Goal: Task Accomplishment & Management: Manage account settings

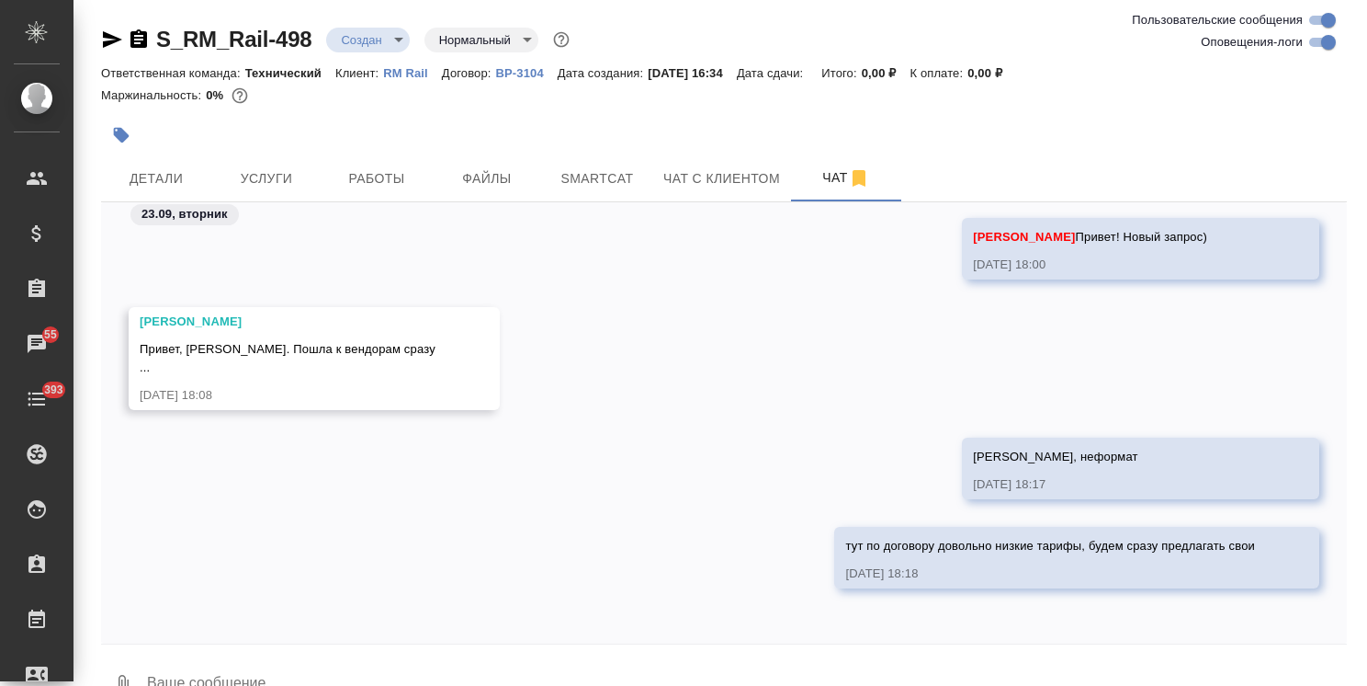
scroll to position [40, 0]
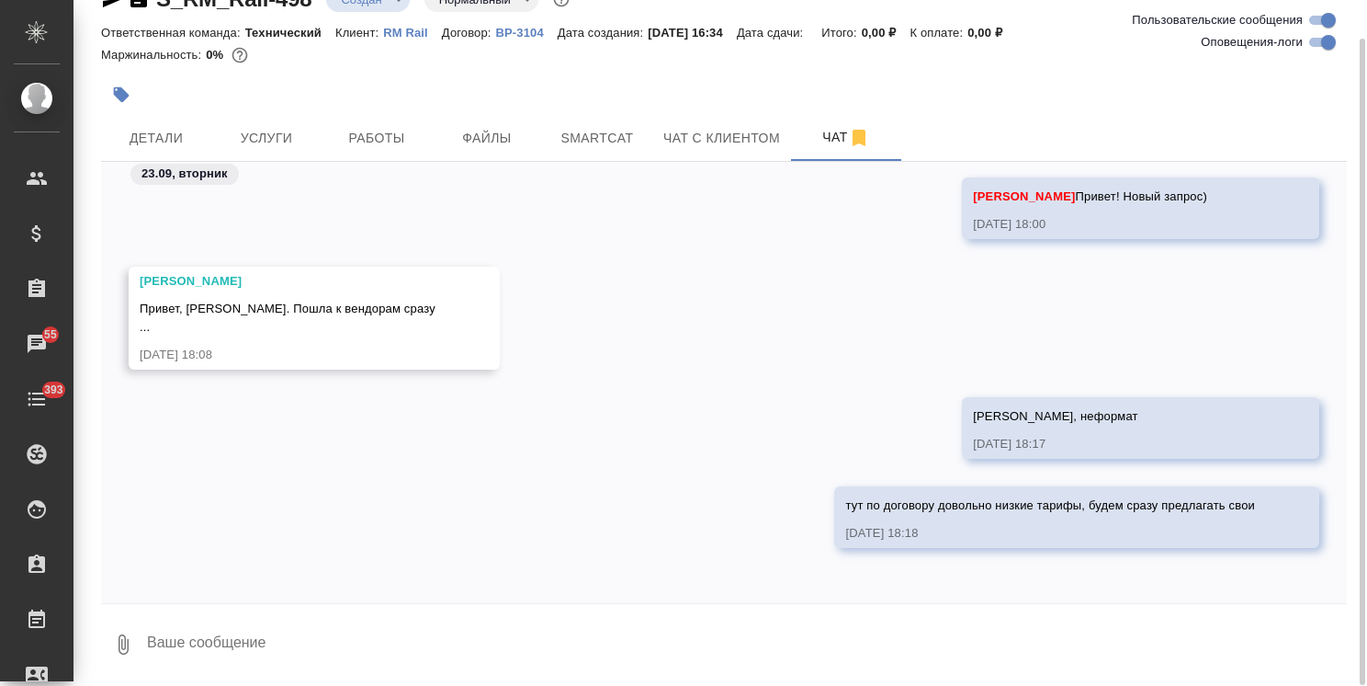
click at [244, 633] on textarea at bounding box center [746, 644] width 1202 height 62
type textarea "2"
type textarea """
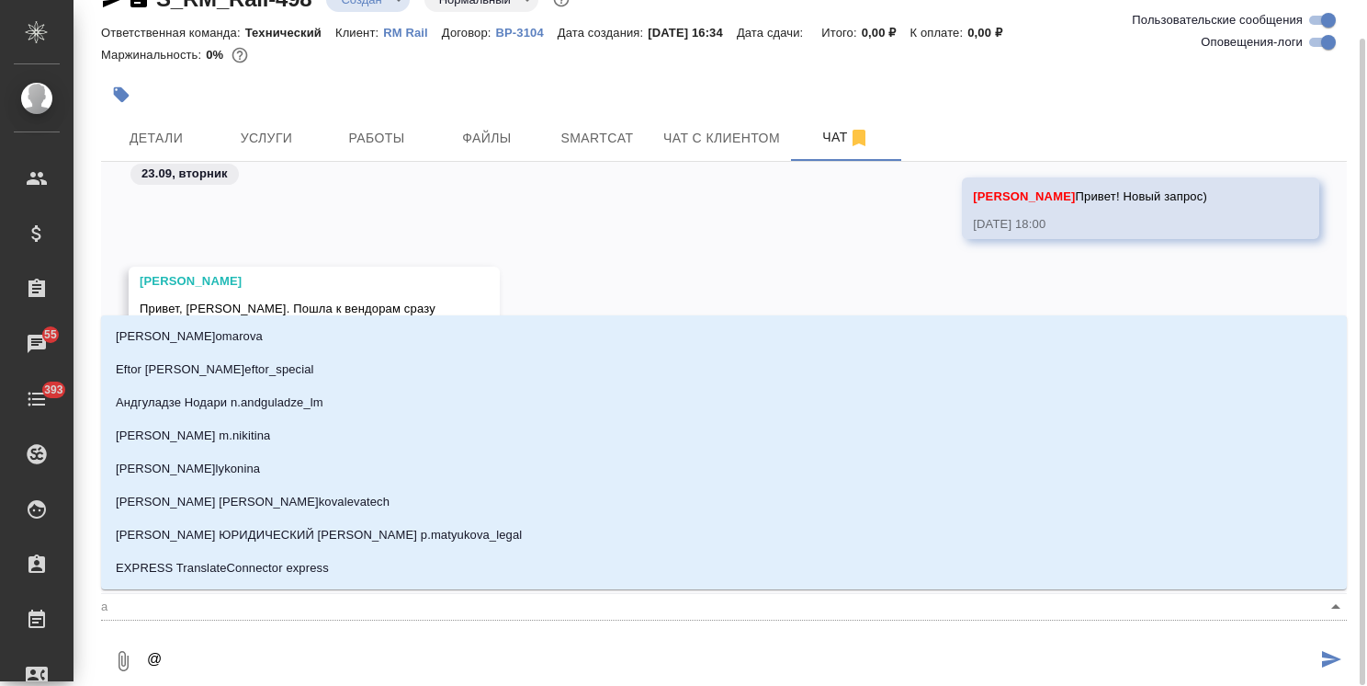
type textarea "@a"
type input "a"
type textarea "@at"
type input "at"
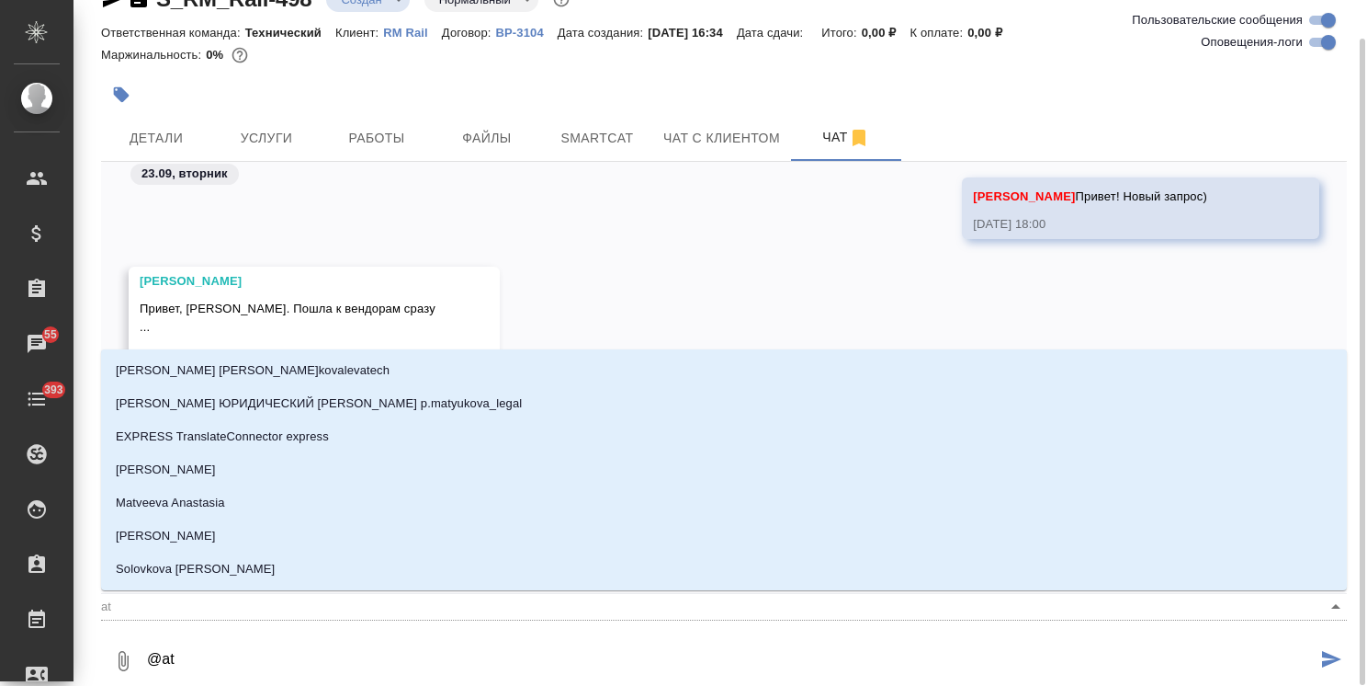
type textarea "@atl"
type input "atl"
type textarea "@atlj"
type input "atlj"
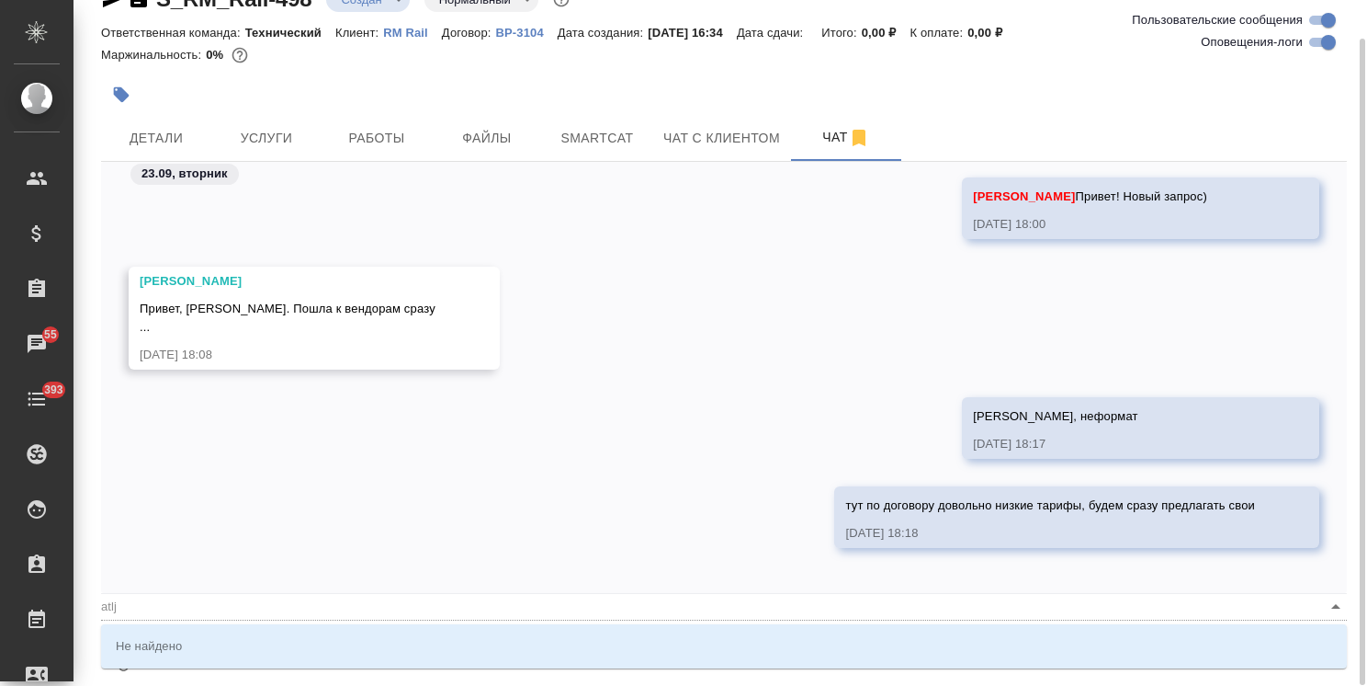
type textarea "@atl"
type input "atl"
type textarea "@at"
type input "at"
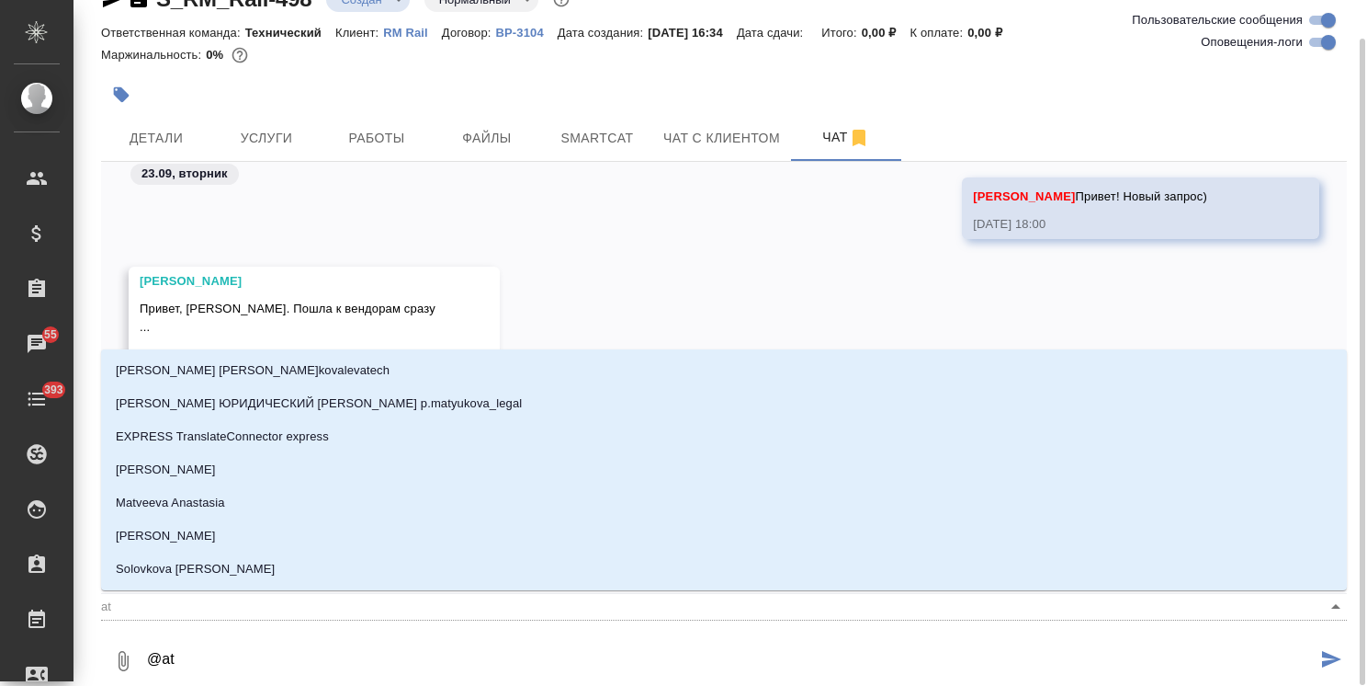
type textarea "@a"
type input "a"
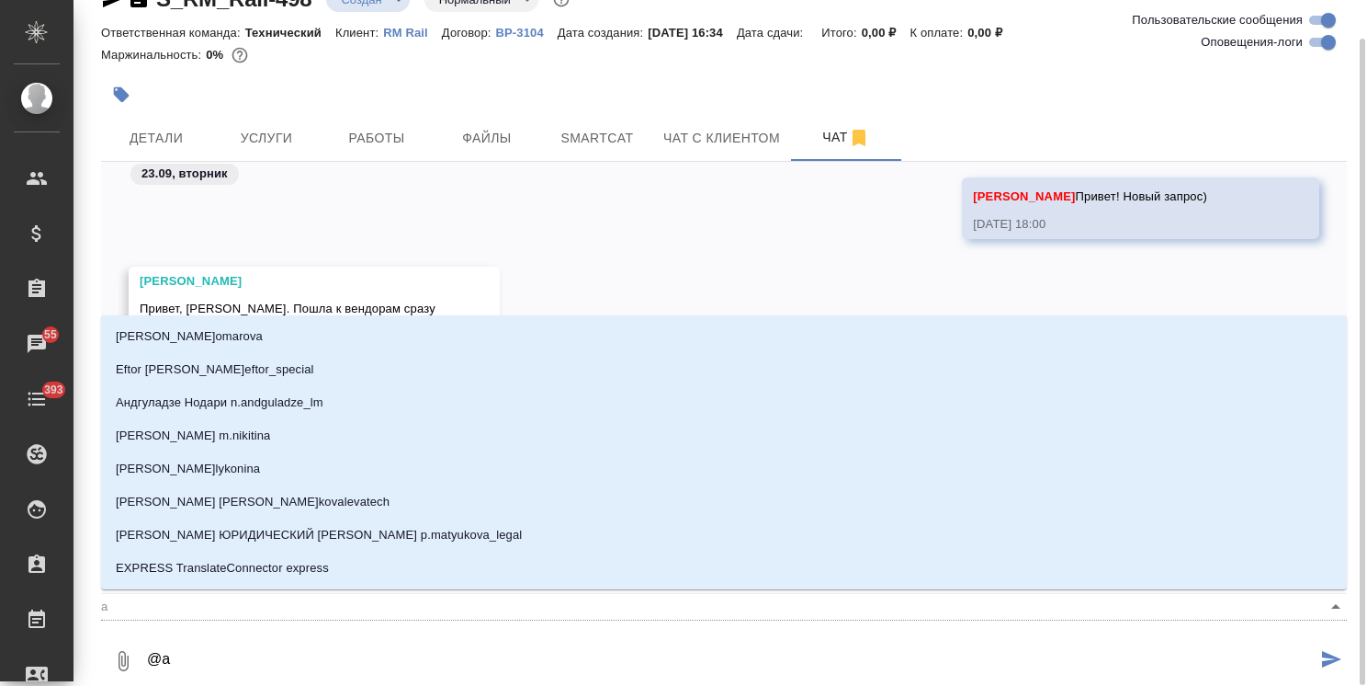
type textarea "@"
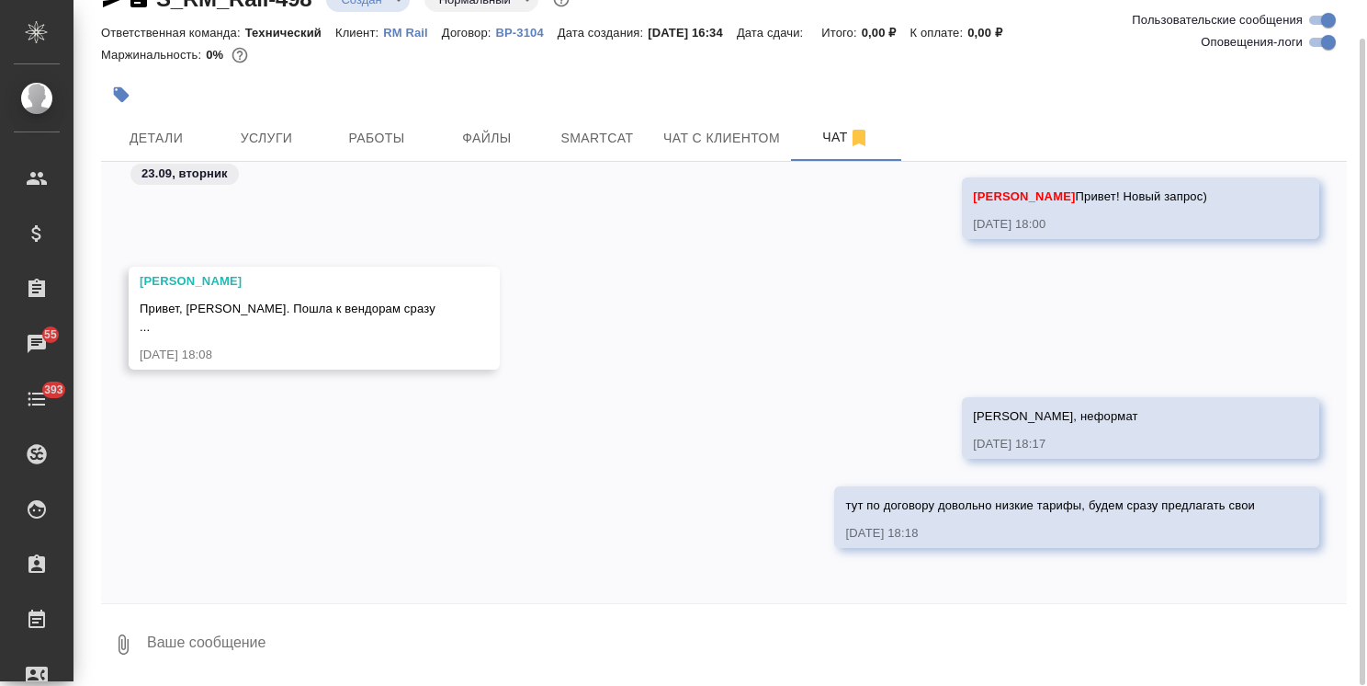
type textarea """
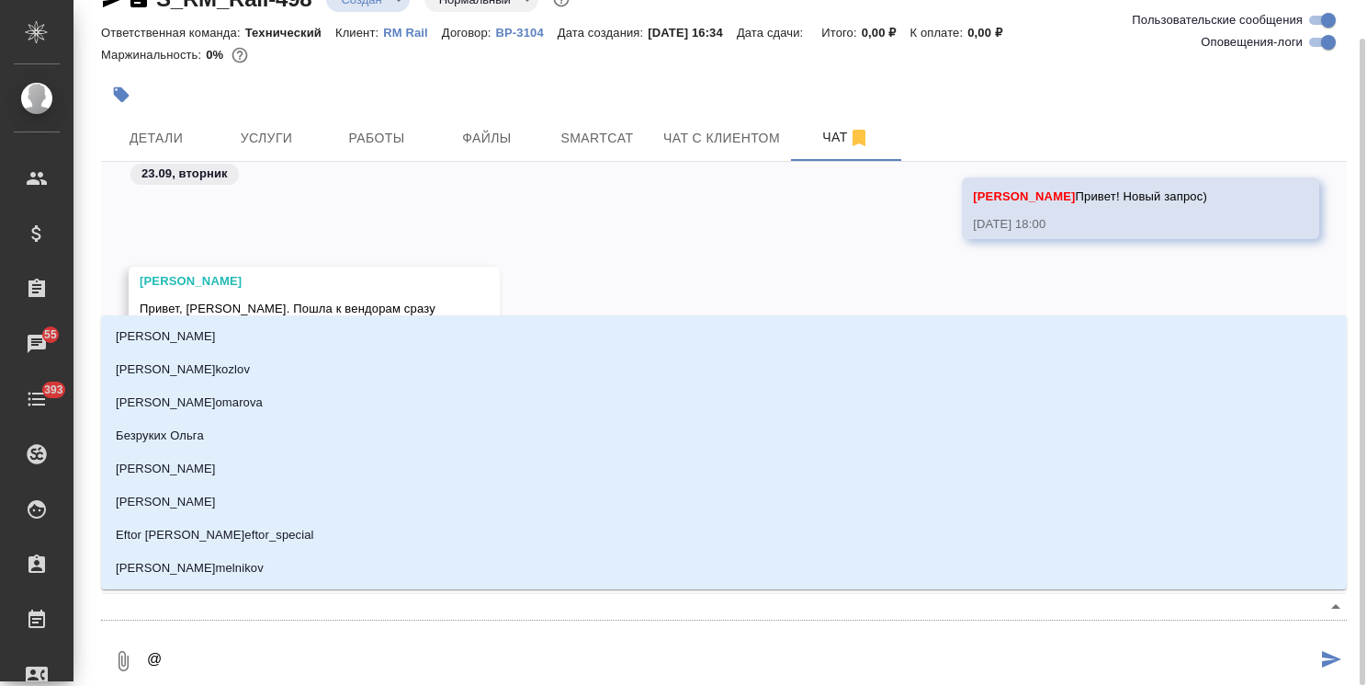
type textarea "@ф"
type input "ф"
type textarea "@фе"
type input "фе"
type textarea "@фед"
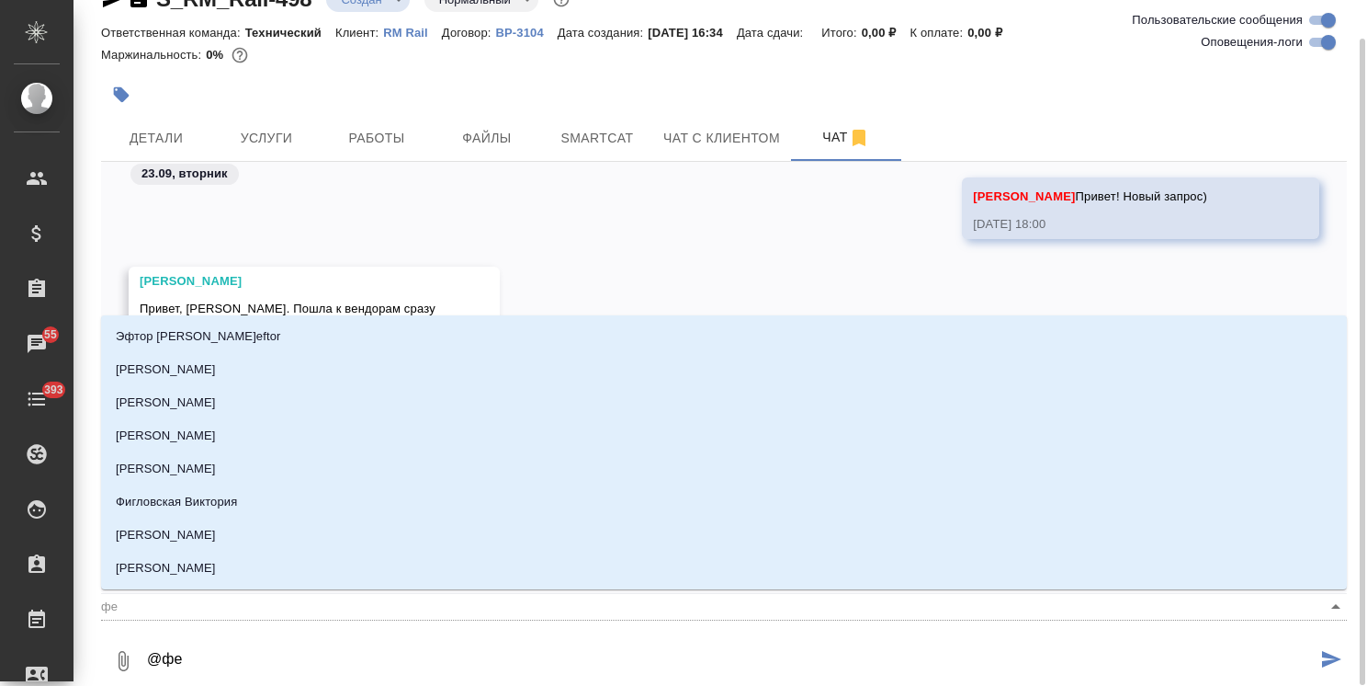
type input "фед"
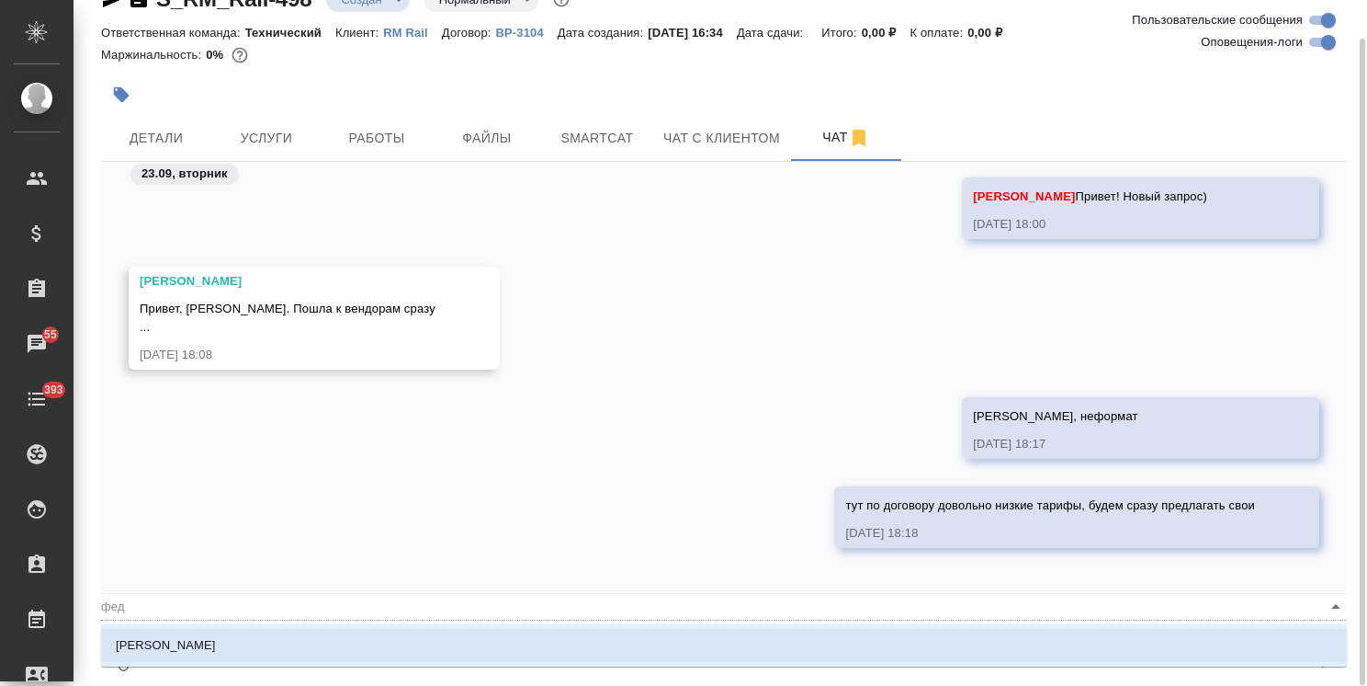
type textarea "@федо"
type input "федо"
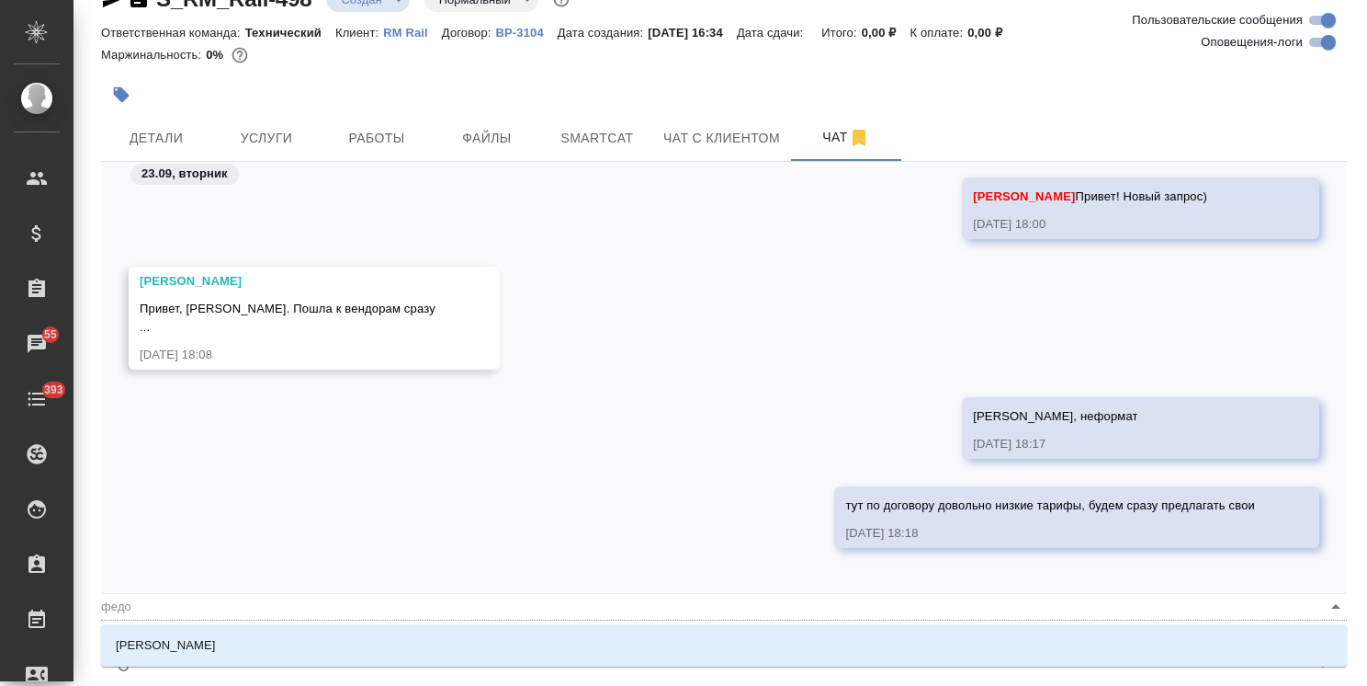
click at [270, 651] on li "[PERSON_NAME] [PERSON_NAME]" at bounding box center [724, 645] width 1246 height 33
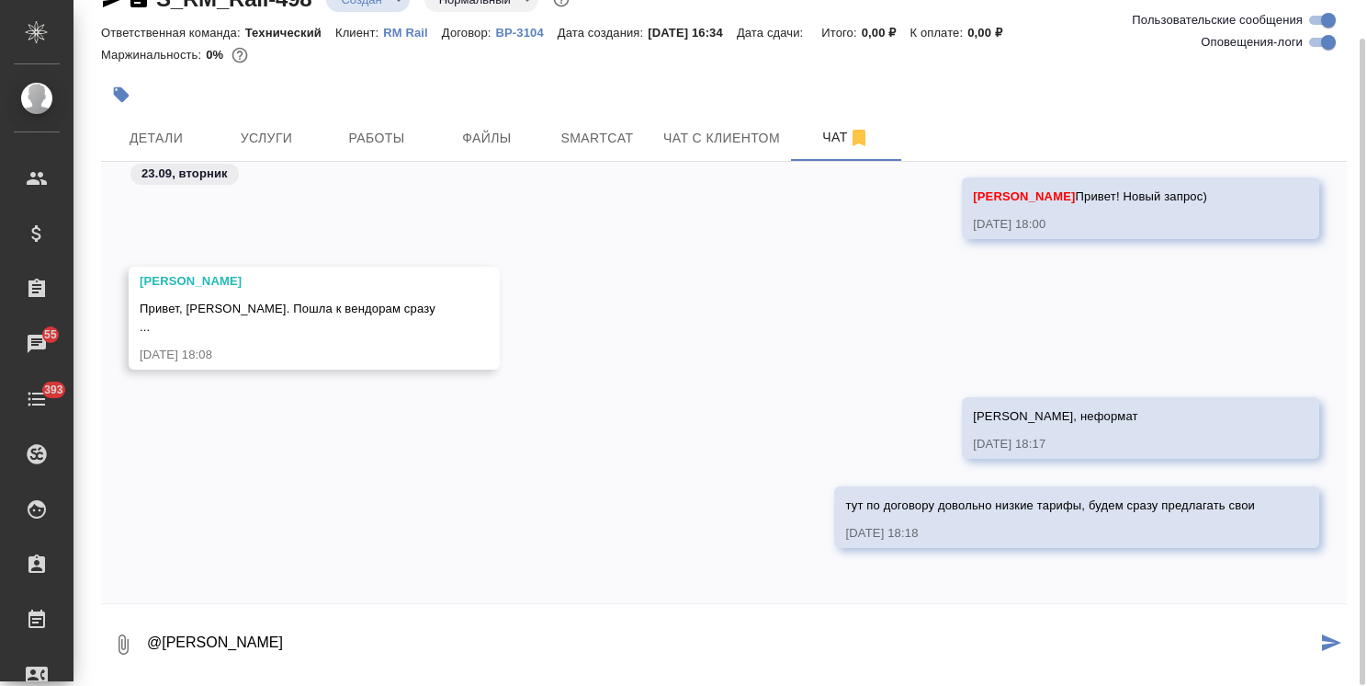
paste textarea "Ольга, добрый день! Актуализировали информацию, в Саранске нужен переводчик на …"
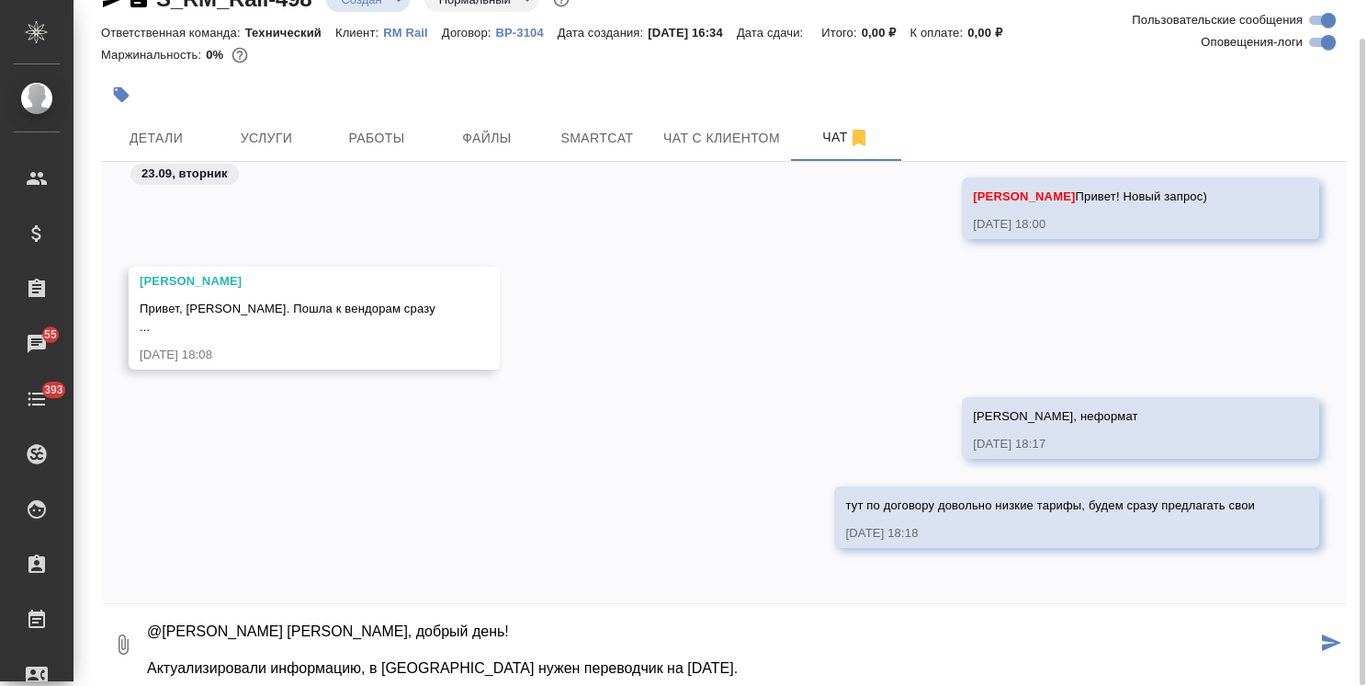
type textarea "@Федотова Ирина Ольга, добрый день! Актуализировали информацию, в Саранске нуже…"
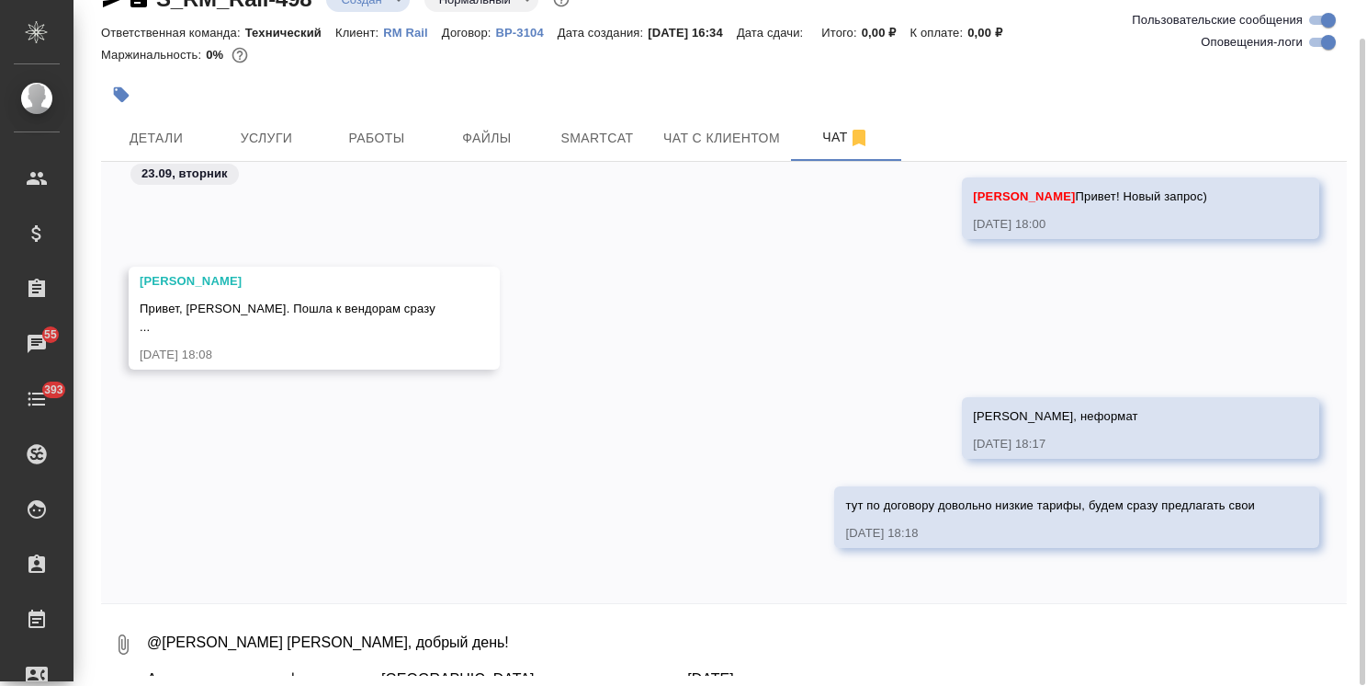
scroll to position [1731, 0]
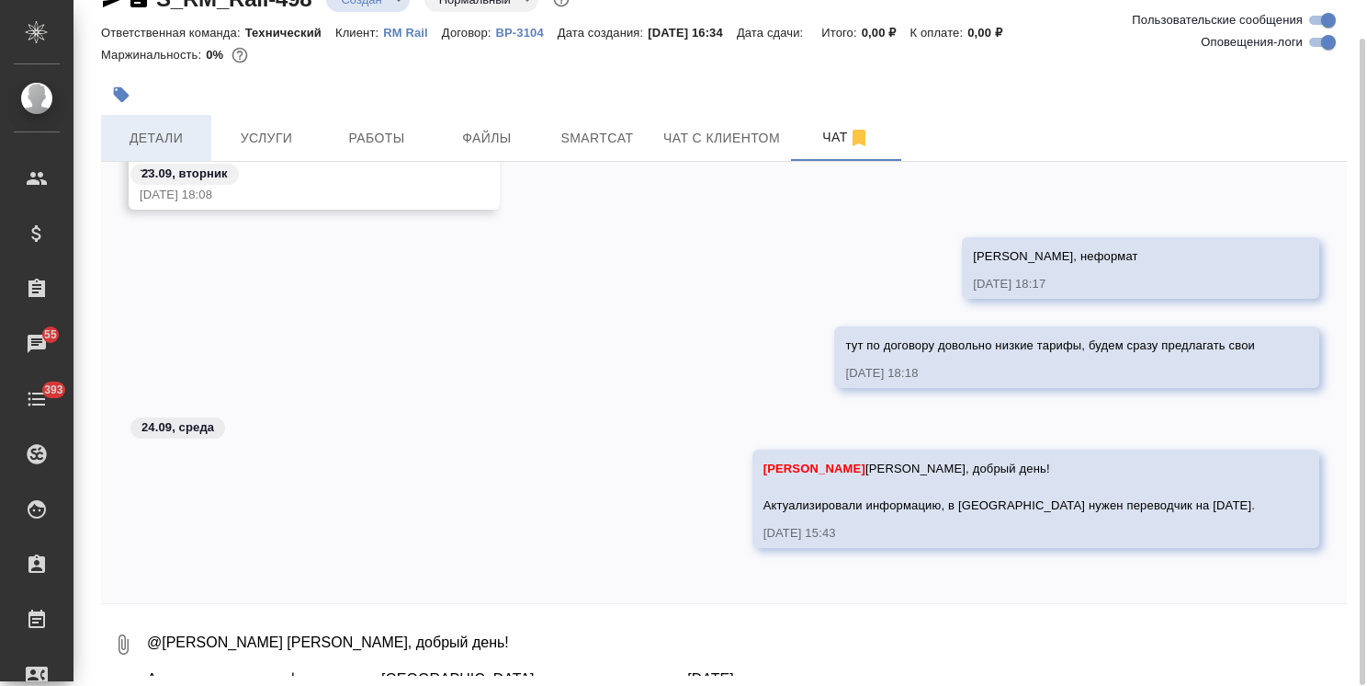
click at [173, 139] on span "Детали" at bounding box center [156, 138] width 88 height 23
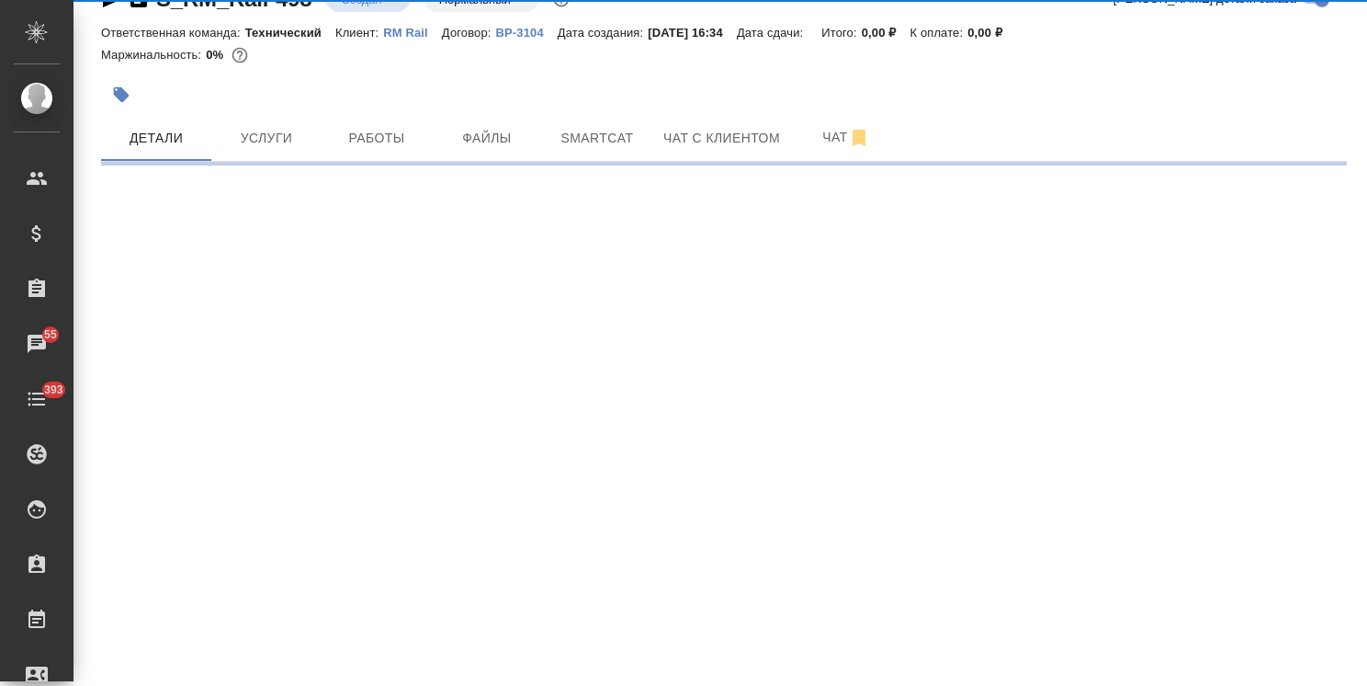
select select "RU"
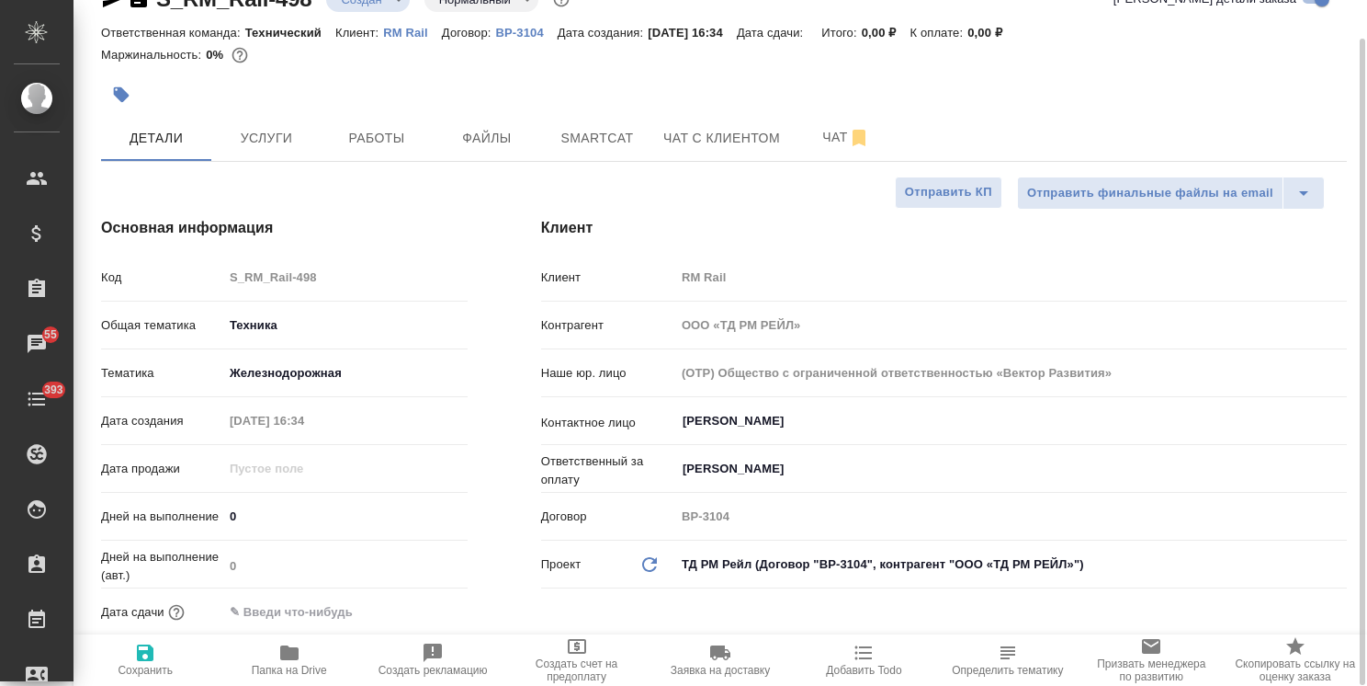
type textarea "x"
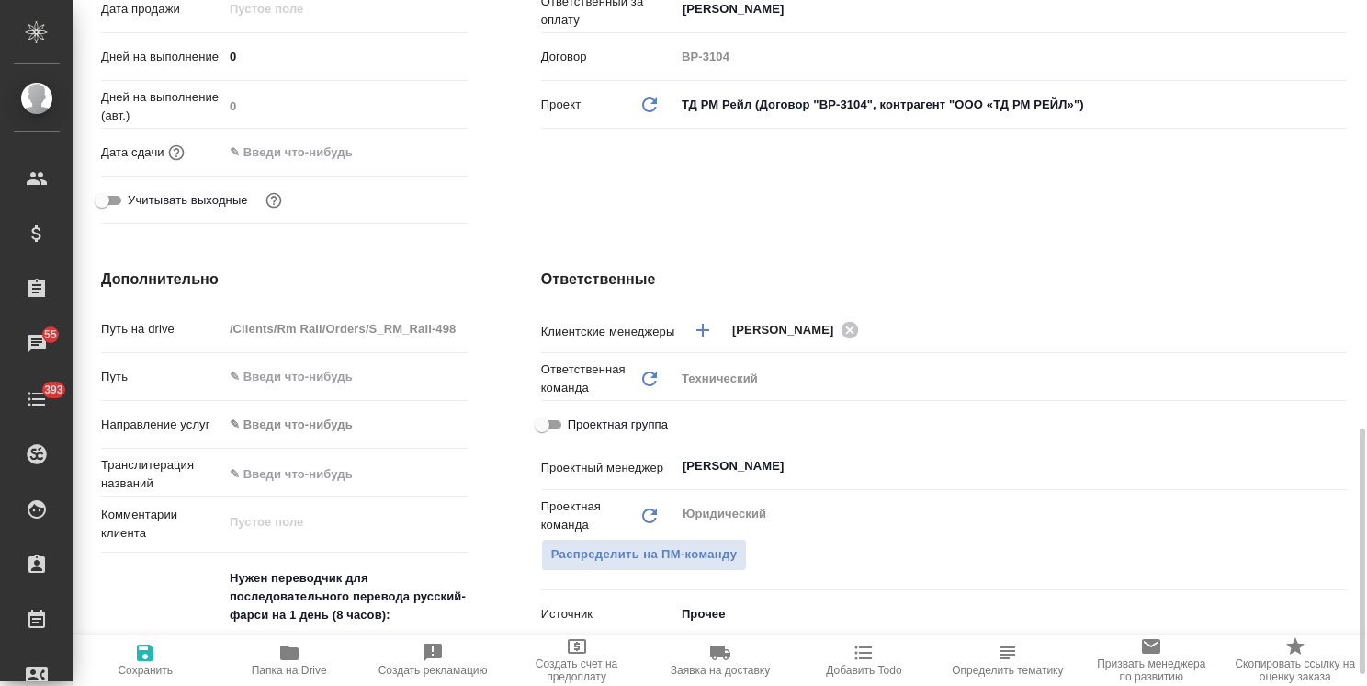
scroll to position [684, 0]
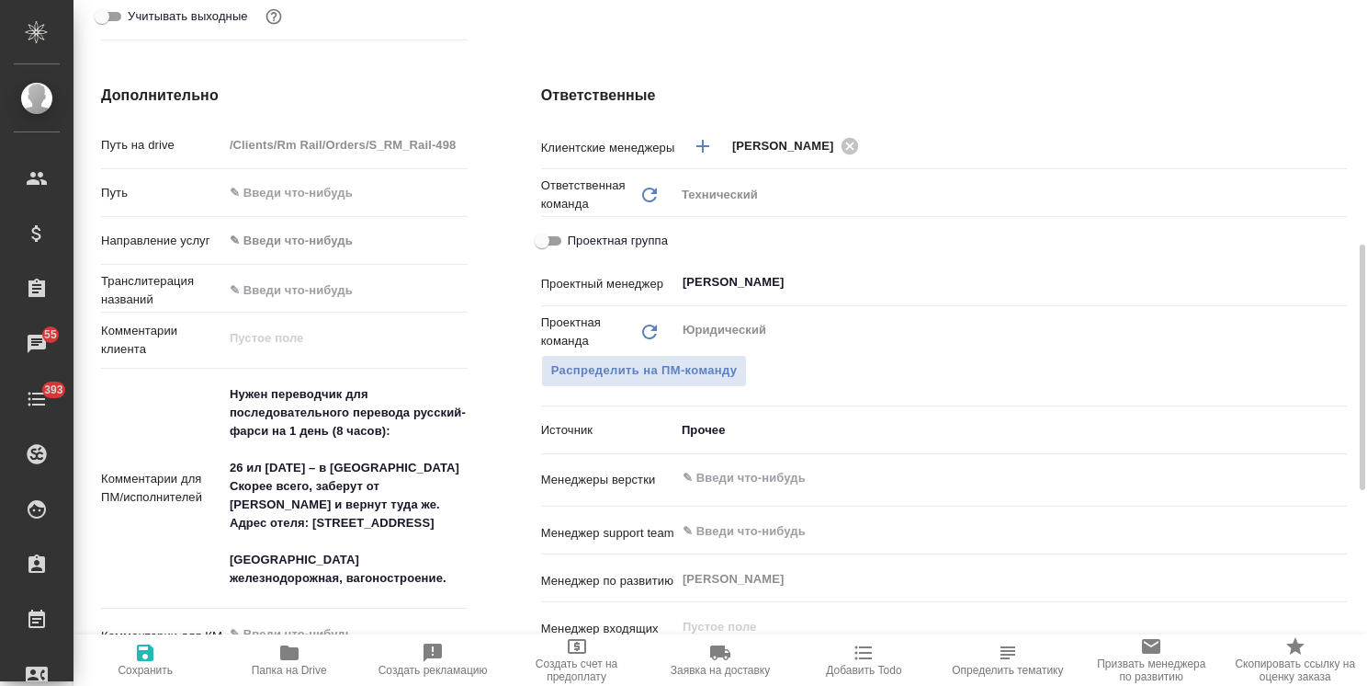
type textarea "x"
drag, startPoint x: 264, startPoint y: 464, endPoint x: 186, endPoint y: 459, distance: 78.3
click at [187, 459] on div "Комментарии для ПМ/исполнителей Нужен переводчик для последовательного перевода…" at bounding box center [284, 489] width 367 height 226
type textarea "x"
type textarea "Нужен переводчик для последовательного перевода русский-фарси на 1 день (8 часо…"
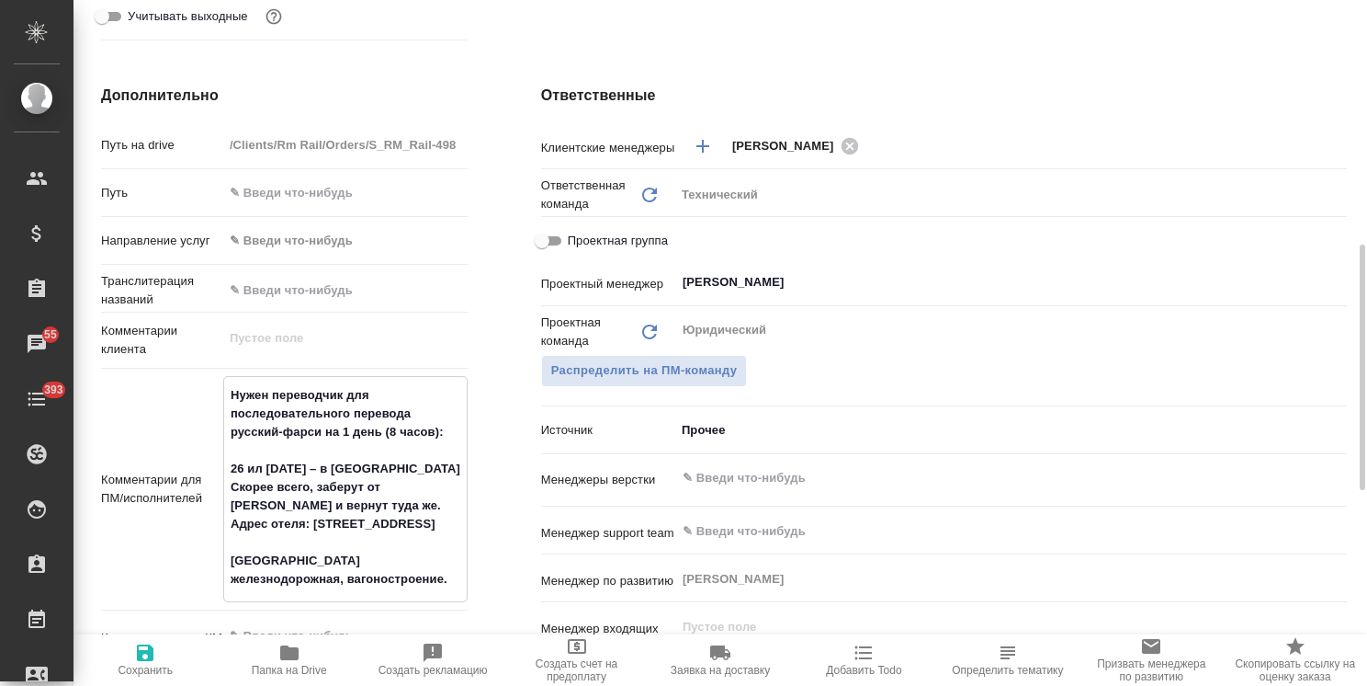
type textarea "x"
type textarea "Нужен переводчик для последовательного перевода русский-фарси на 1 день (8 часо…"
type textarea "x"
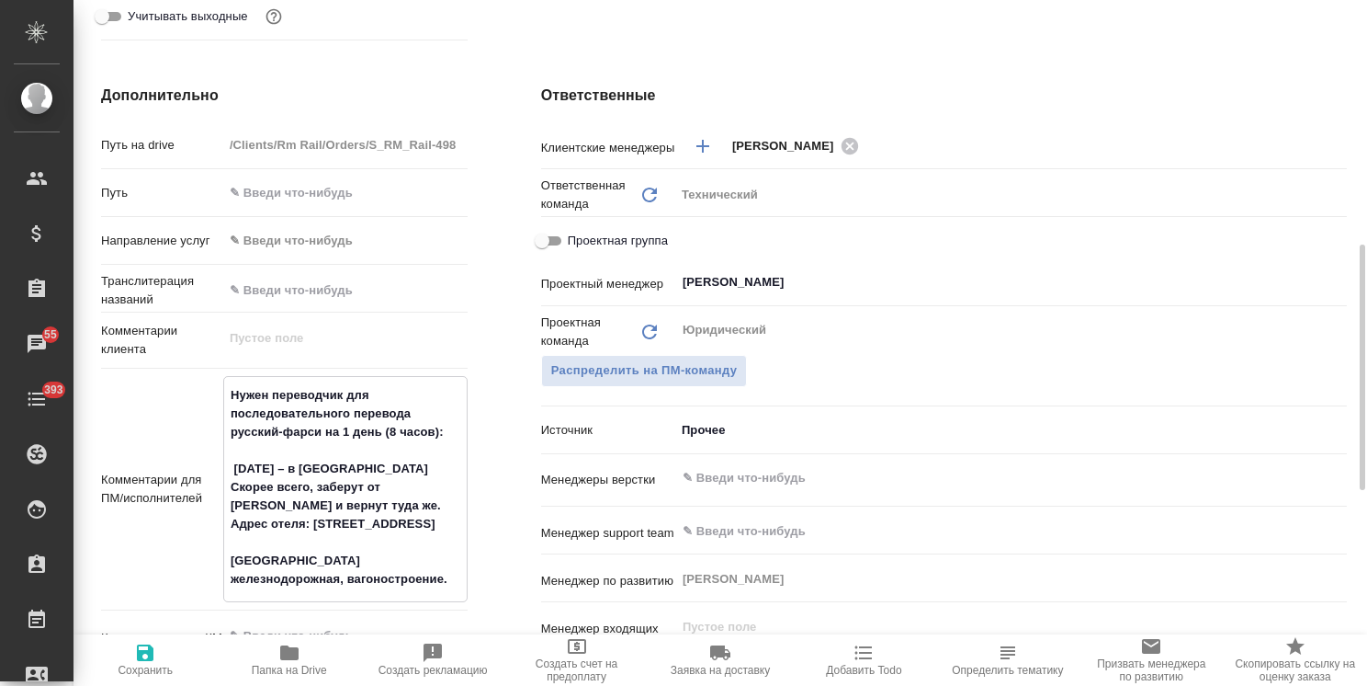
type textarea "x"
type textarea "Нужен переводчик для последовательного перевода русский-фарси на 1 день (8 часо…"
type textarea "x"
click at [131, 663] on span "Сохранить" at bounding box center [145, 669] width 55 height 13
type textarea "x"
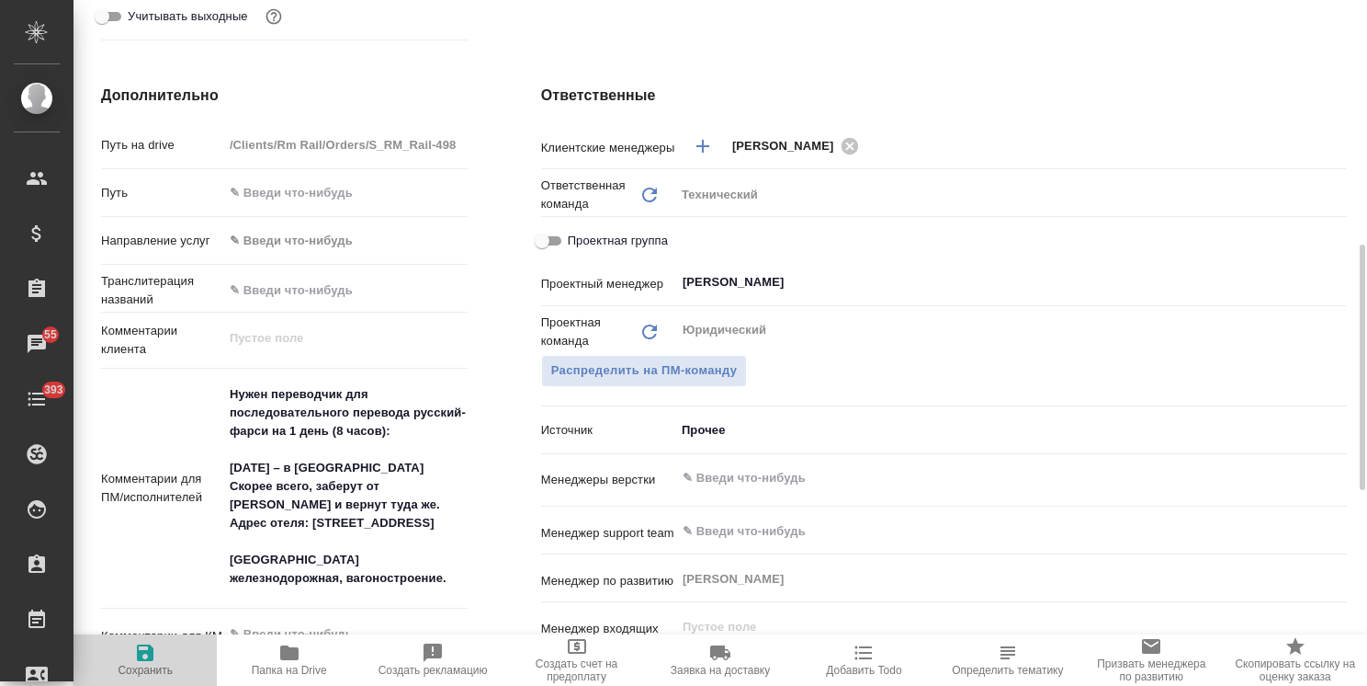
type textarea "x"
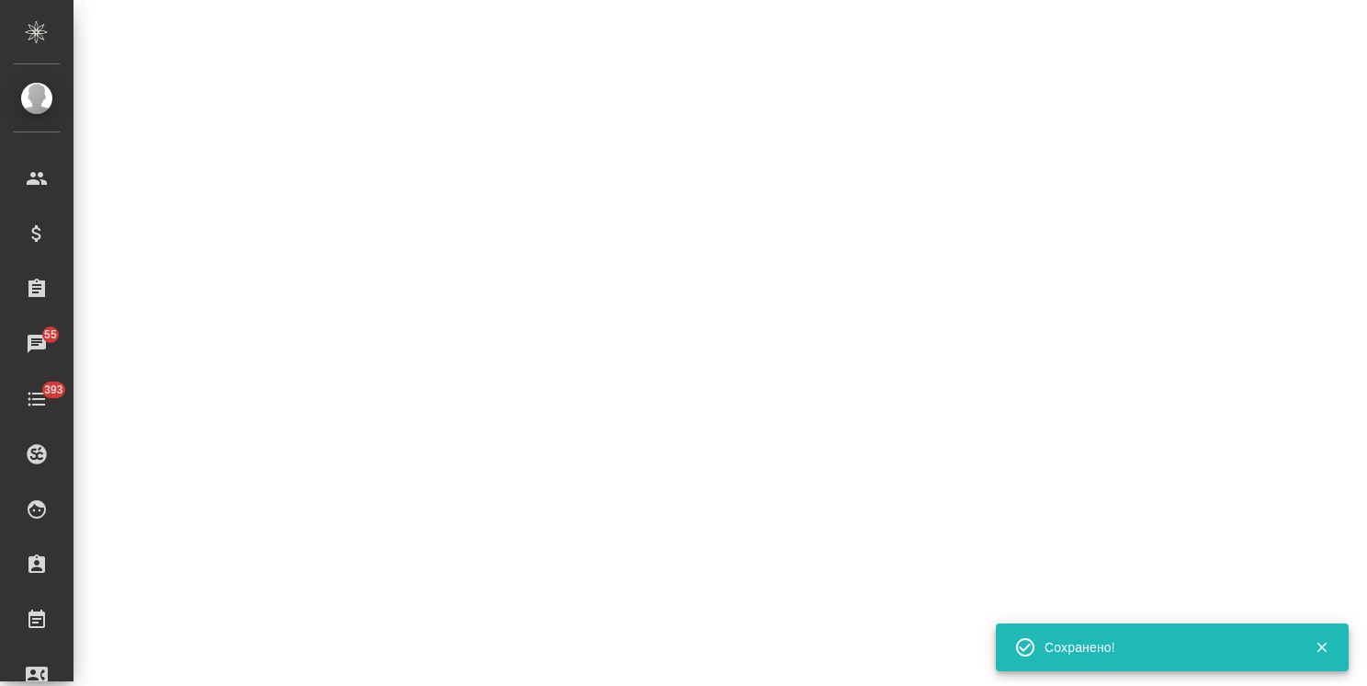
select select "RU"
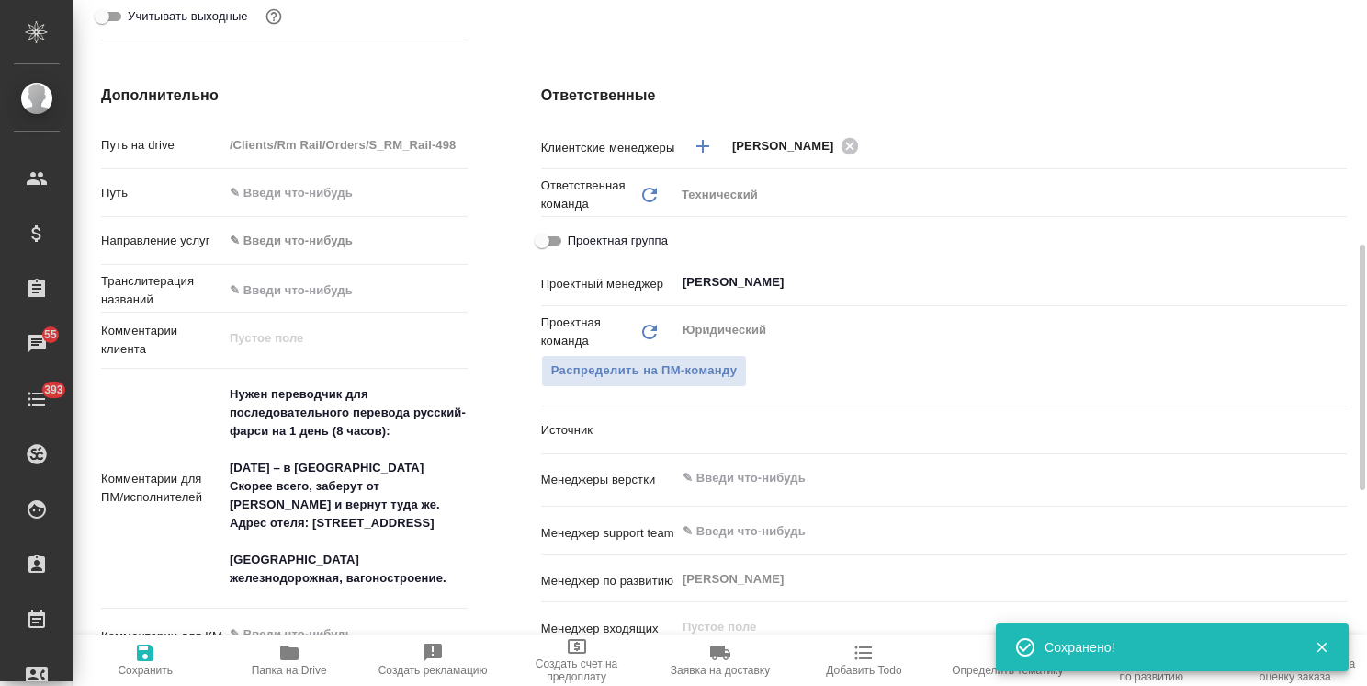
type textarea "x"
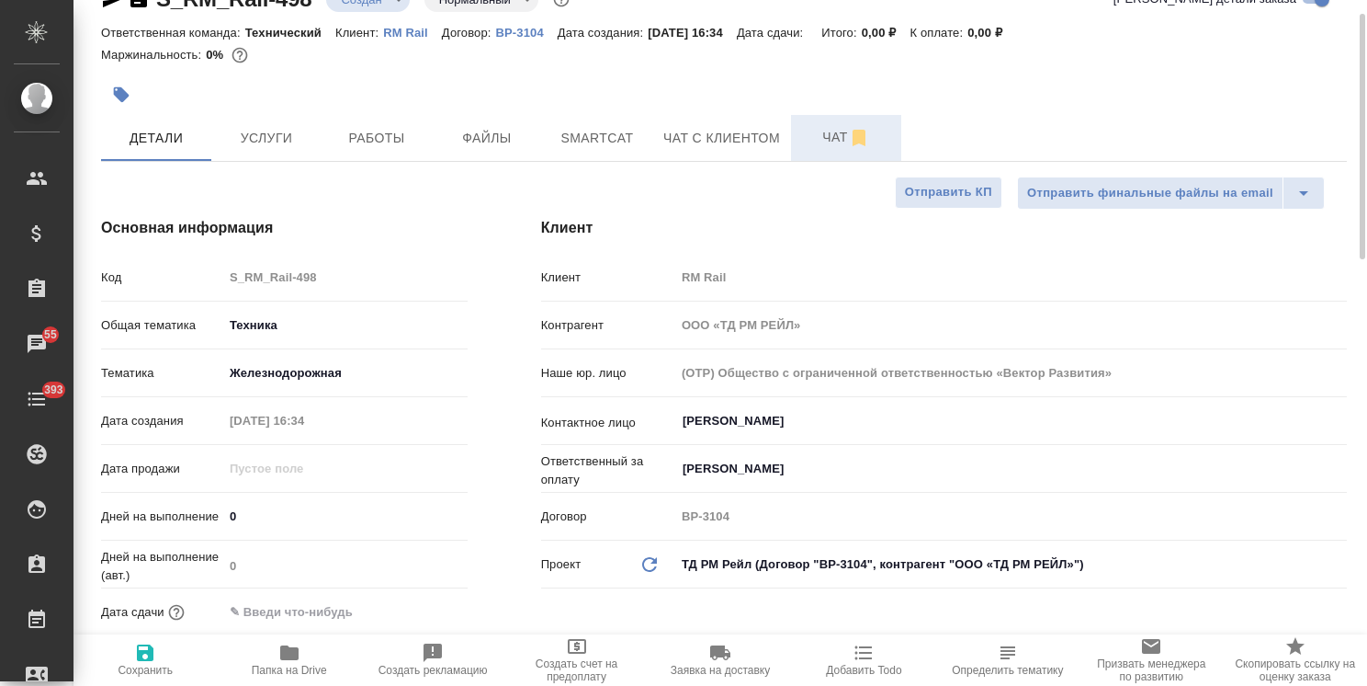
scroll to position [0, 0]
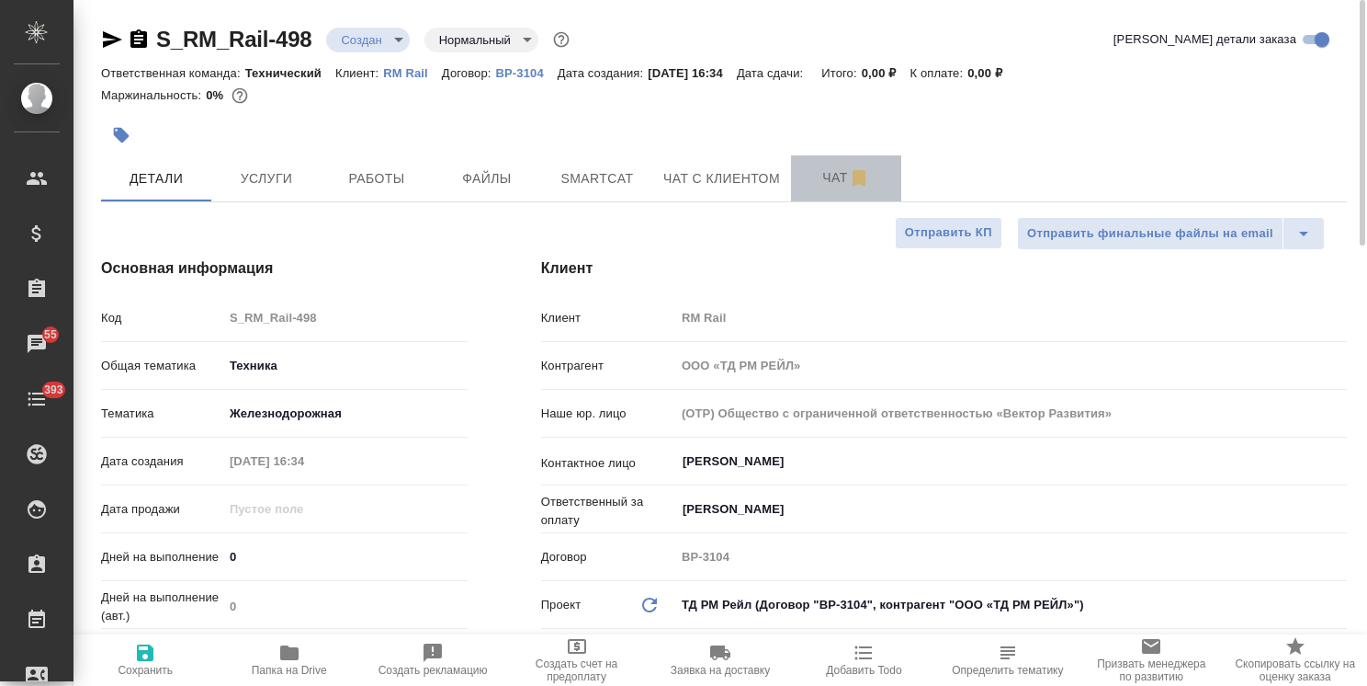
click at [813, 182] on span "Чат" at bounding box center [846, 177] width 88 height 23
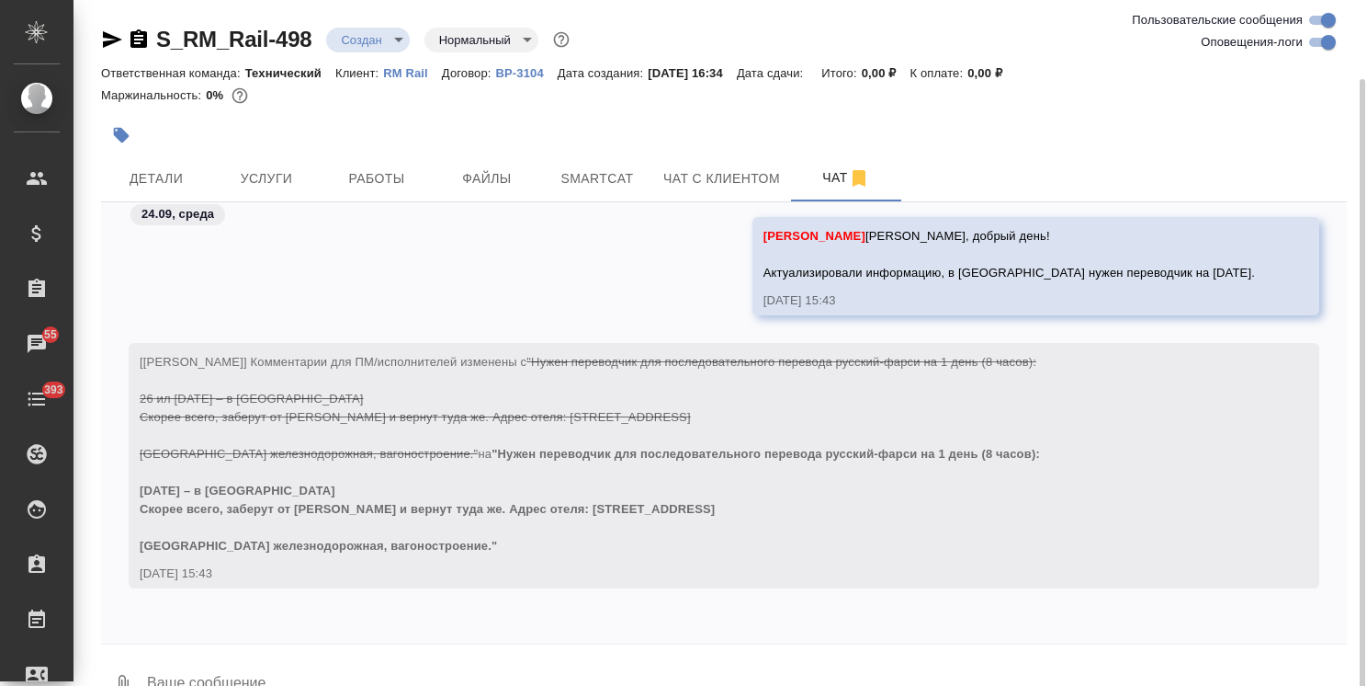
scroll to position [40, 0]
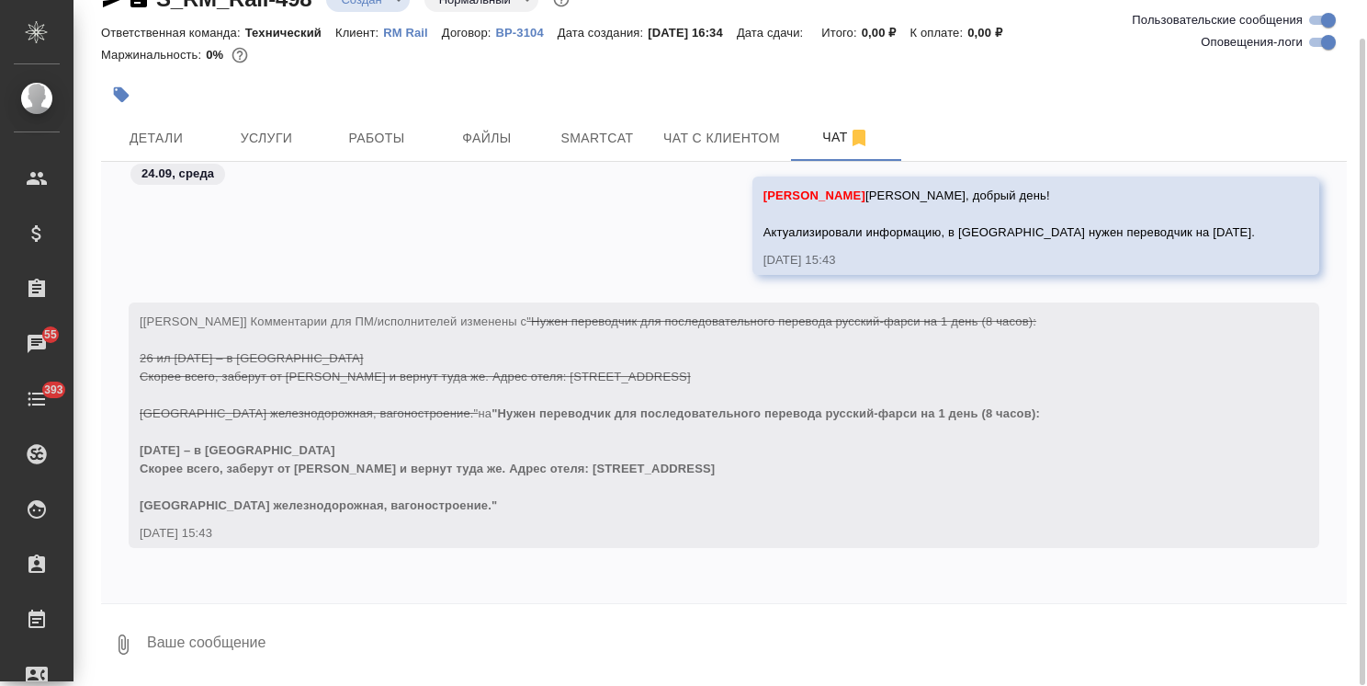
click at [343, 620] on textarea at bounding box center [746, 644] width 1202 height 62
type textarea "Есть ли новости? Подгоняют уже"
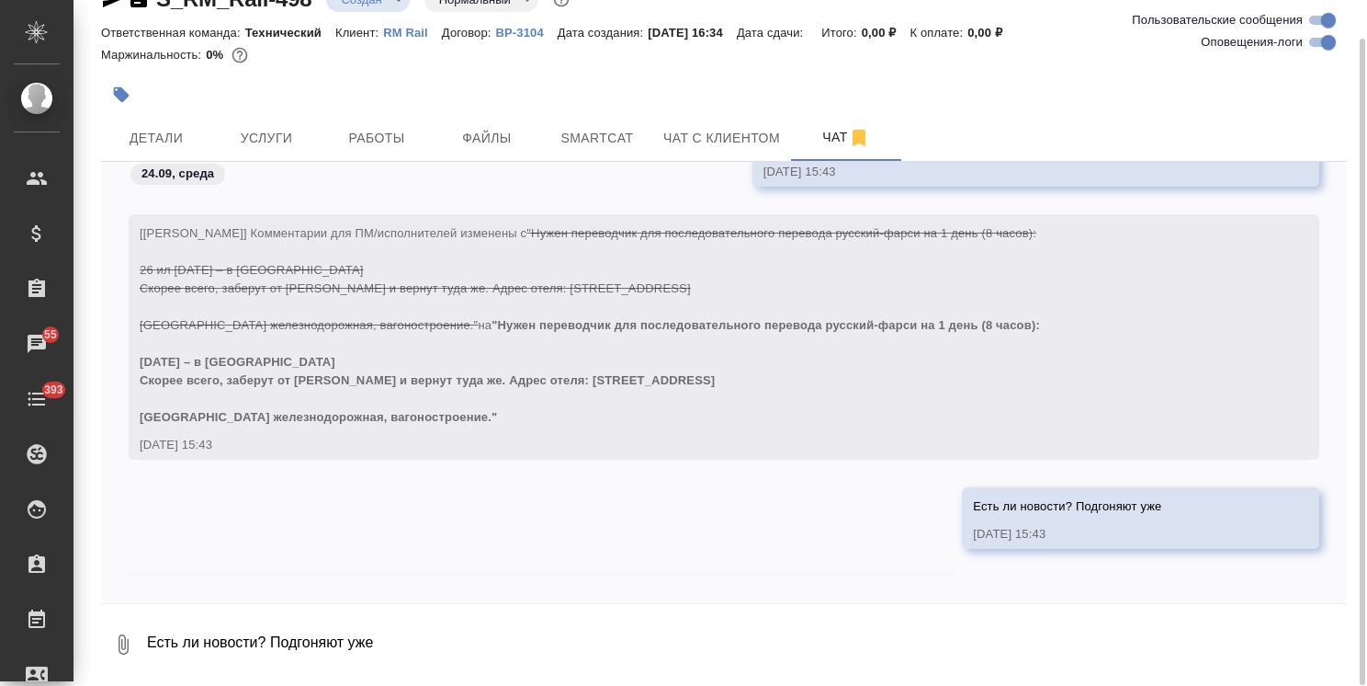
scroll to position [2550, 0]
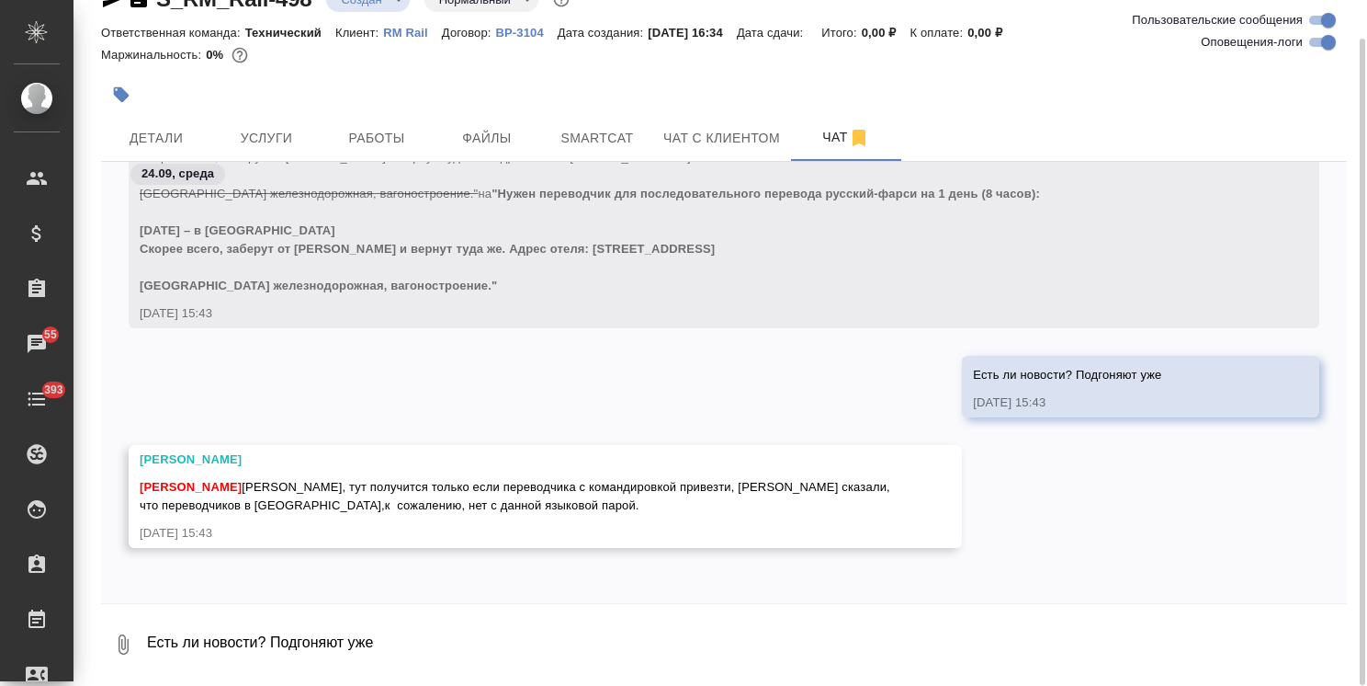
click at [298, 640] on textarea "Есть ли новости? Подгоняют уже" at bounding box center [746, 644] width 1202 height 62
type textarea "давай считать с командировкой"
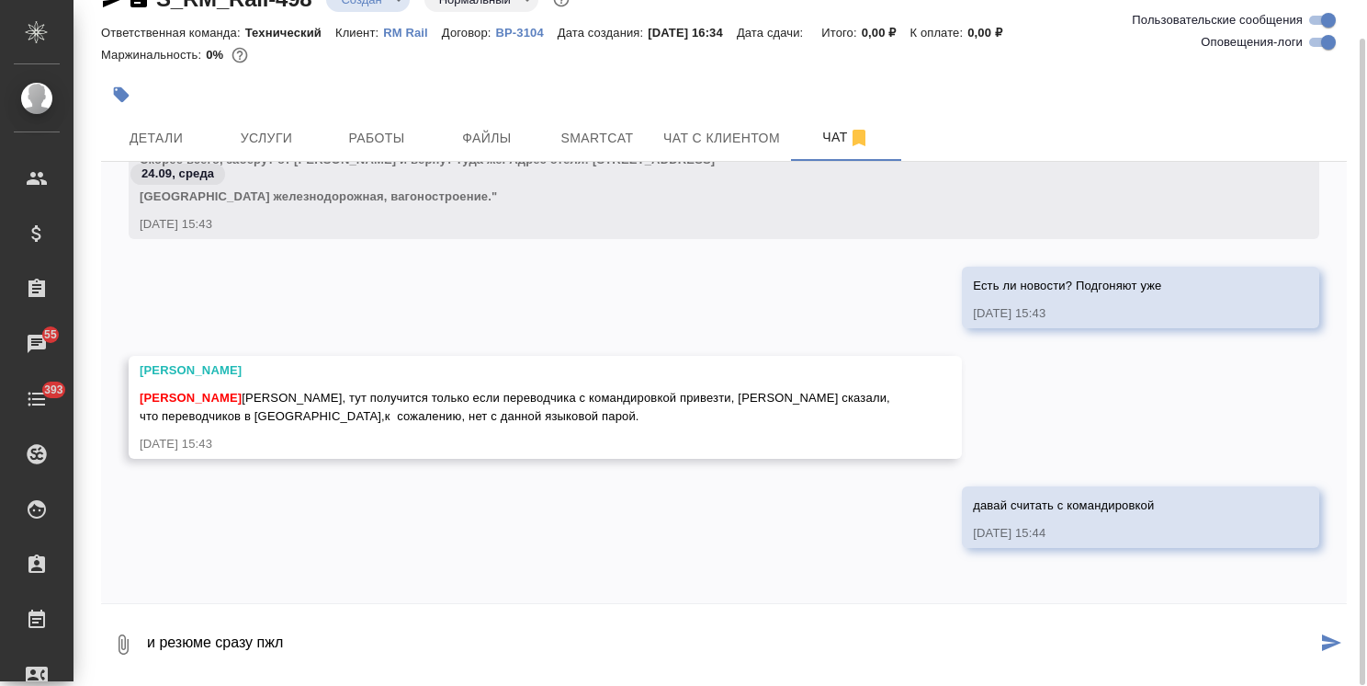
type textarea "и резюме сразу пжл"
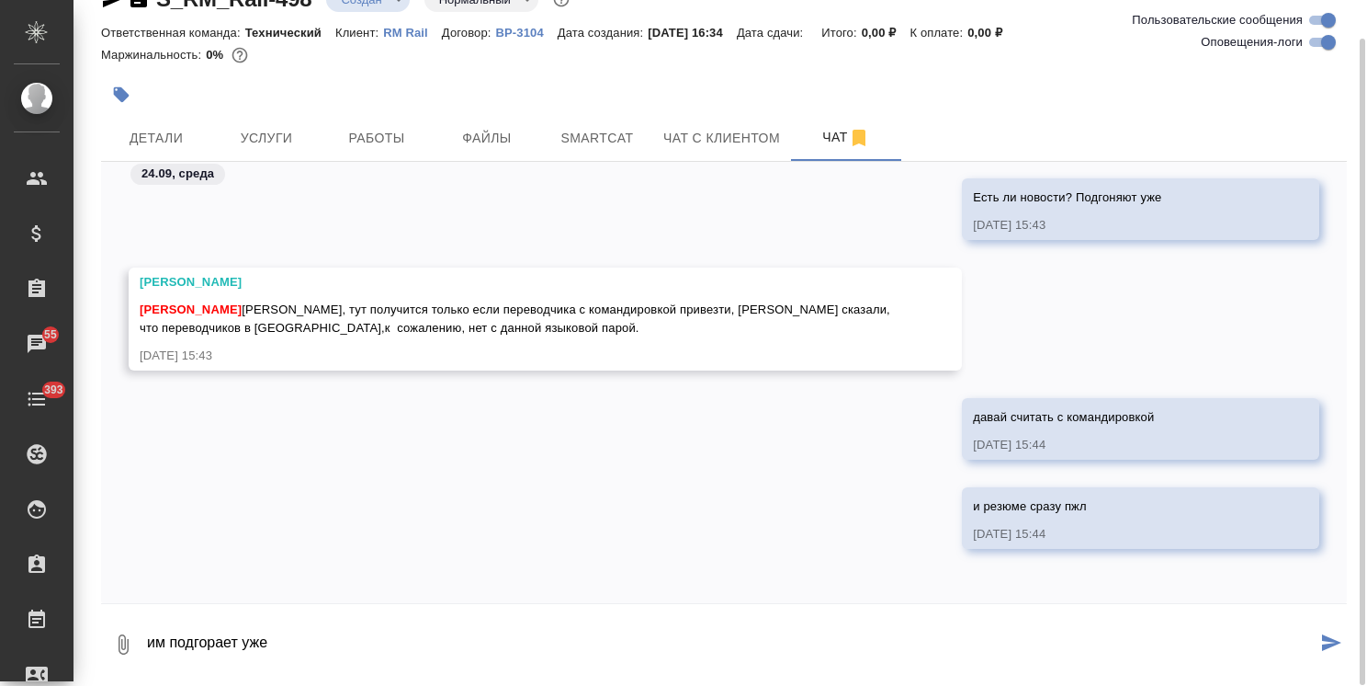
type textarea "им подгорает уже"
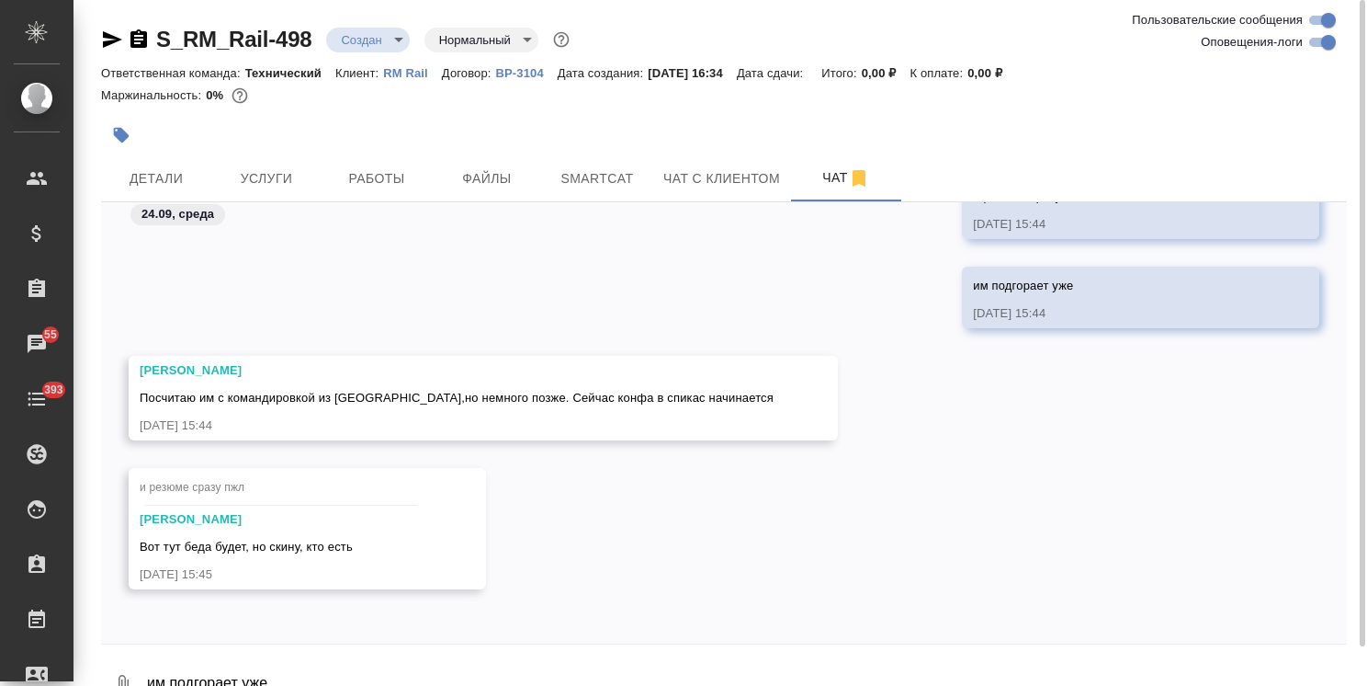
scroll to position [40, 0]
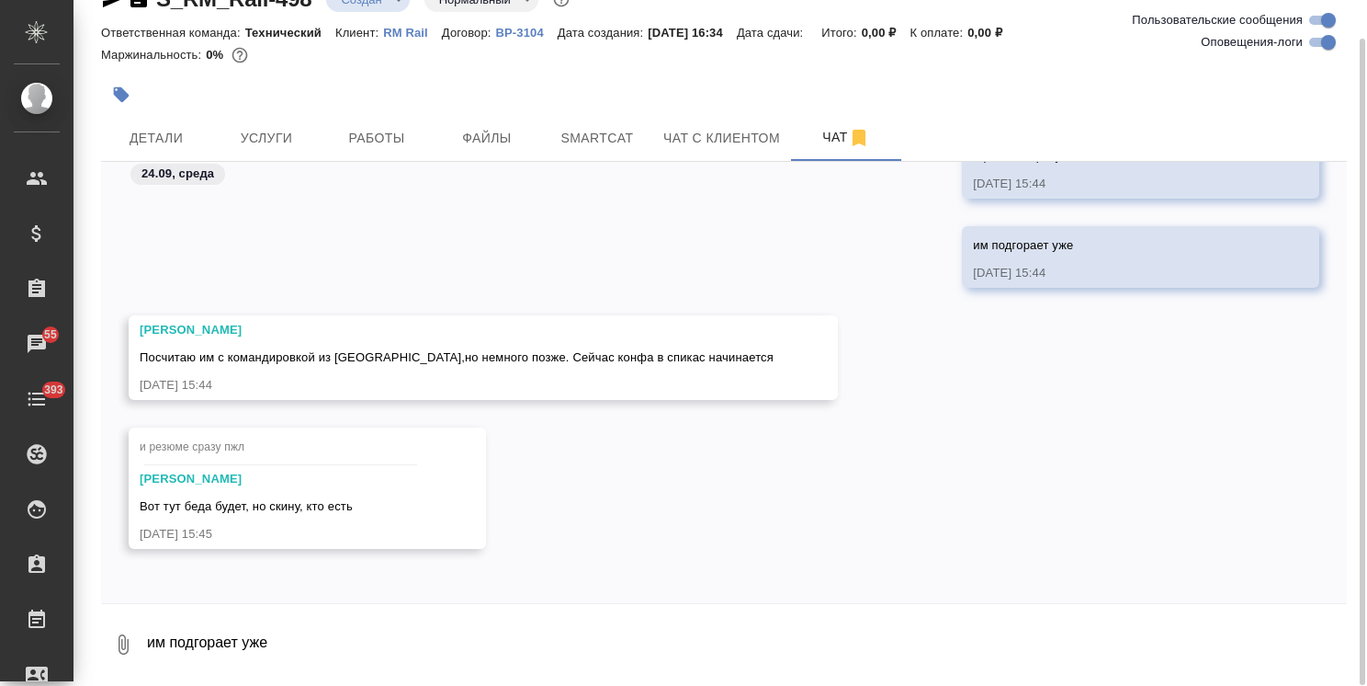
click at [279, 642] on textarea "им подгорает уже" at bounding box center [746, 644] width 1202 height 62
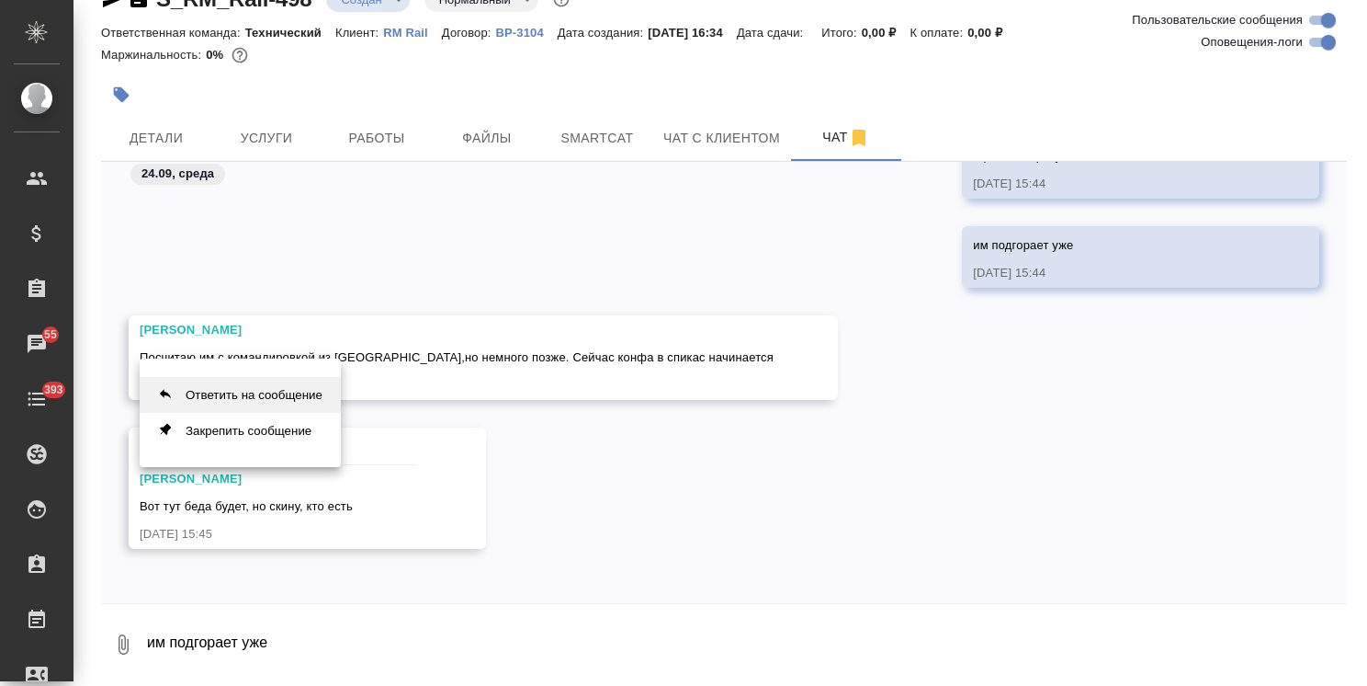
click at [235, 402] on button "Ответить на сообщение" at bounding box center [240, 395] width 201 height 36
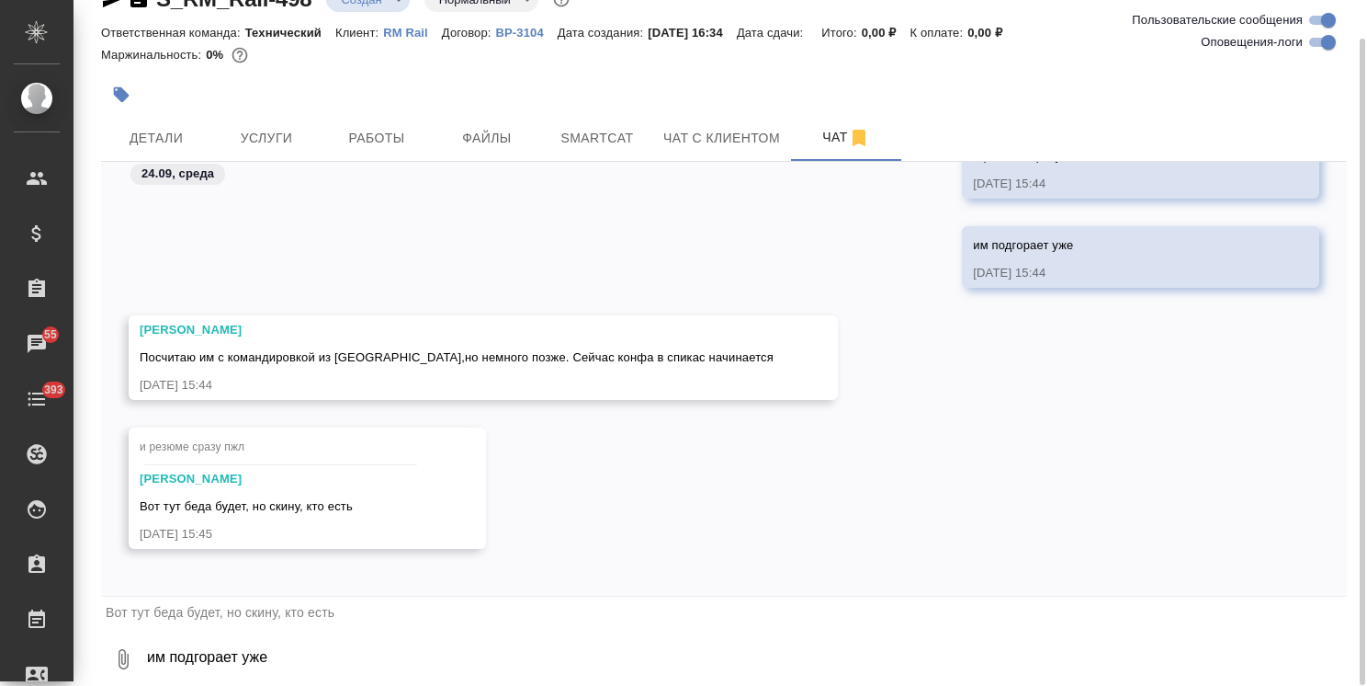
click at [233, 655] on textarea "им подгорает уже" at bounding box center [746, 659] width 1202 height 62
type textarea "ага, можно без фирм. бланка из-за срочности"
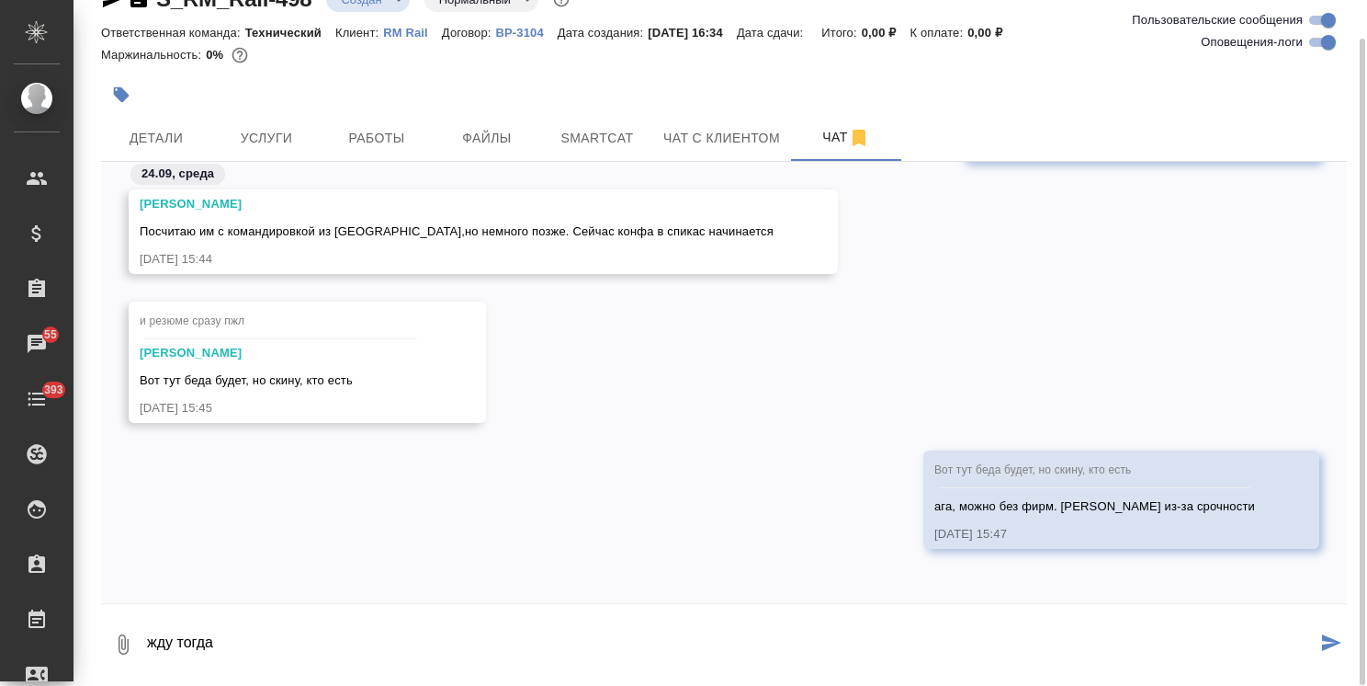
type textarea "жду тогда"
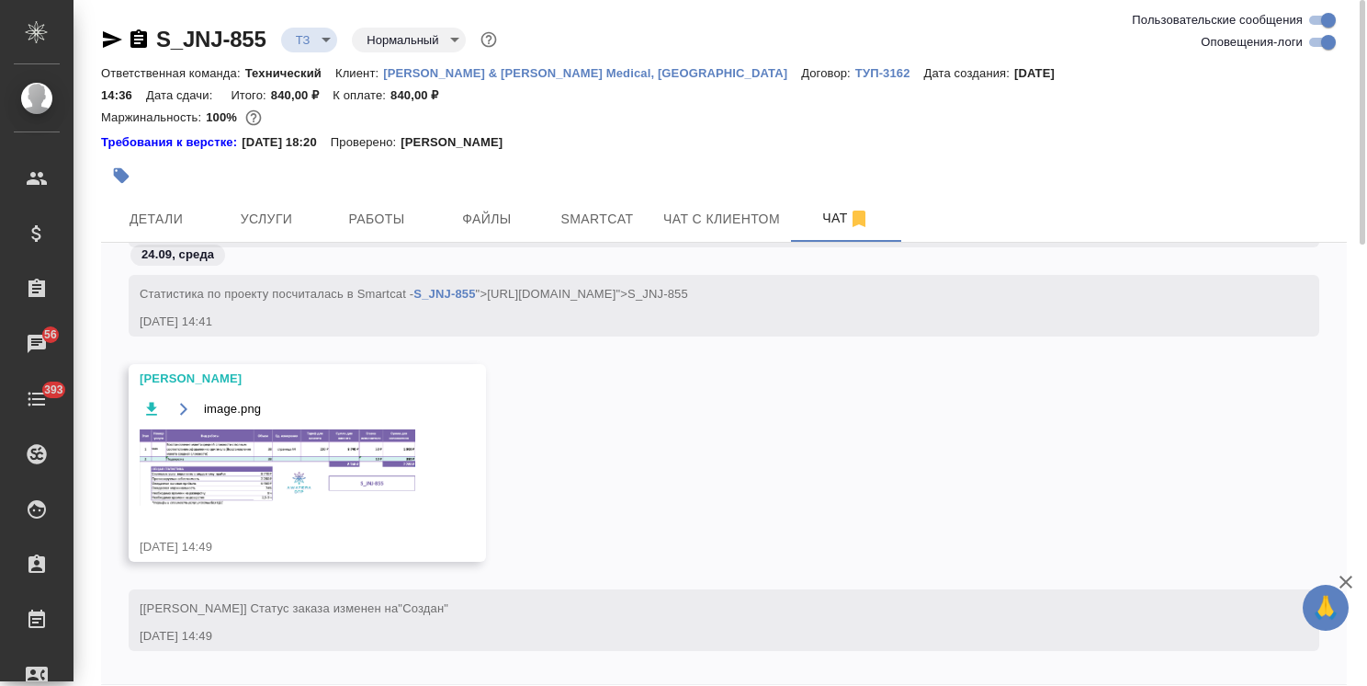
scroll to position [527, 0]
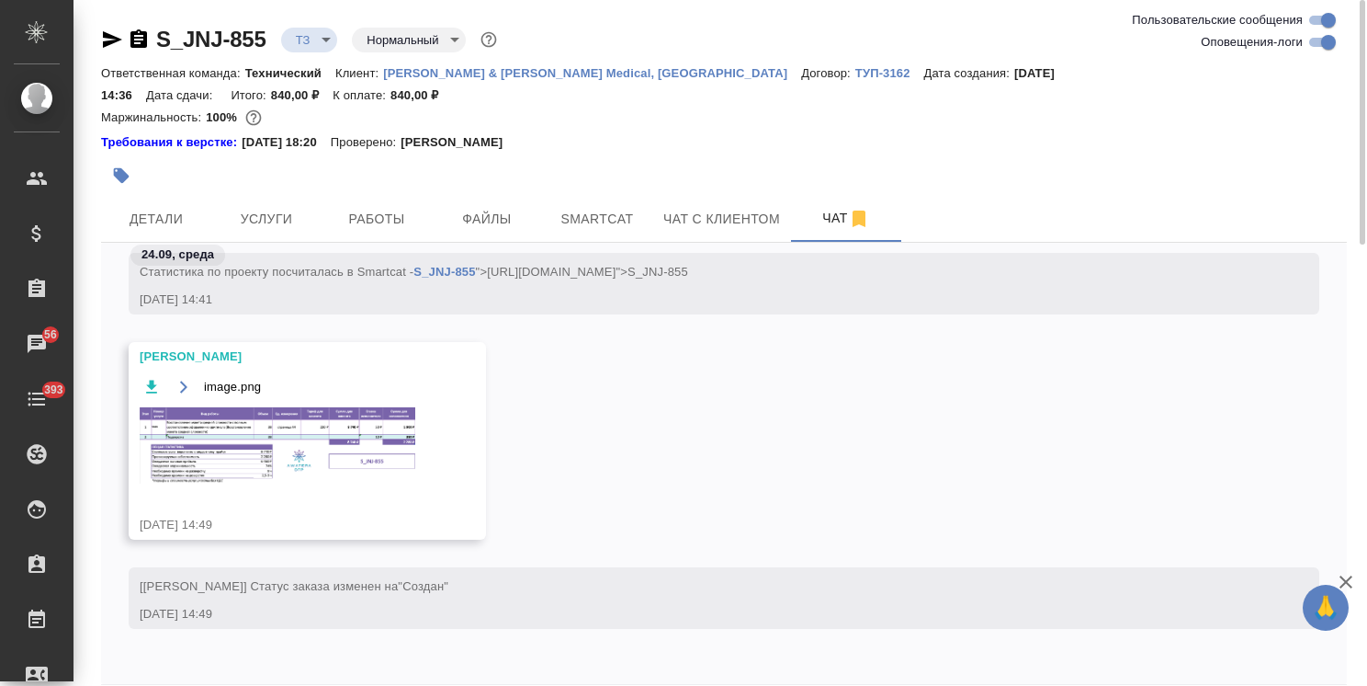
click at [301, 418] on img at bounding box center [278, 445] width 276 height 76
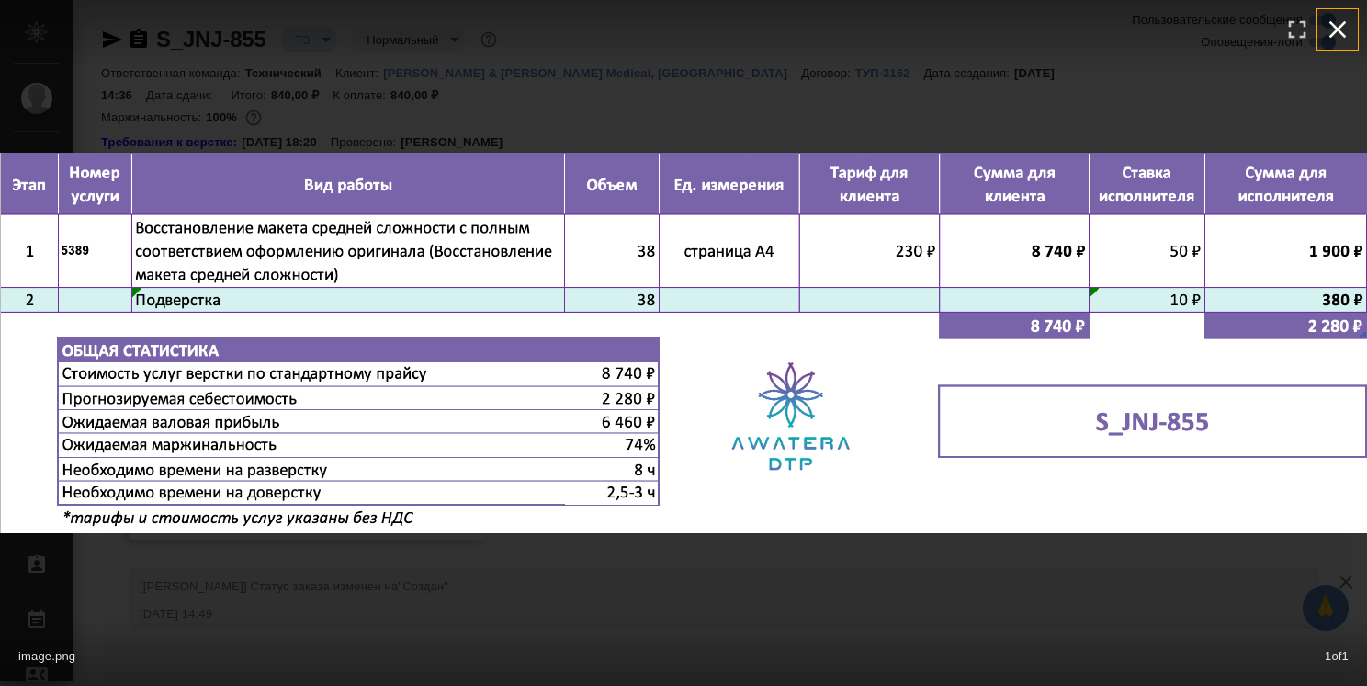
click at [1339, 28] on icon "button" at bounding box center [1338, 29] width 17 height 17
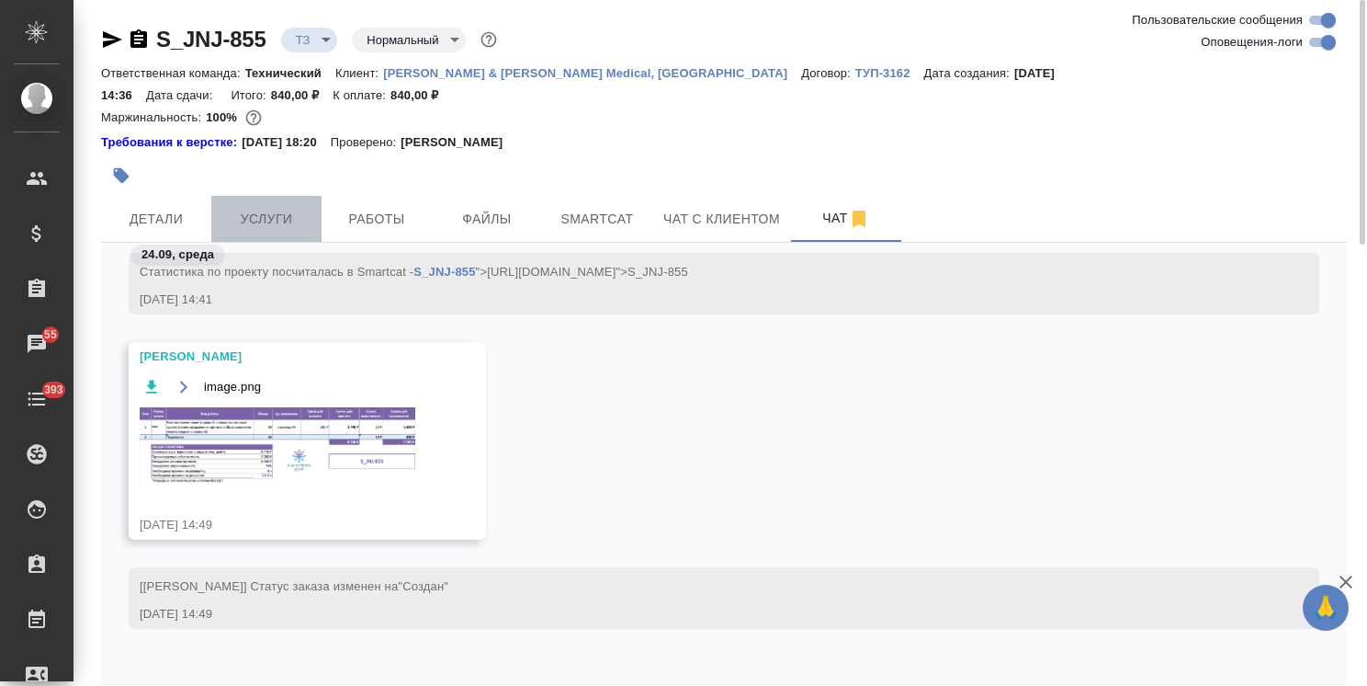
click at [301, 208] on span "Услуги" at bounding box center [266, 219] width 88 height 23
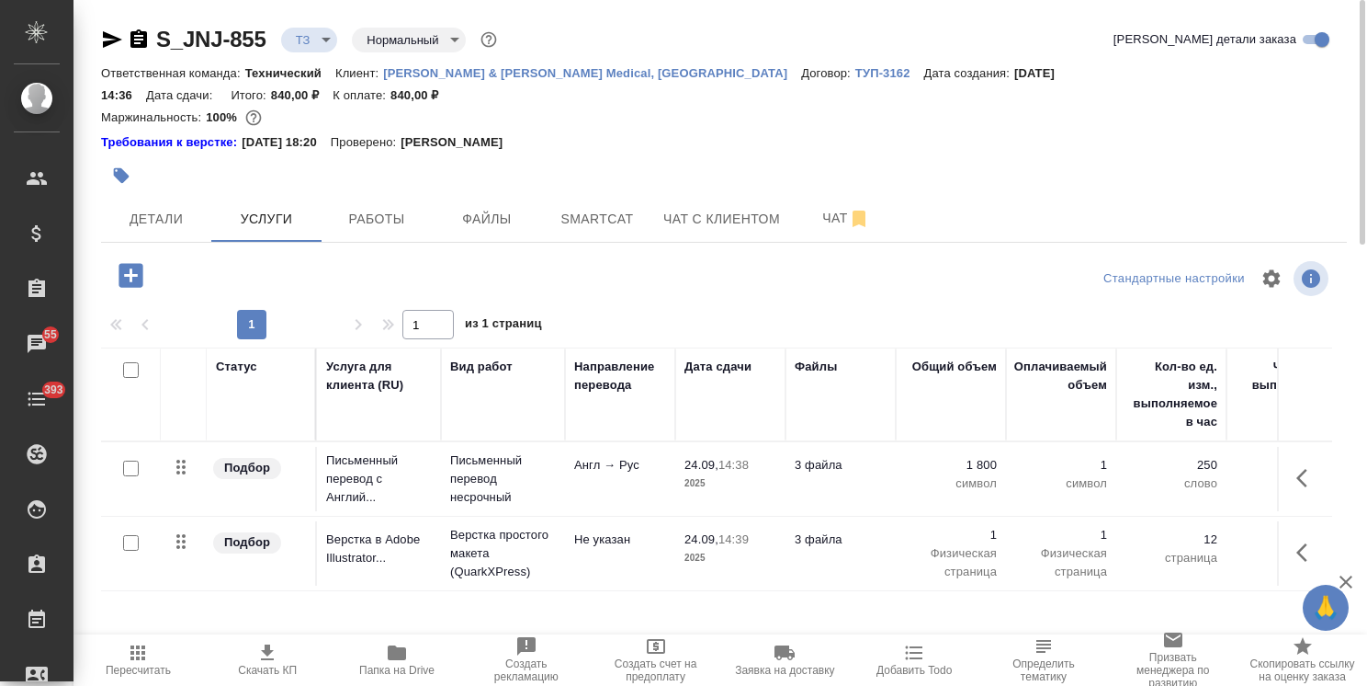
scroll to position [81, 0]
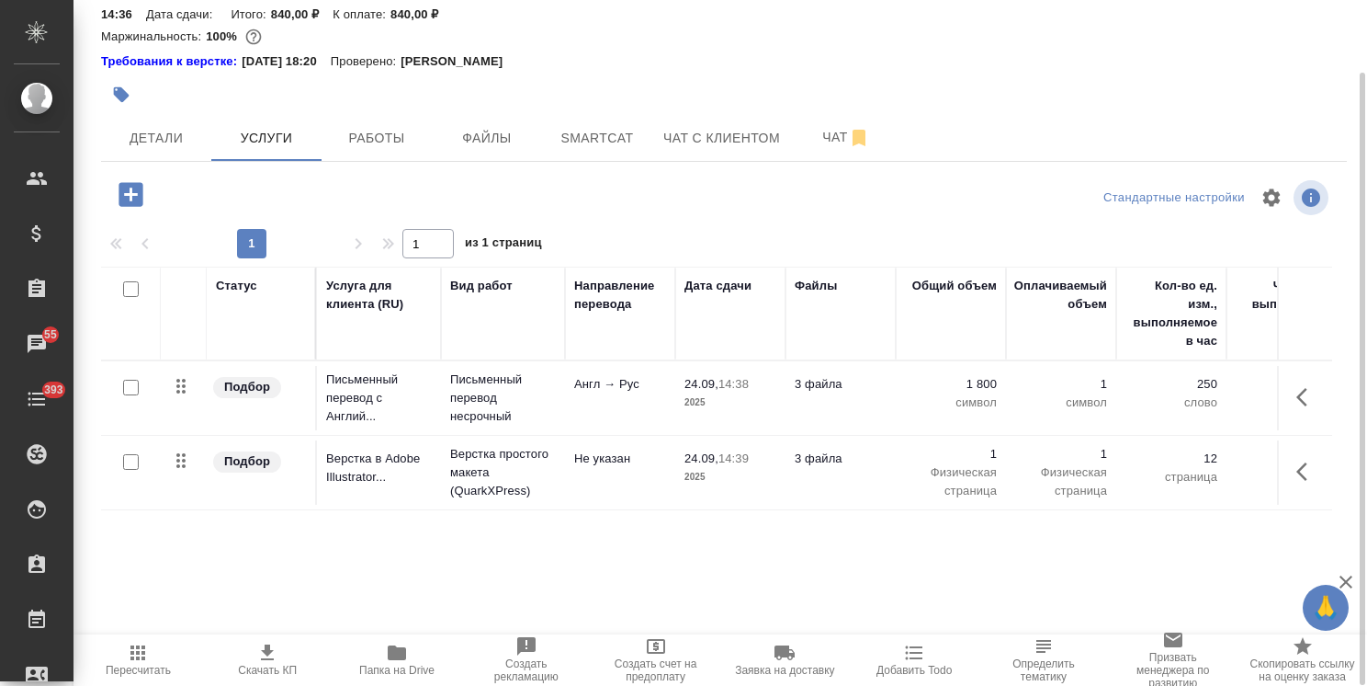
click at [782, 454] on td "24.09, 14:39 2025" at bounding box center [730, 472] width 110 height 64
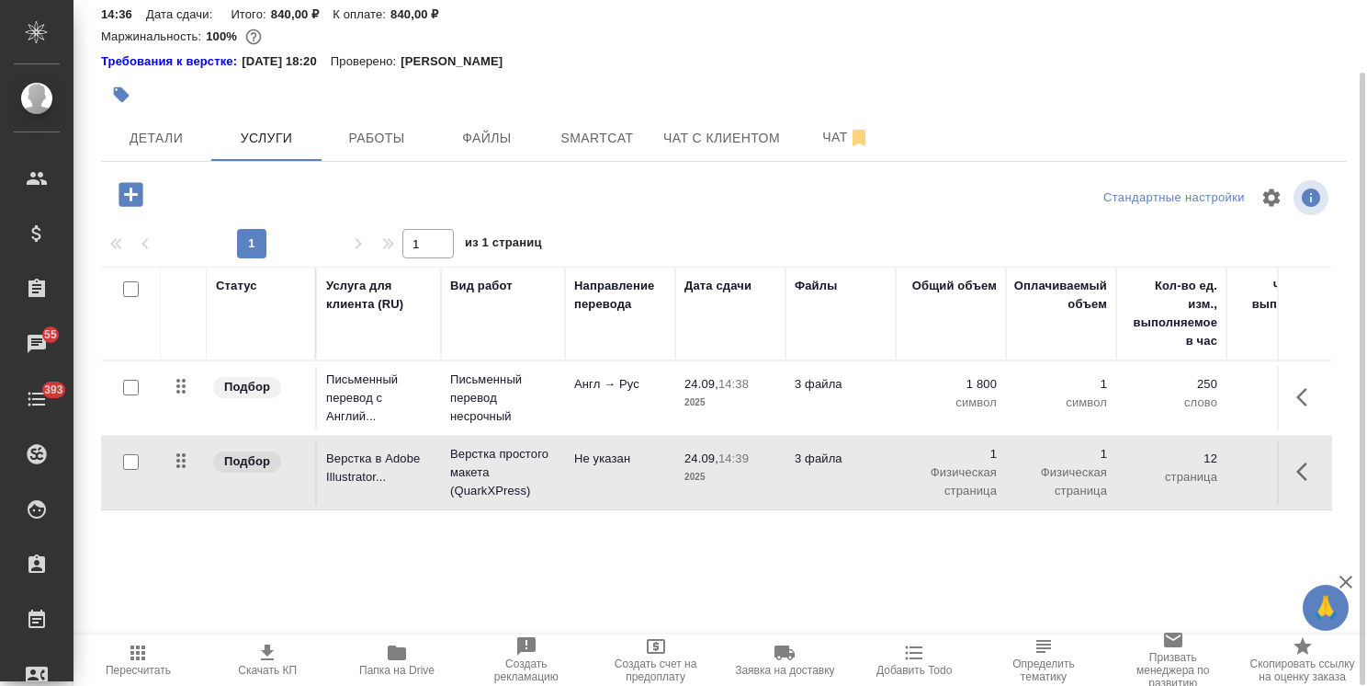
click at [782, 454] on td "24.09, 14:39 2025" at bounding box center [730, 472] width 110 height 64
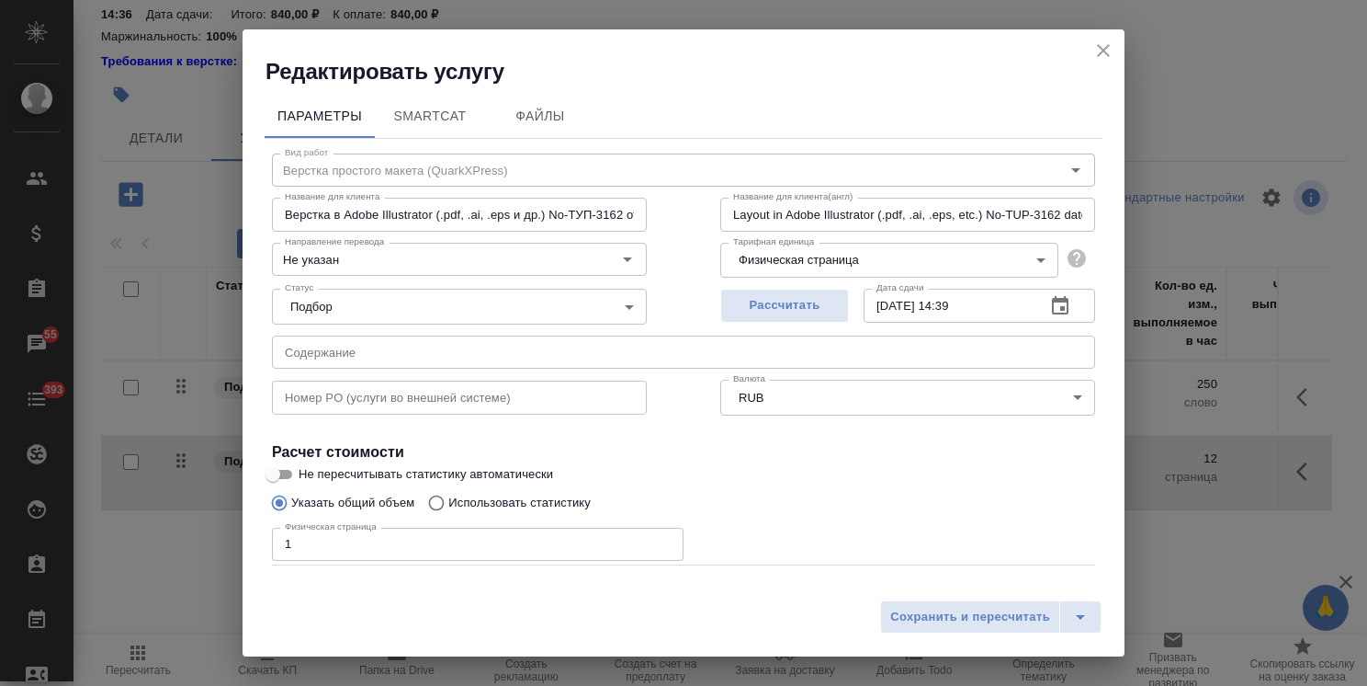
drag, startPoint x: 310, startPoint y: 538, endPoint x: 260, endPoint y: 534, distance: 49.8
click at [260, 534] on div "Параметры SmartCat Файлы Вид работ Верстка простого макета (QuarkXPress) Вид ра…" at bounding box center [684, 338] width 882 height 504
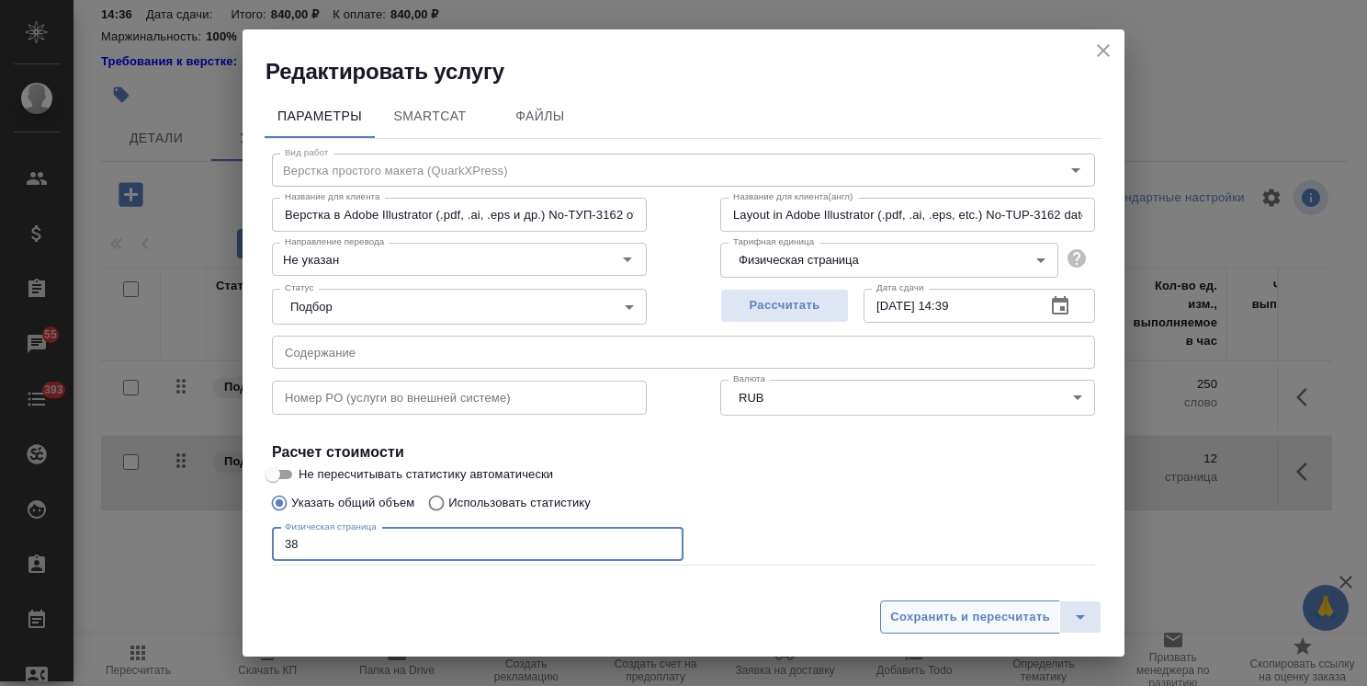
type input "38"
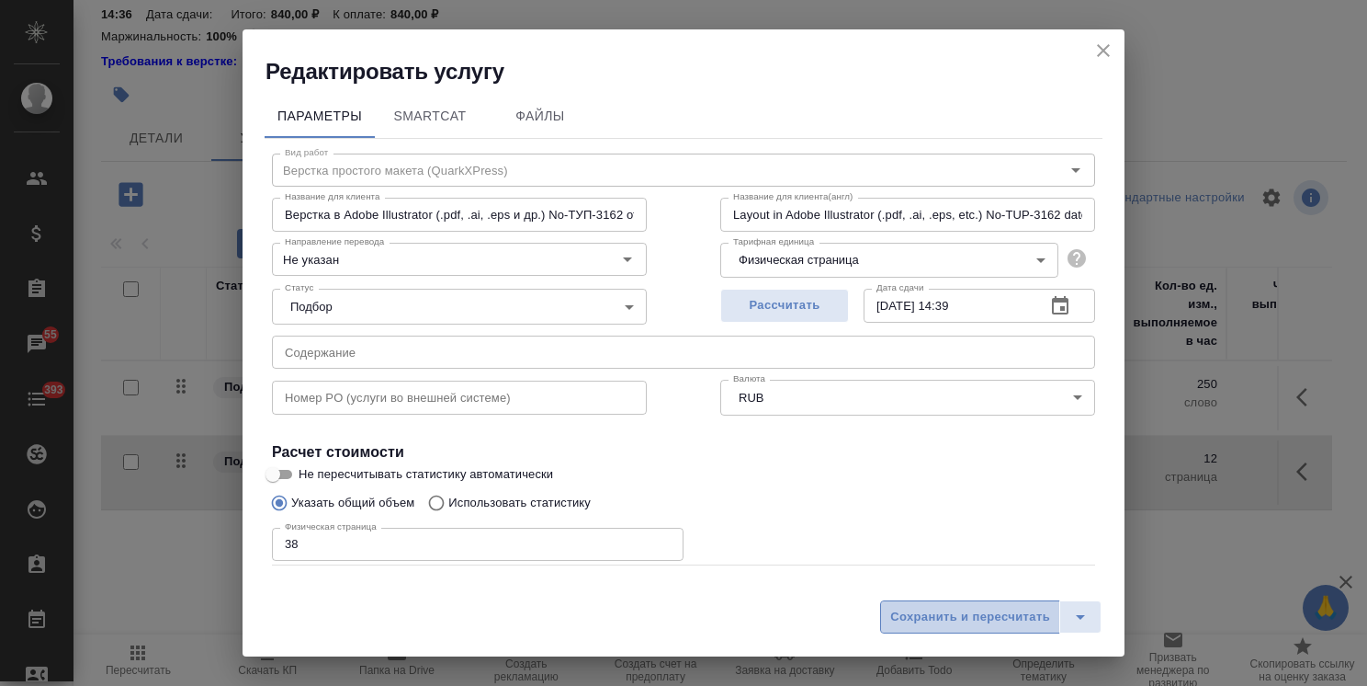
click at [941, 628] on button "Сохранить и пересчитать" at bounding box center [970, 616] width 180 height 33
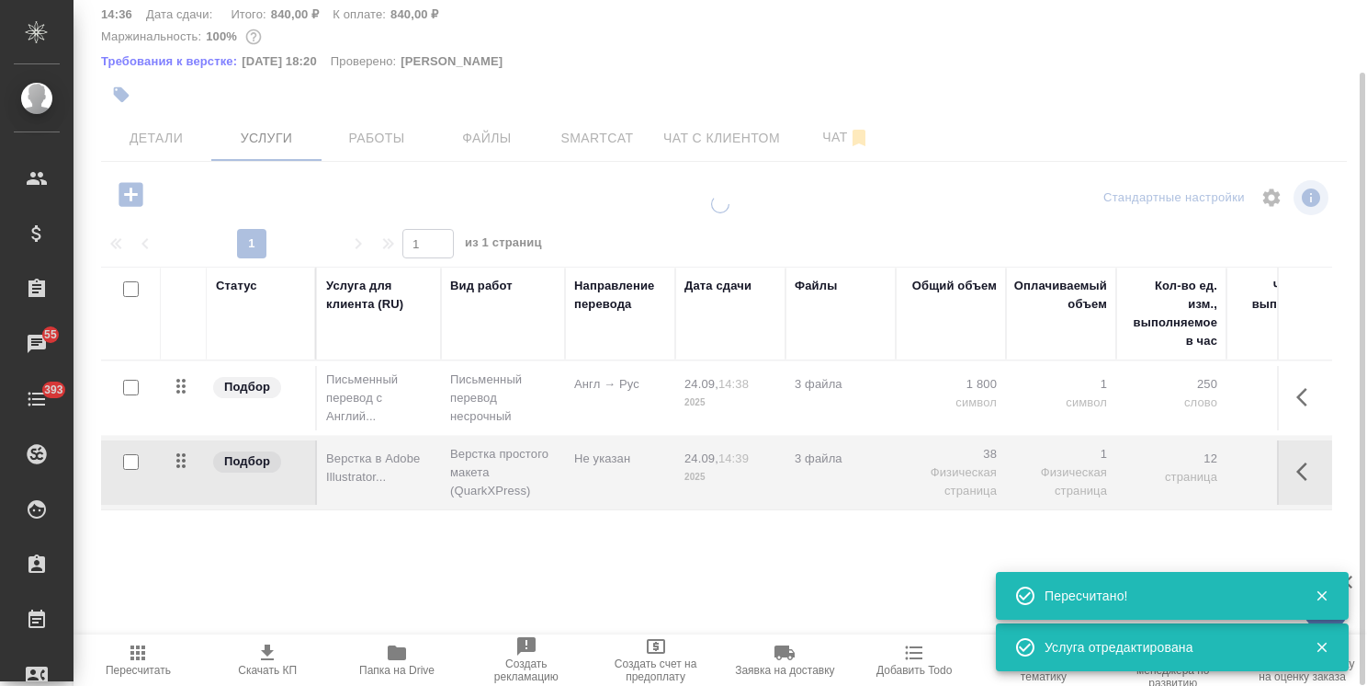
type input "new"
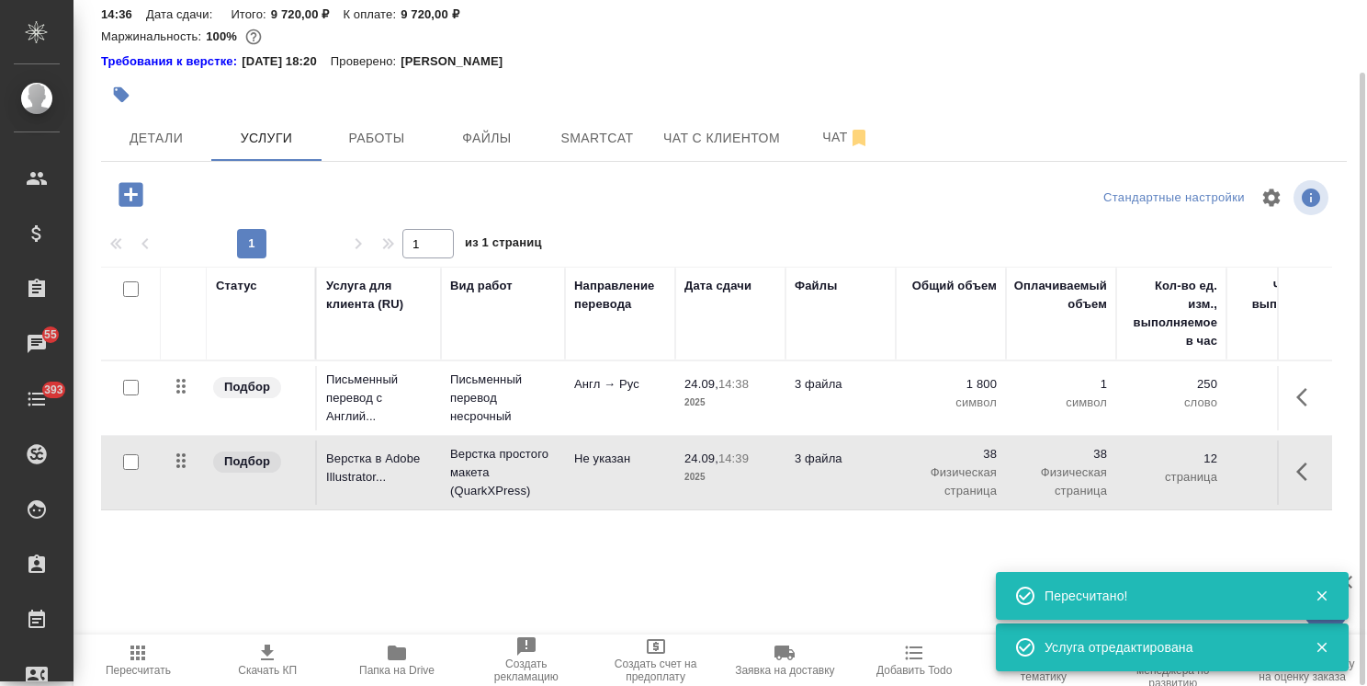
click at [602, 375] on p "Англ → Рус" at bounding box center [620, 384] width 92 height 18
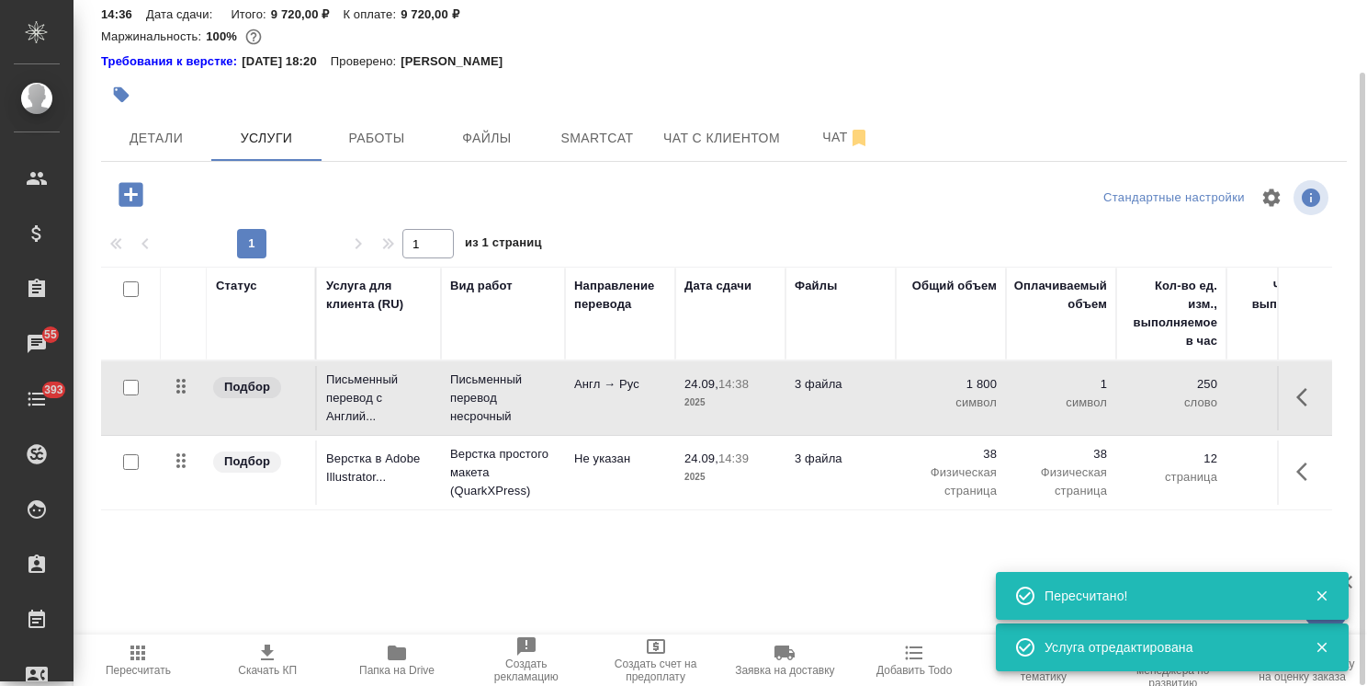
click at [602, 375] on p "Англ → Рус" at bounding box center [620, 384] width 92 height 18
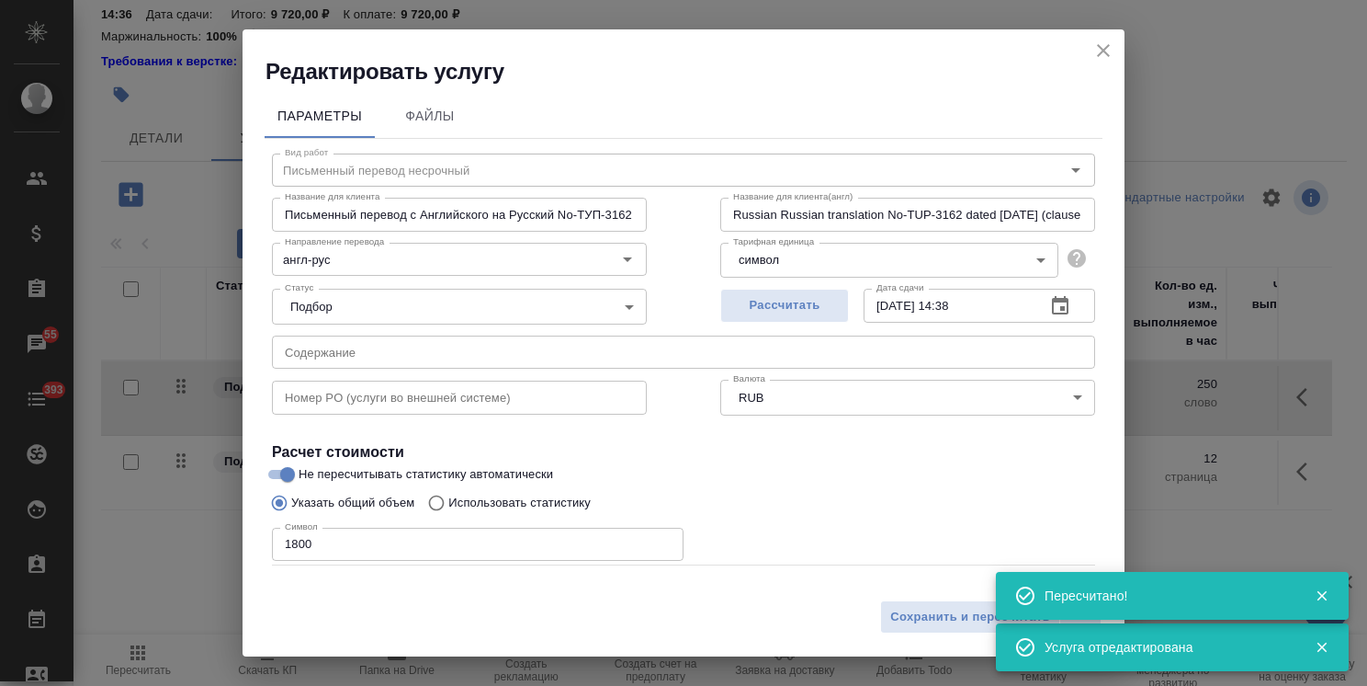
drag, startPoint x: 317, startPoint y: 544, endPoint x: 135, endPoint y: 554, distance: 182.2
click at [135, 554] on div "Редактировать услугу Параметры Файлы Вид работ Письменный перевод несрочный Вид…" at bounding box center [683, 343] width 1367 height 686
paste input "50297"
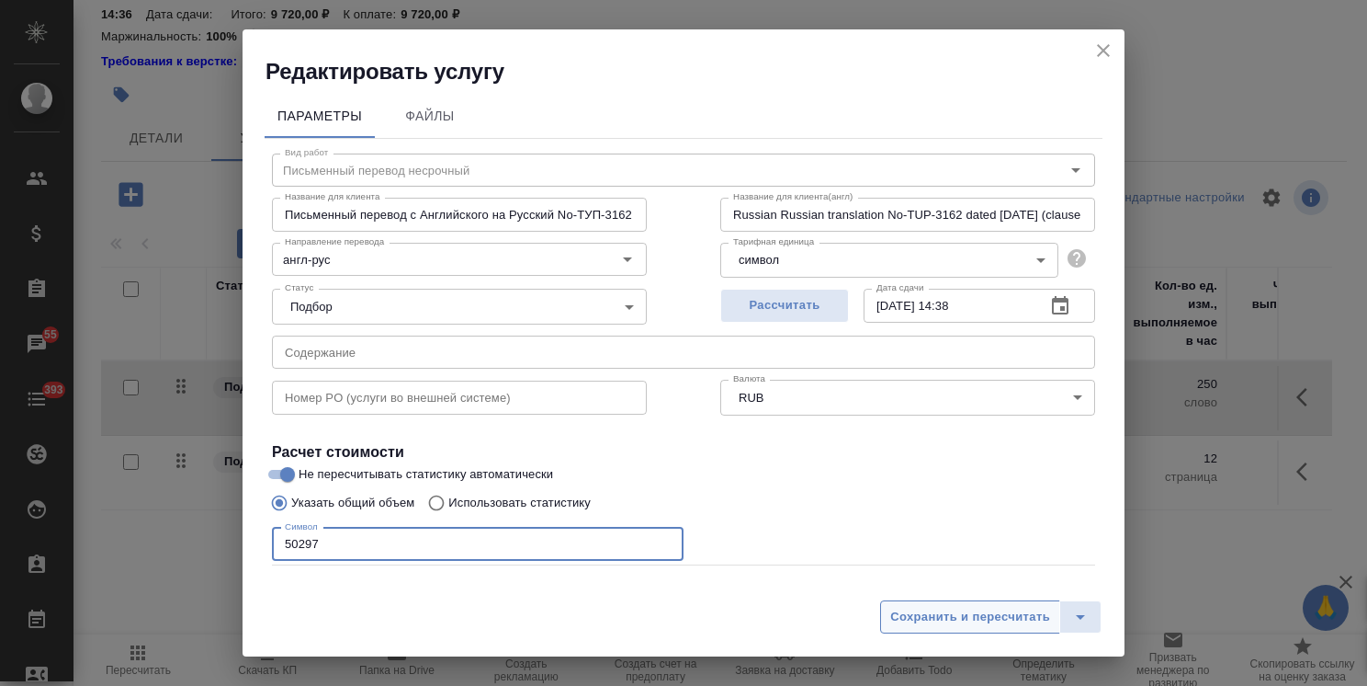
type input "50297"
click at [902, 620] on span "Сохранить и пересчитать" at bounding box center [970, 616] width 160 height 21
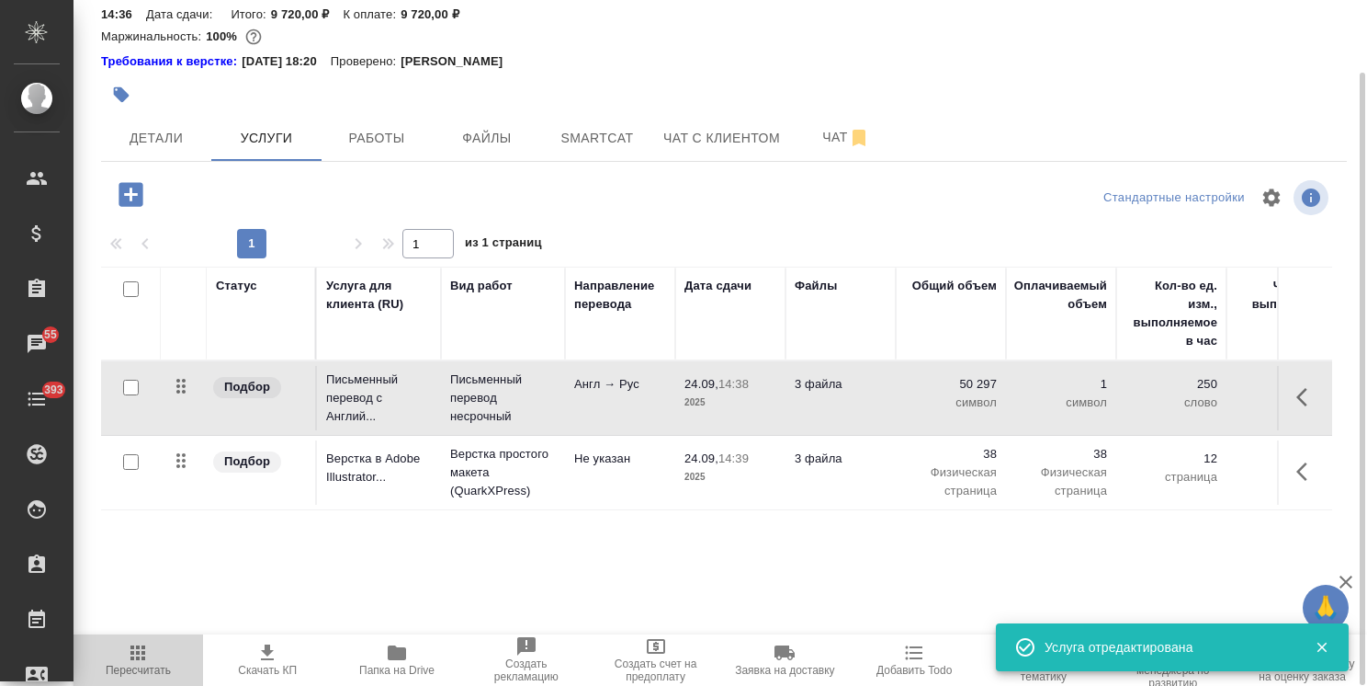
click at [148, 652] on icon "button" at bounding box center [138, 652] width 22 height 22
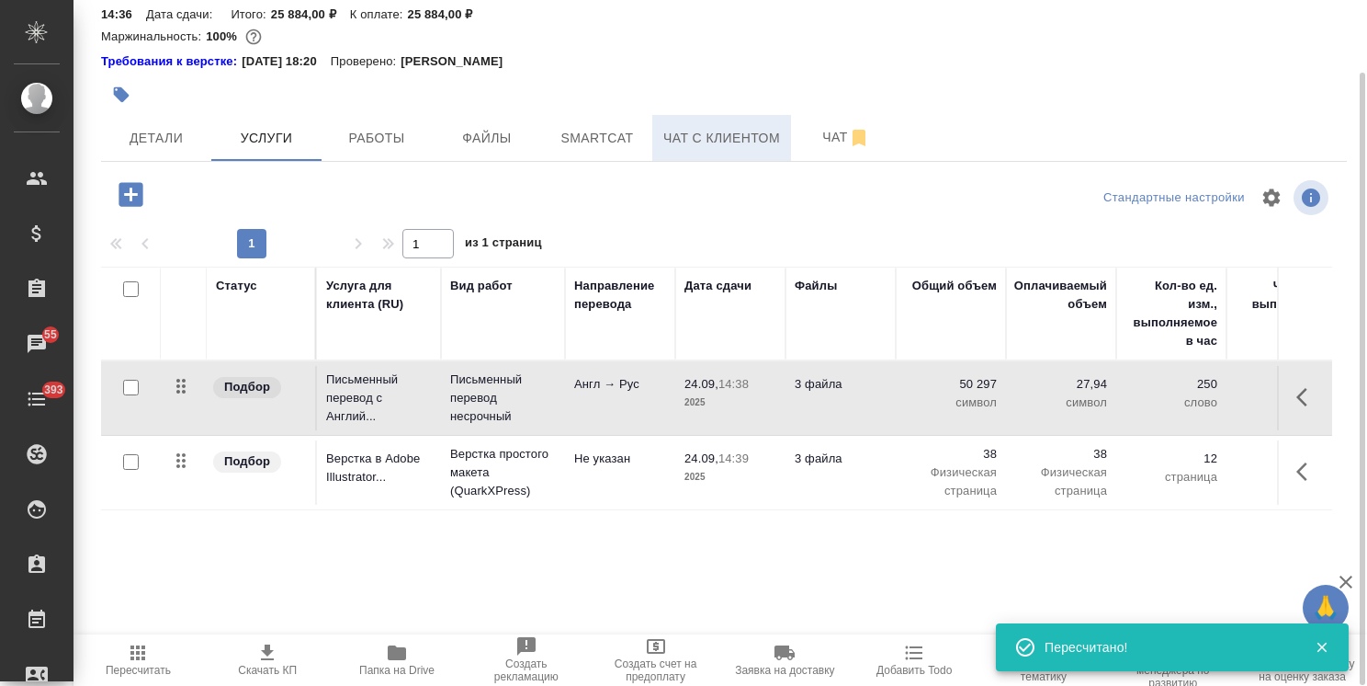
scroll to position [0, 0]
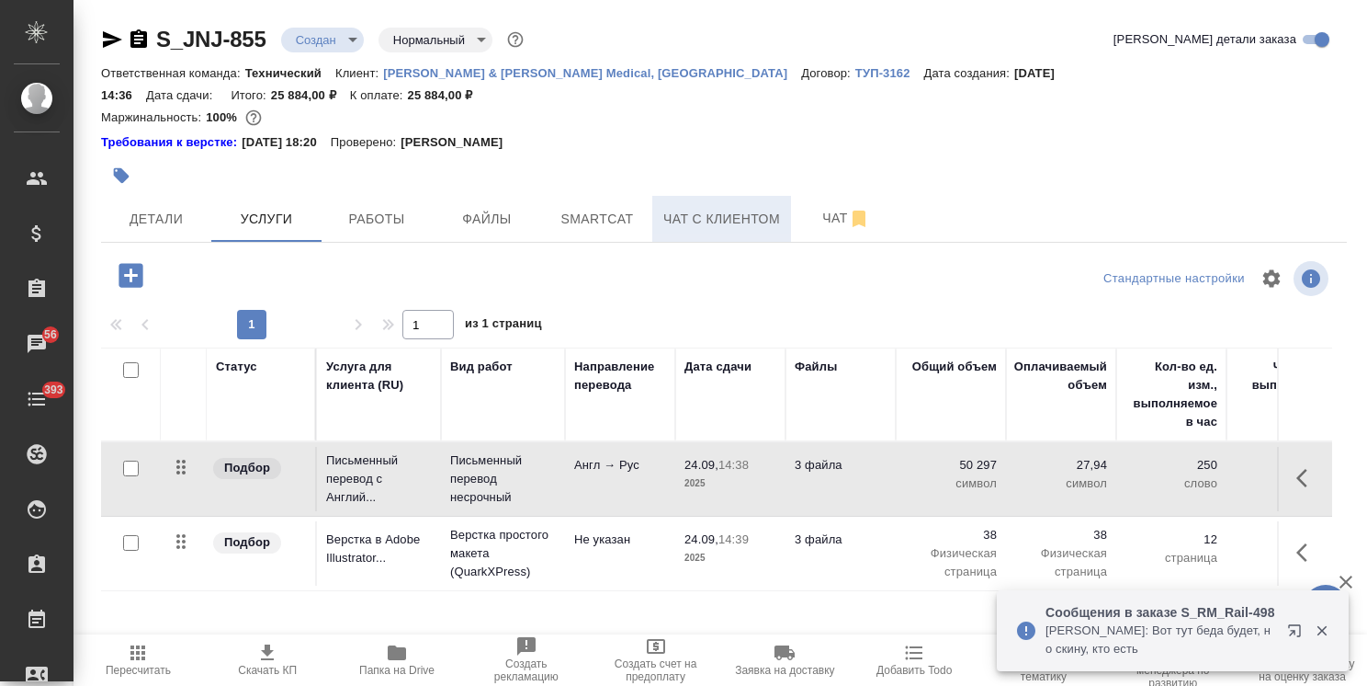
click at [773, 208] on span "Чат с клиентом" at bounding box center [721, 219] width 117 height 23
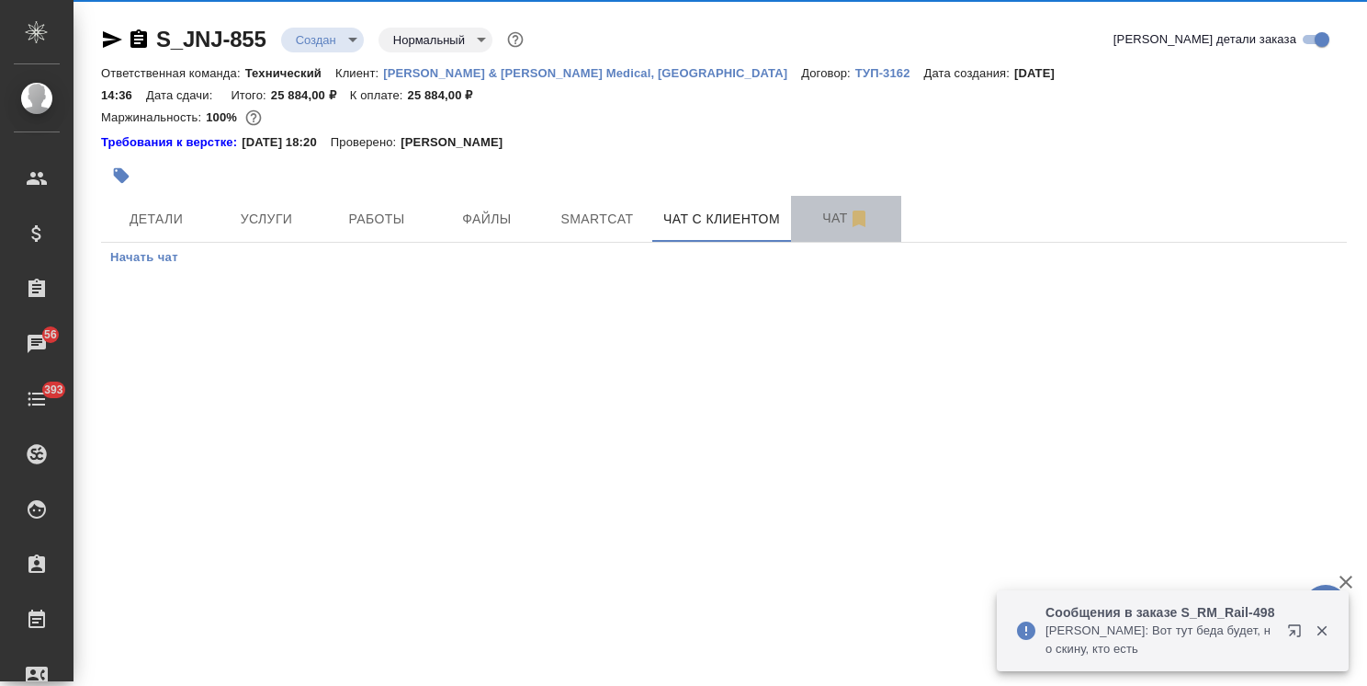
click at [851, 208] on icon "button" at bounding box center [859, 219] width 22 height 22
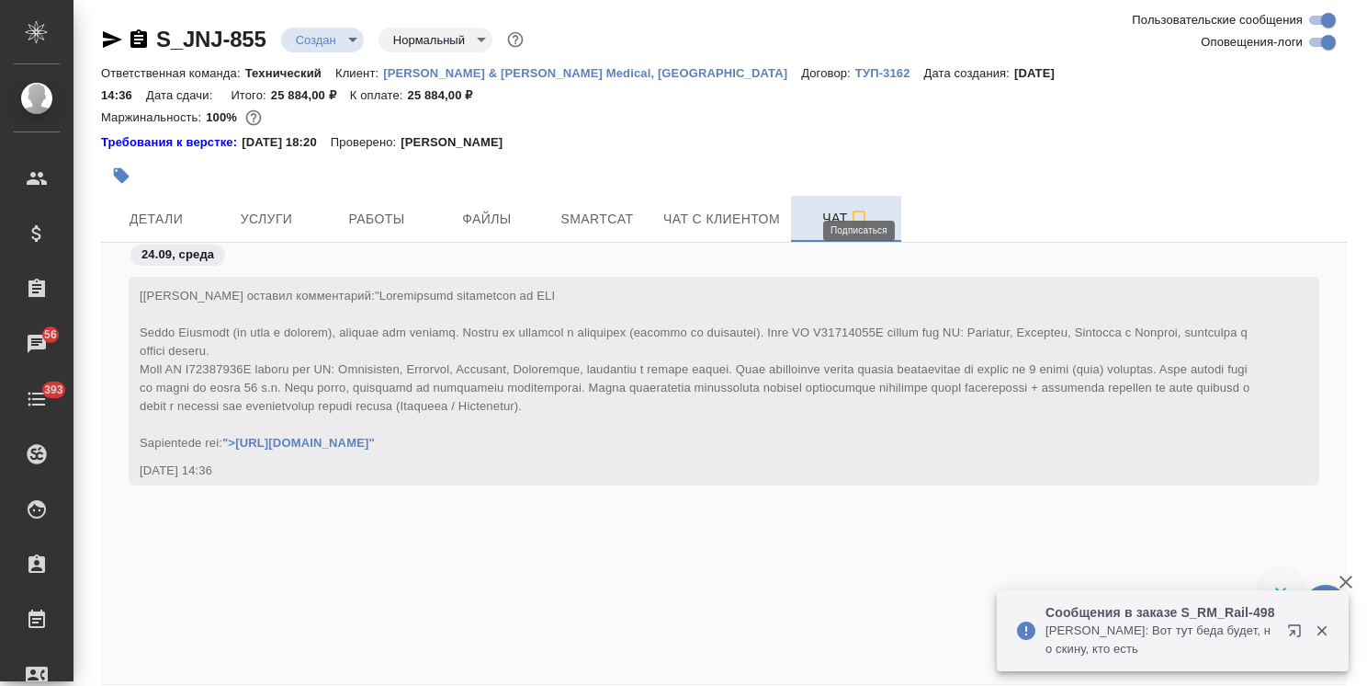
scroll to position [822, 0]
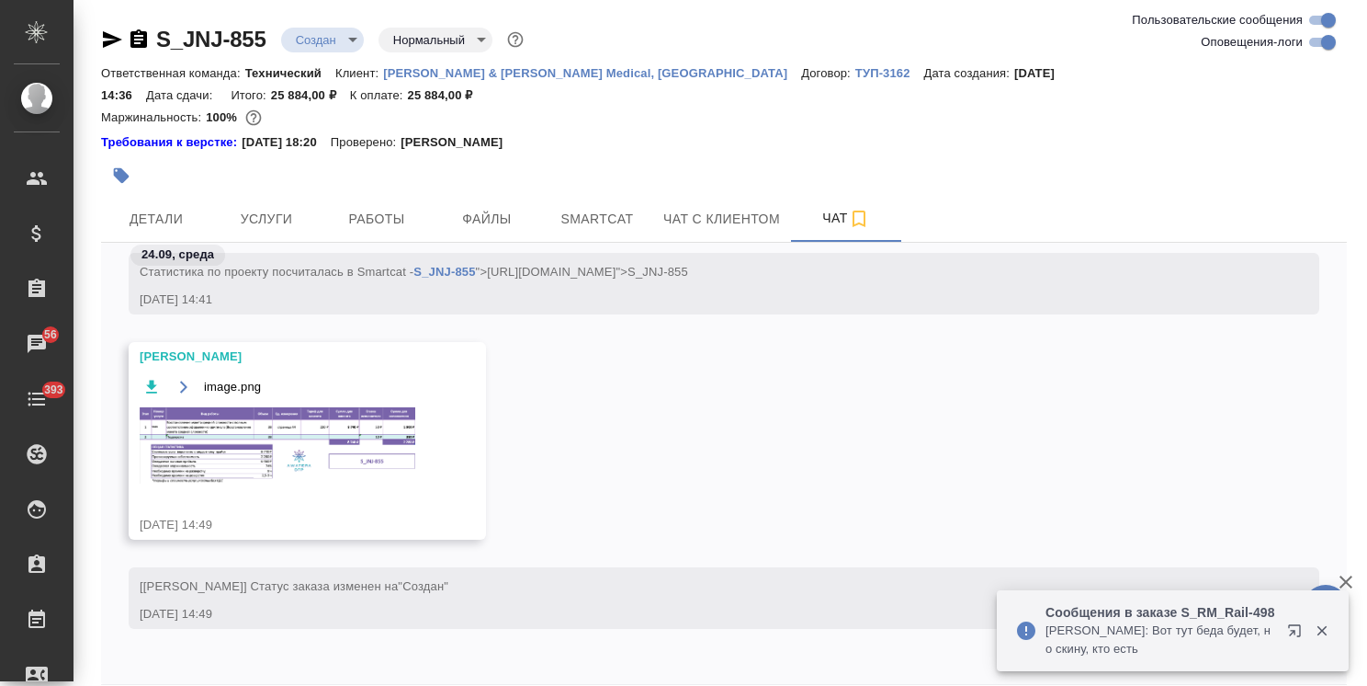
click at [261, 436] on img at bounding box center [278, 445] width 276 height 76
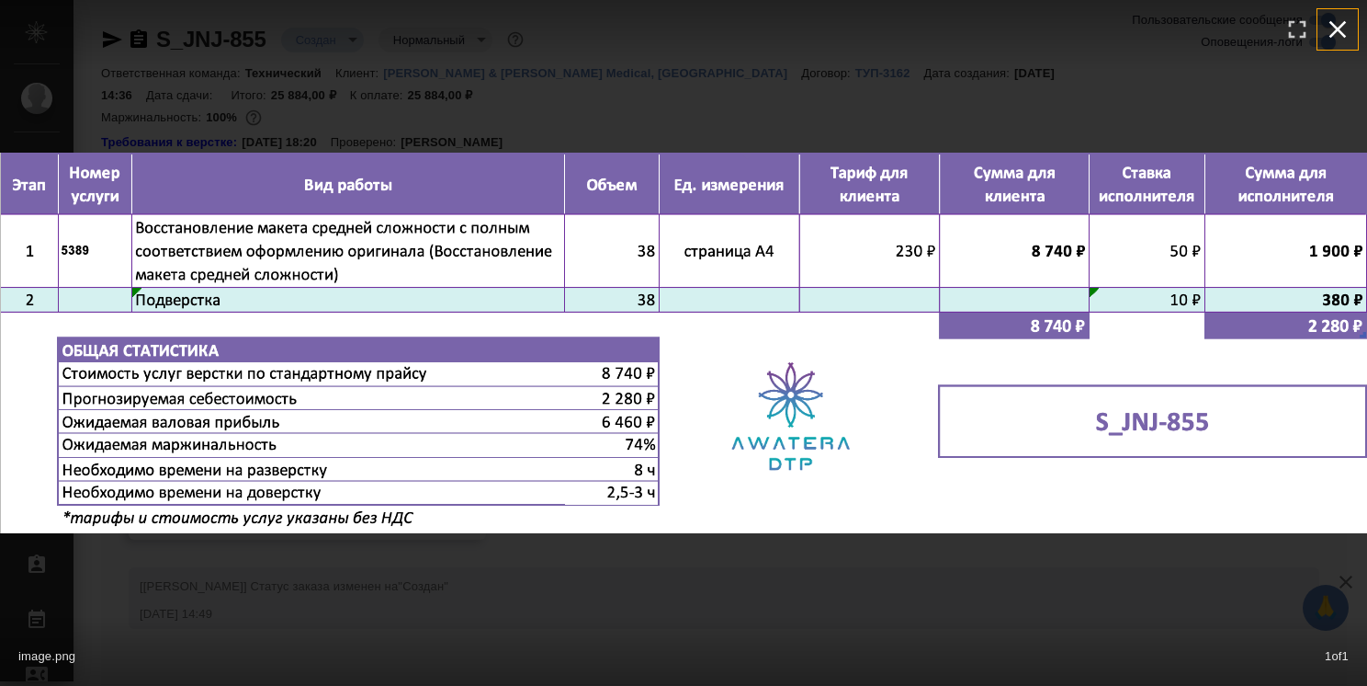
click at [1341, 30] on icon "button" at bounding box center [1337, 29] width 29 height 29
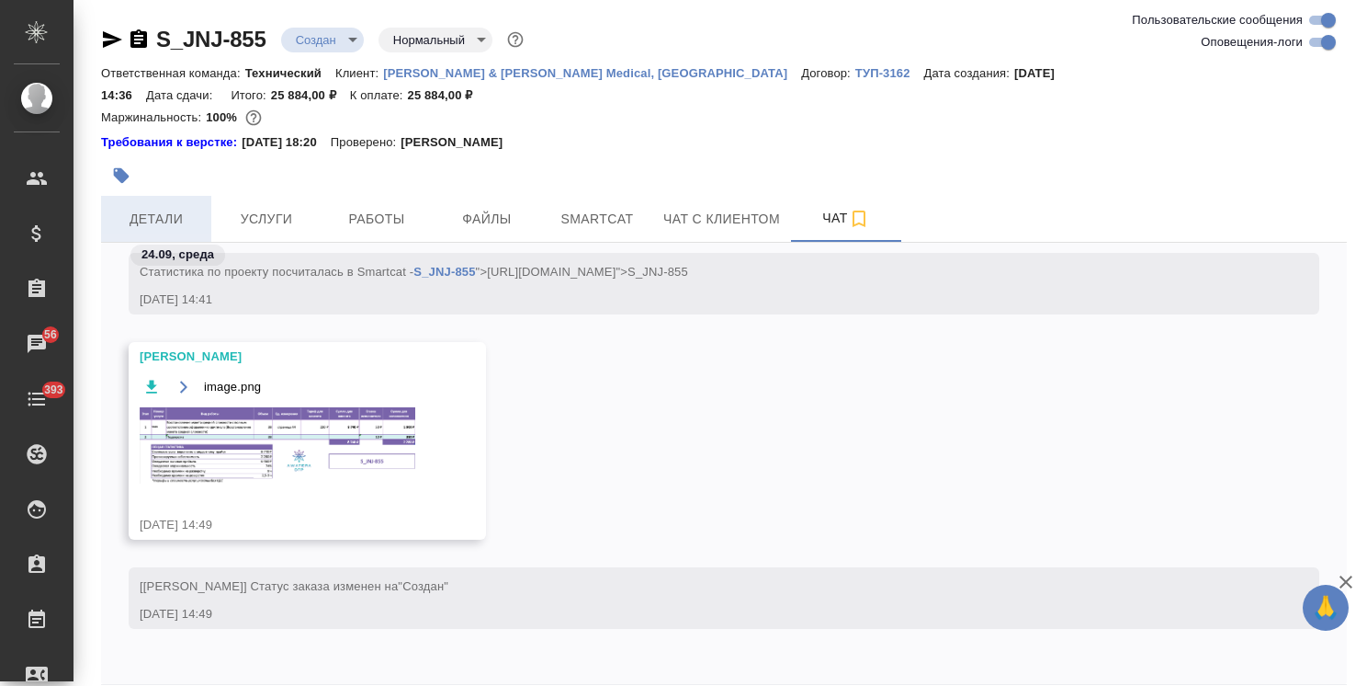
click at [174, 208] on span "Детали" at bounding box center [156, 219] width 88 height 23
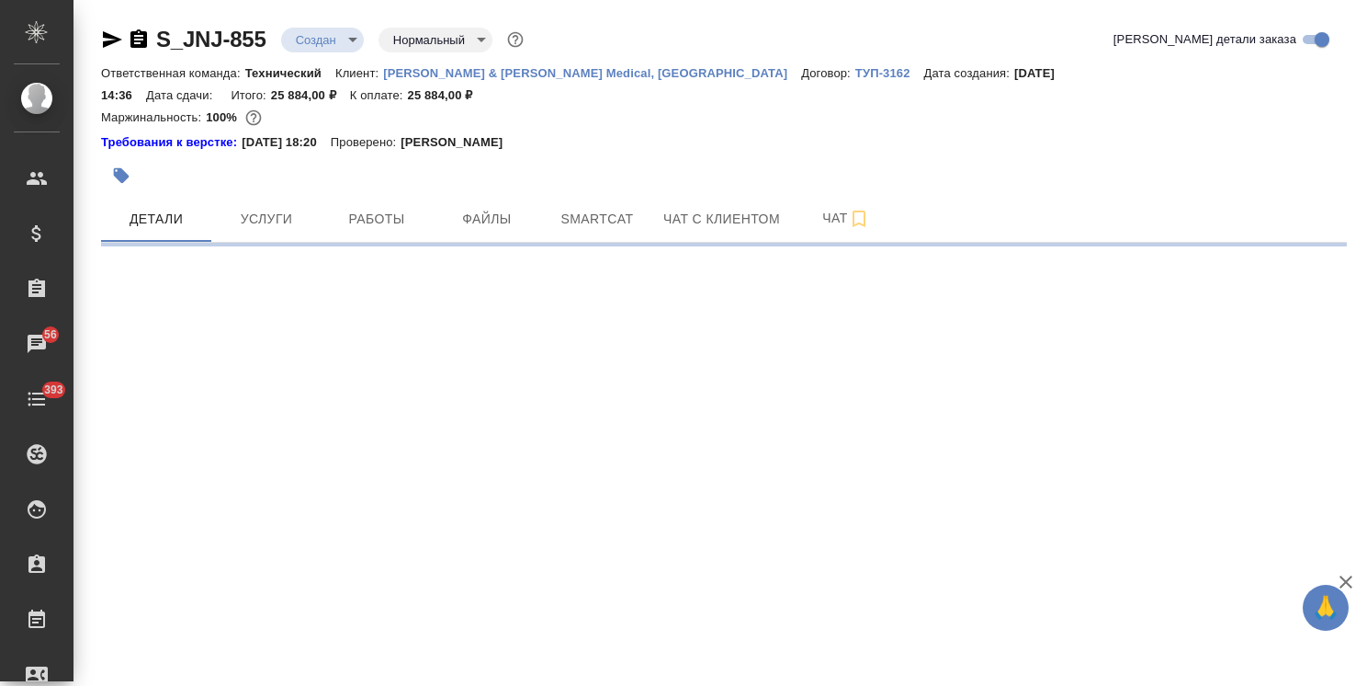
select select "RU"
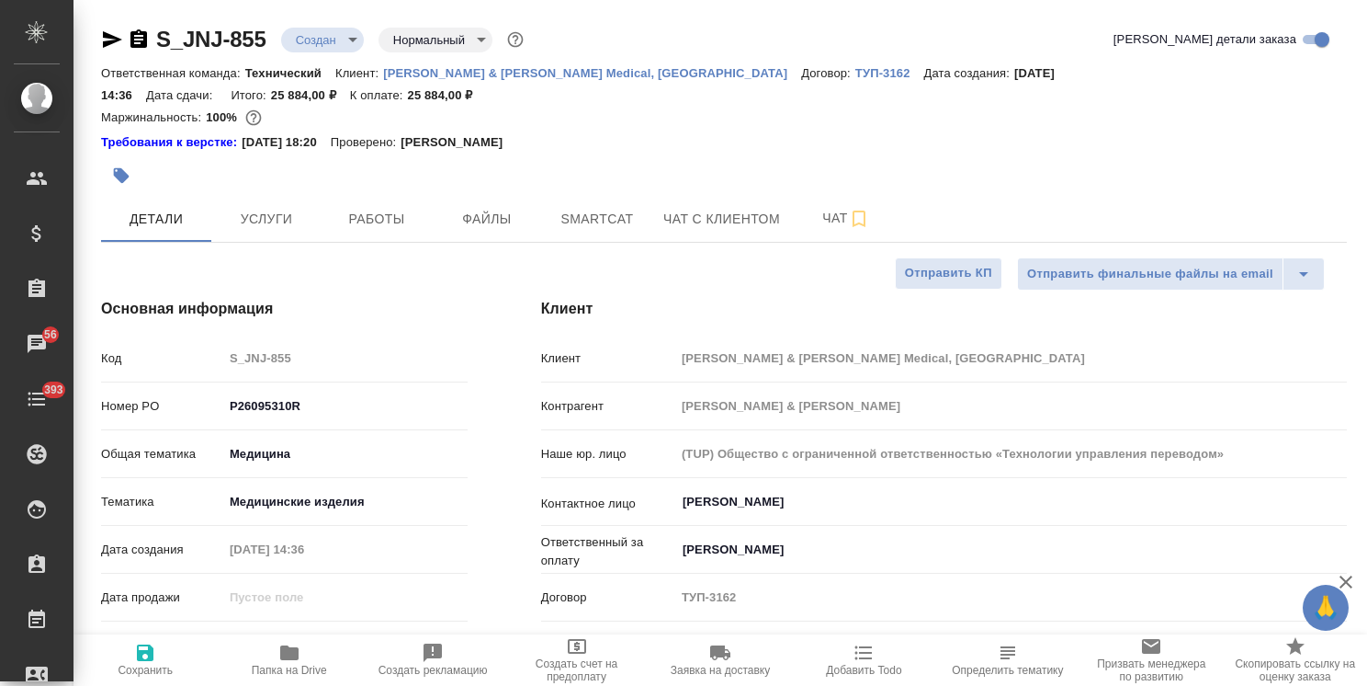
type textarea "x"
drag, startPoint x: 211, startPoint y: 615, endPoint x: 173, endPoint y: 608, distance: 39.1
click at [173, 629] on div "Дней на выполнение 0" at bounding box center [284, 645] width 367 height 32
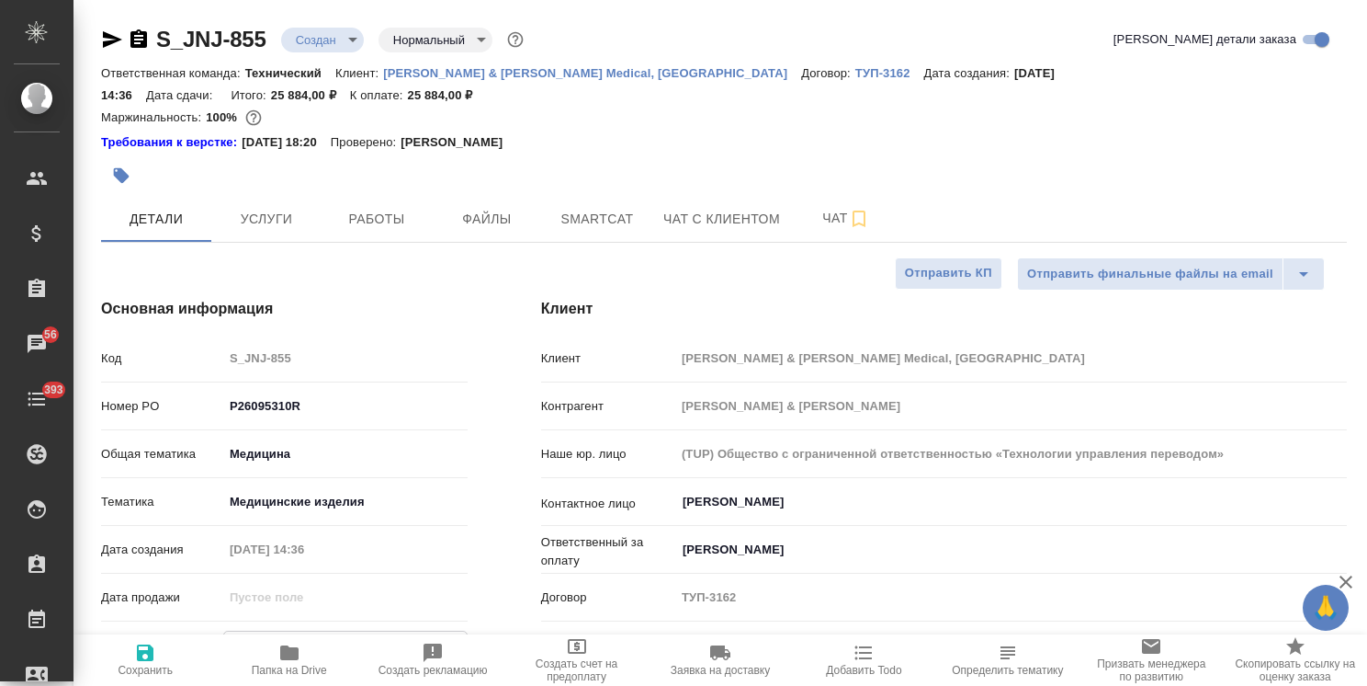
type input "6"
type textarea "x"
type input "6"
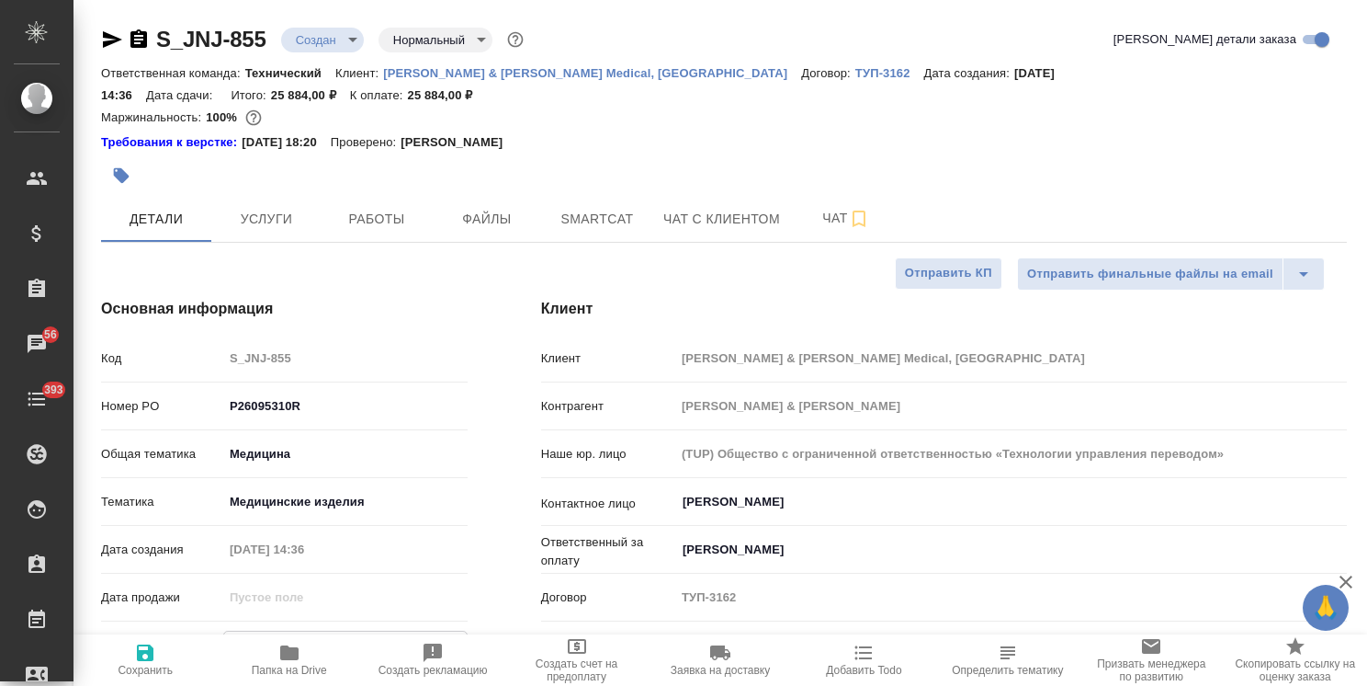
click at [142, 653] on icon "button" at bounding box center [145, 652] width 17 height 17
type textarea "x"
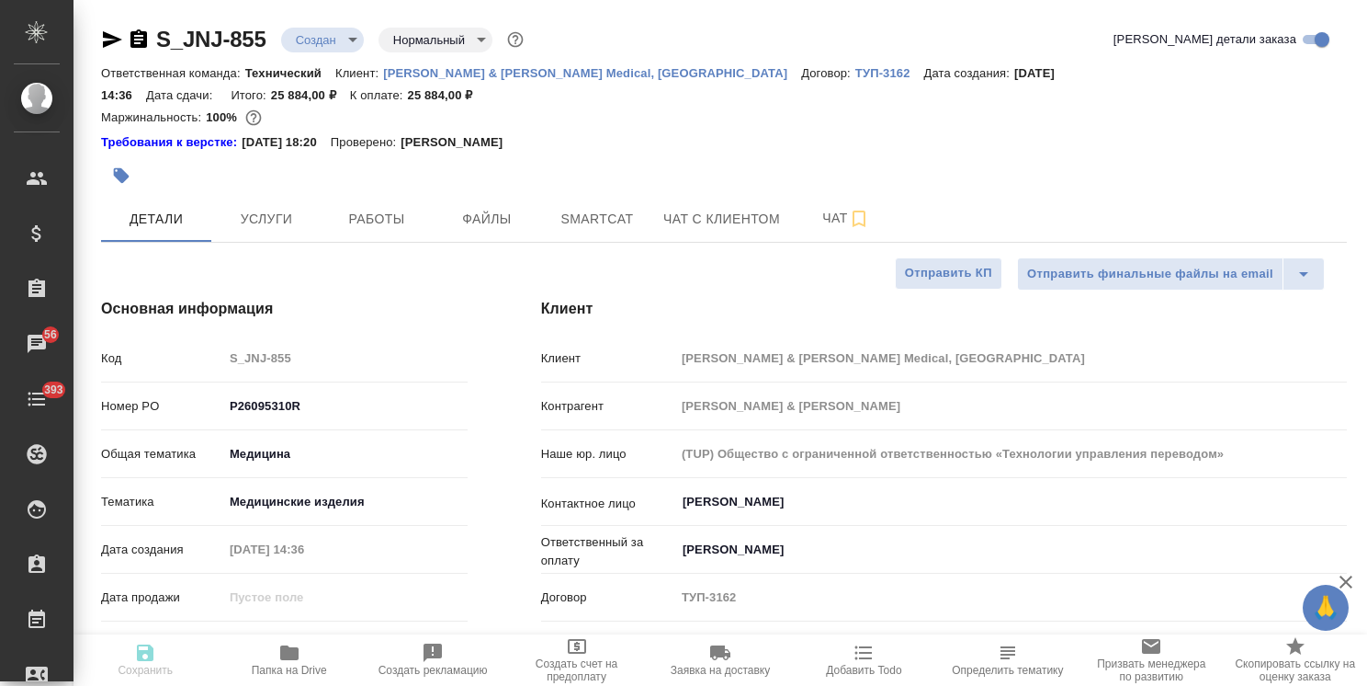
type textarea "x"
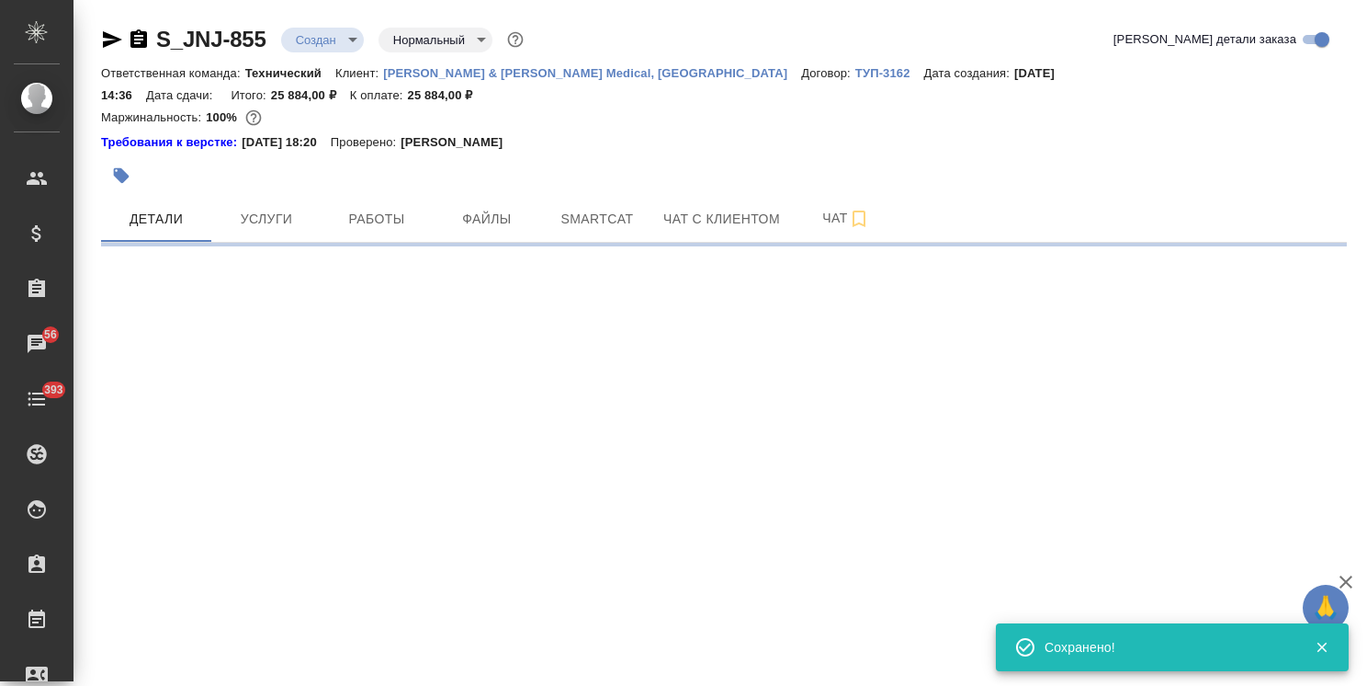
select select "RU"
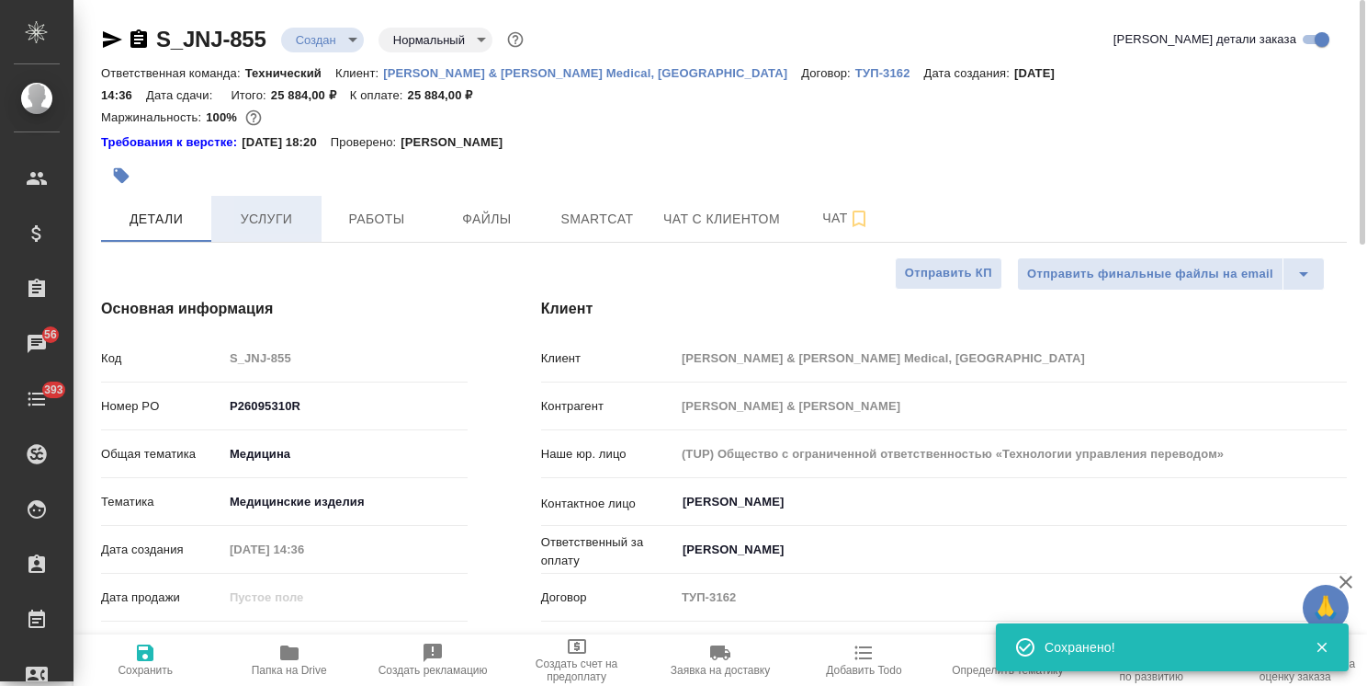
click at [275, 208] on span "Услуги" at bounding box center [266, 219] width 88 height 23
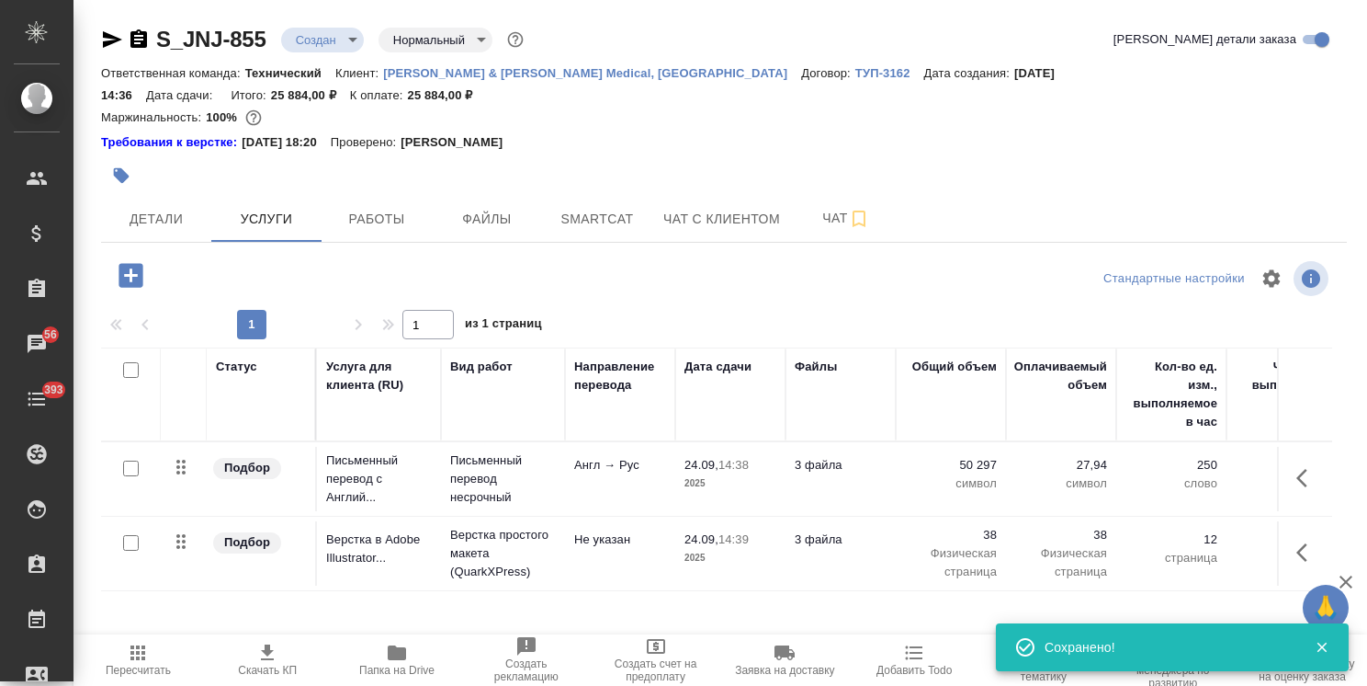
click at [807, 207] on span "Чат" at bounding box center [846, 218] width 88 height 23
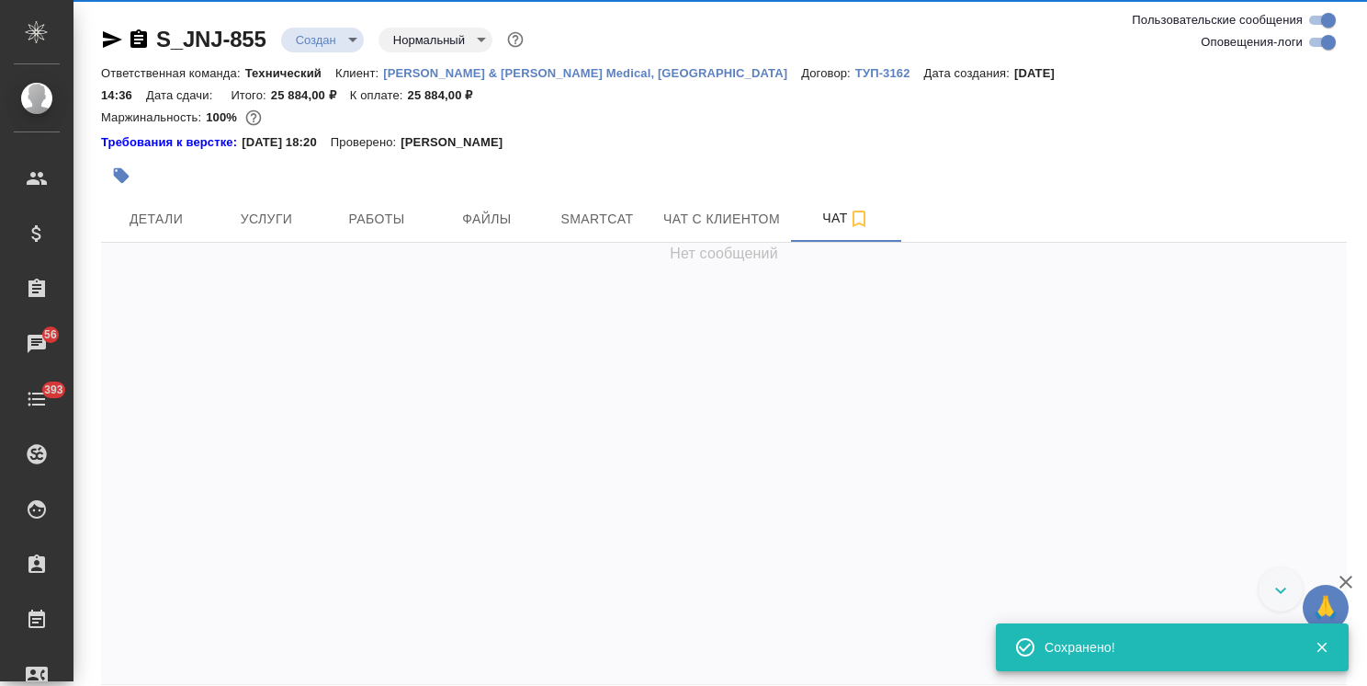
scroll to position [822, 0]
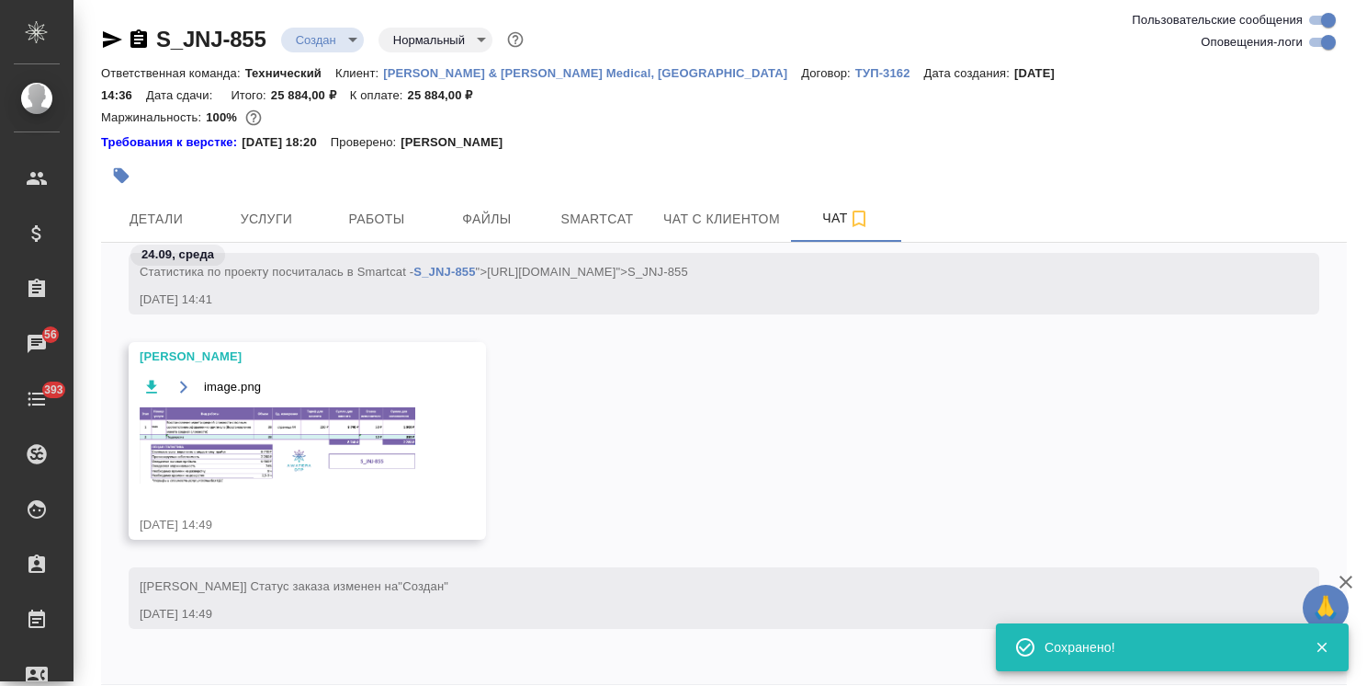
click at [279, 407] on img at bounding box center [278, 445] width 276 height 76
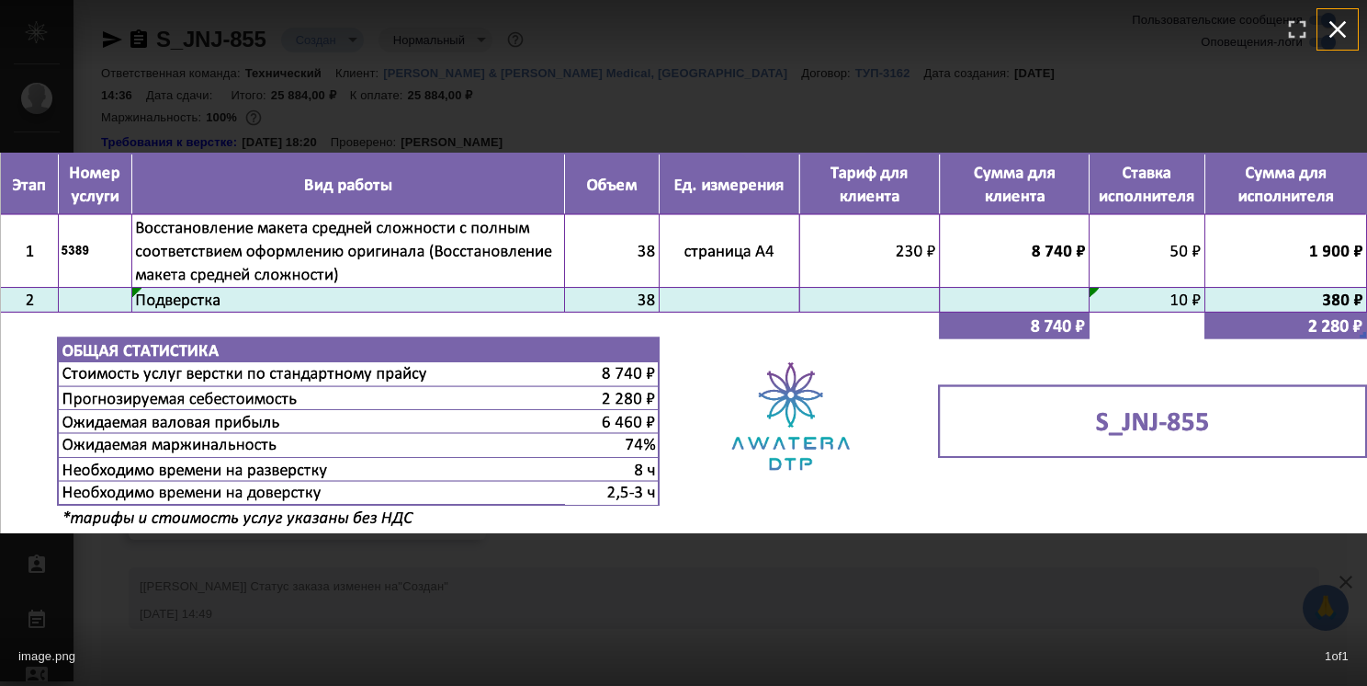
click at [1347, 28] on icon "button" at bounding box center [1337, 29] width 29 height 29
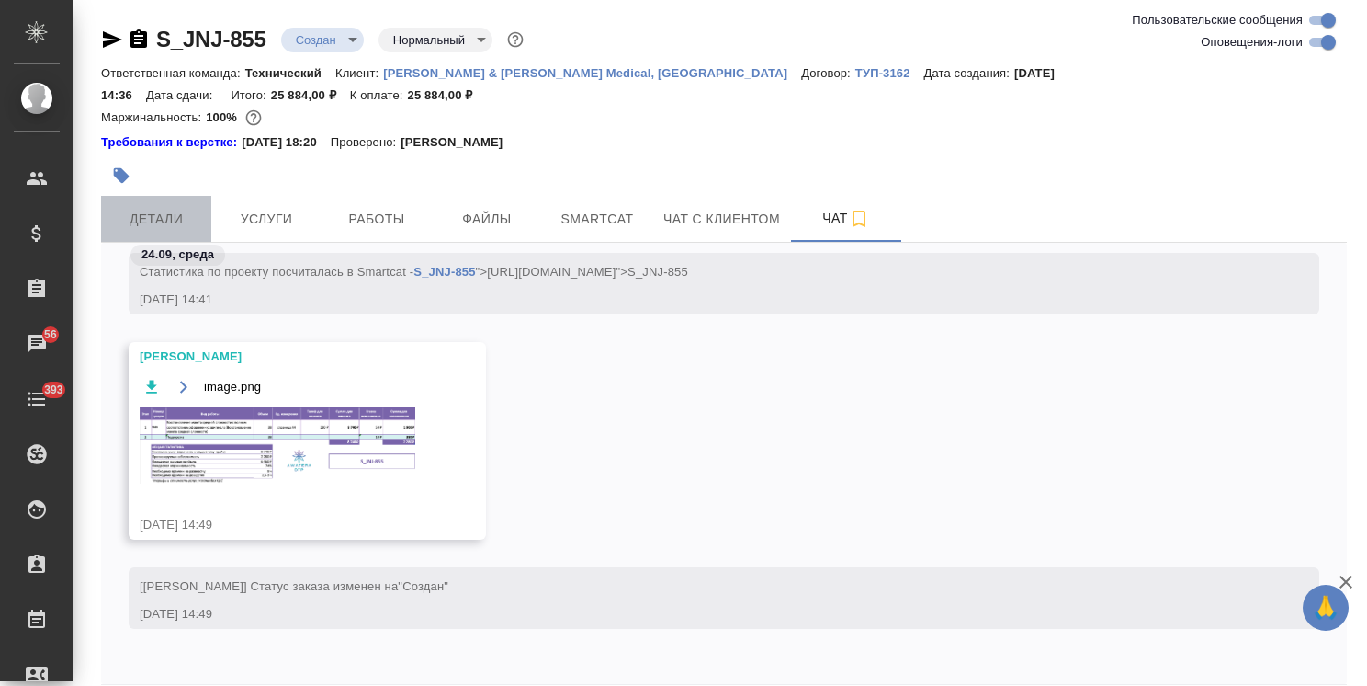
click at [163, 208] on span "Детали" at bounding box center [156, 219] width 88 height 23
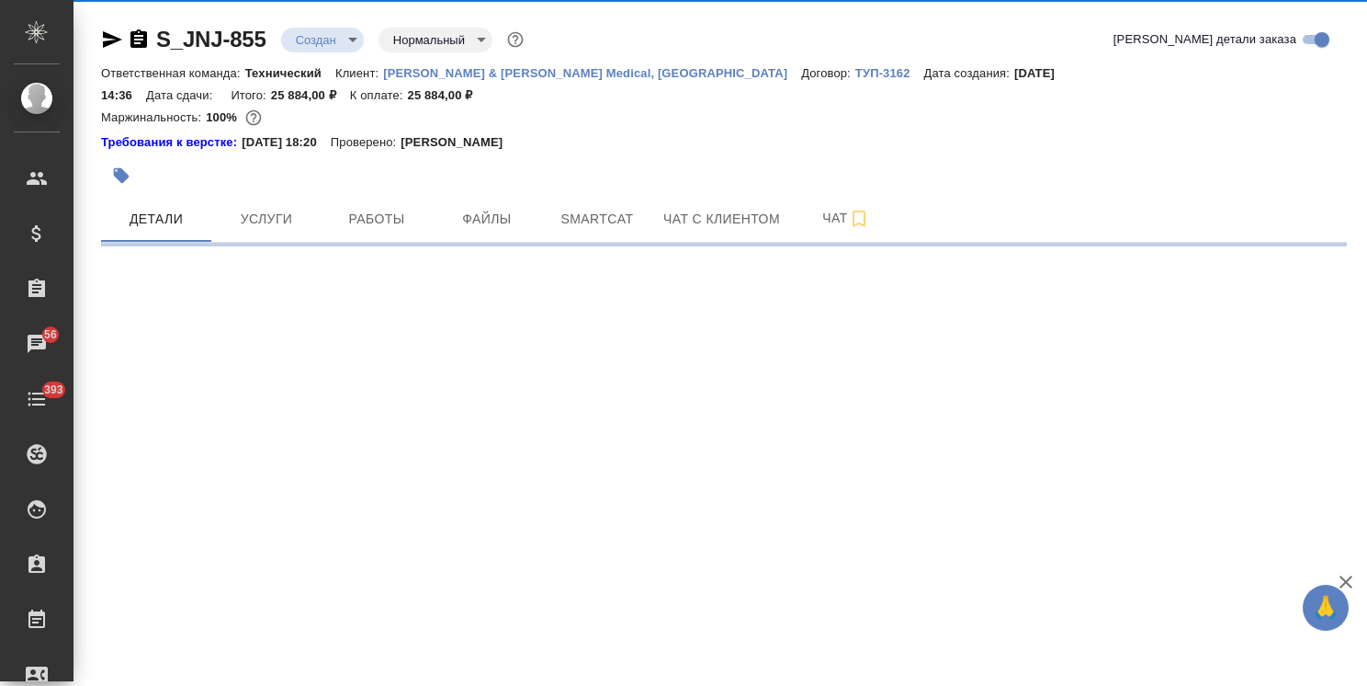
select select "RU"
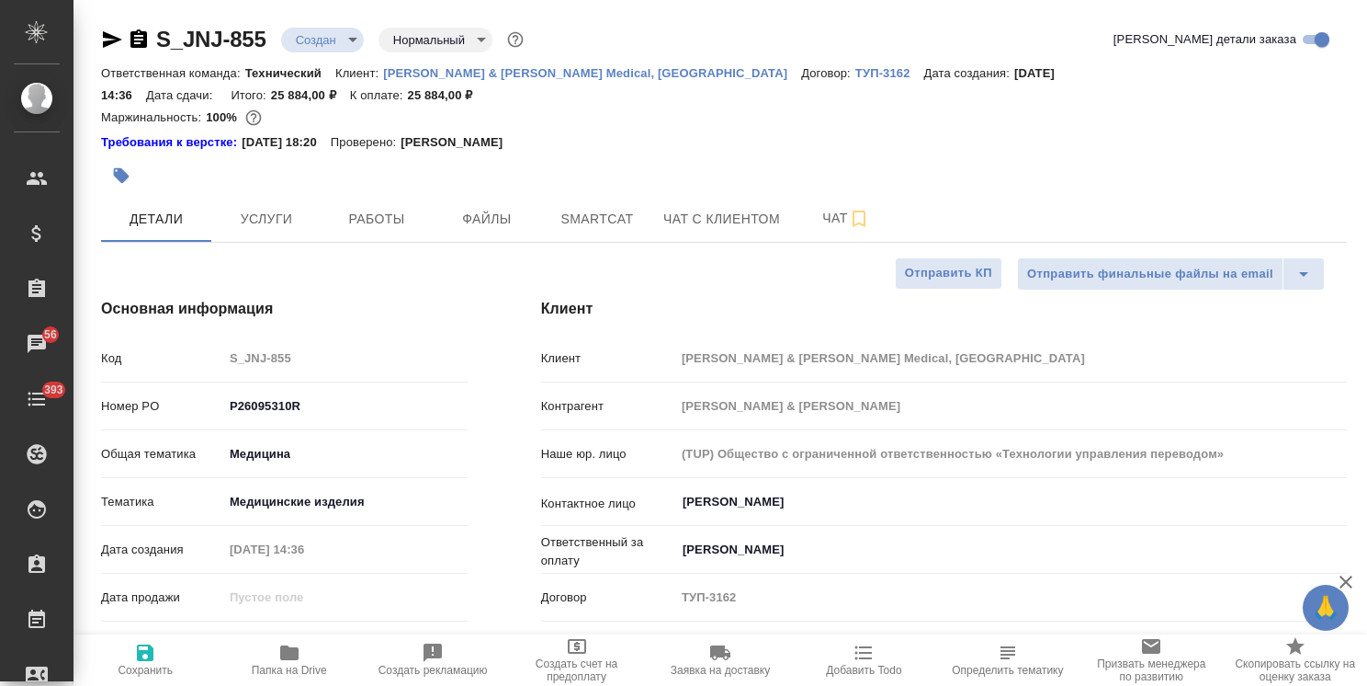
type textarea "x"
click at [314, 45] on body "🙏 .cls-1 fill:#fff; AWATERA Usmanova Olga Клиенты Спецификации Заказы 56 Чаты 3…" at bounding box center [683, 343] width 1367 height 686
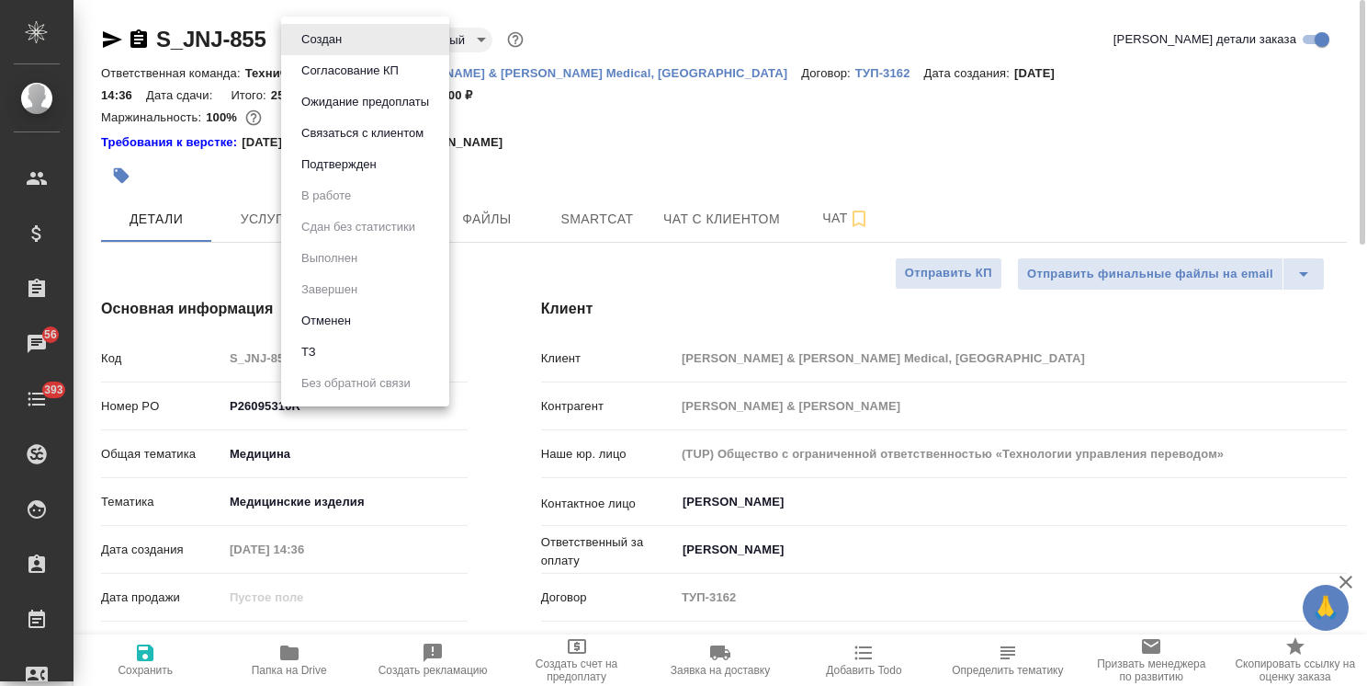
click at [334, 71] on button "Согласование КП" at bounding box center [350, 71] width 108 height 20
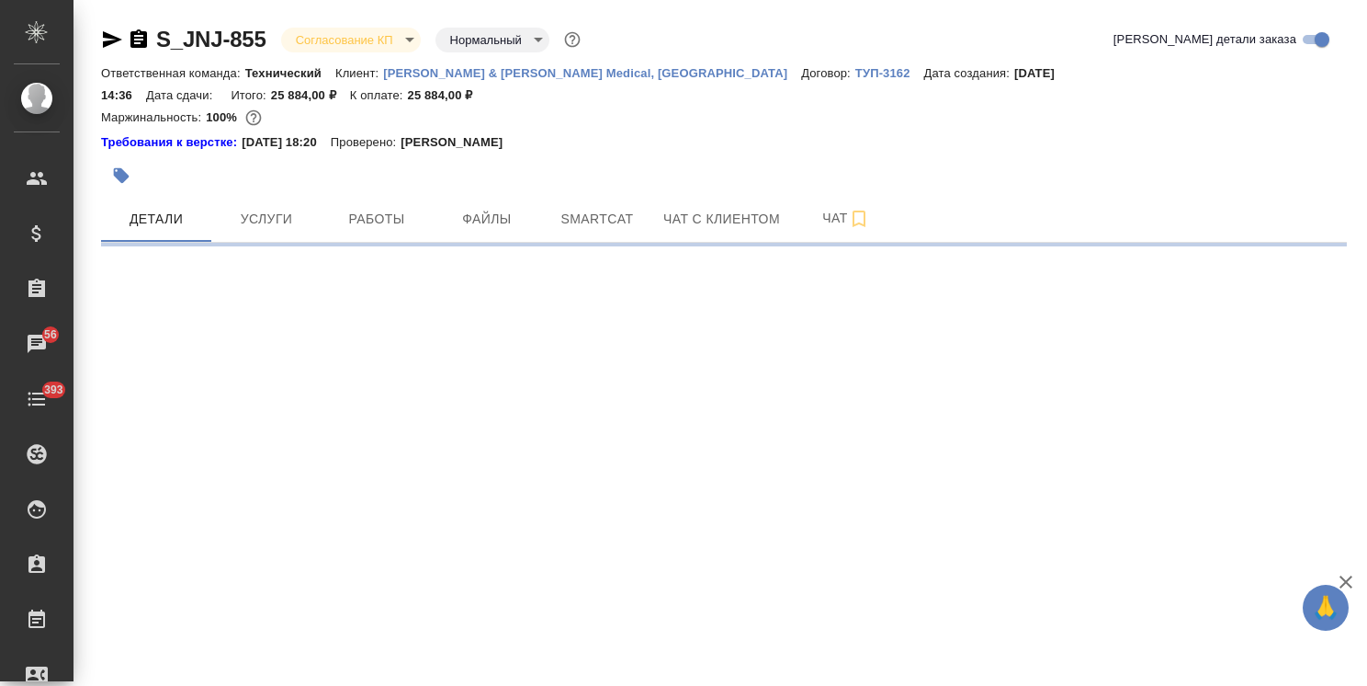
select select "RU"
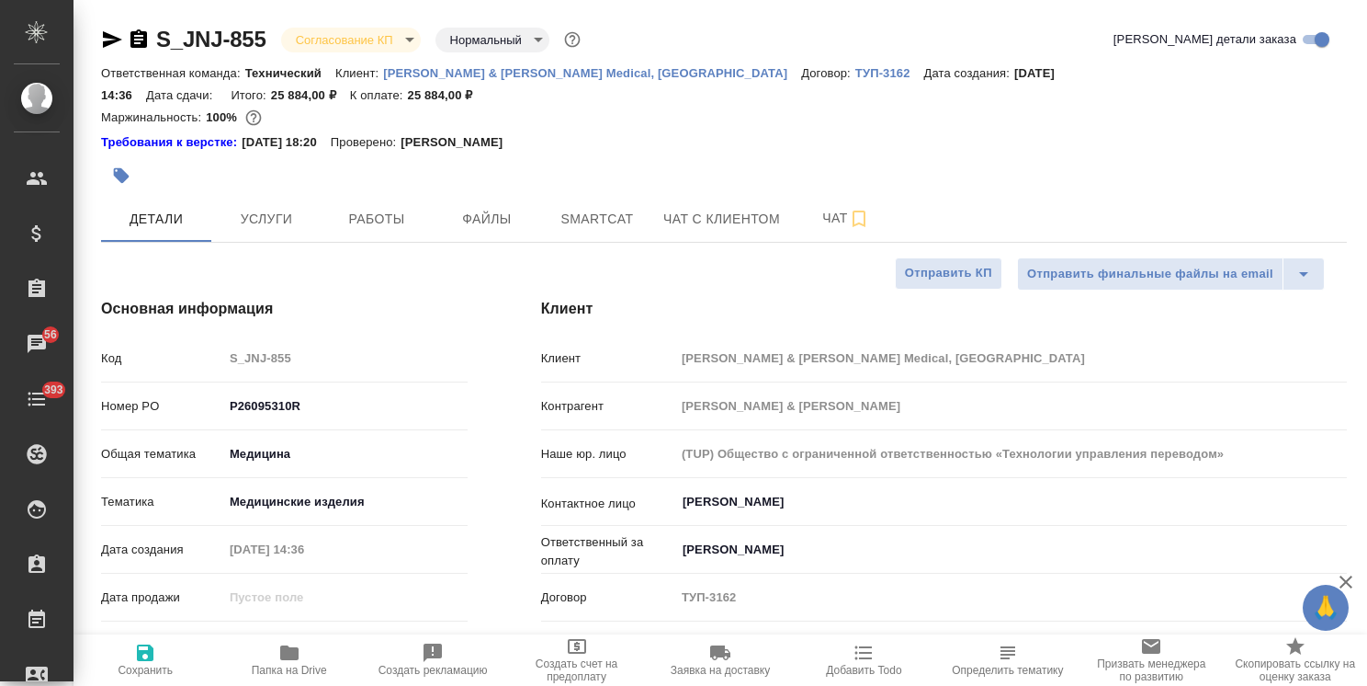
type textarea "x"
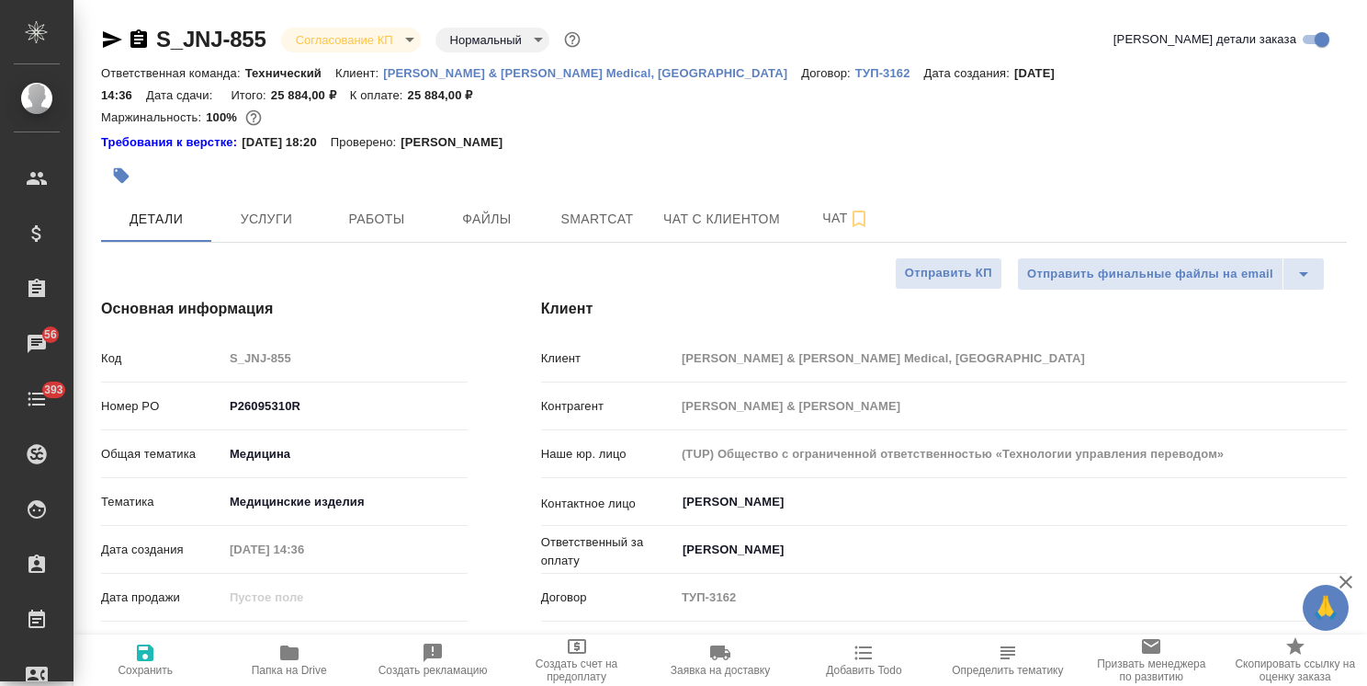
type textarea "x"
click at [249, 208] on span "Услуги" at bounding box center [266, 219] width 88 height 23
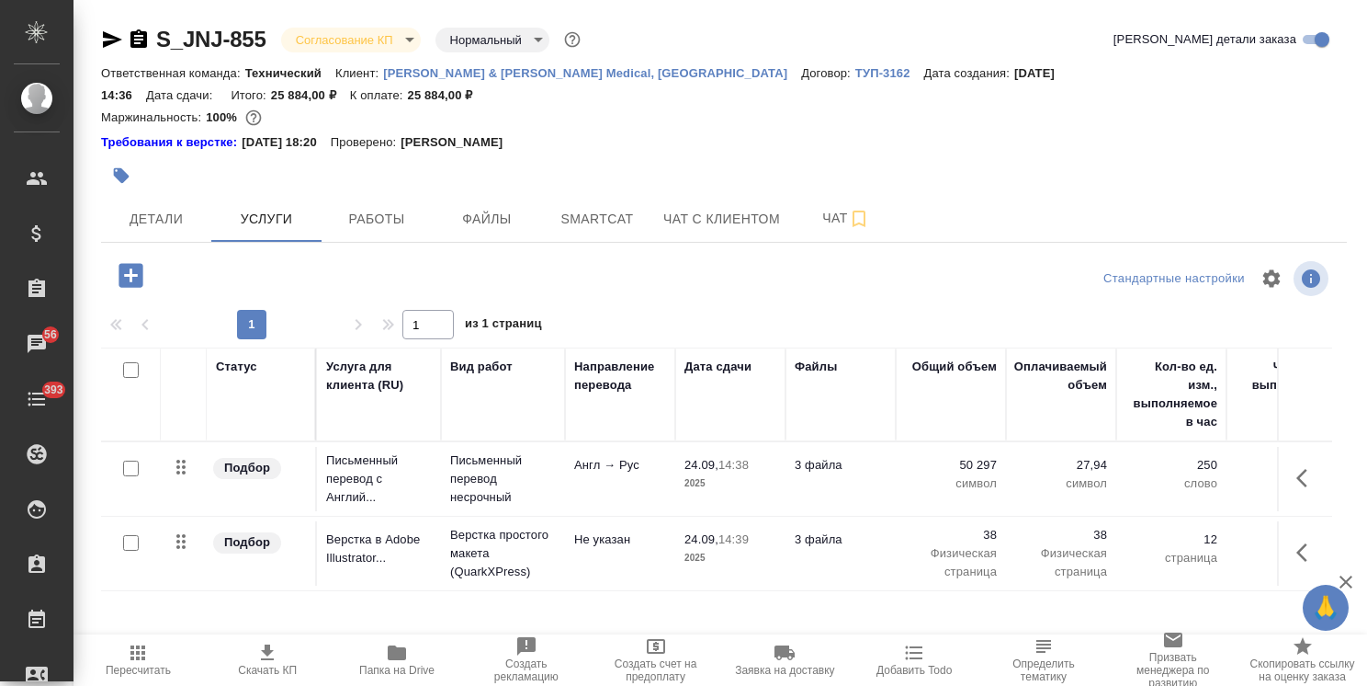
click at [292, 668] on span "Скачать КП" at bounding box center [267, 669] width 59 height 13
drag, startPoint x: 276, startPoint y: 20, endPoint x: 112, endPoint y: 13, distance: 163.7
click at [114, 13] on div "S_JNJ-855 Согласование КП kpNegotiation Нормальный normal Кратко детали заказа …" at bounding box center [724, 394] width 1266 height 789
drag, startPoint x: 1264, startPoint y: 82, endPoint x: 1191, endPoint y: 81, distance: 72.6
click at [1191, 81] on div "Ответственная команда: Технический Клиент: Johnson & Johnson Medical, Russia До…" at bounding box center [724, 84] width 1246 height 44
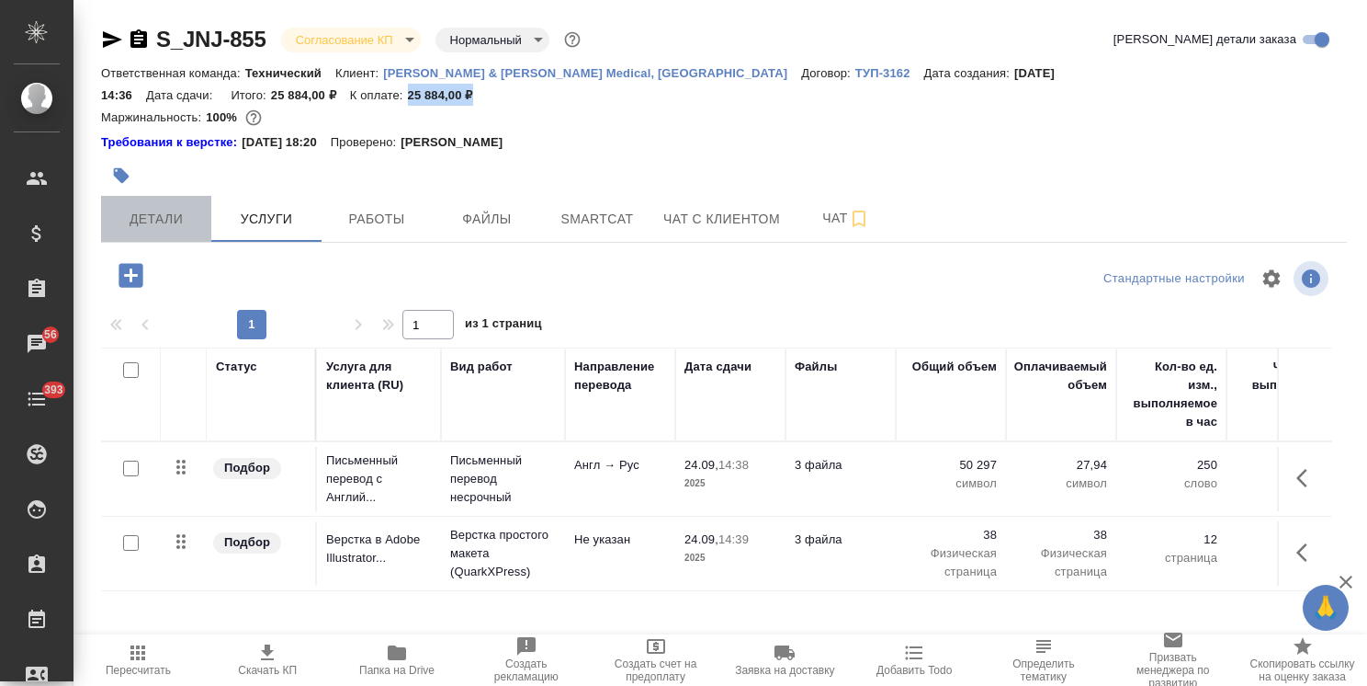
click at [149, 208] on span "Детали" at bounding box center [156, 219] width 88 height 23
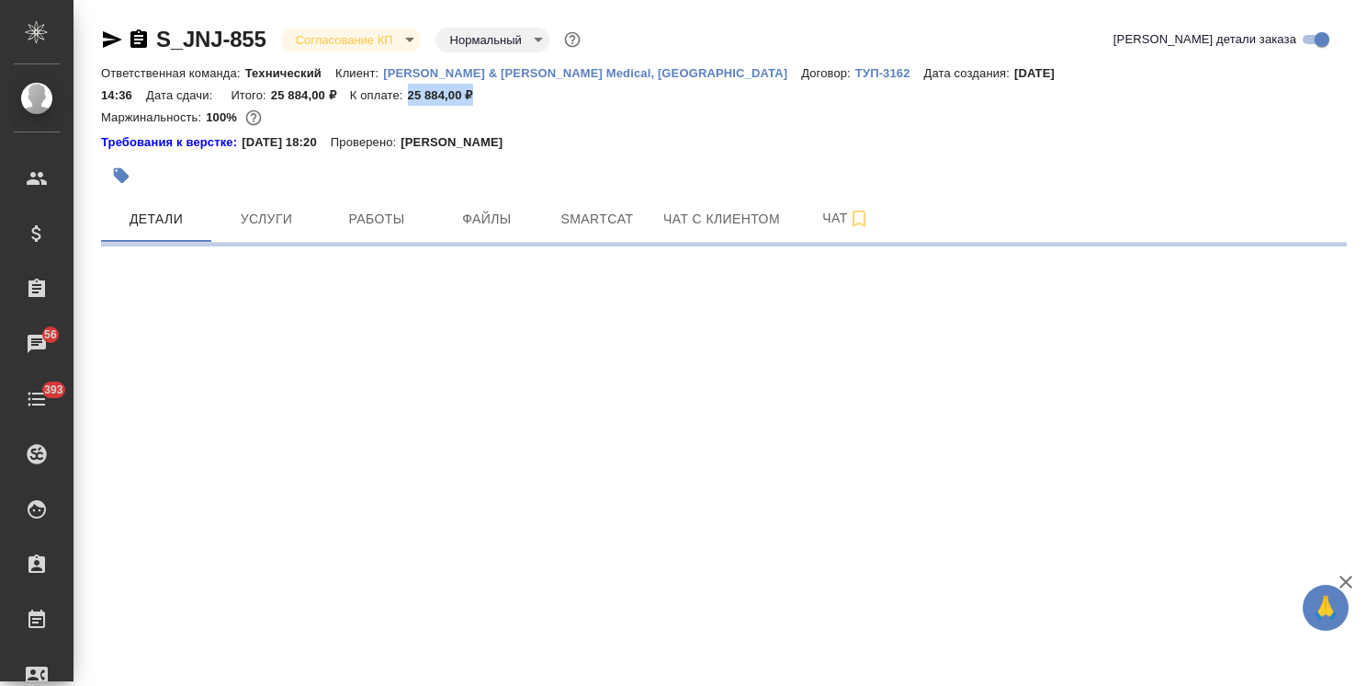
select select "RU"
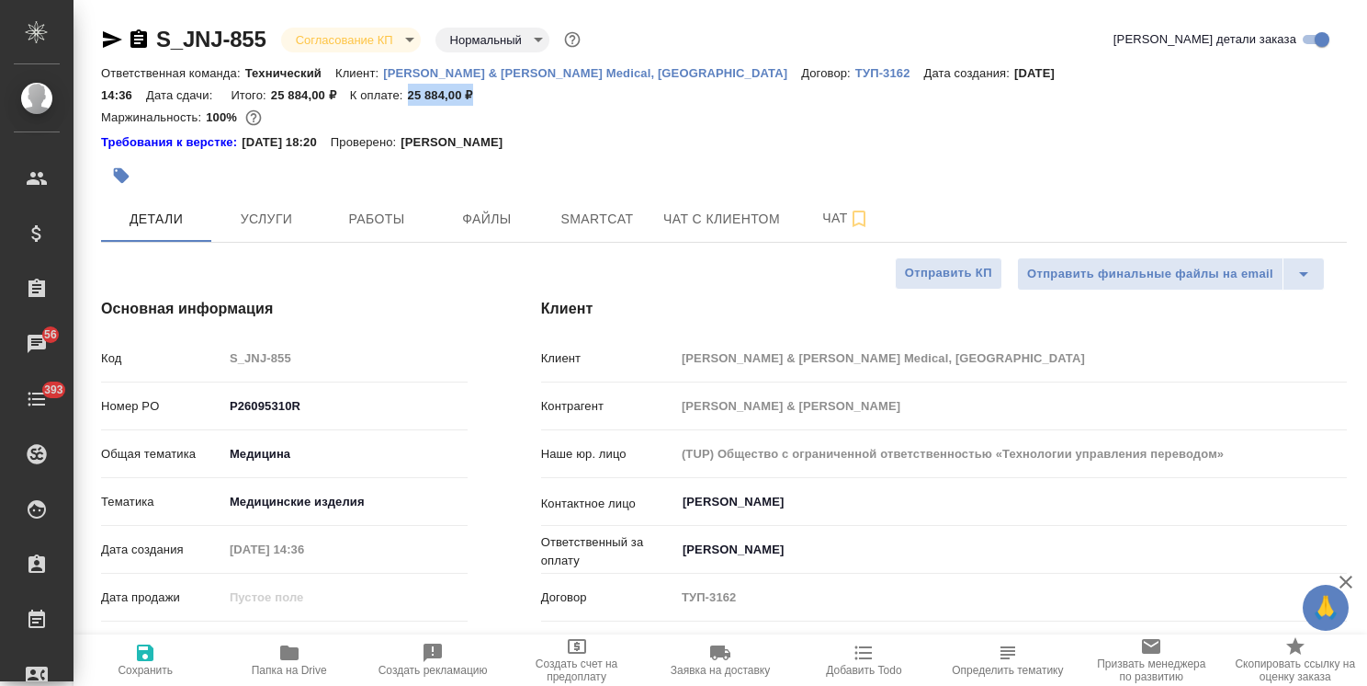
type textarea "x"
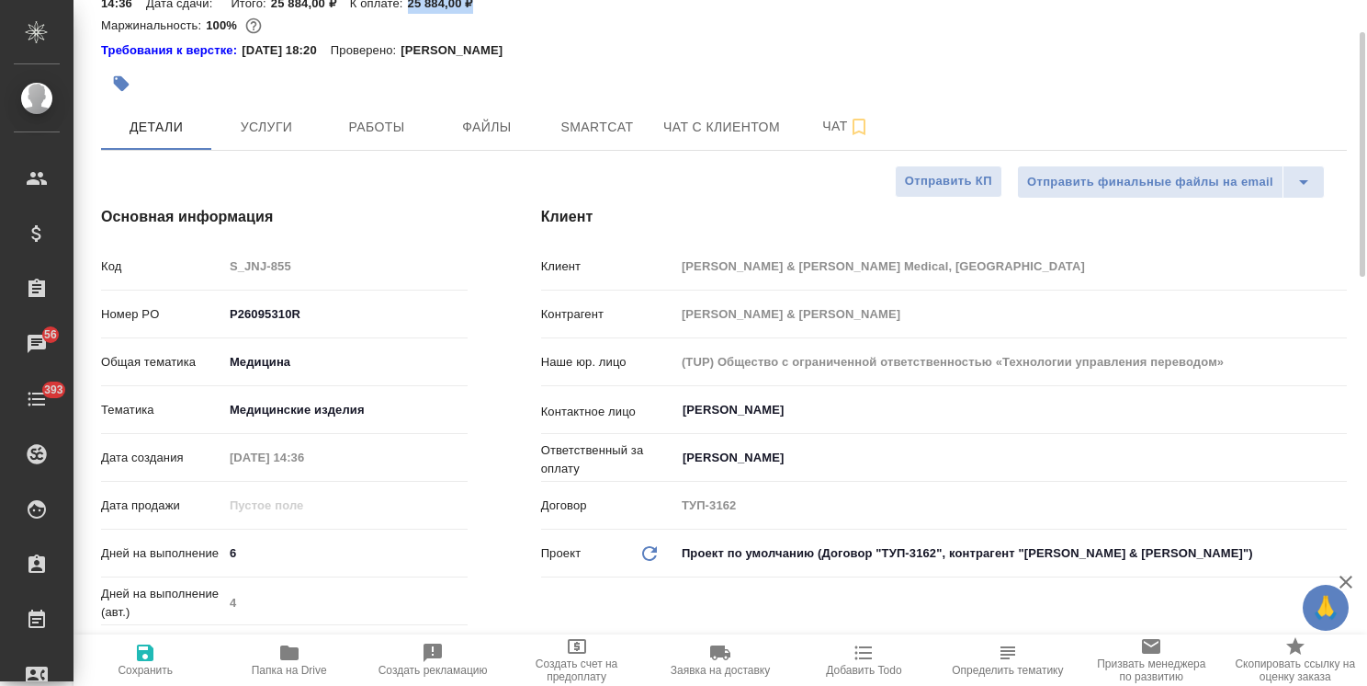
scroll to position [184, 0]
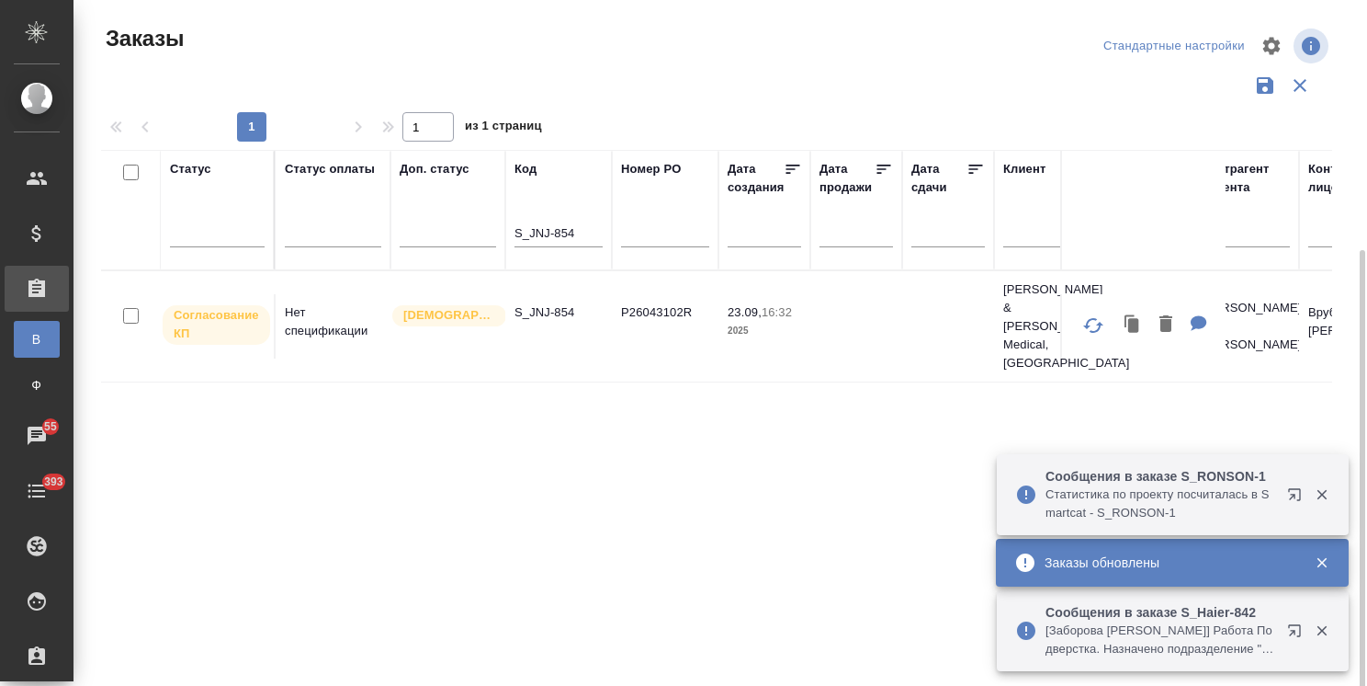
scroll to position [136, 0]
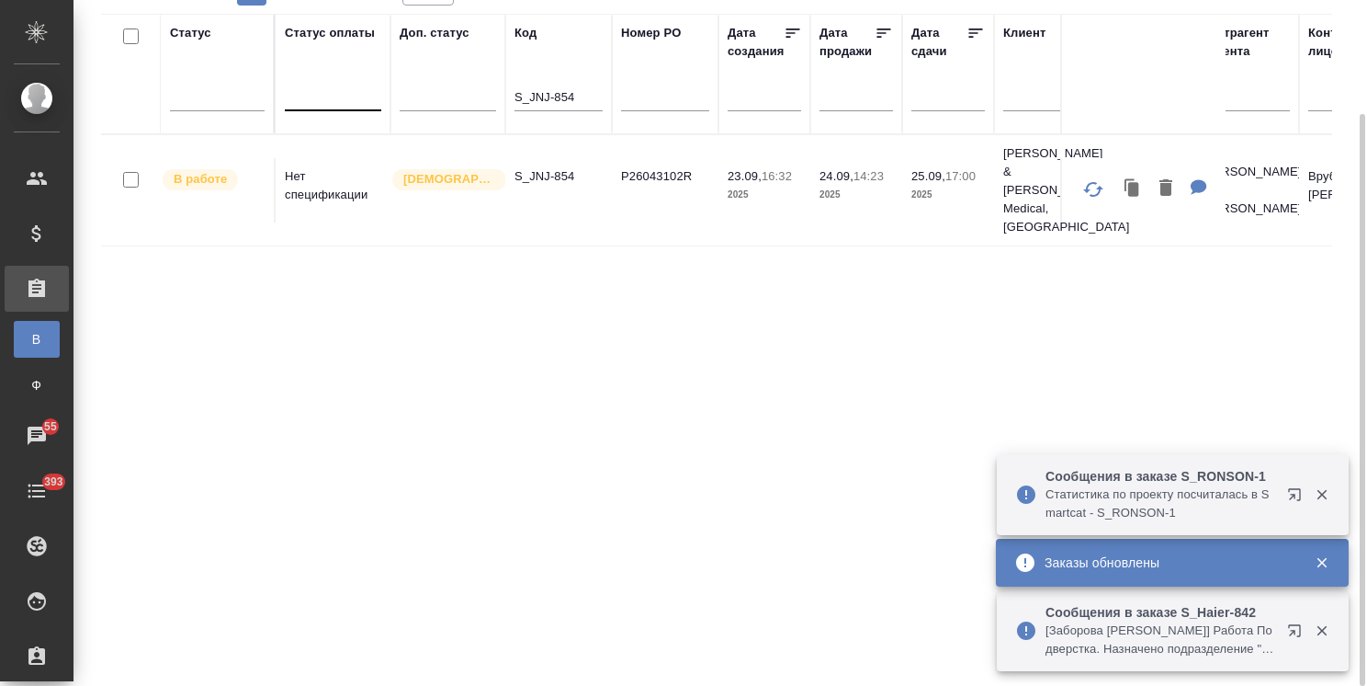
drag, startPoint x: 579, startPoint y: 93, endPoint x: 368, endPoint y: 97, distance: 211.4
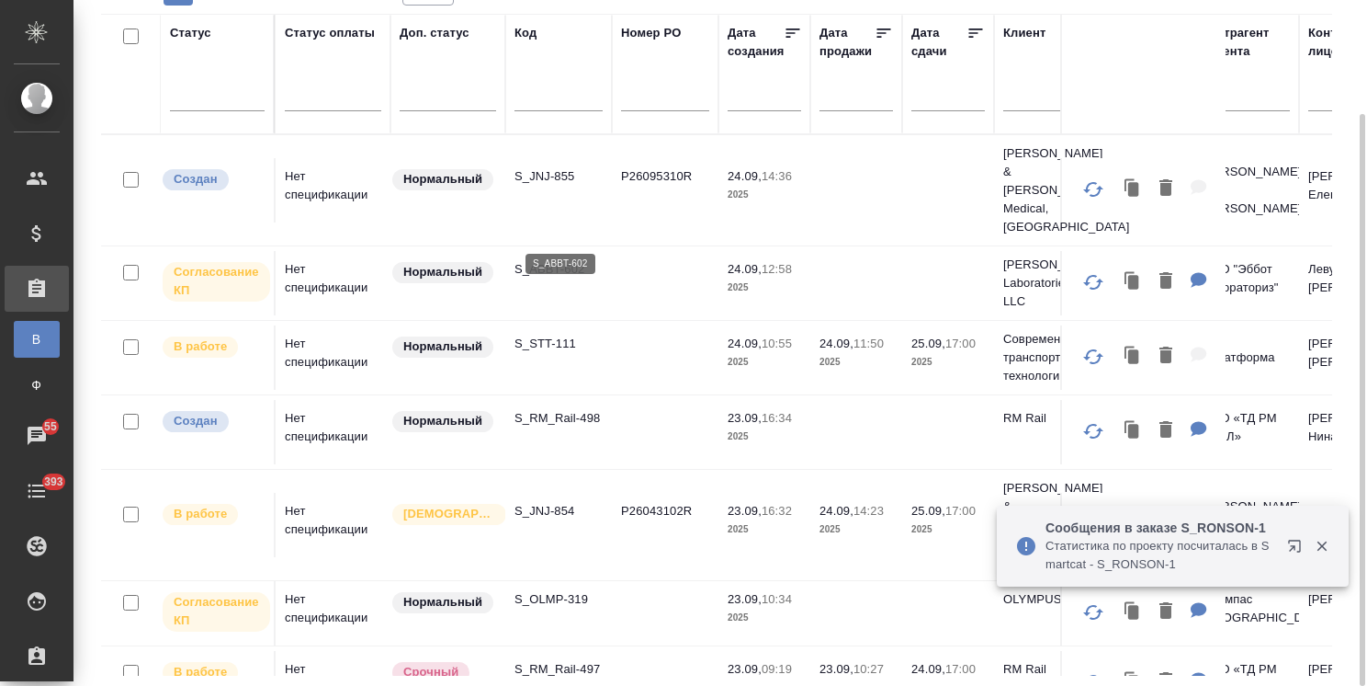
click at [572, 260] on p "S_ABBT-602" at bounding box center [559, 269] width 88 height 18
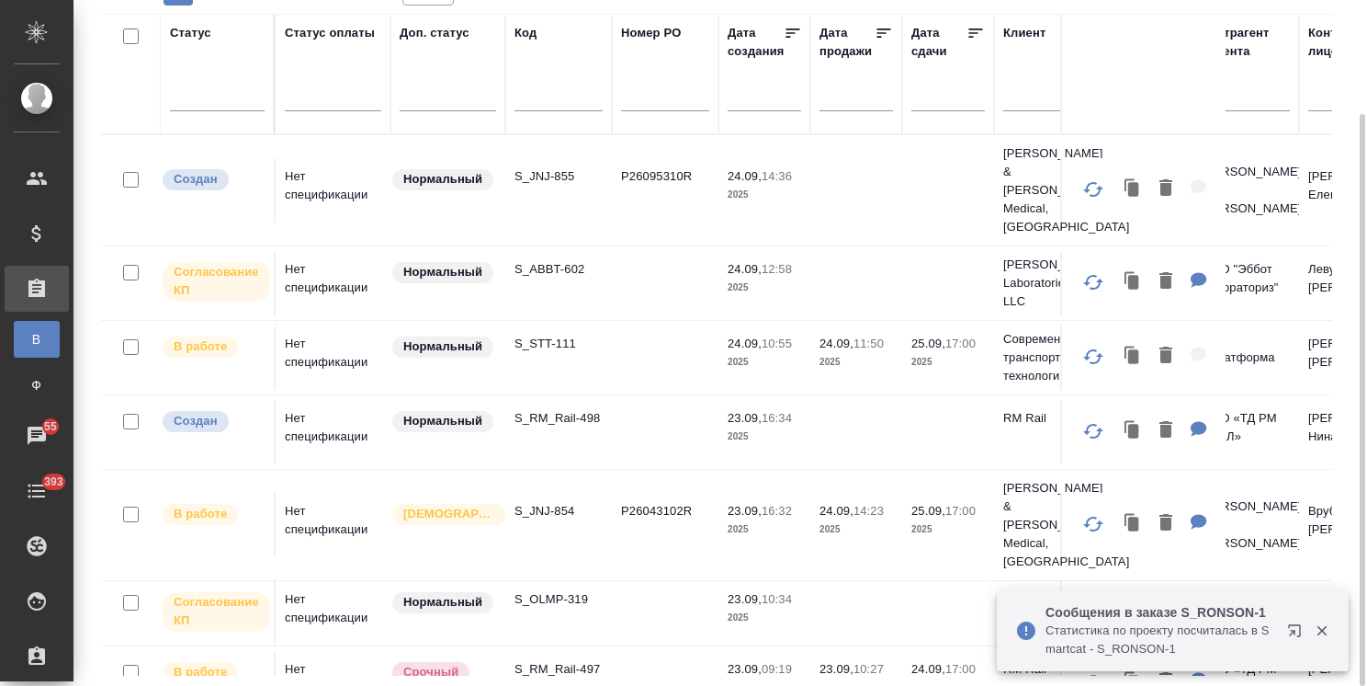
click at [542, 167] on p "S_JNJ-855" at bounding box center [559, 176] width 88 height 18
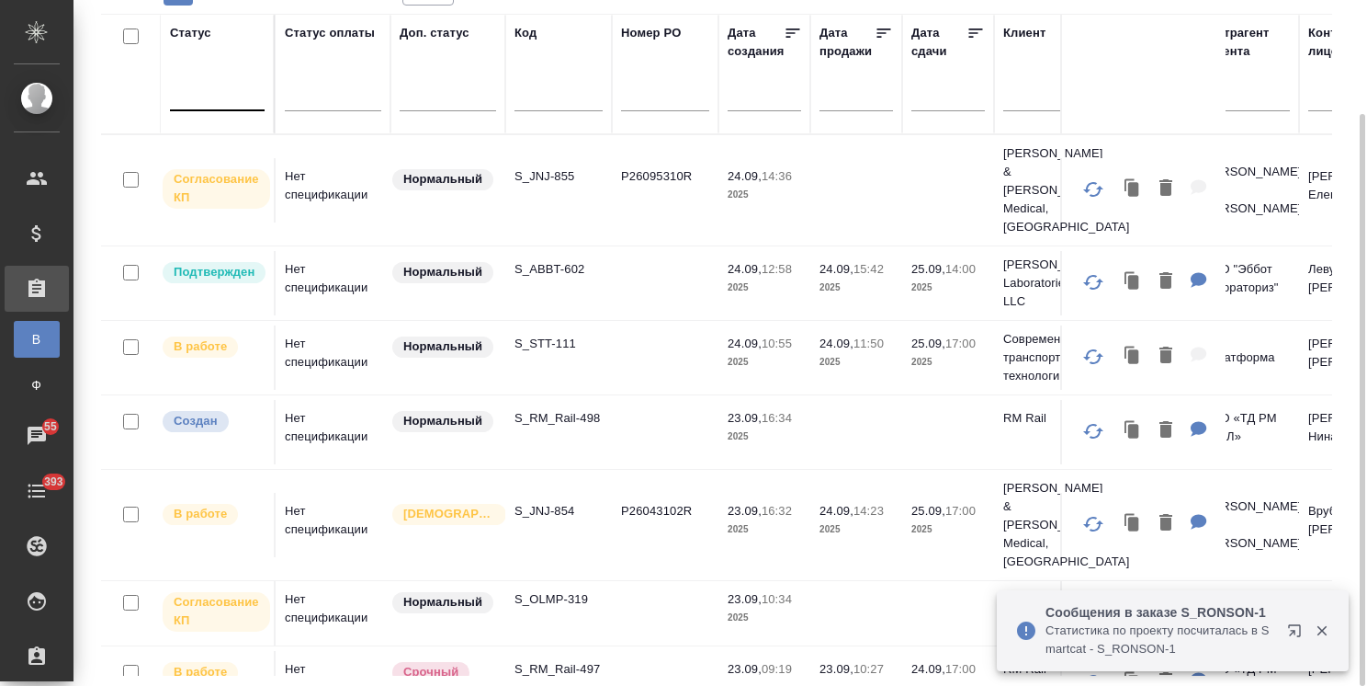
click at [223, 103] on div at bounding box center [217, 92] width 95 height 27
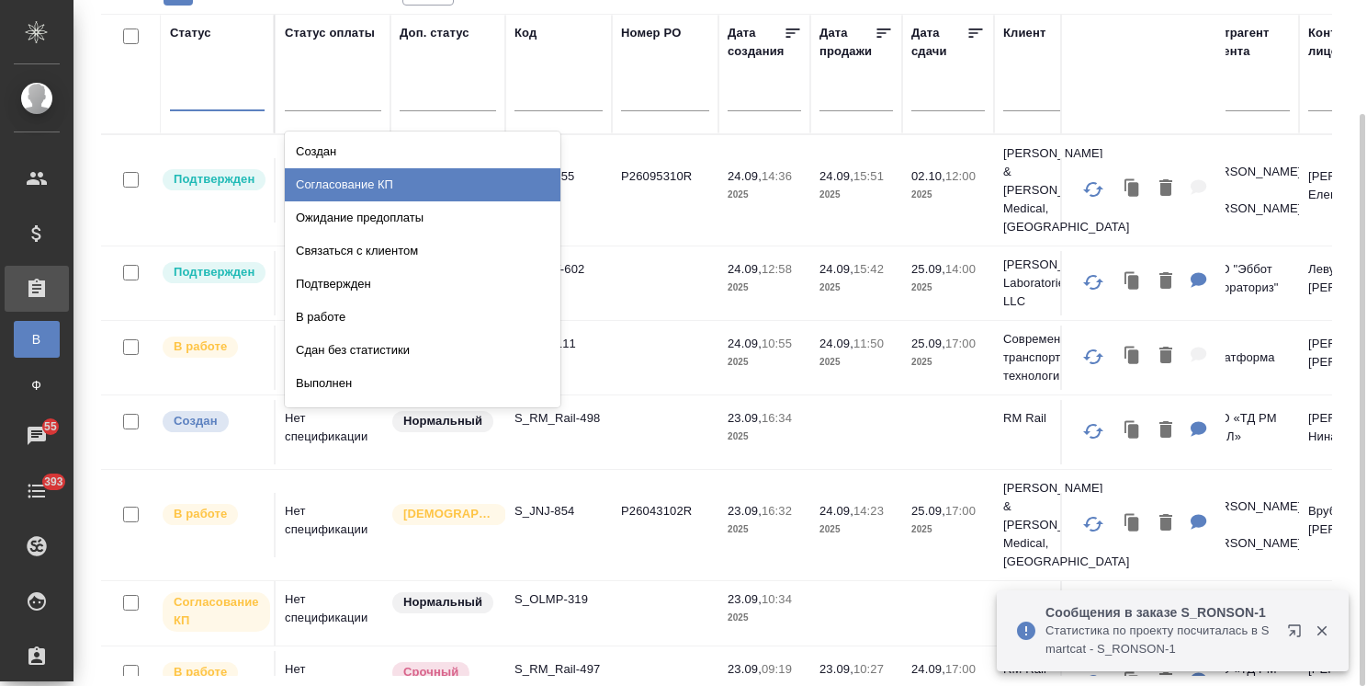
click at [344, 182] on div "Согласование КП" at bounding box center [423, 184] width 276 height 33
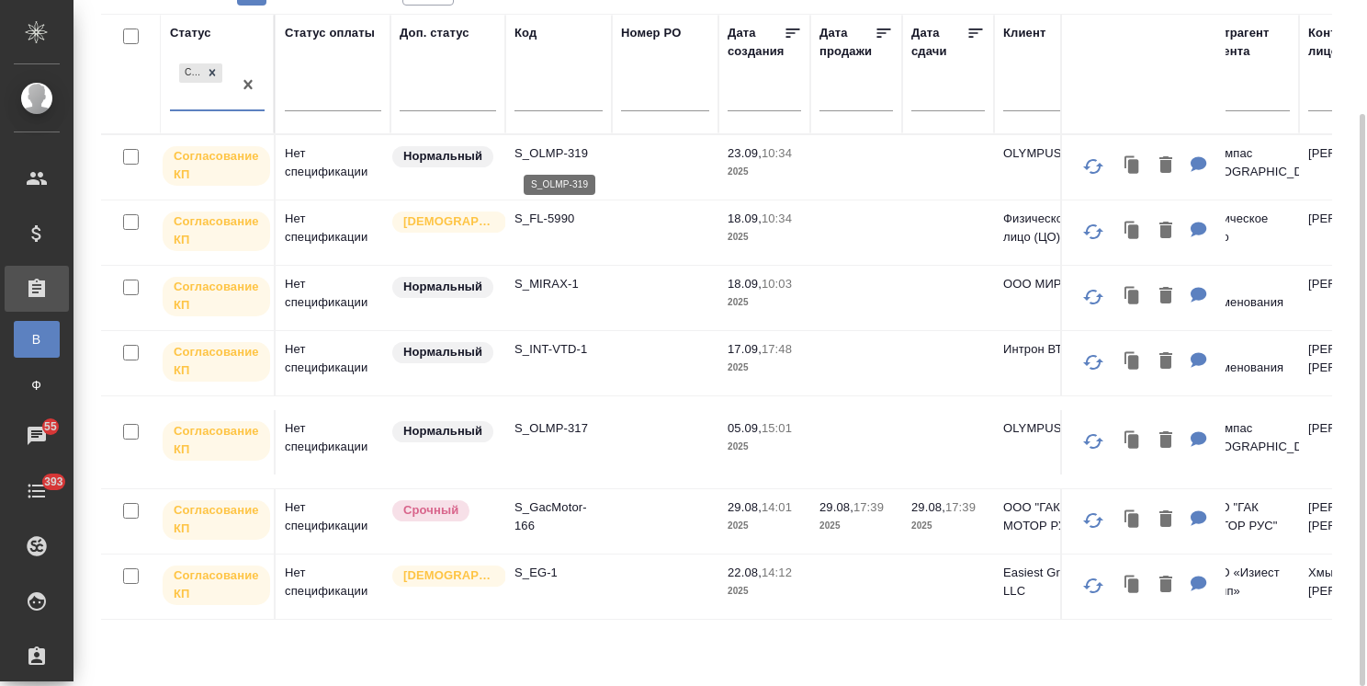
click at [542, 146] on p "S_OLMP-319" at bounding box center [559, 153] width 88 height 18
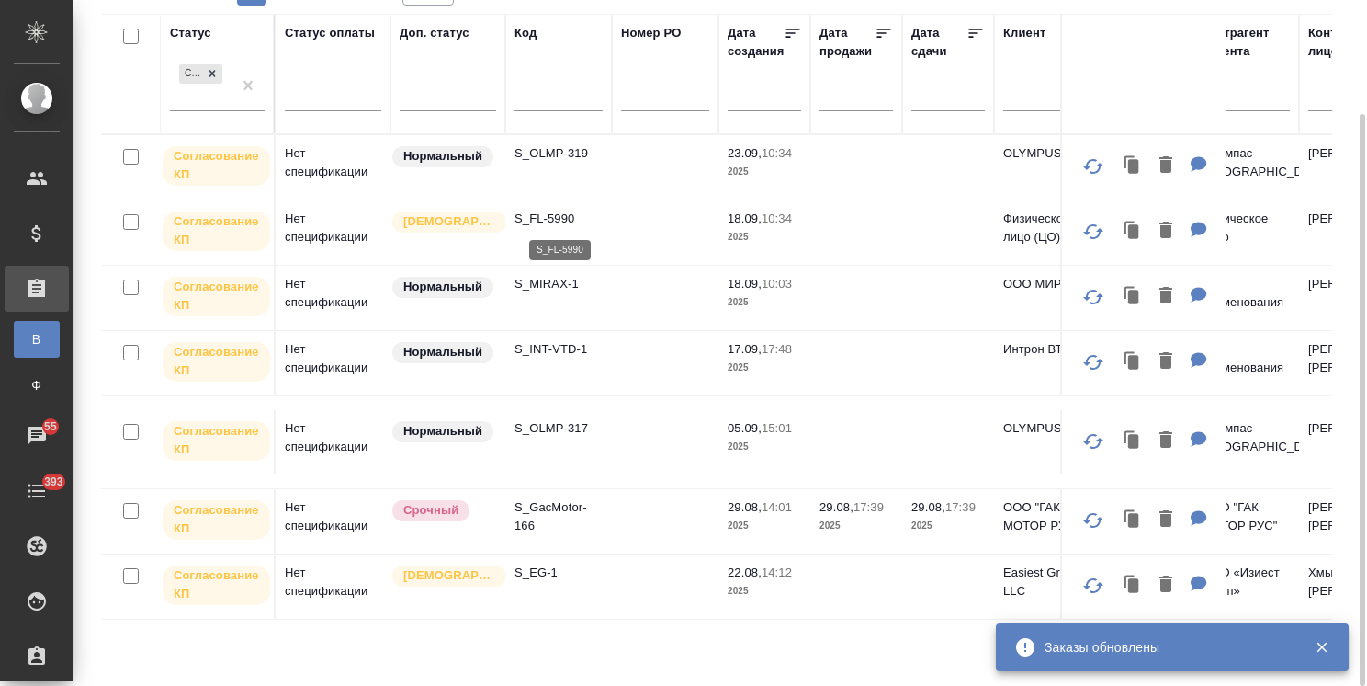
click at [566, 214] on p "S_FL-5990" at bounding box center [559, 219] width 88 height 18
click at [547, 289] on p "S_MIRAX-1" at bounding box center [559, 284] width 88 height 18
click at [552, 354] on p "S_INT-VTD-1" at bounding box center [559, 349] width 88 height 18
click at [562, 436] on p "S_OLMP-317" at bounding box center [559, 428] width 88 height 18
click at [560, 512] on p "S_GacMotor-166" at bounding box center [559, 516] width 88 height 37
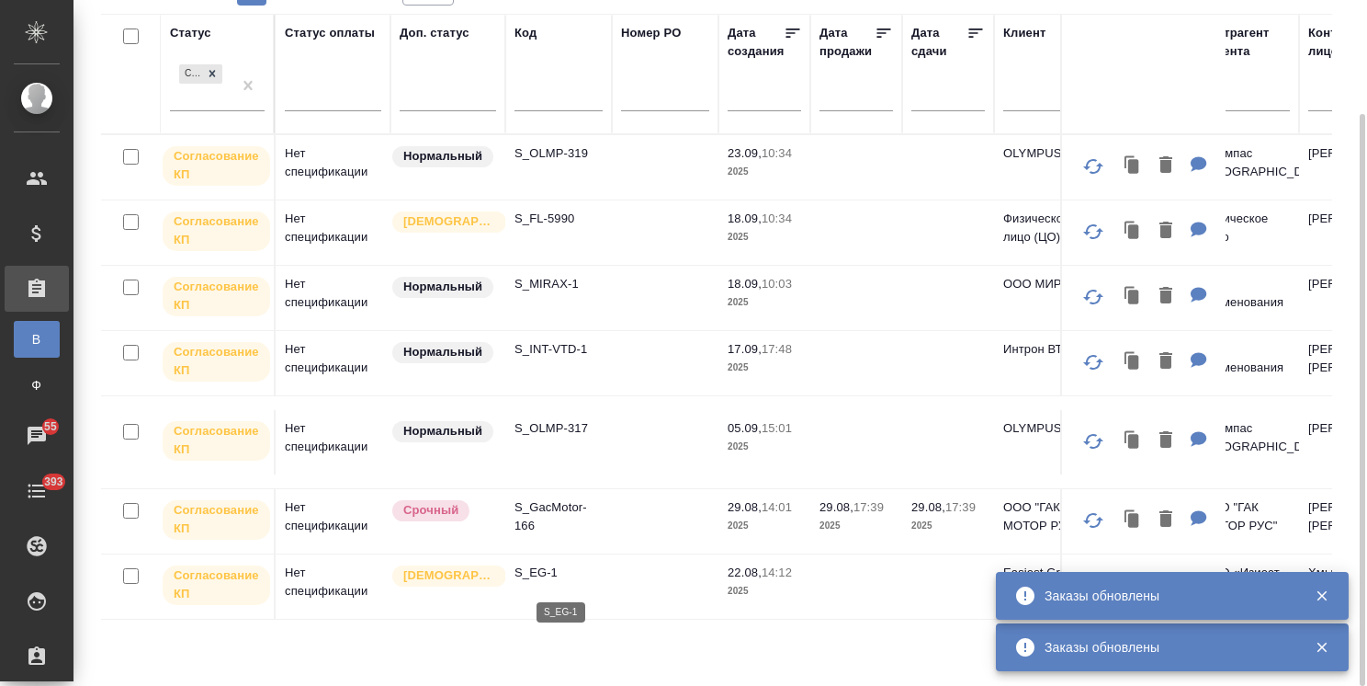
click at [548, 582] on p "S_EG-1" at bounding box center [559, 572] width 88 height 18
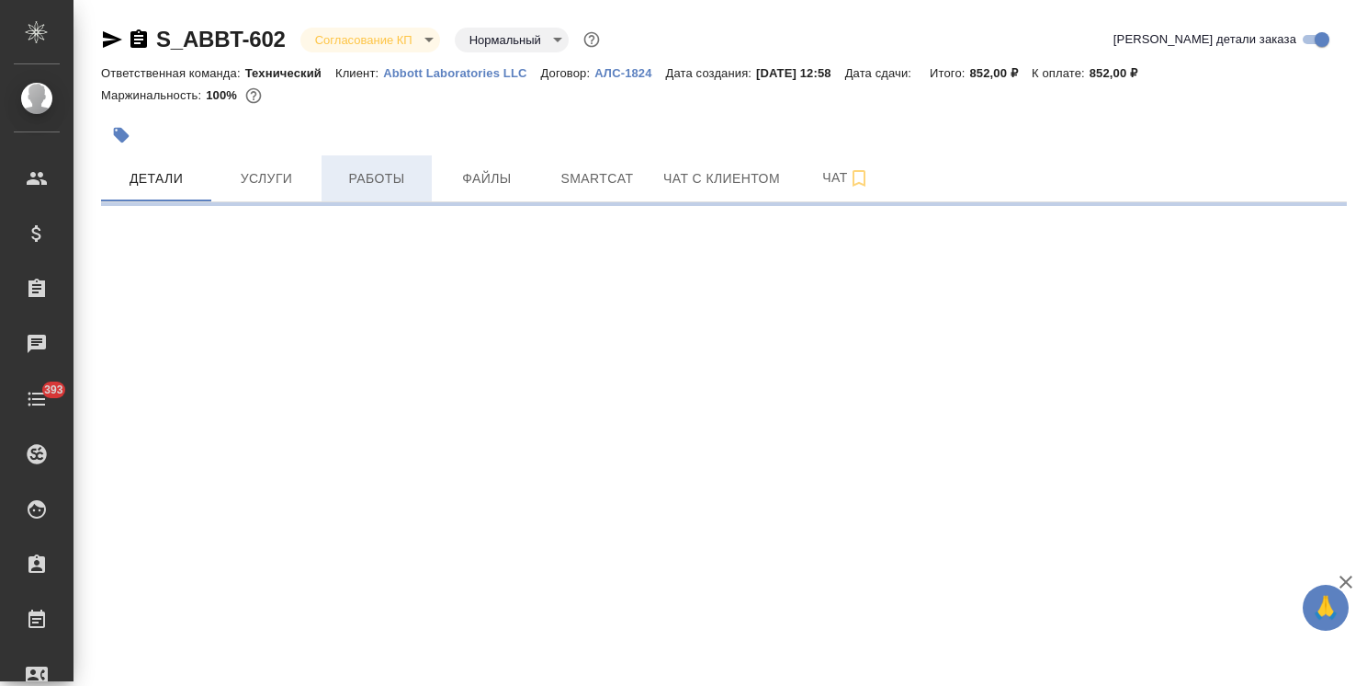
select select "RU"
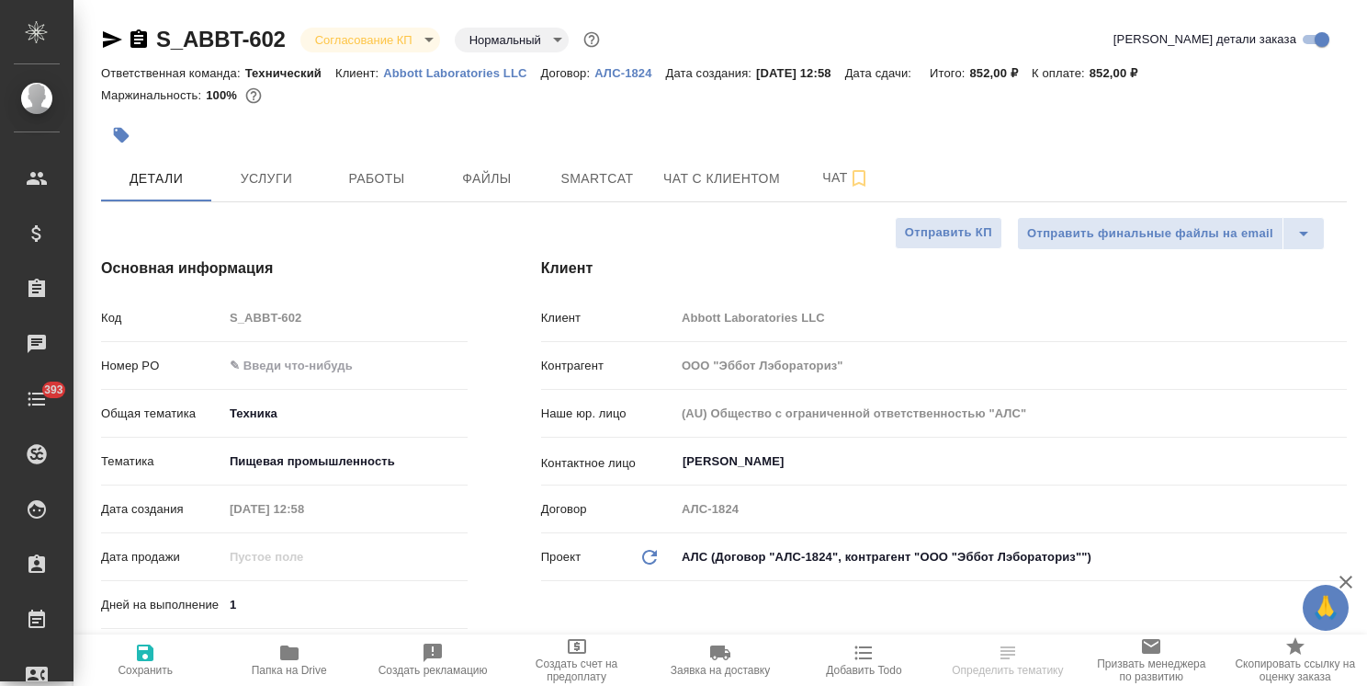
type textarea "x"
type input "[PERSON_NAME] [PERSON_NAME]"
type input "[PERSON_NAME]"
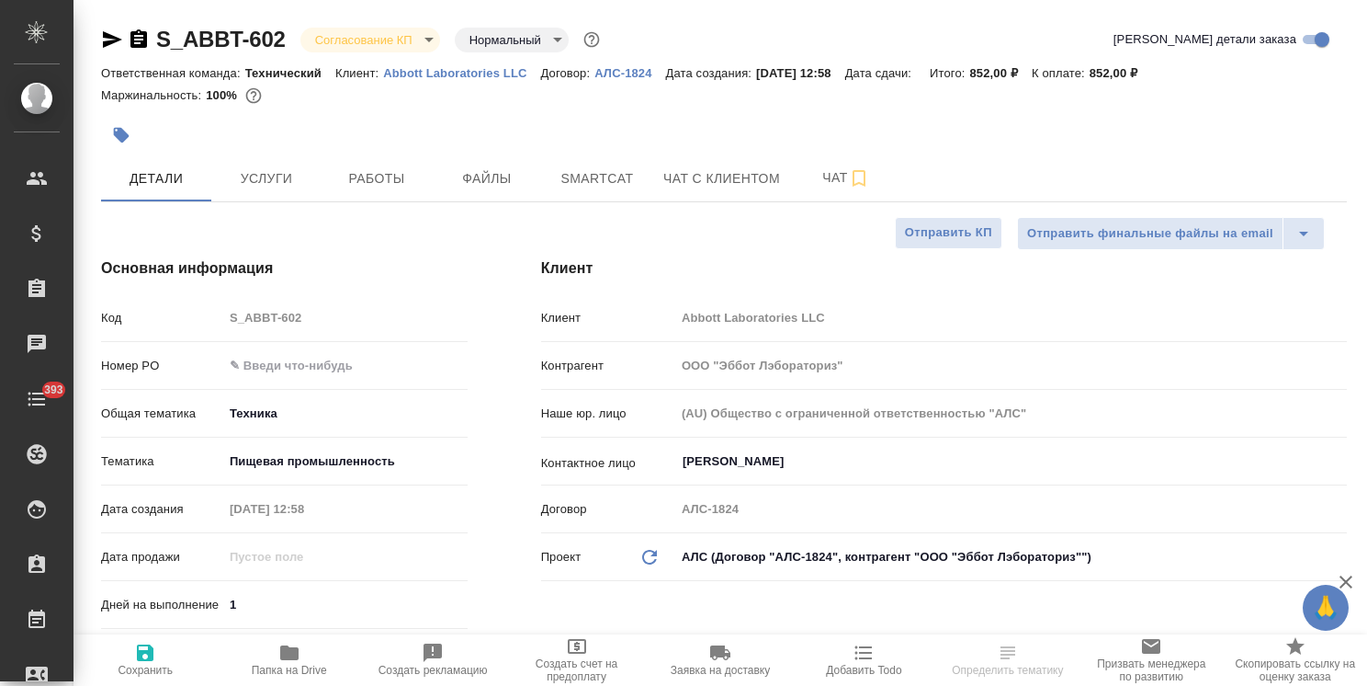
type textarea "x"
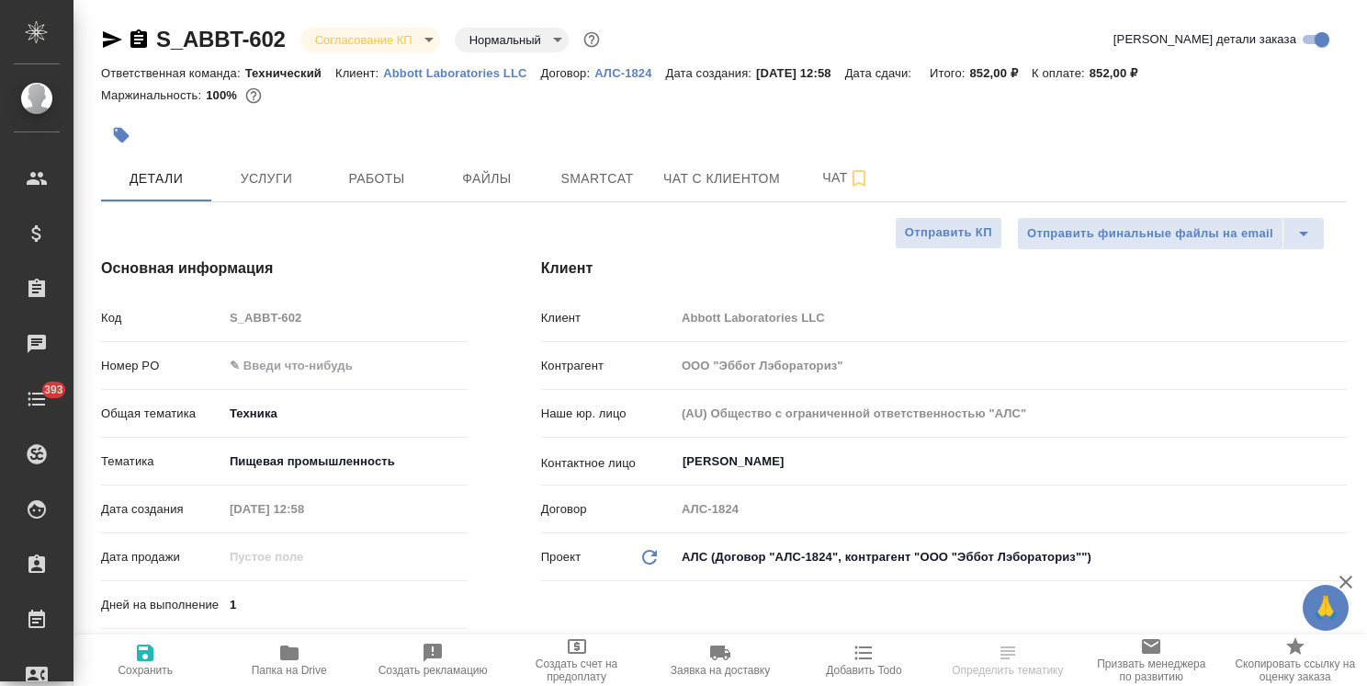
type textarea "x"
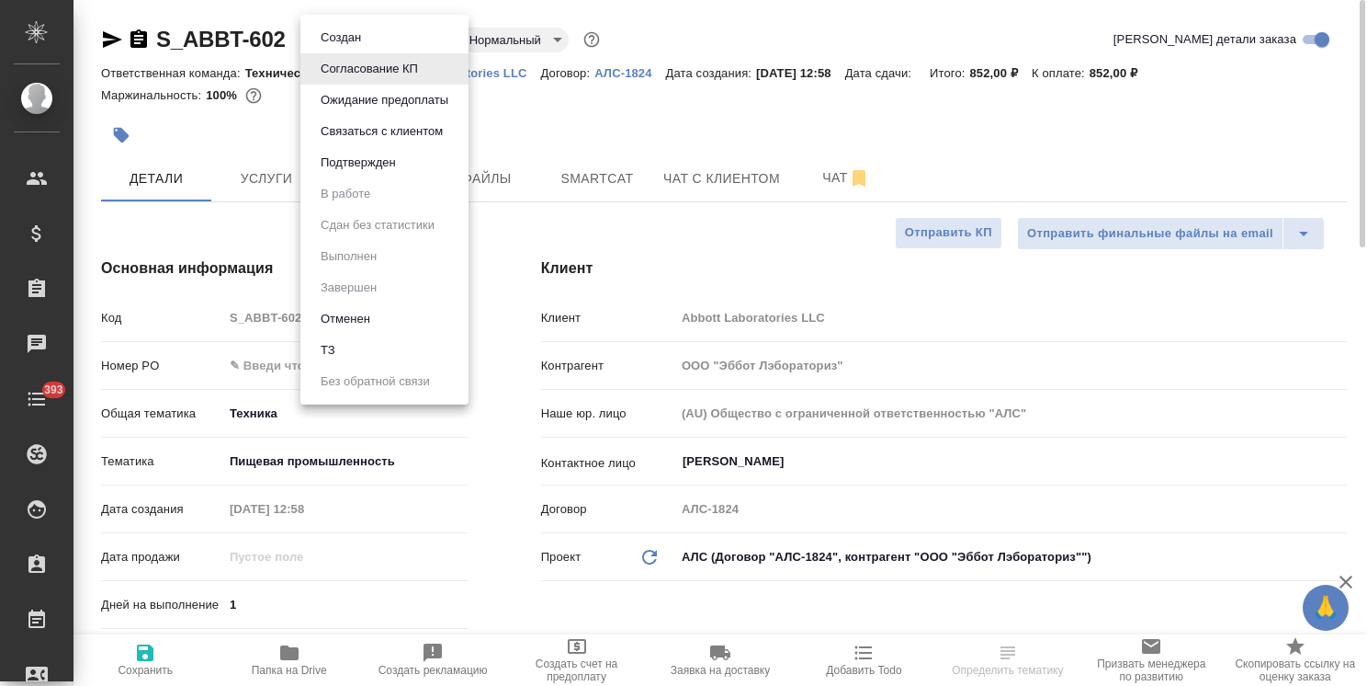
click at [364, 35] on body "🙏 .cls-1 fill:#fff; AWATERA Usmanova Olga Клиенты Спецификации Заказы Чаты 393 …" at bounding box center [683, 343] width 1367 height 686
click at [367, 154] on button "Подтвержден" at bounding box center [358, 163] width 86 height 20
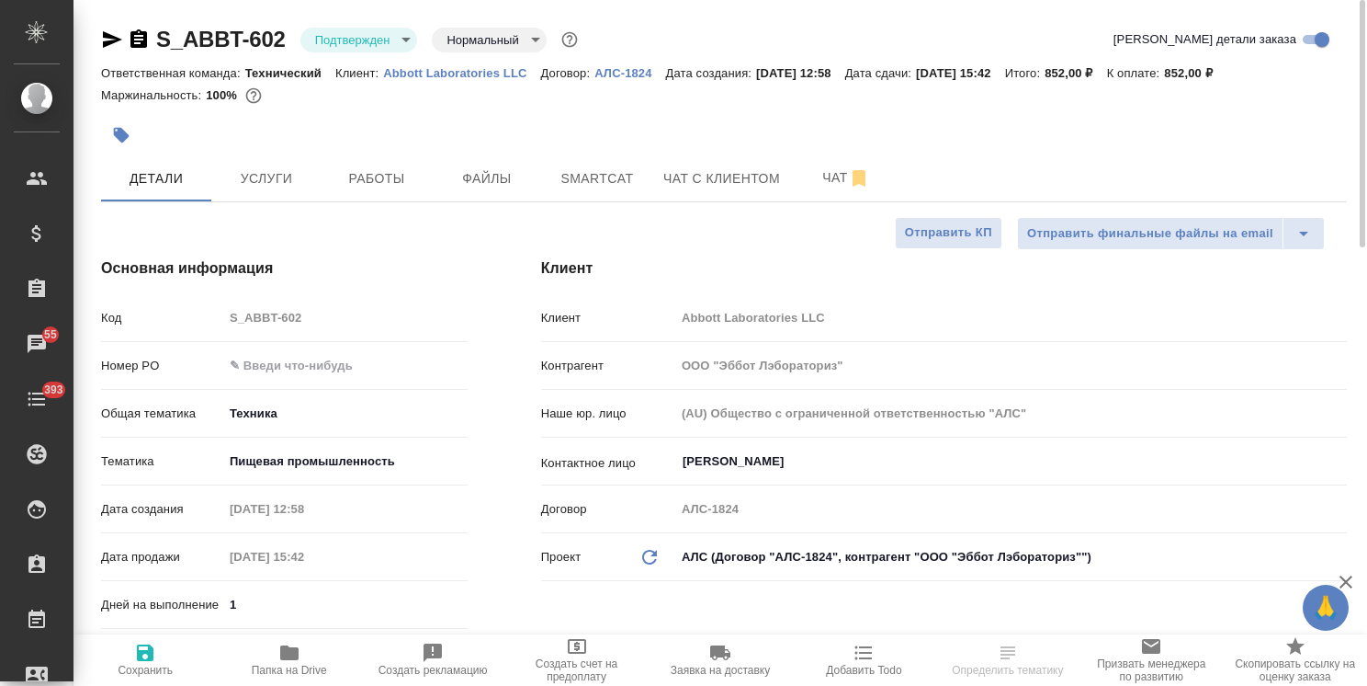
select select "RU"
type textarea "x"
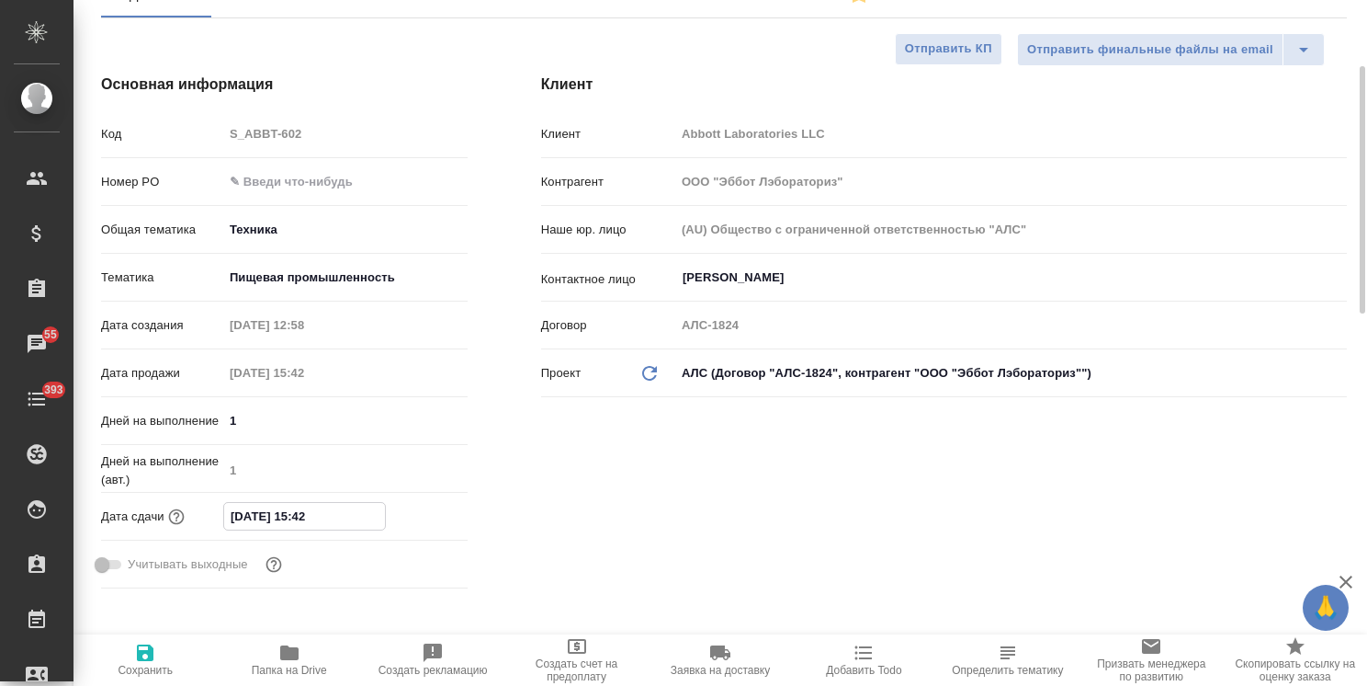
click at [304, 511] on input "25.09.2025 15:42" at bounding box center [304, 516] width 161 height 27
type input "25.09.2025 14:42"
type textarea "x"
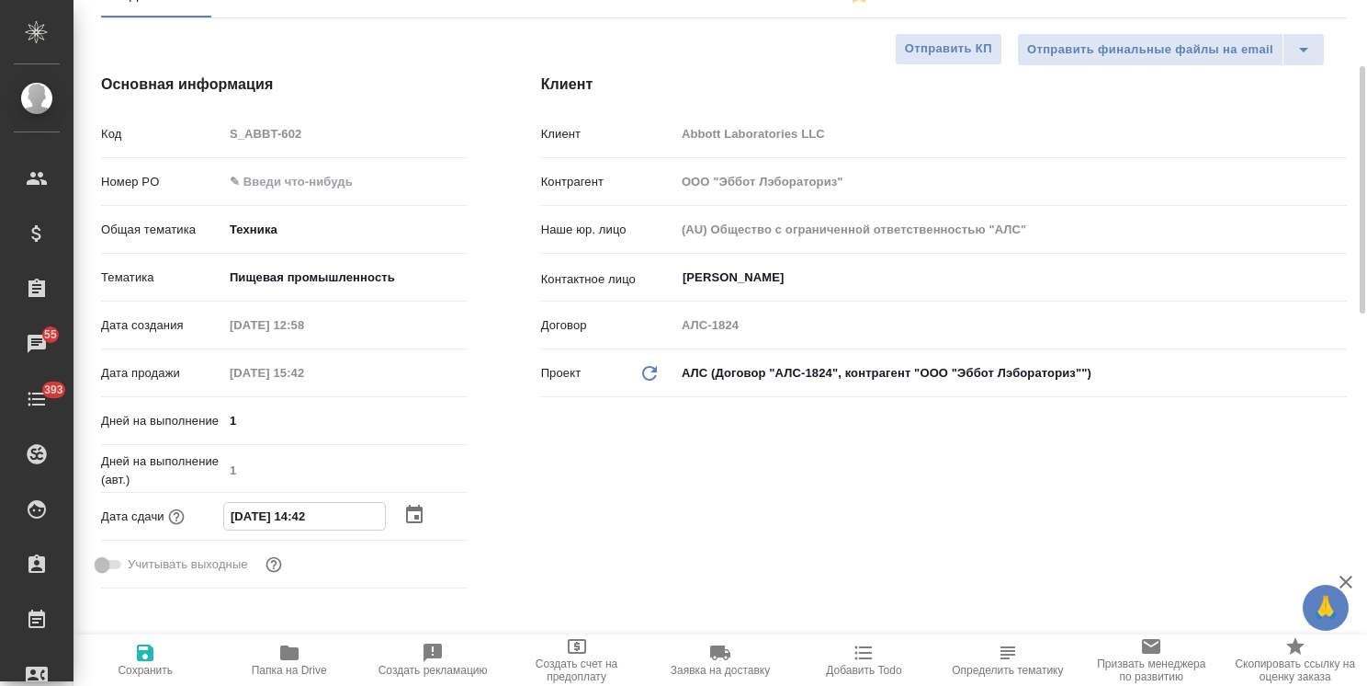
drag, startPoint x: 342, startPoint y: 509, endPoint x: 312, endPoint y: 519, distance: 31.1
click at [312, 519] on input "25.09.2025 14:42" at bounding box center [304, 516] width 161 height 27
type input "25.09.2025 14:0_"
type textarea "x"
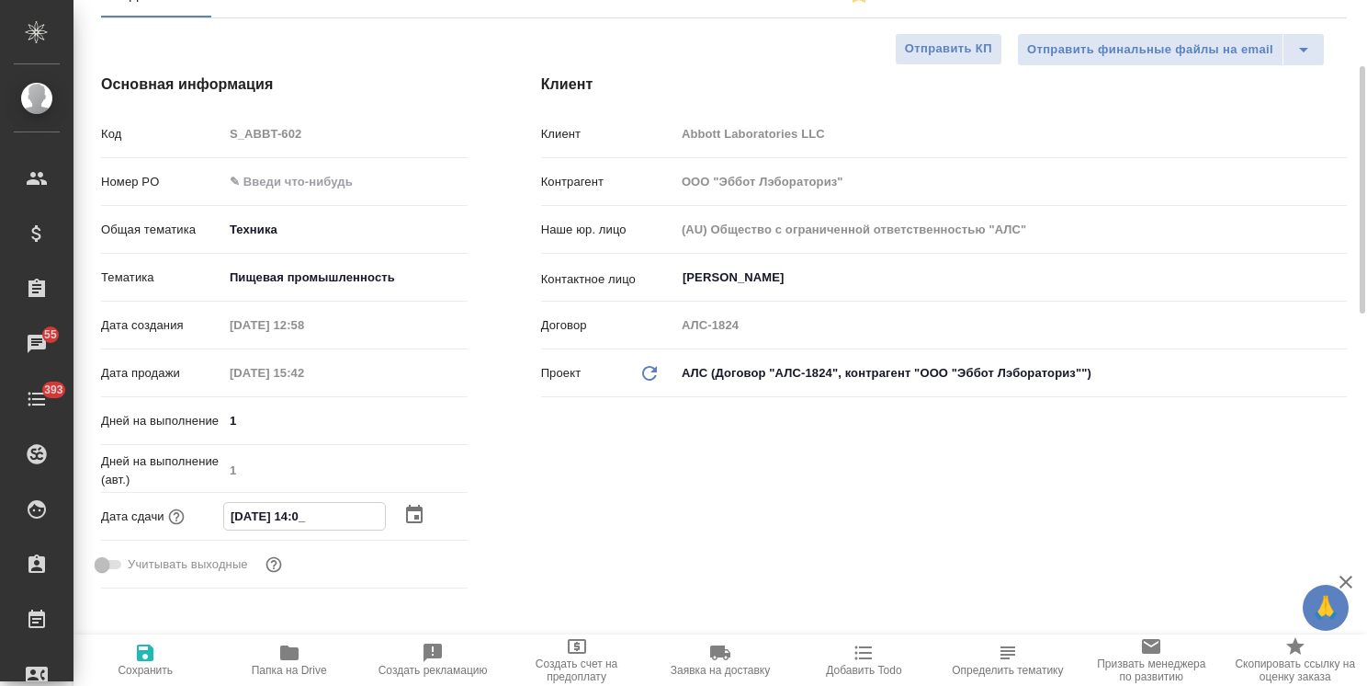
type textarea "x"
type input "25.09.2025 14:00"
type textarea "x"
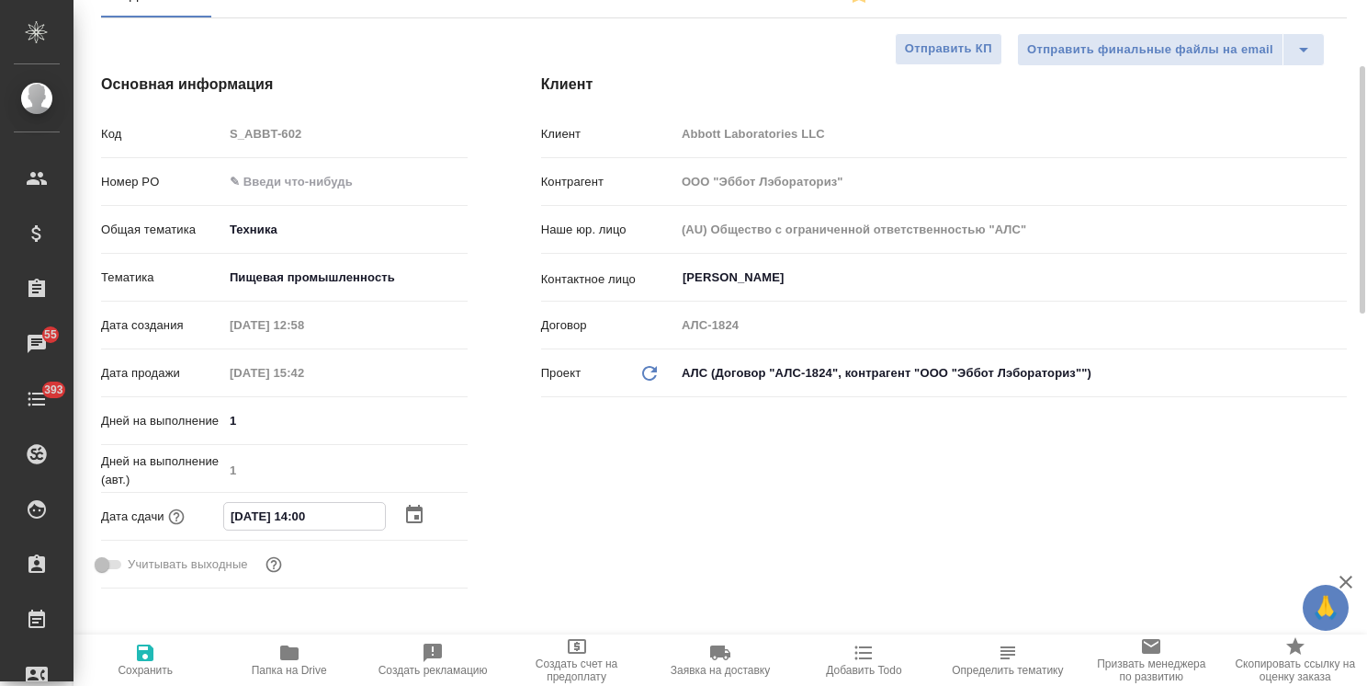
type input "25.09.2025 14:00"
click at [136, 656] on icon "button" at bounding box center [145, 652] width 22 height 22
type textarea "x"
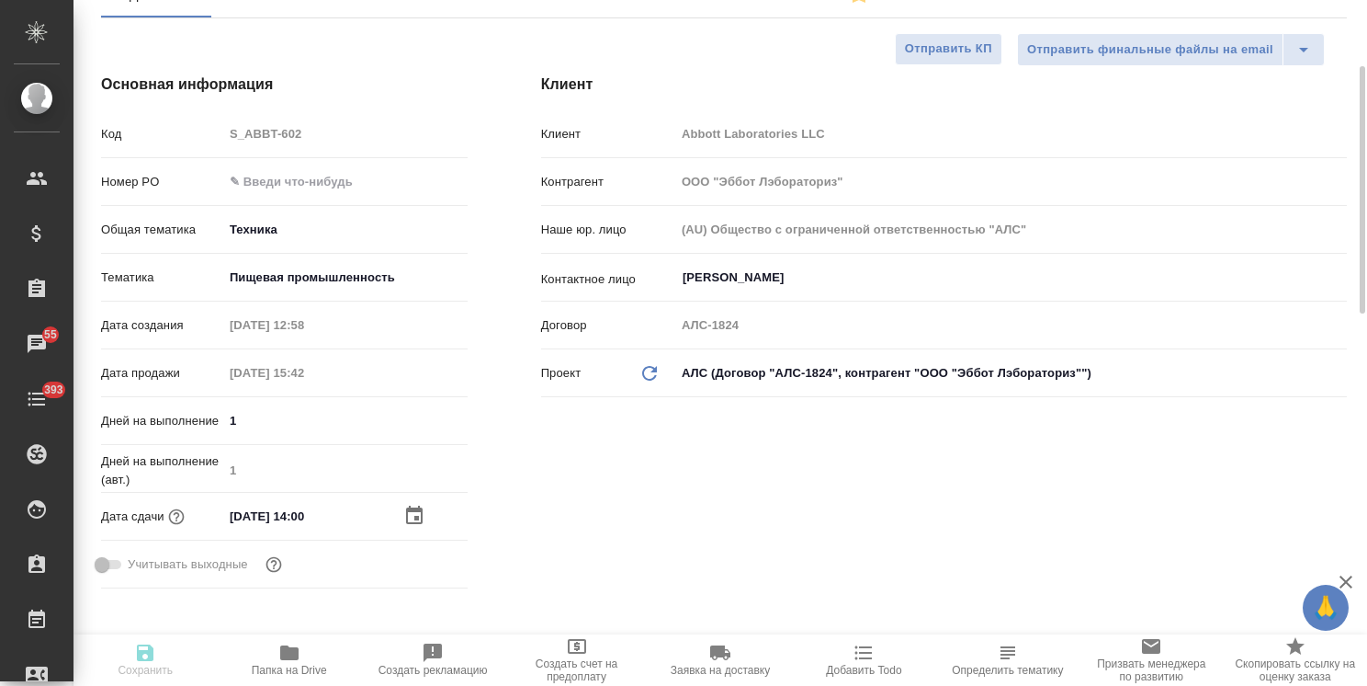
type textarea "x"
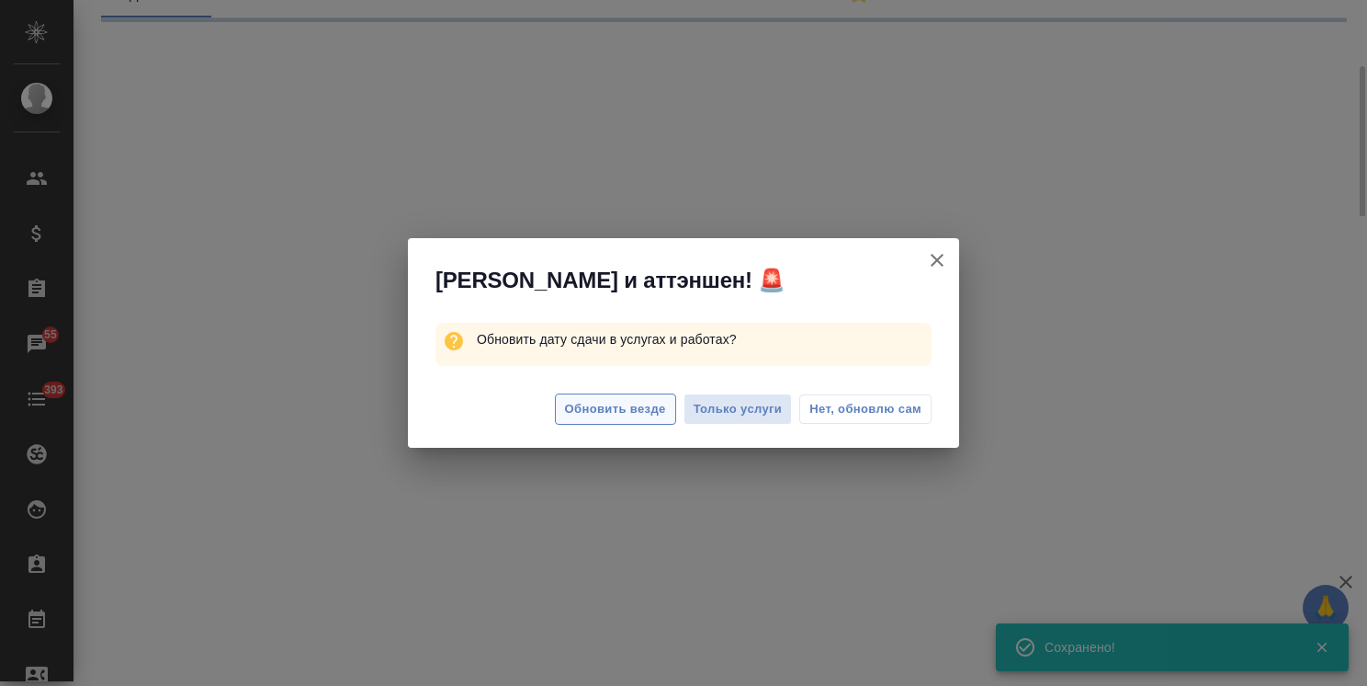
click at [633, 410] on span "Обновить везде" at bounding box center [615, 409] width 101 height 21
select select "RU"
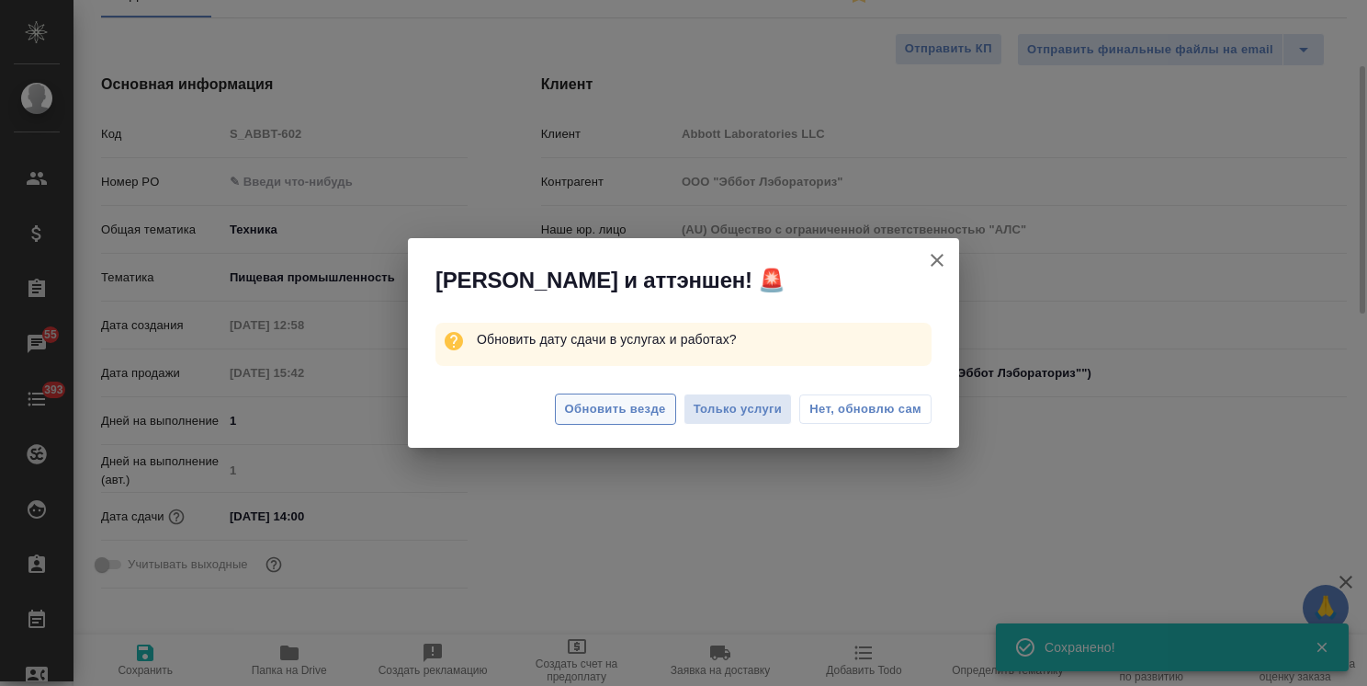
type textarea "x"
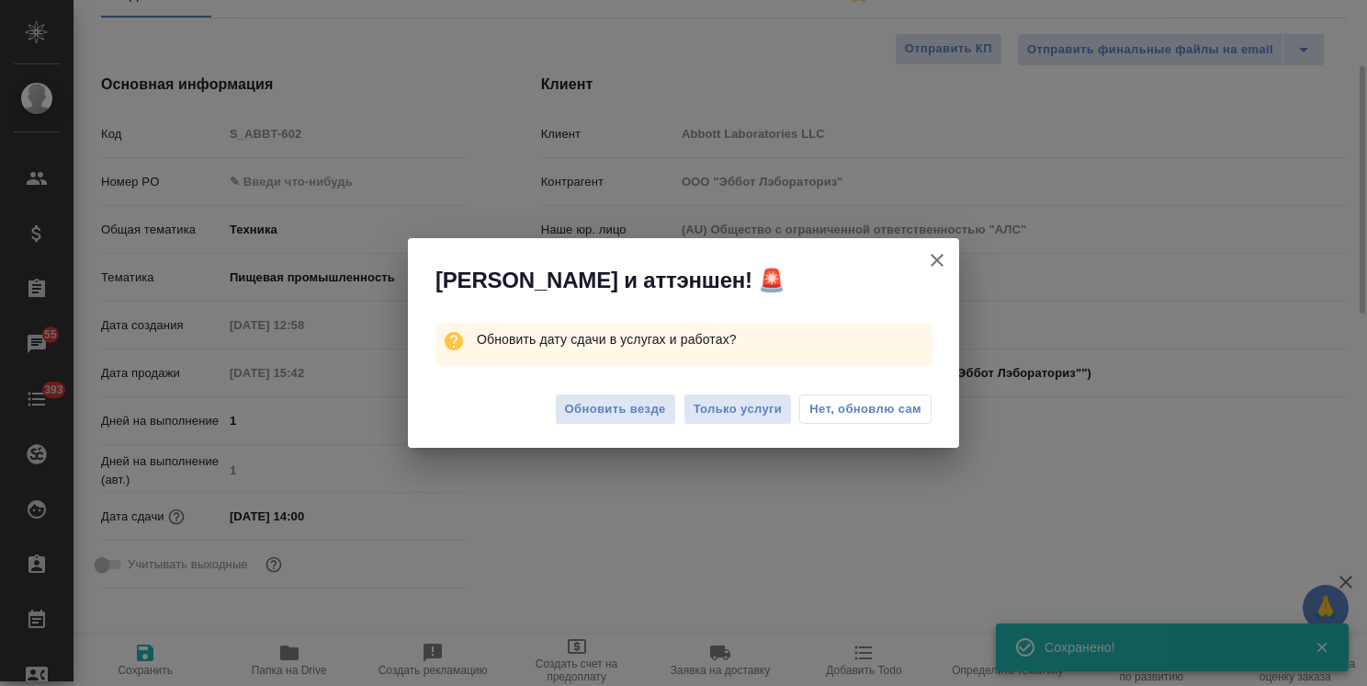
type textarea "x"
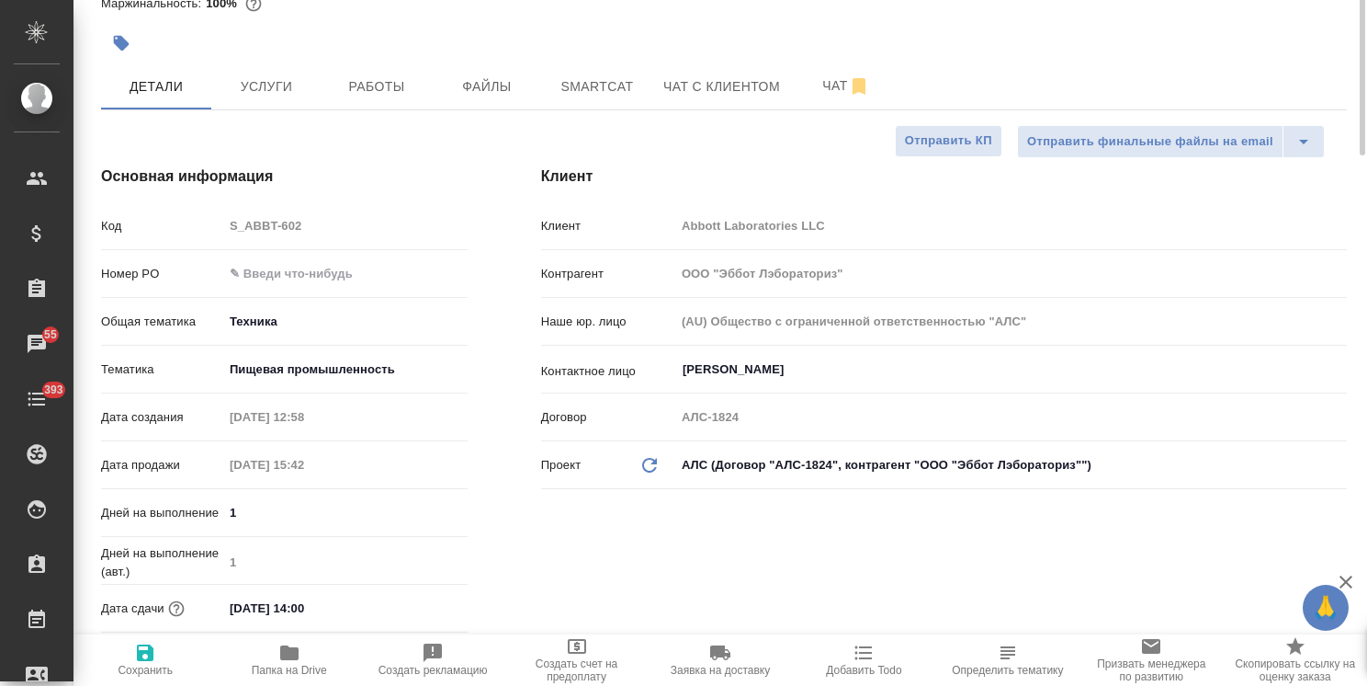
scroll to position [0, 0]
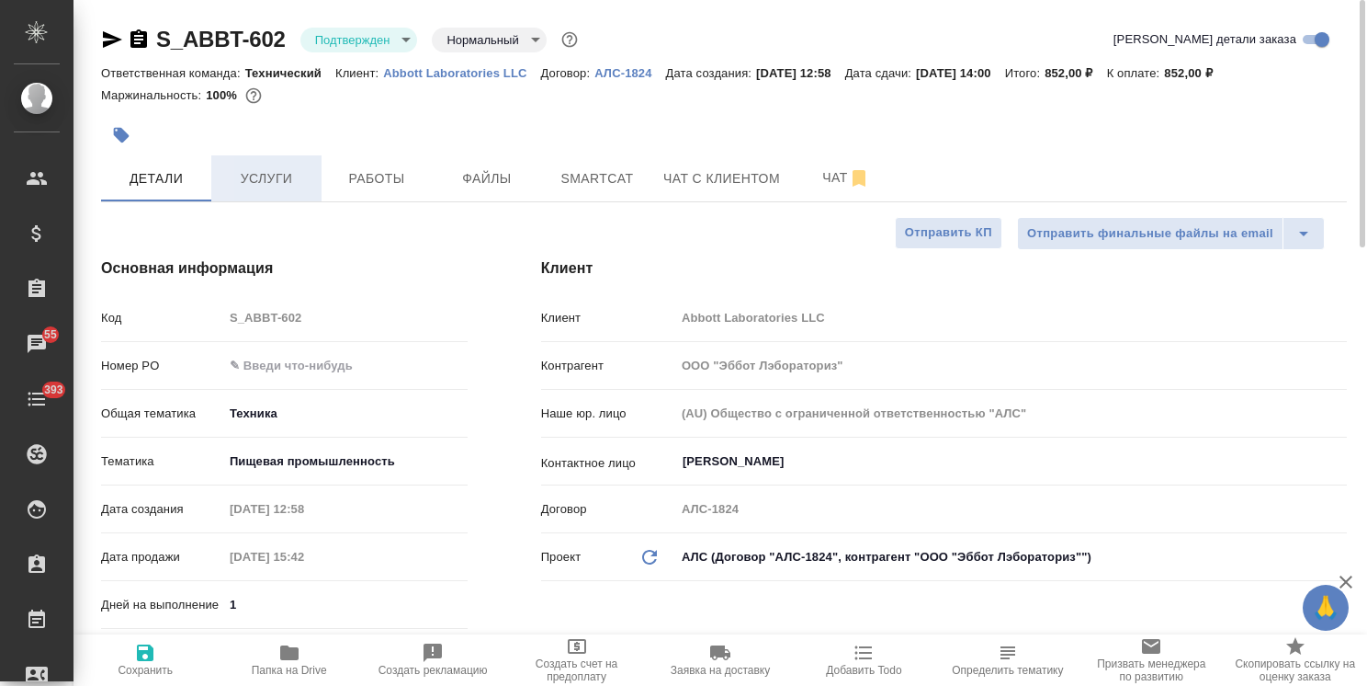
click at [301, 190] on button "Услуги" at bounding box center [266, 178] width 110 height 46
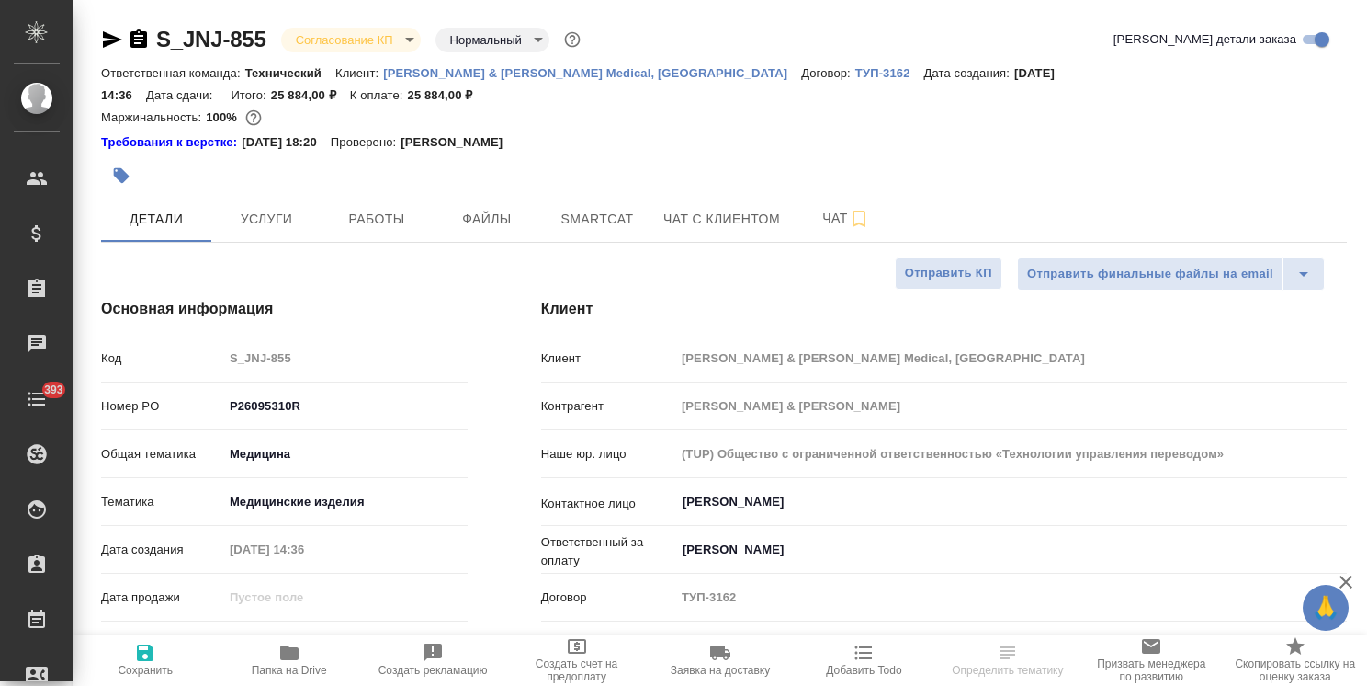
select select "RU"
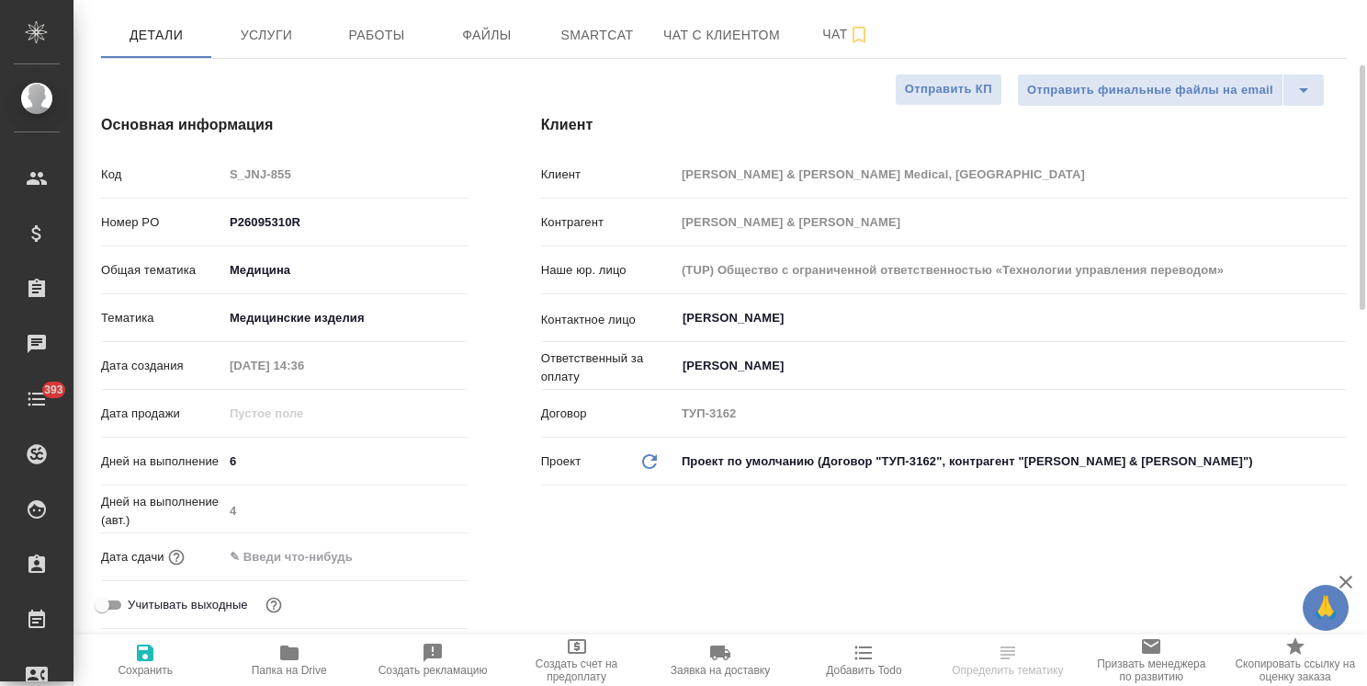
scroll to position [276, 0]
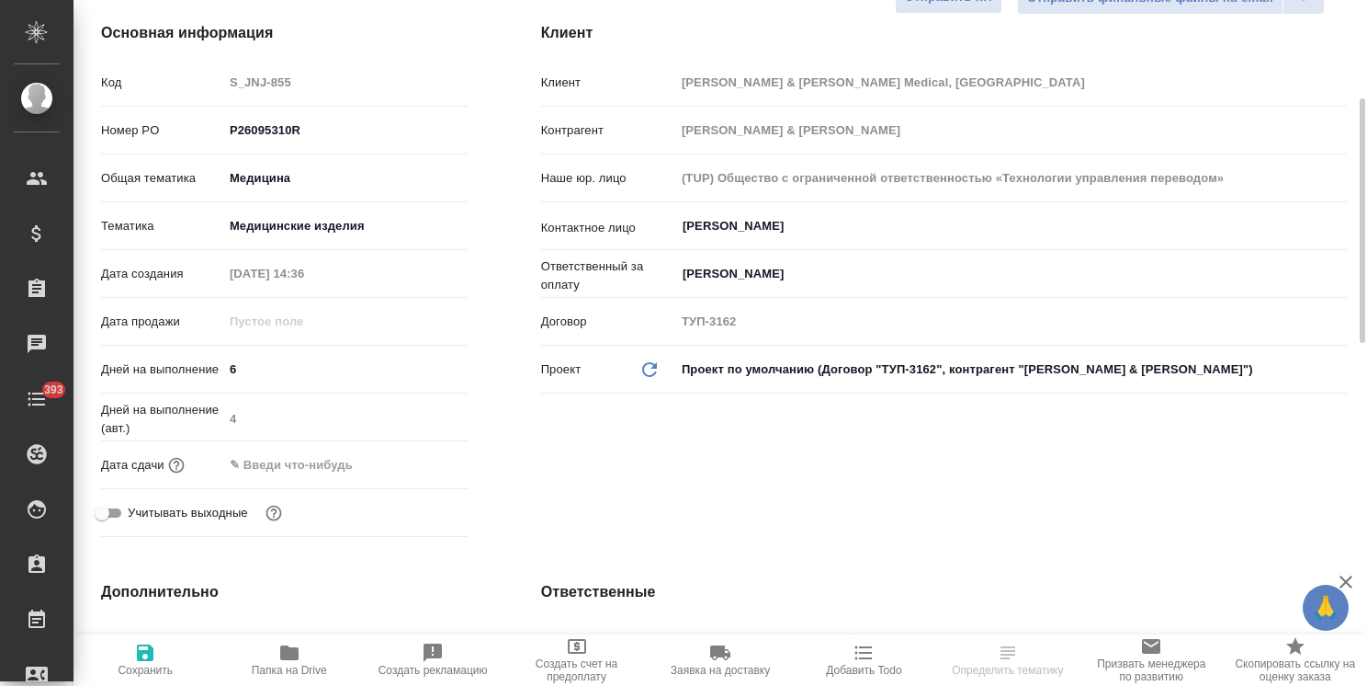
click at [334, 451] on input "text" at bounding box center [303, 464] width 161 height 27
click at [415, 452] on icon "button" at bounding box center [414, 463] width 22 height 22
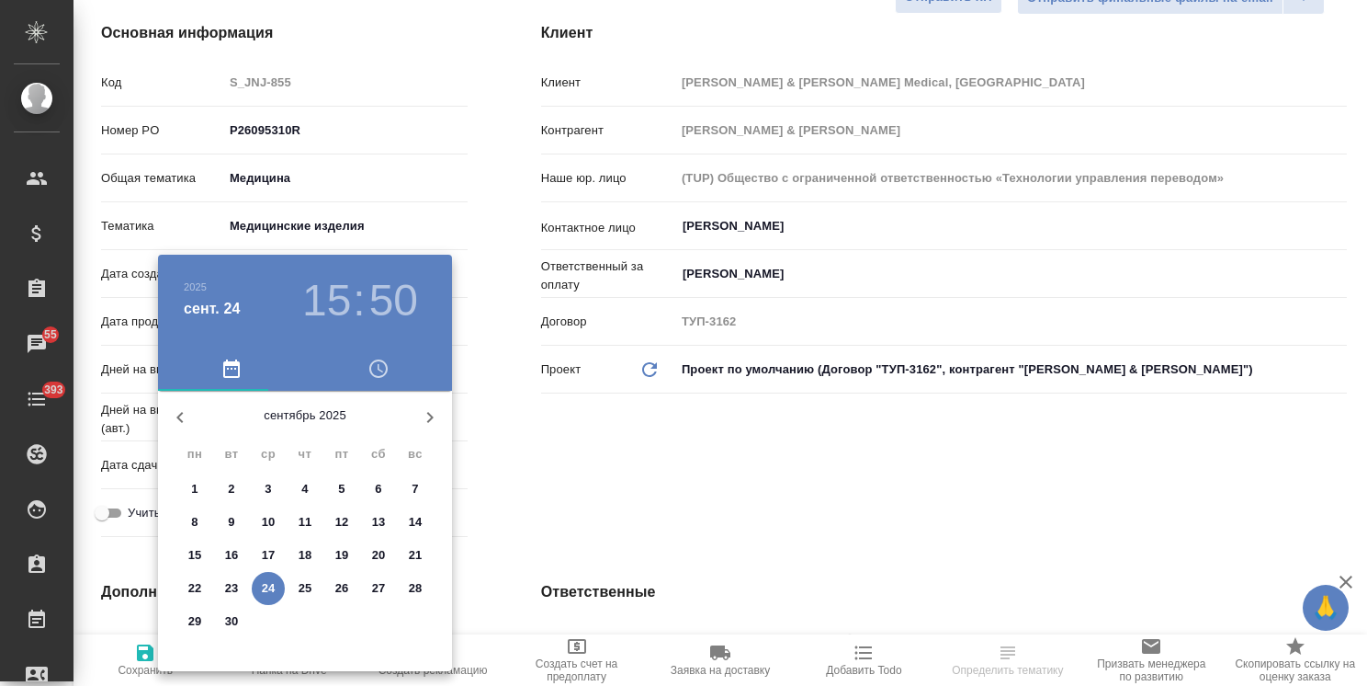
click at [425, 413] on icon "button" at bounding box center [430, 417] width 22 height 22
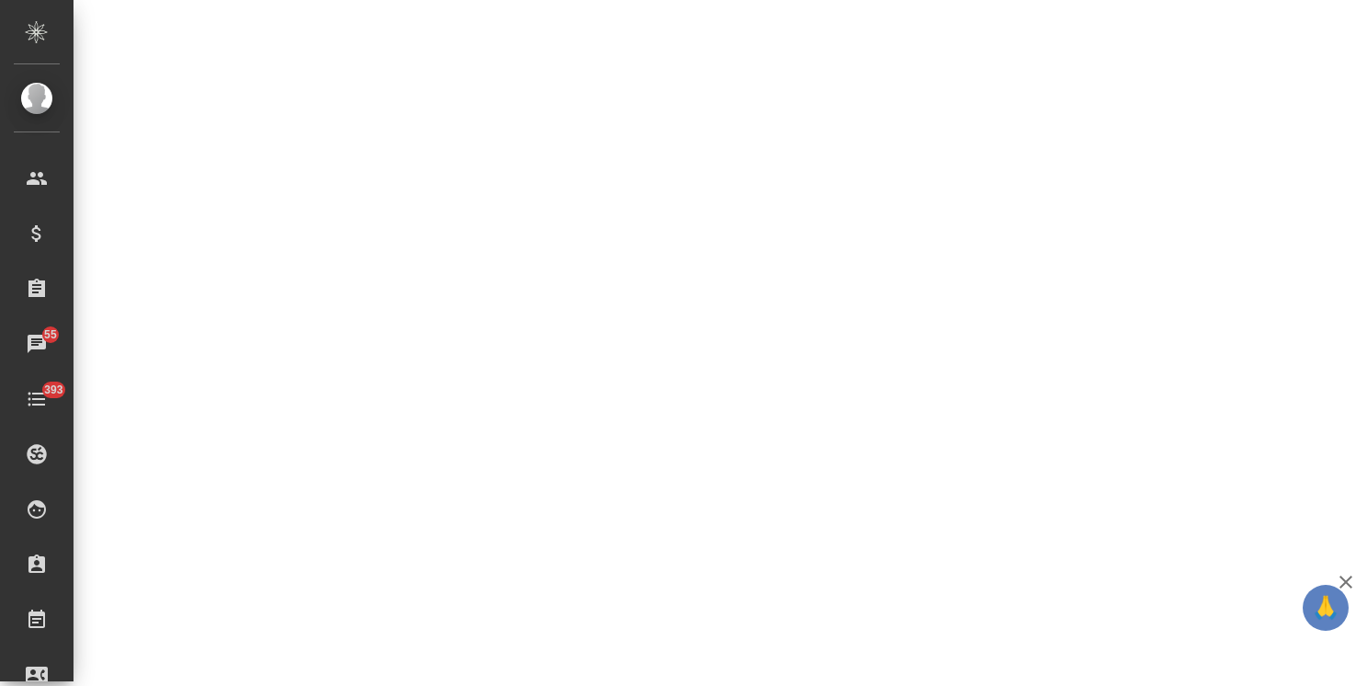
select select "RU"
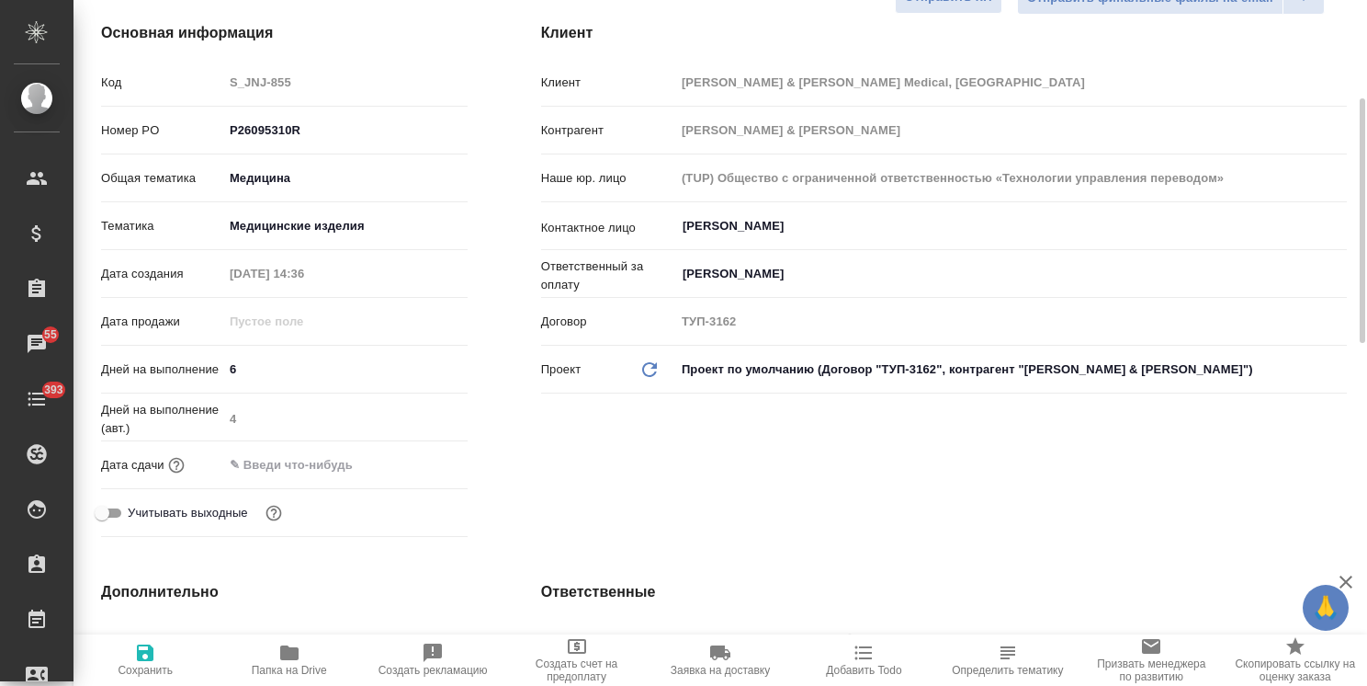
type textarea "x"
click at [309, 451] on input "text" at bounding box center [303, 464] width 161 height 27
click at [415, 452] on icon "button" at bounding box center [414, 463] width 22 height 22
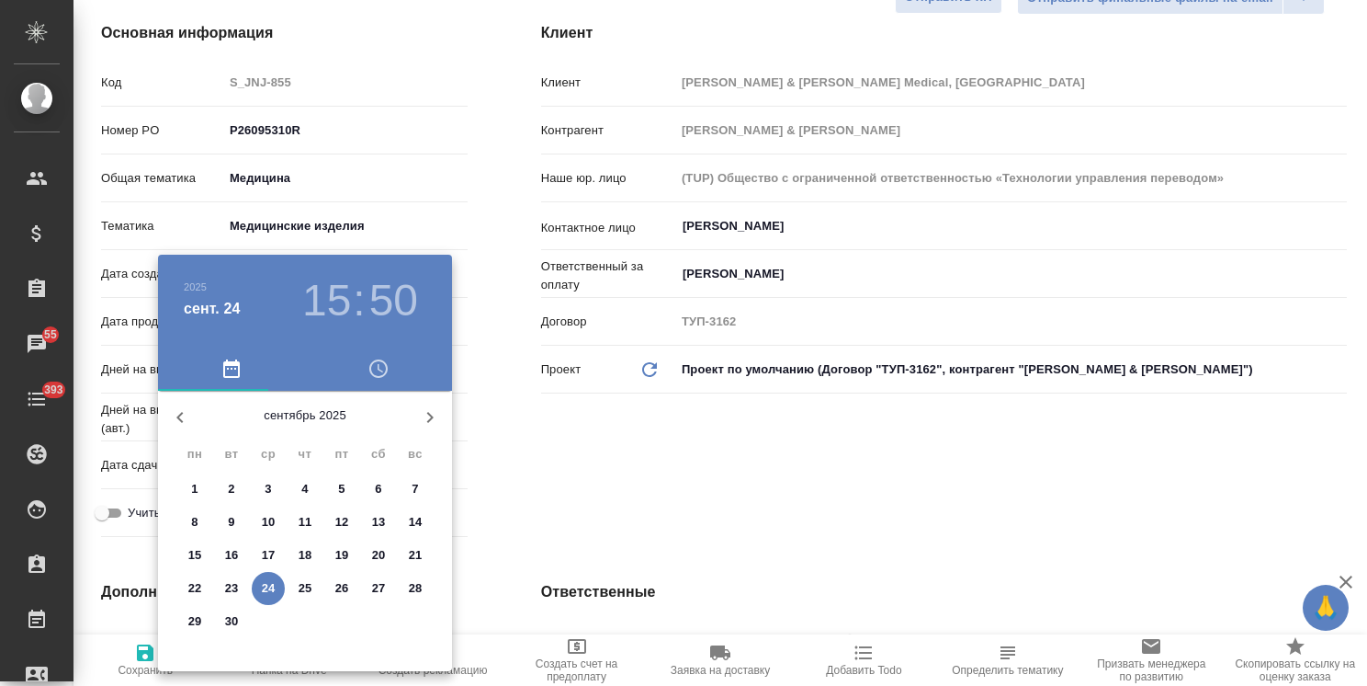
click at [431, 410] on icon "button" at bounding box center [430, 417] width 22 height 22
click at [303, 488] on p "2" at bounding box center [304, 489] width 6 height 18
type input "02.10.2025 15:50"
type textarea "x"
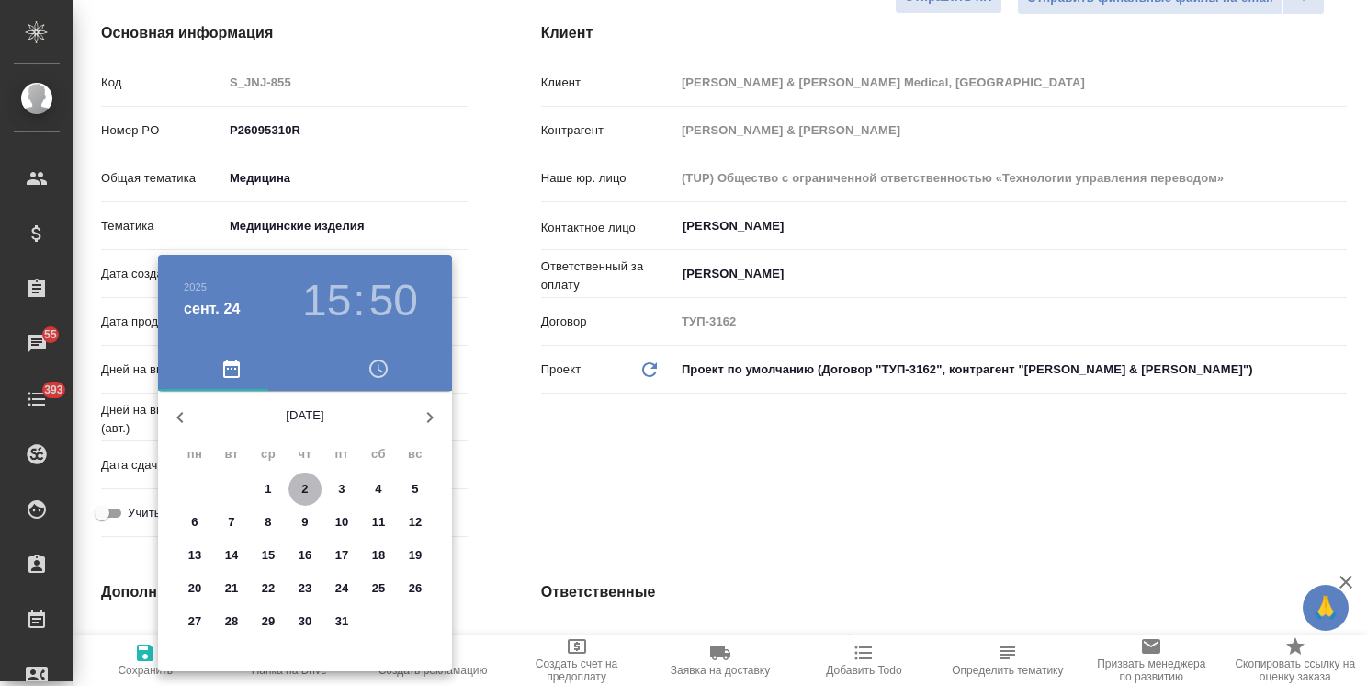
type textarea "x"
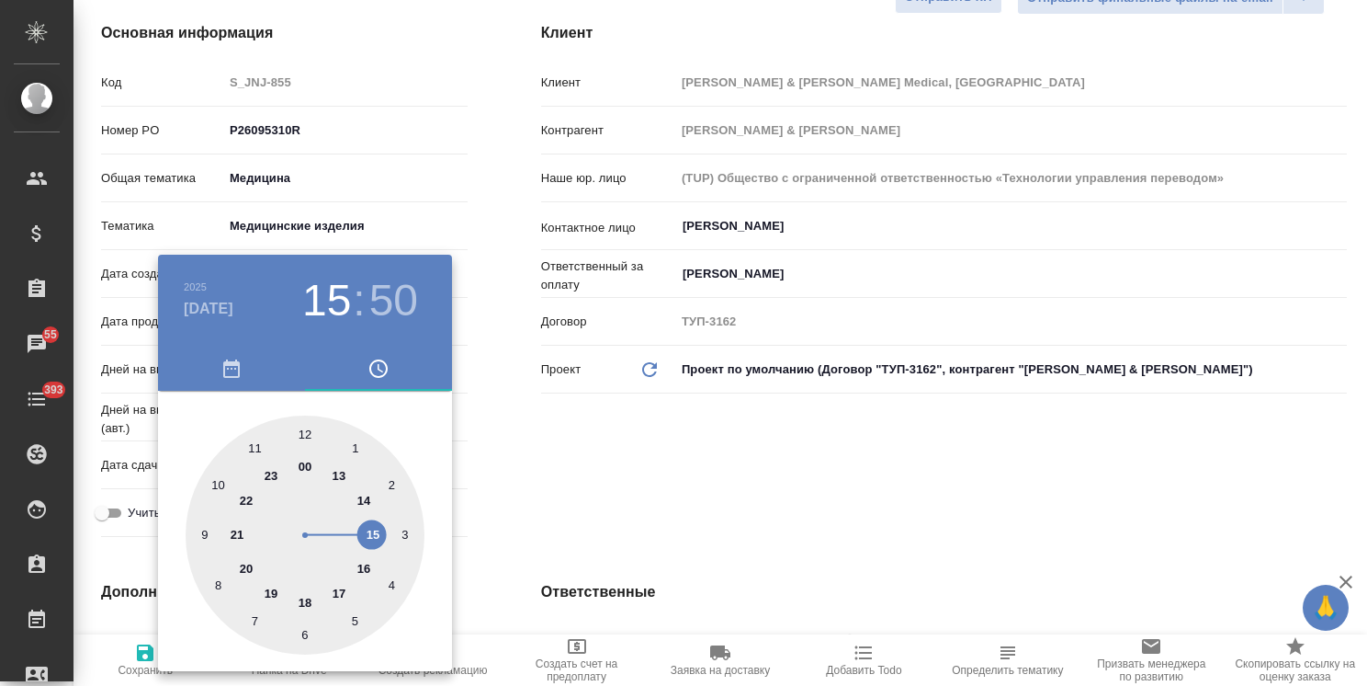
click at [512, 465] on div at bounding box center [683, 343] width 1367 height 686
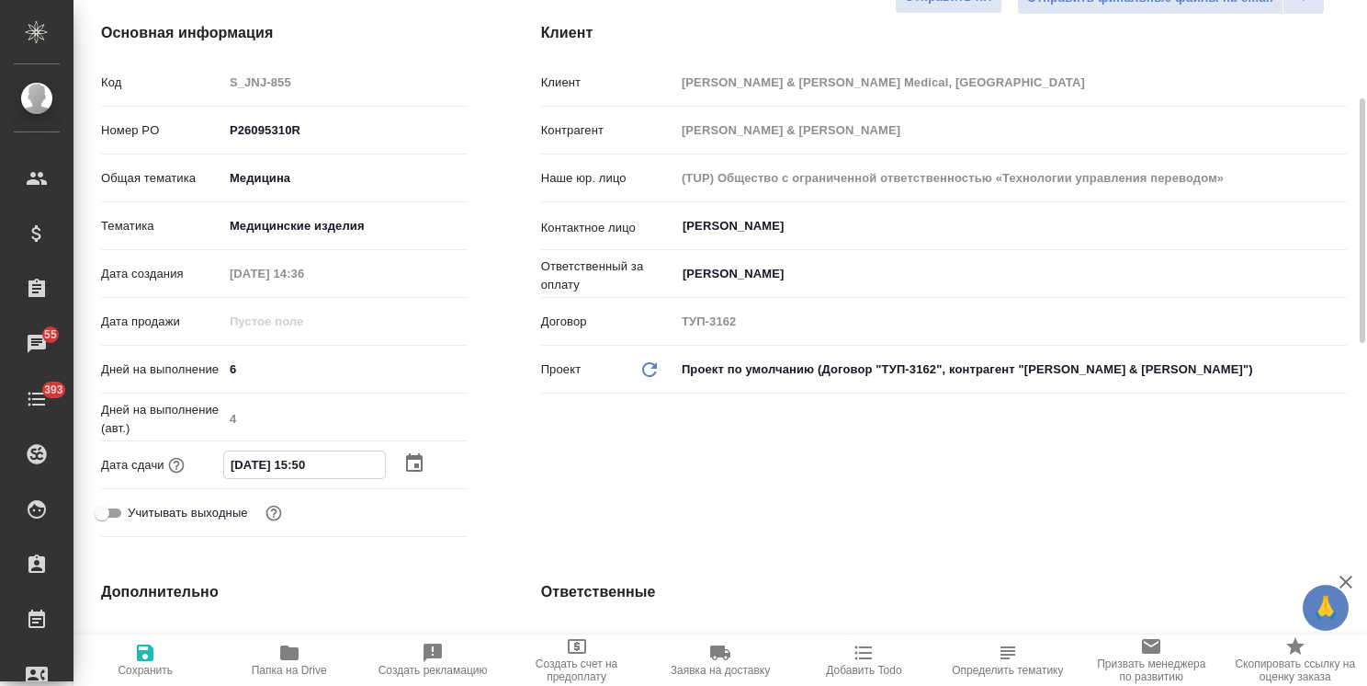
click at [301, 451] on input "02.10.2025 15:50" at bounding box center [304, 464] width 161 height 27
type input "02.10.2025 12:50"
type textarea "x"
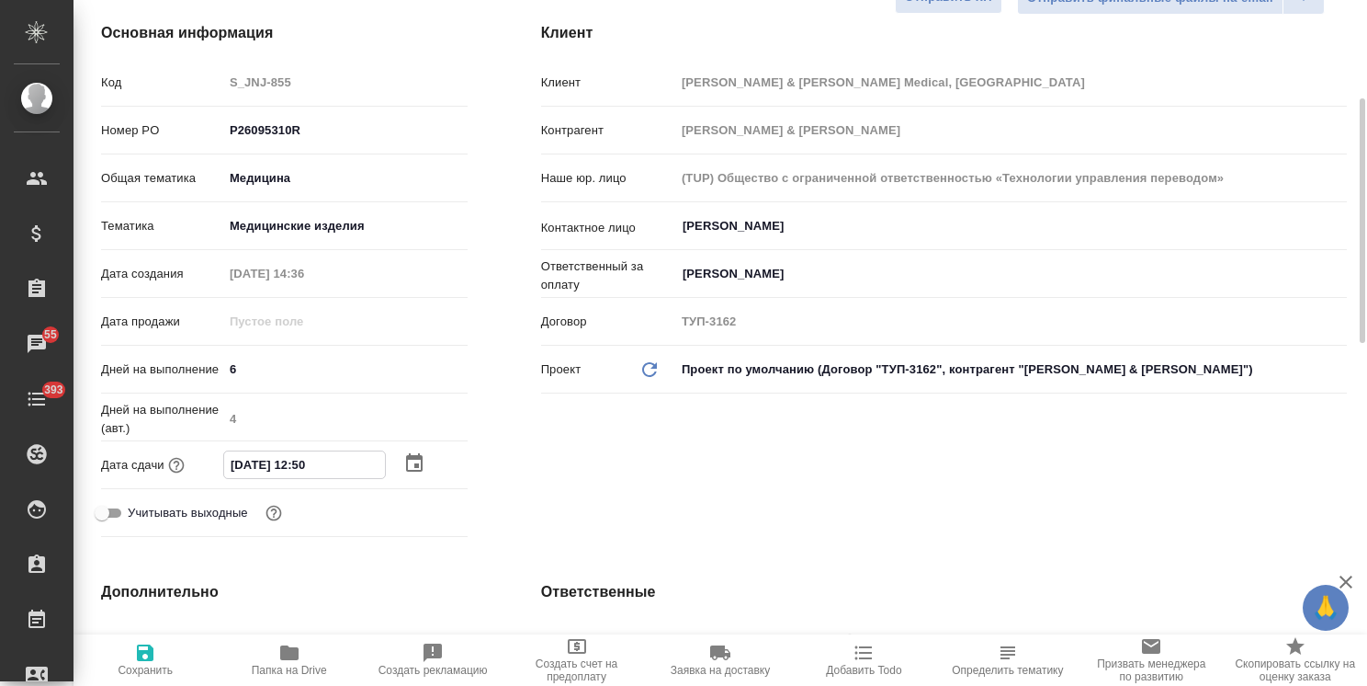
click at [311, 451] on input "02.10.2025 12:50" at bounding box center [304, 464] width 161 height 27
type input "02.10.2025 12:0_"
type textarea "x"
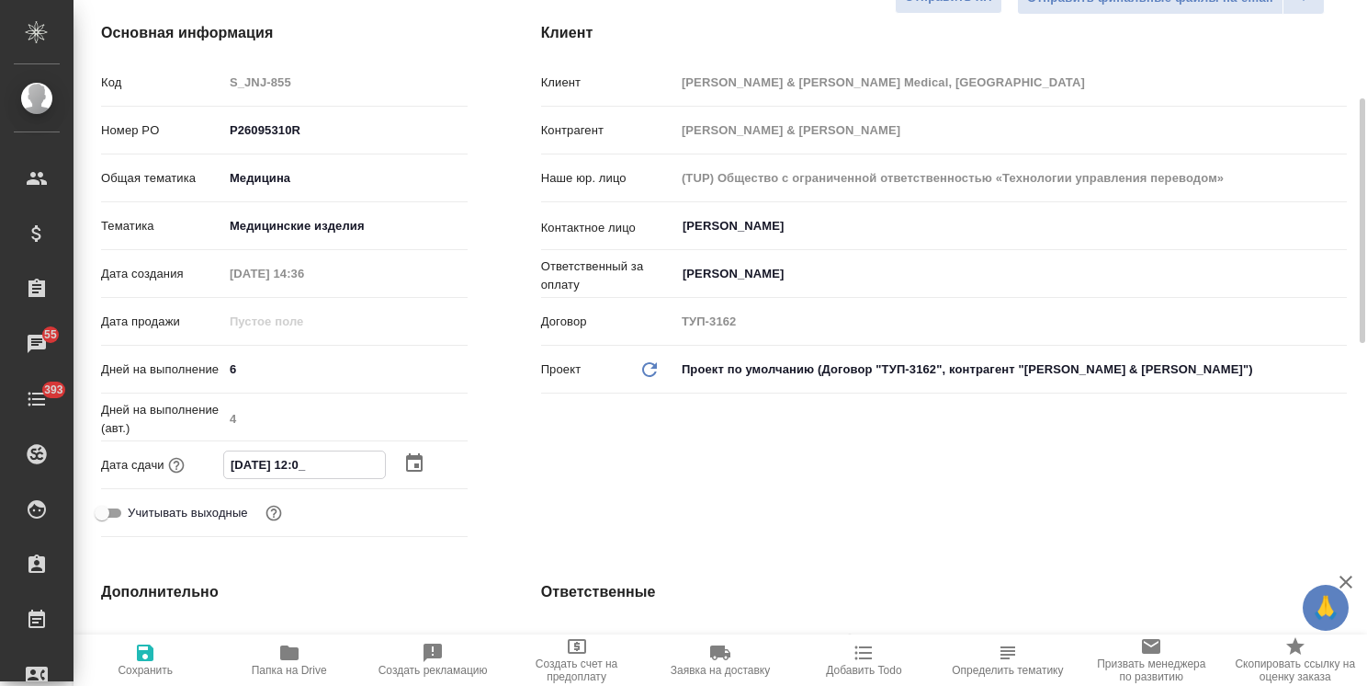
type input "02.10.2025 12:00"
type textarea "x"
type input "02.10.2025 12:00"
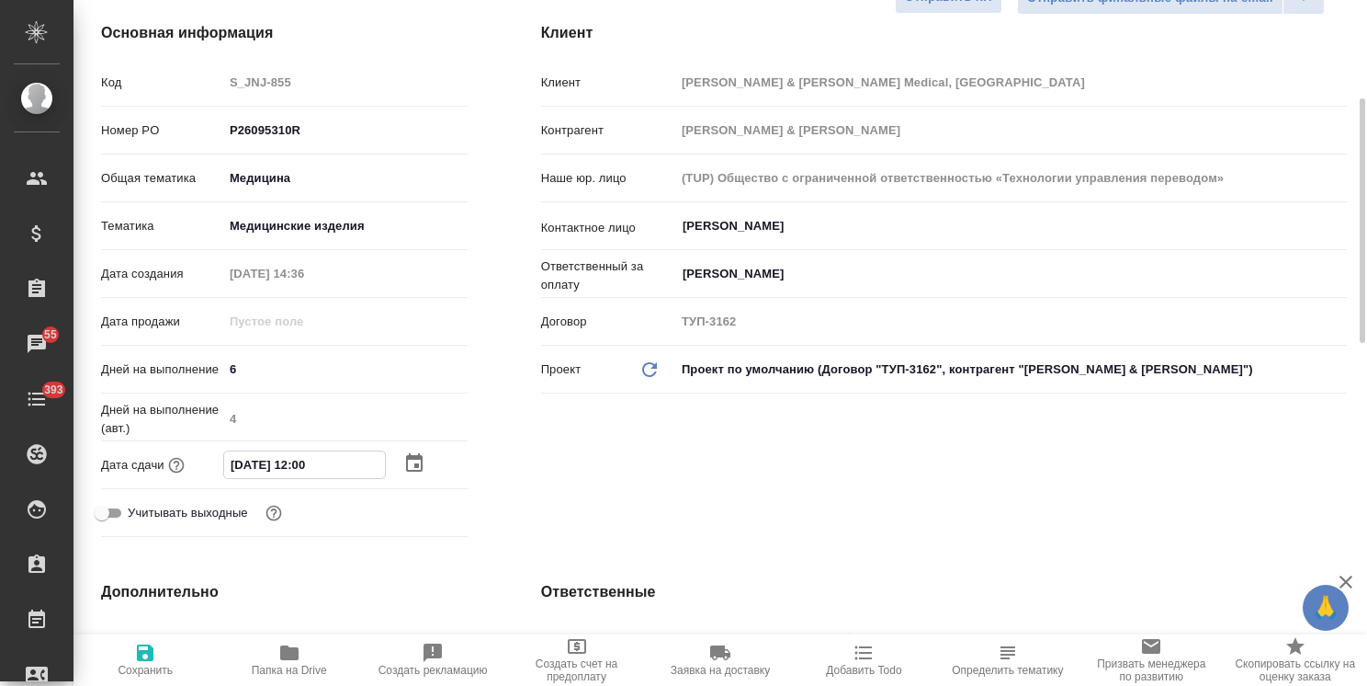
click at [160, 657] on span "Сохранить" at bounding box center [145, 658] width 121 height 35
type textarea "x"
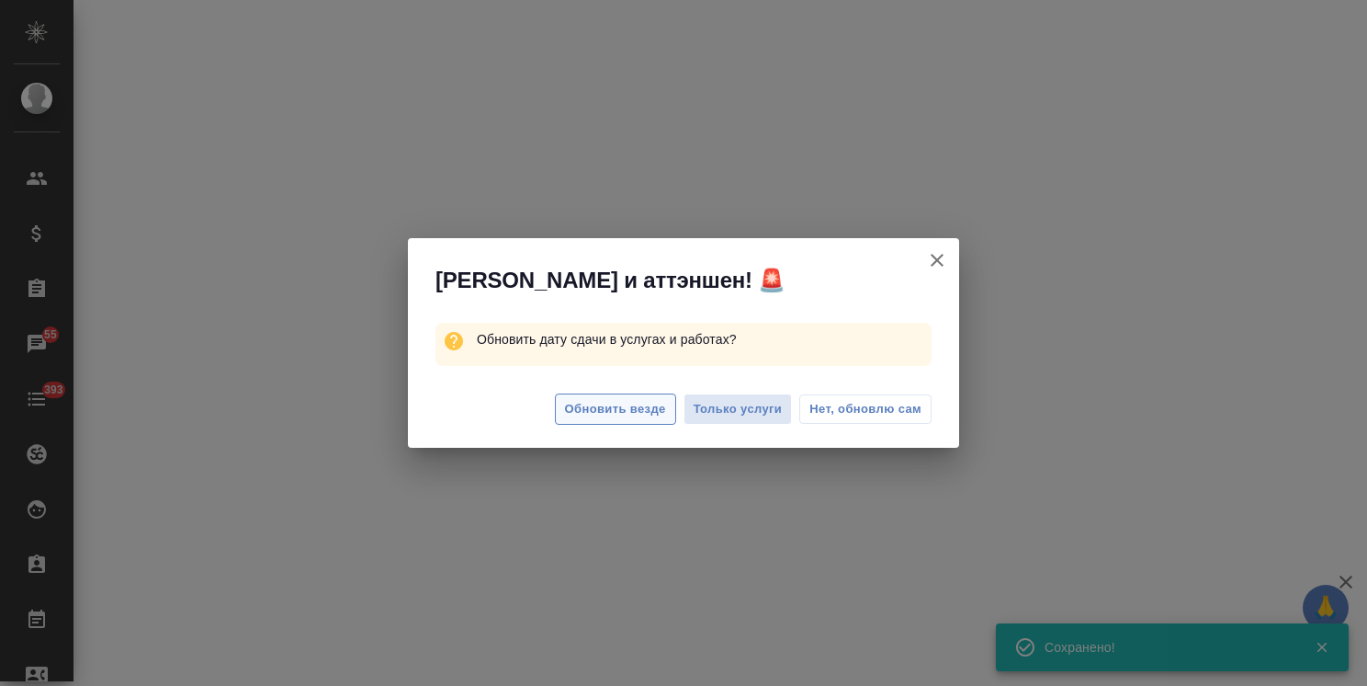
select select "RU"
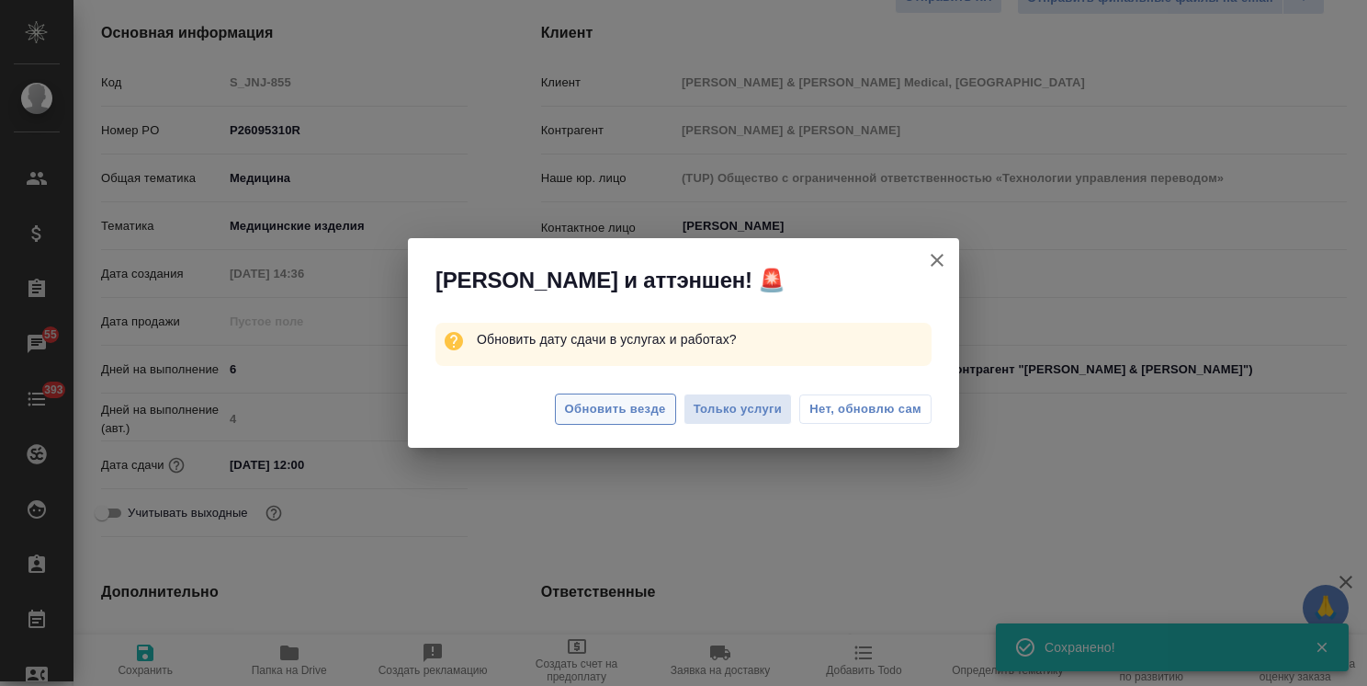
type textarea "x"
click at [592, 414] on span "Обновить везде" at bounding box center [615, 409] width 101 height 21
type textarea "x"
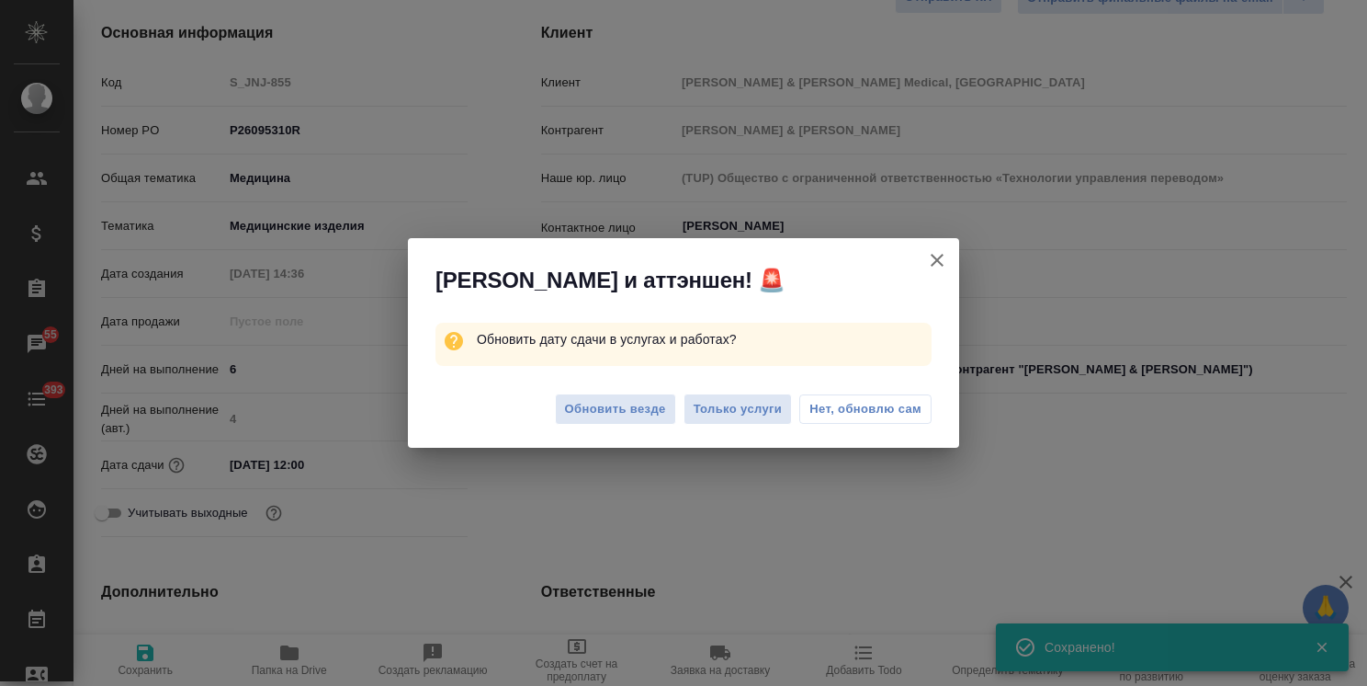
type textarea "x"
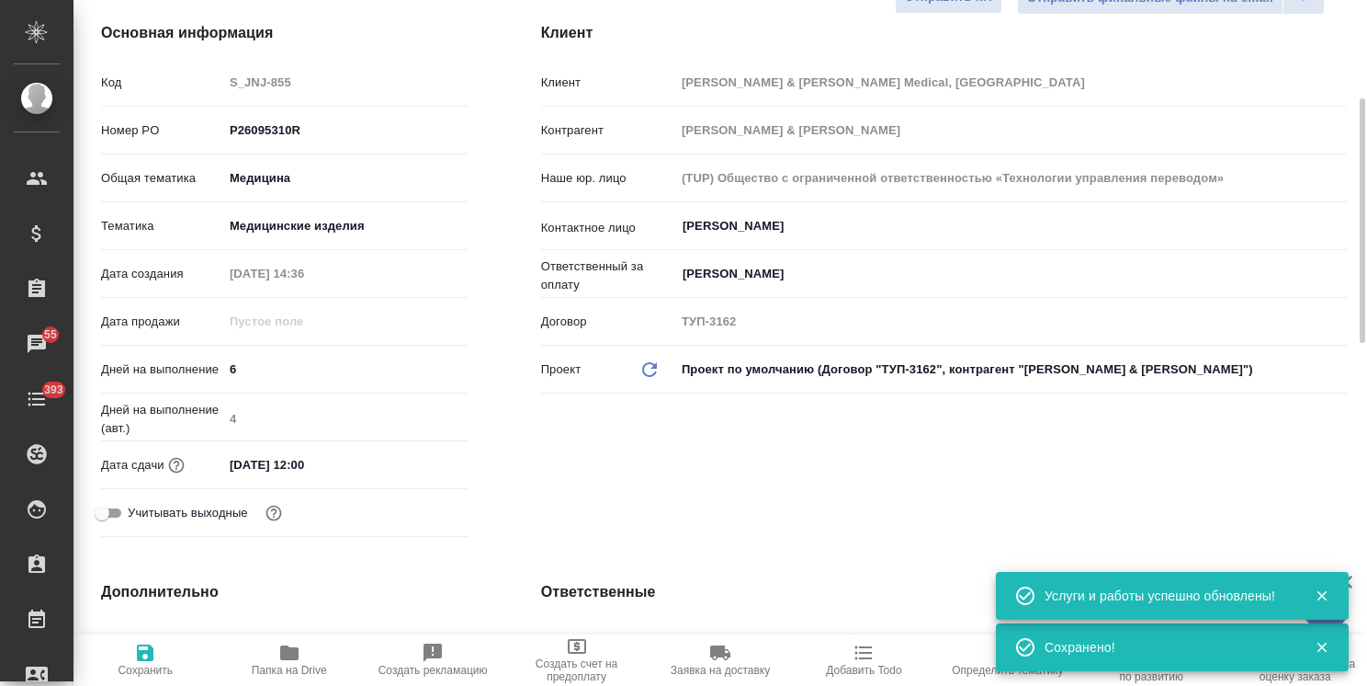
click at [342, 454] on input "02.10.2025 12:00" at bounding box center [303, 464] width 161 height 27
click at [423, 459] on icon "button" at bounding box center [414, 463] width 22 height 22
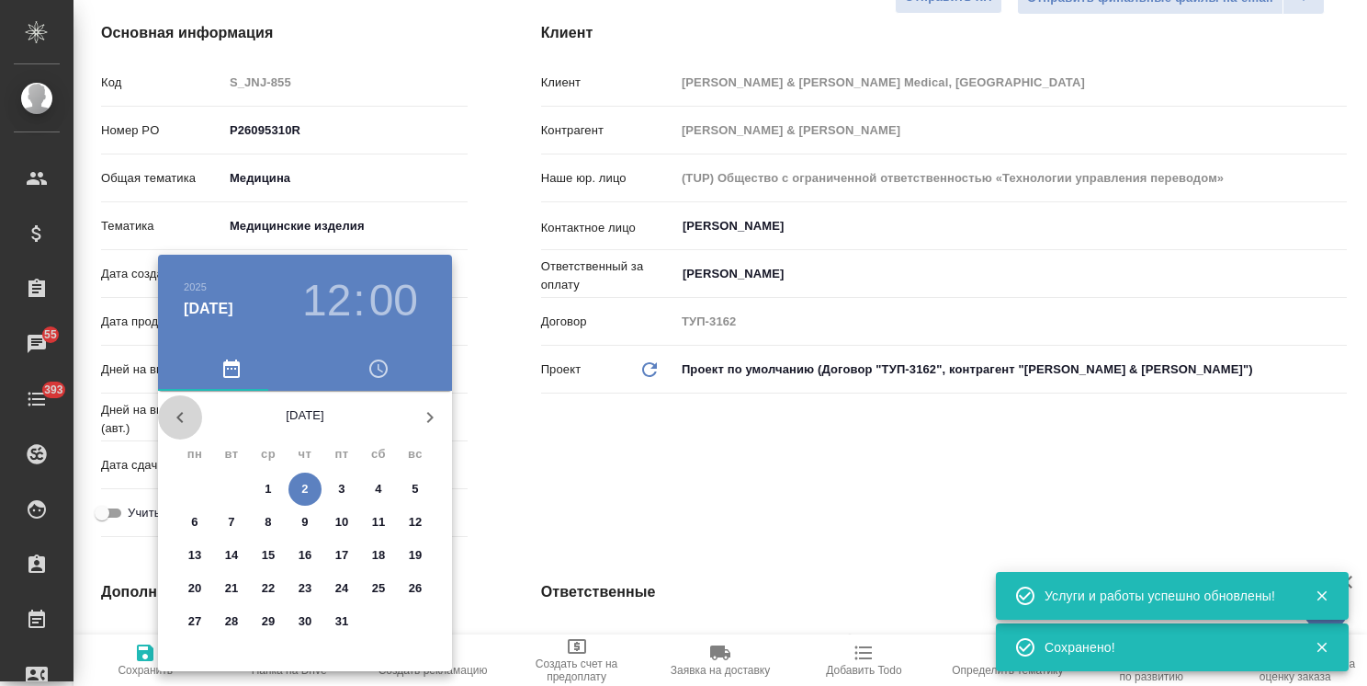
click at [170, 413] on icon "button" at bounding box center [180, 417] width 22 height 22
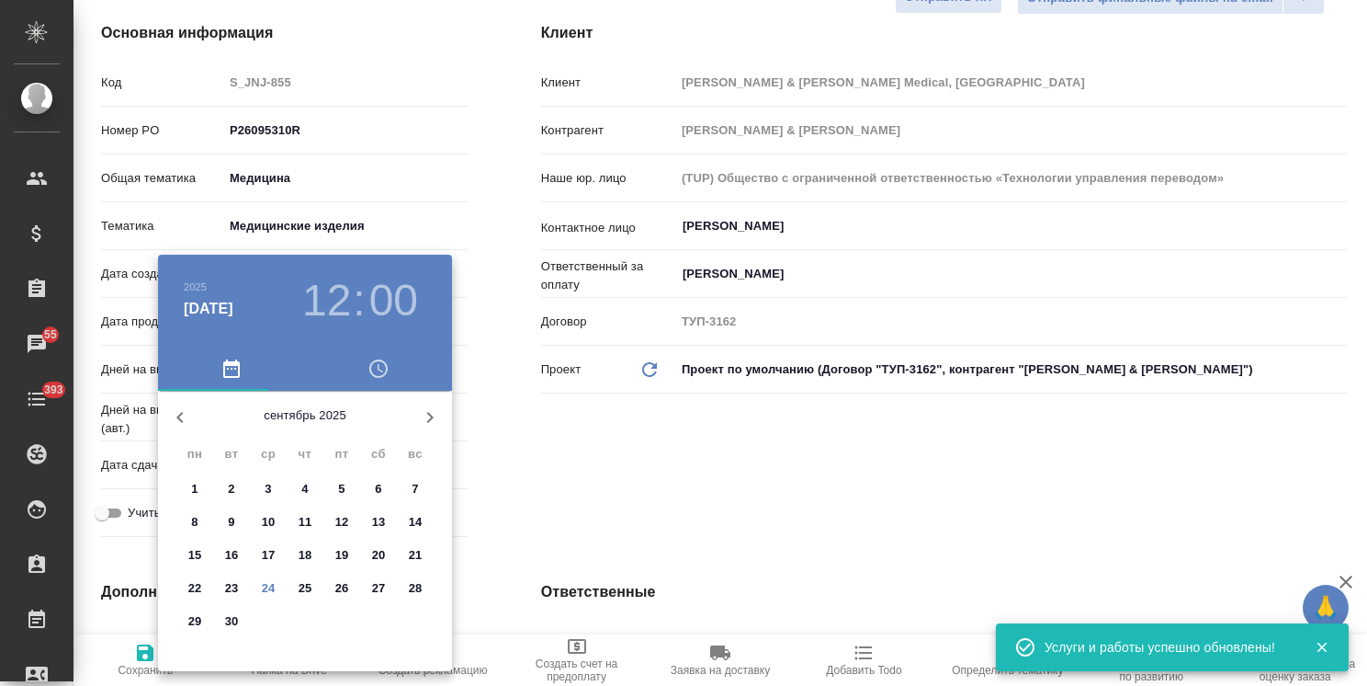
click at [440, 414] on icon "button" at bounding box center [430, 417] width 22 height 22
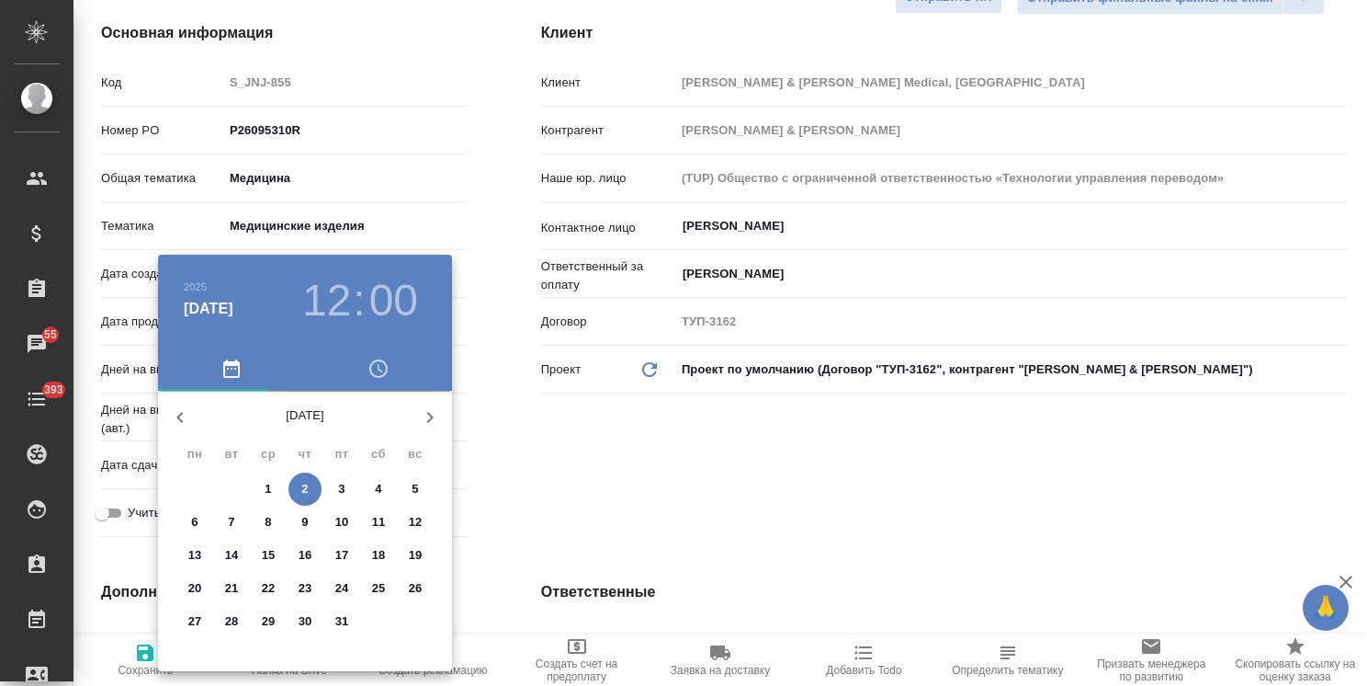
click at [660, 491] on div at bounding box center [683, 343] width 1367 height 686
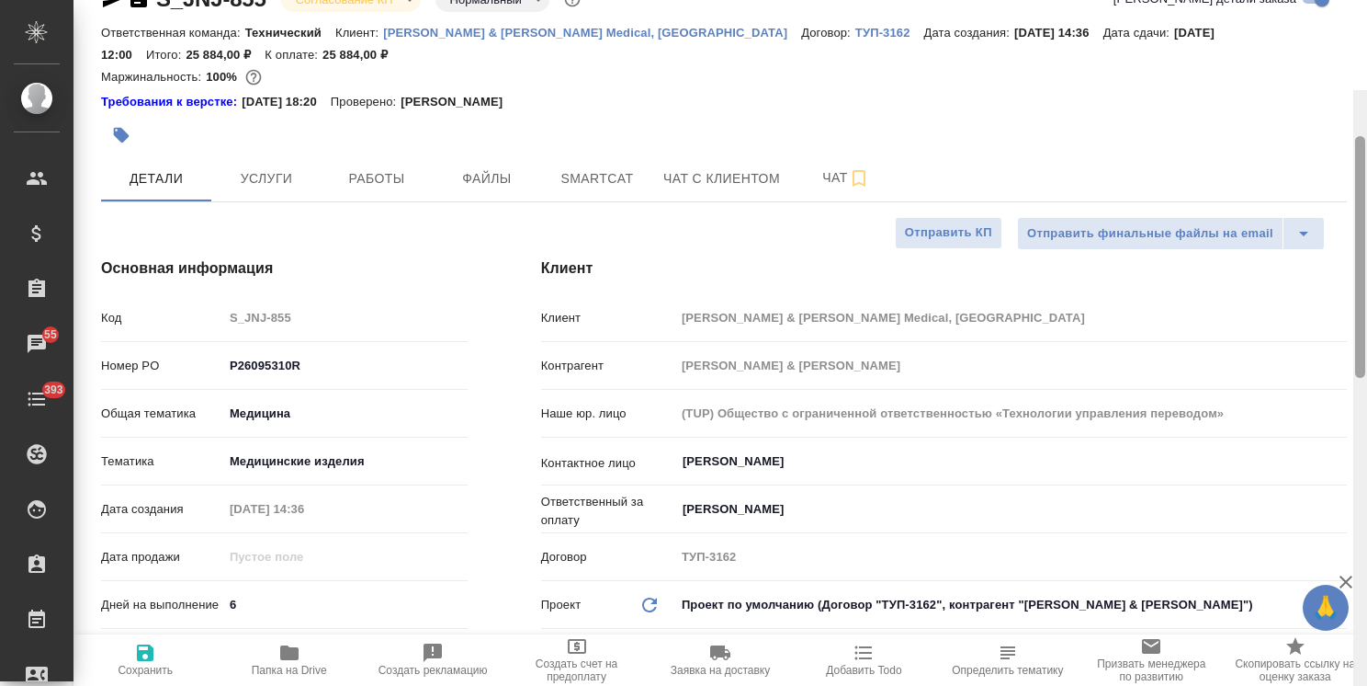
drag, startPoint x: 1359, startPoint y: 432, endPoint x: 1360, endPoint y: 148, distance: 284.0
click at [1366, 149] on html "🙏 .cls-1 fill:#fff; AWATERA Usmanova Olga Клиенты Спецификации Заказы 55 Чаты 3…" at bounding box center [683, 343] width 1367 height 686
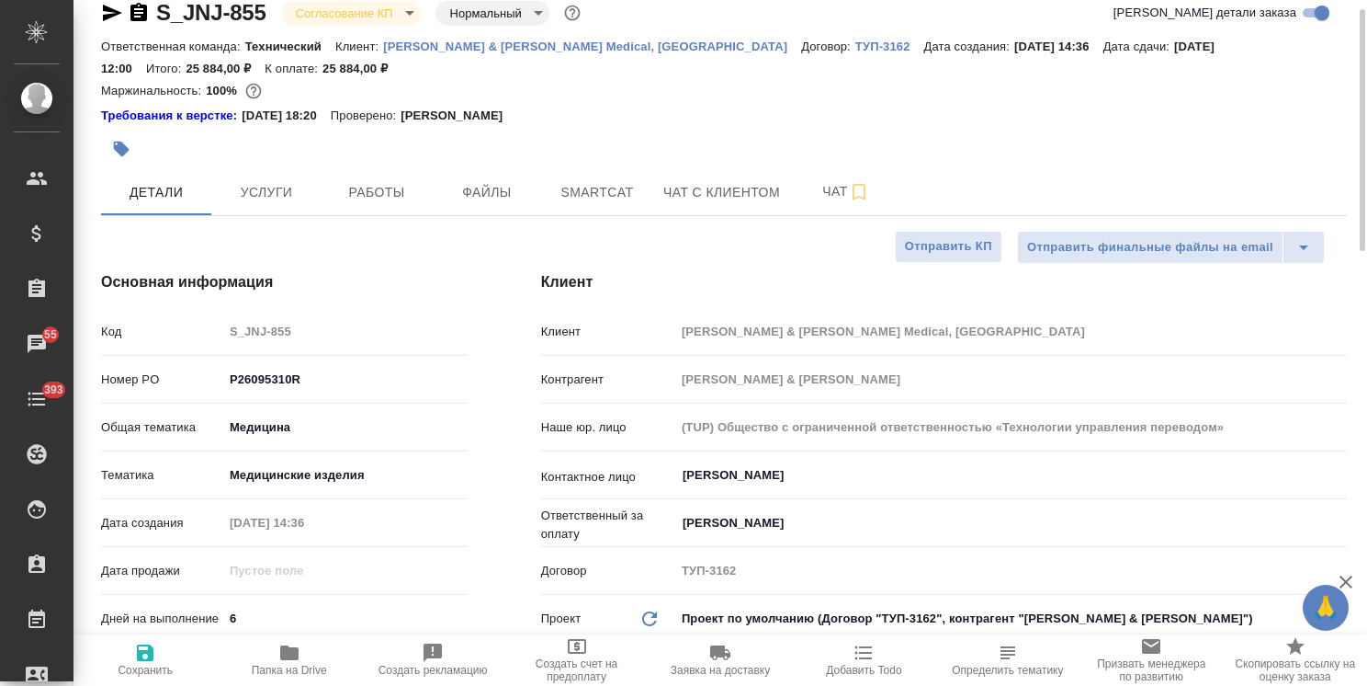
click at [317, 13] on body "🙏 .cls-1 fill:#fff; AWATERA Usmanova Olga Клиенты Спецификации Заказы 55 Чаты 3…" at bounding box center [683, 343] width 1367 height 686
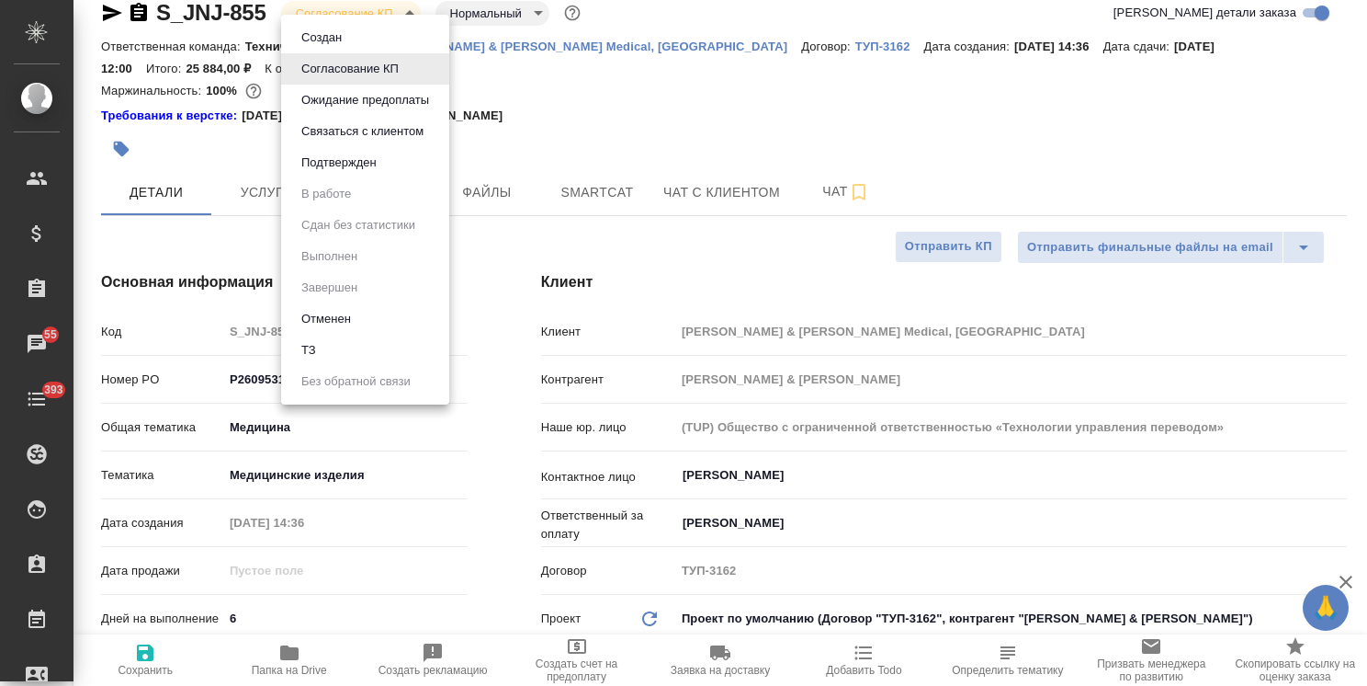
click at [332, 171] on button "Подтвержден" at bounding box center [339, 163] width 86 height 20
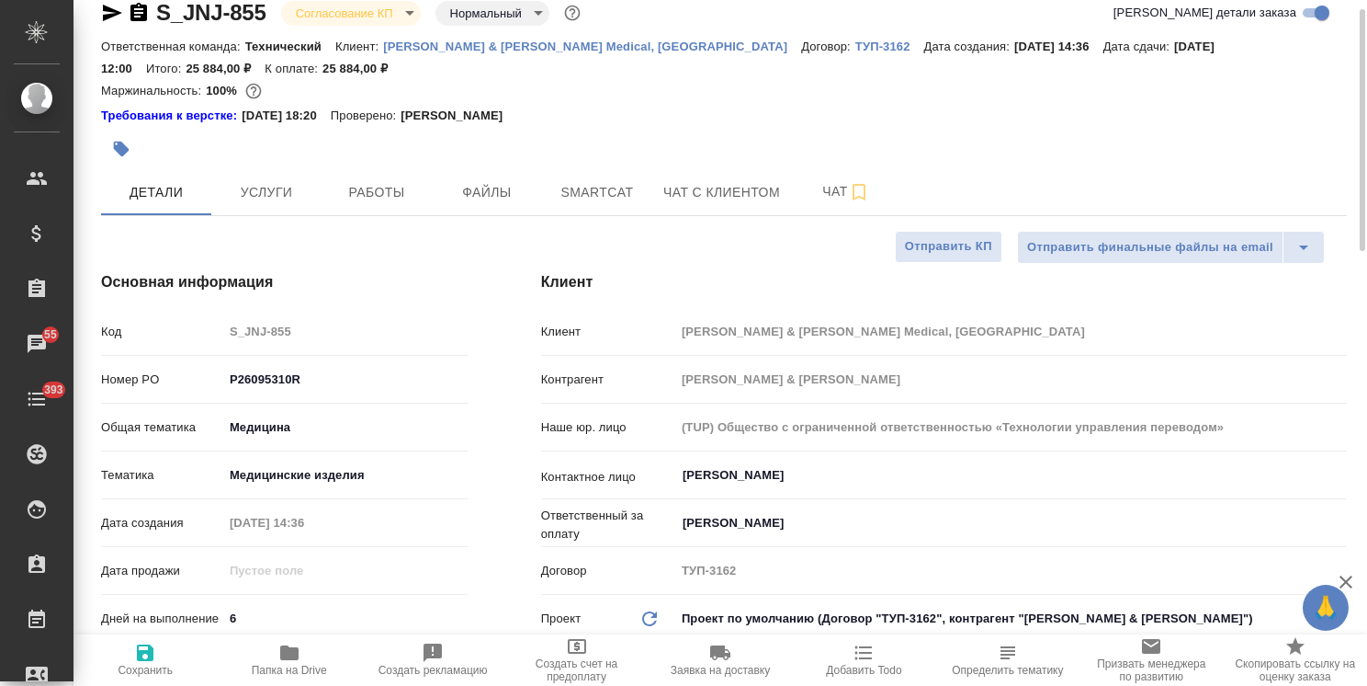
select select "RU"
type textarea "x"
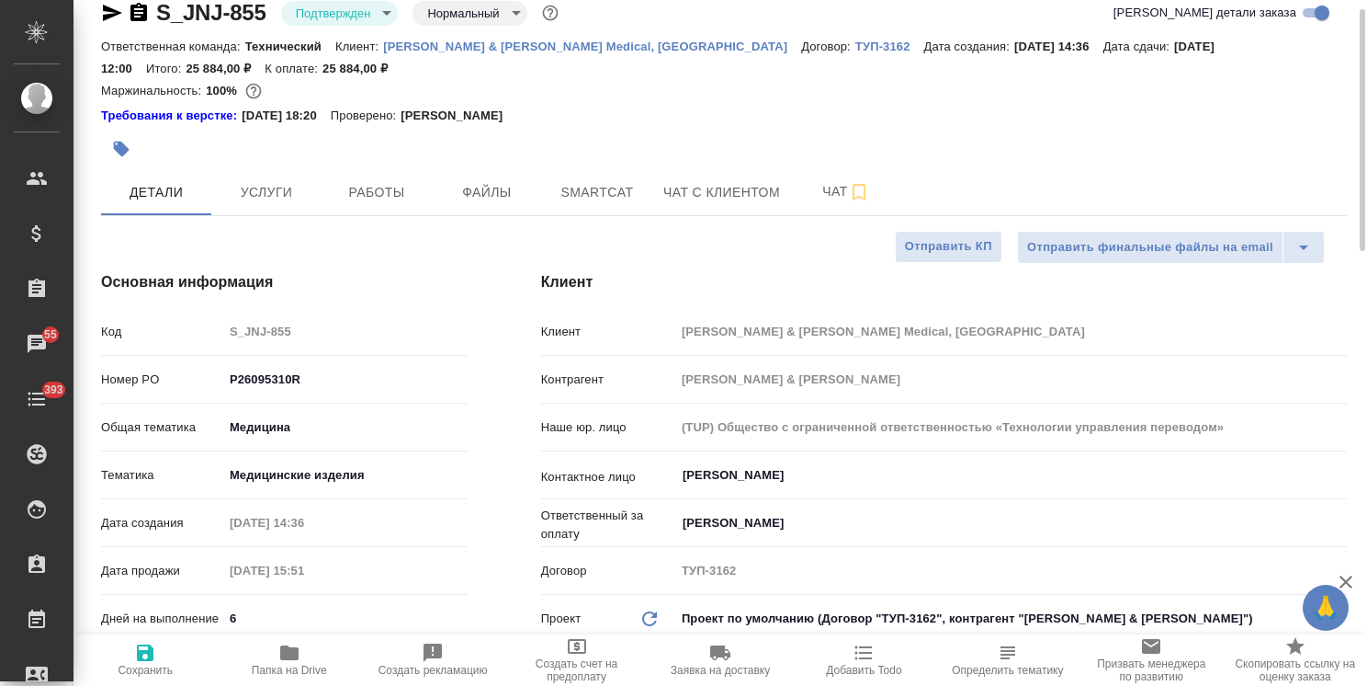
type textarea "x"
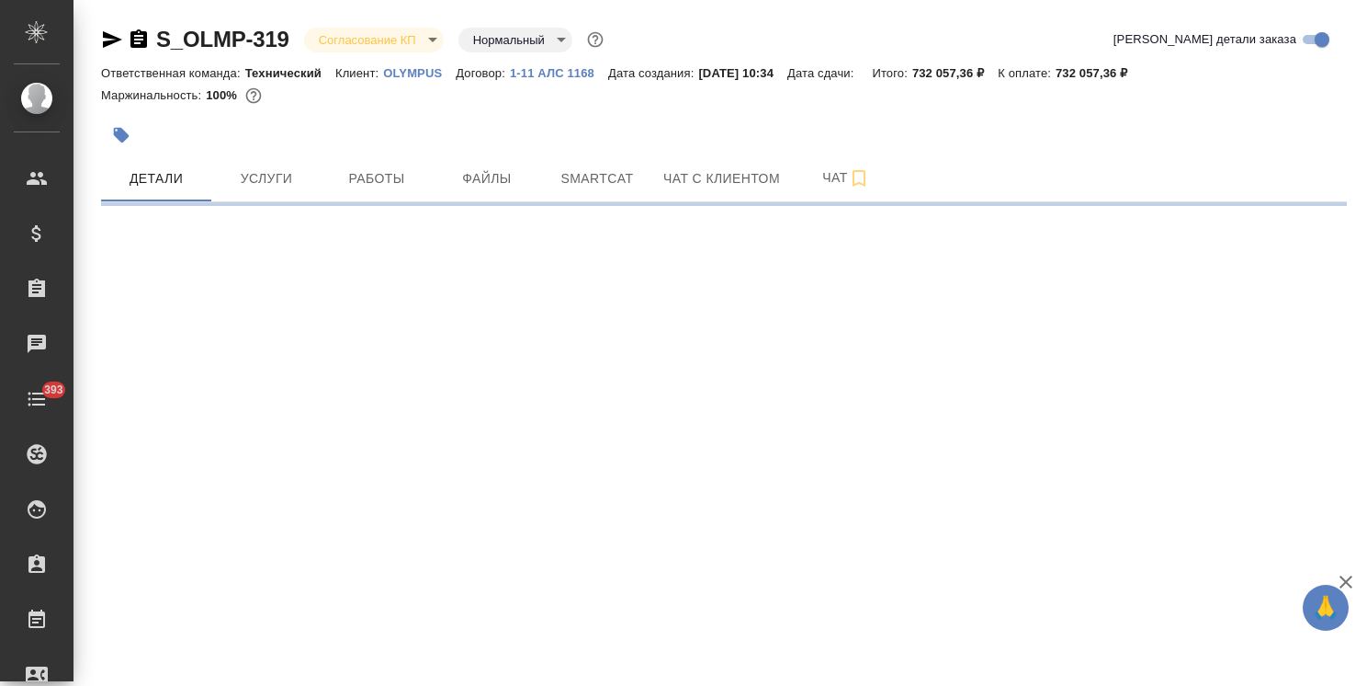
select select "RU"
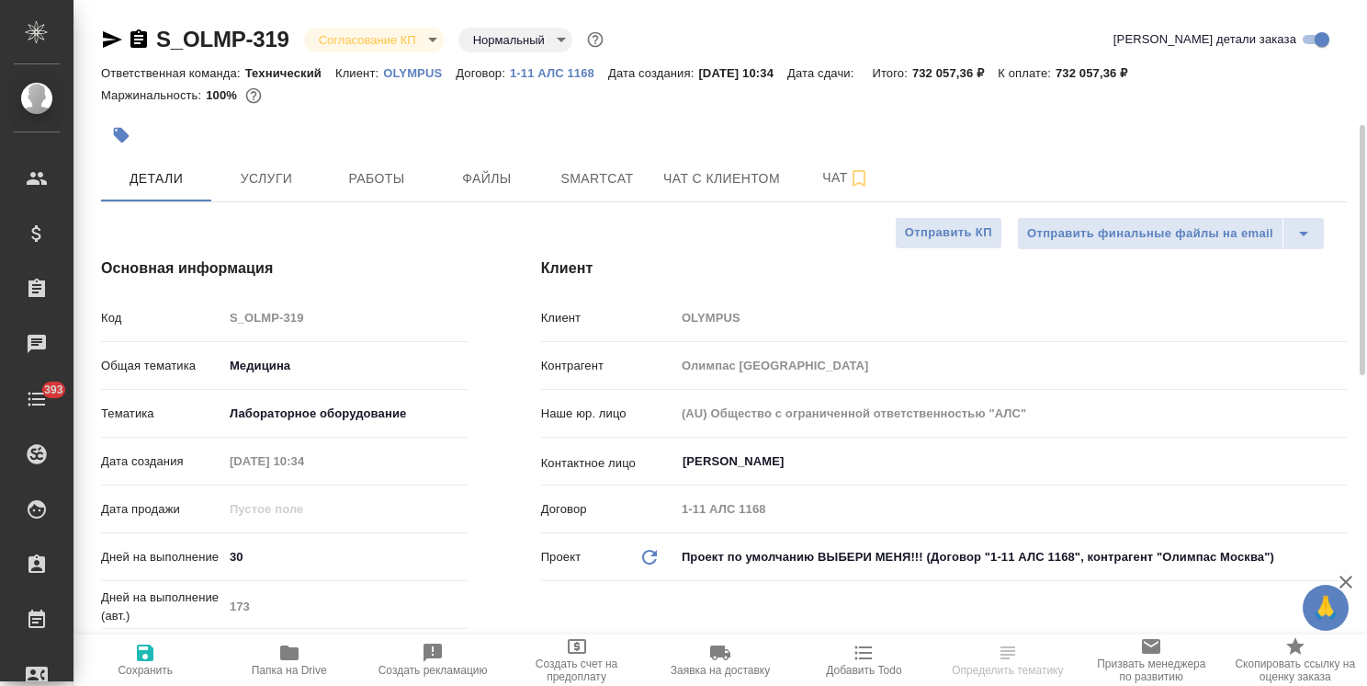
type textarea "x"
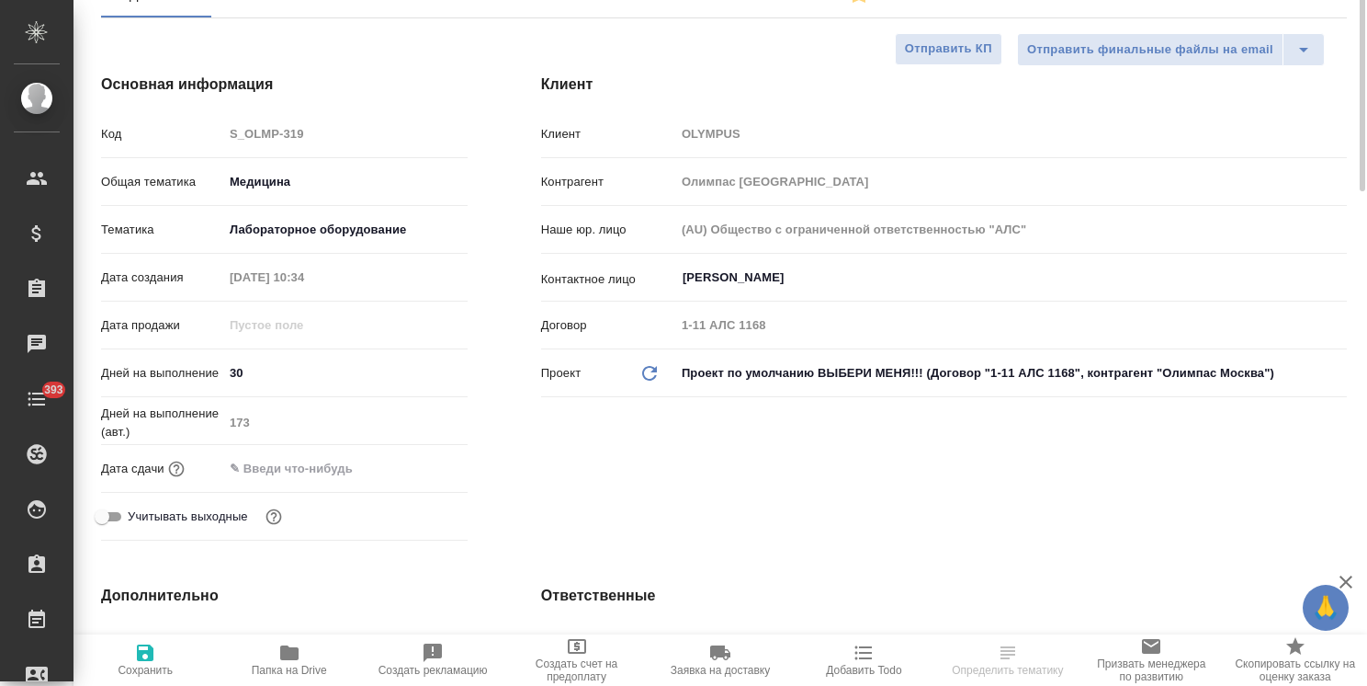
type textarea "x"
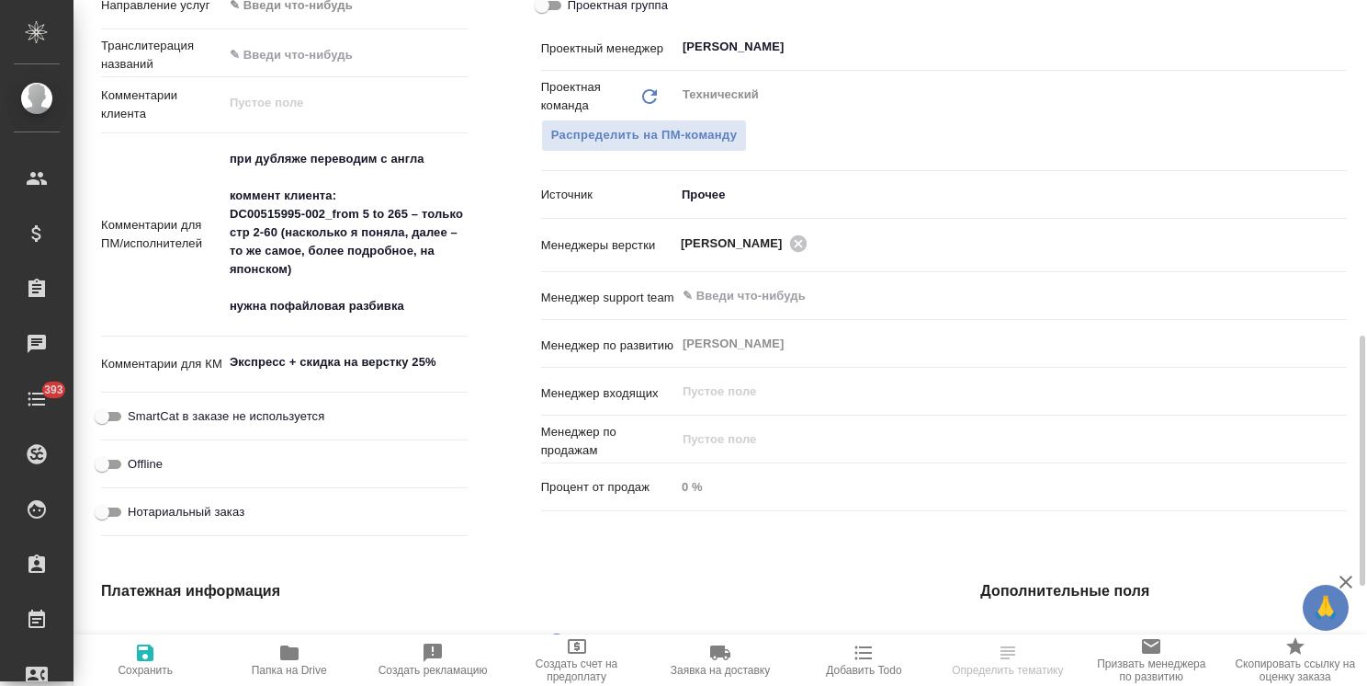
scroll to position [1011, 0]
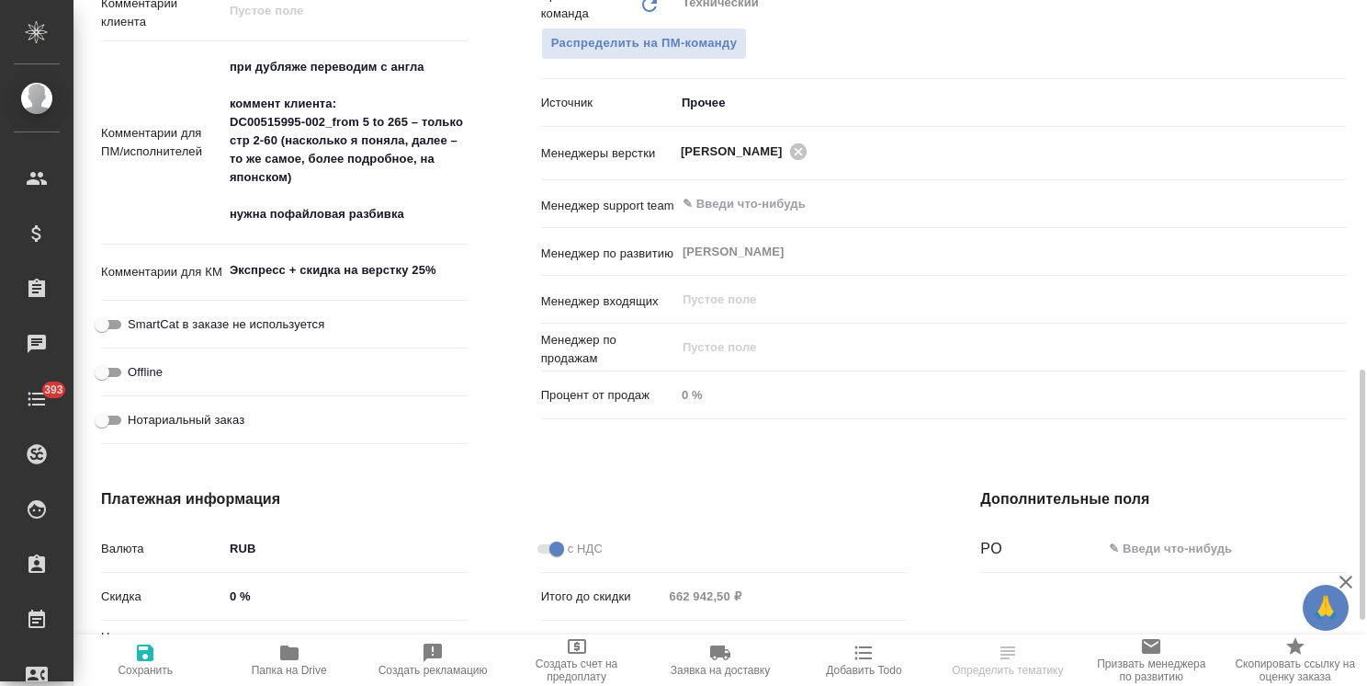
type textarea "x"
click at [390, 270] on textarea "Экспресс + скидка на верстку 25%" at bounding box center [345, 270] width 243 height 31
drag, startPoint x: 316, startPoint y: 268, endPoint x: 110, endPoint y: 267, distance: 205.8
click at [110, 267] on div "Комментарии для КМ Экспресс + скидка на верстку 25% x" at bounding box center [284, 273] width 367 height 42
click at [448, 276] on textarea "Экспресс + скидка на верстку 25%" at bounding box center [345, 270] width 243 height 31
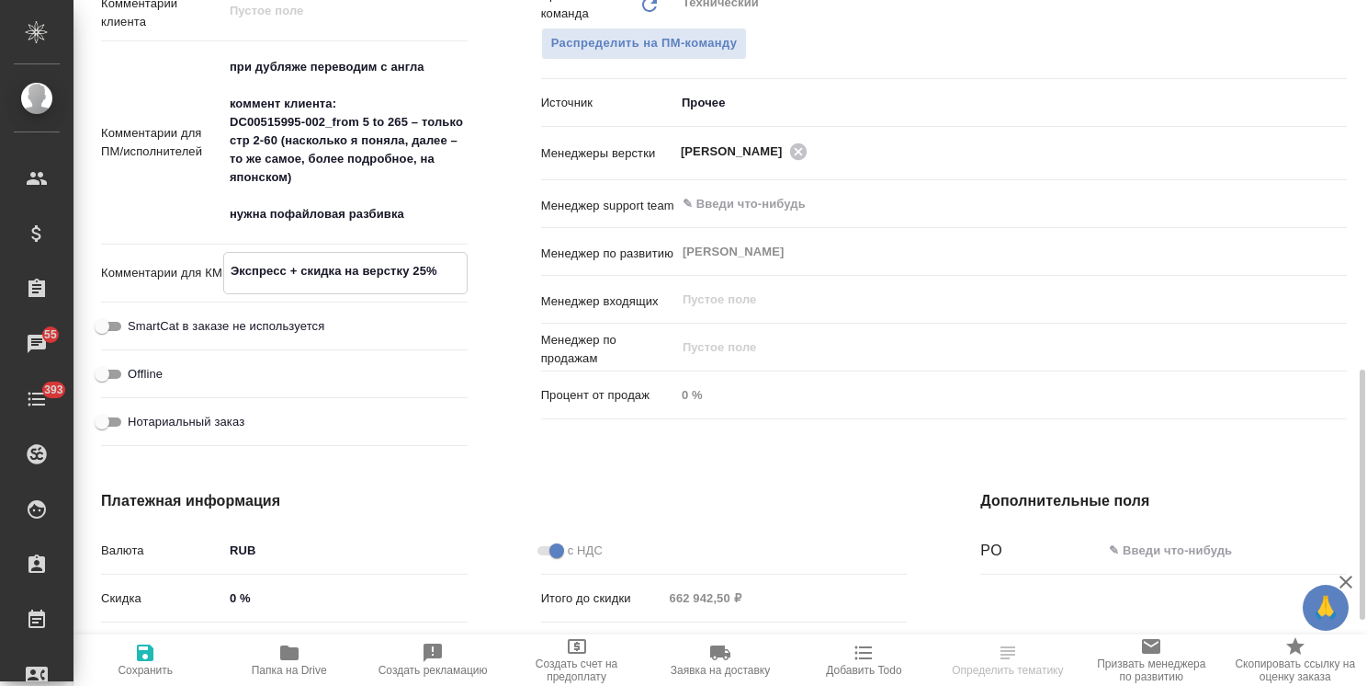
type textarea "x"
type textarea "Экспресс + скидка на верстку 25%"
type textarea "x"
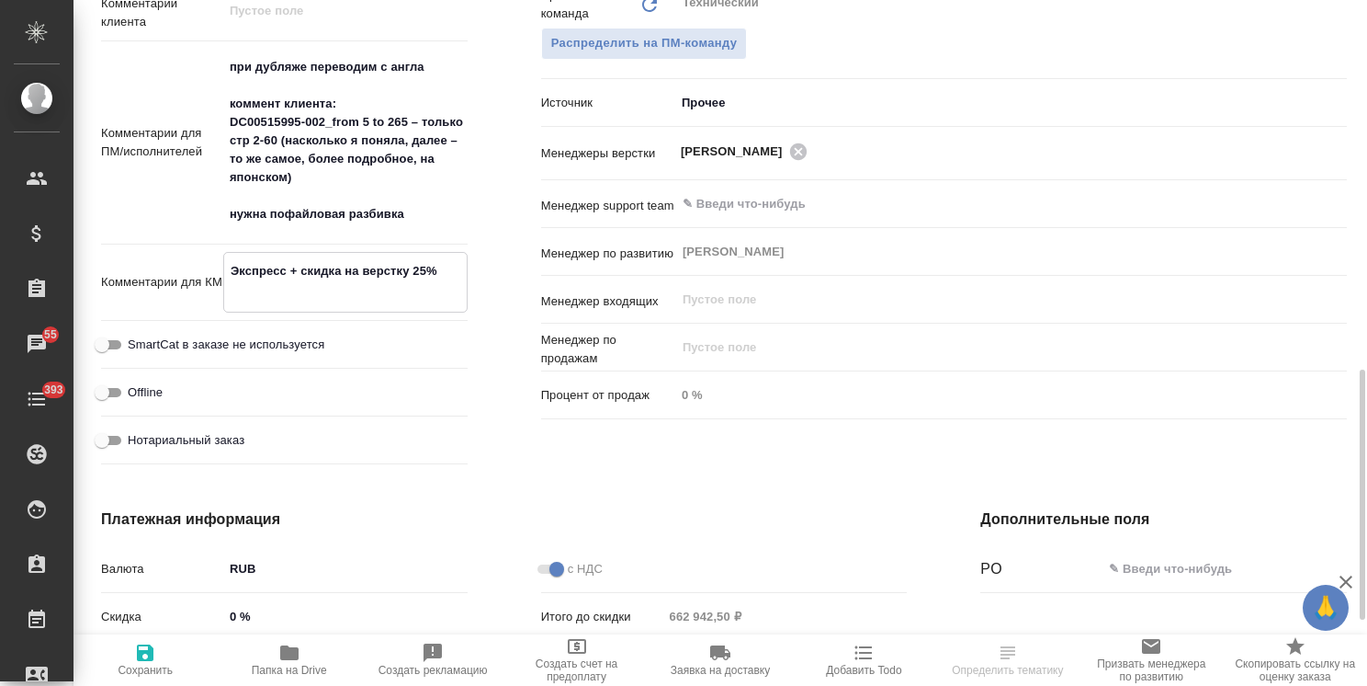
type textarea "Экспресс + скидка на верстку 25% 1"
type textarea "x"
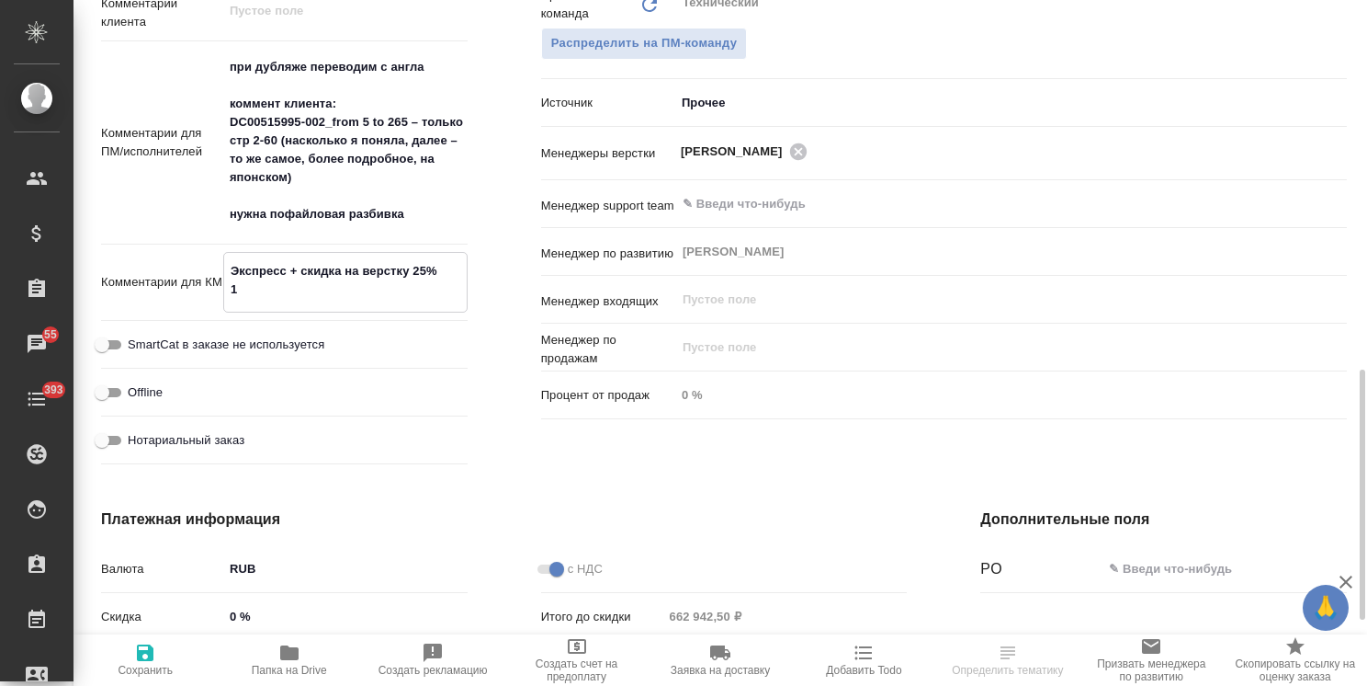
type textarea "x"
type textarea "Экспресс + скидка на верстку 25% 14"
type textarea "x"
type textarea "Экспресс + скидка на верстку 25% 14."
type textarea "x"
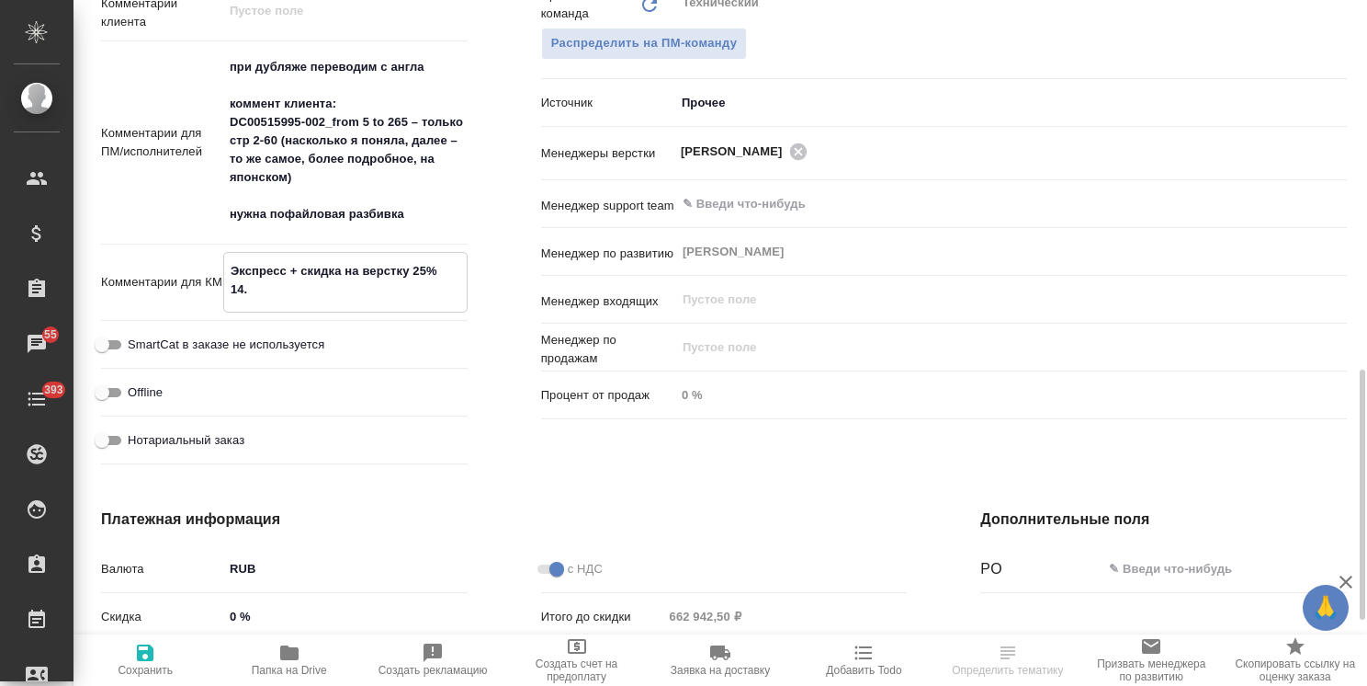
type textarea "x"
type textarea "Экспресс + скидка на верстку 25% 14"
type textarea "x"
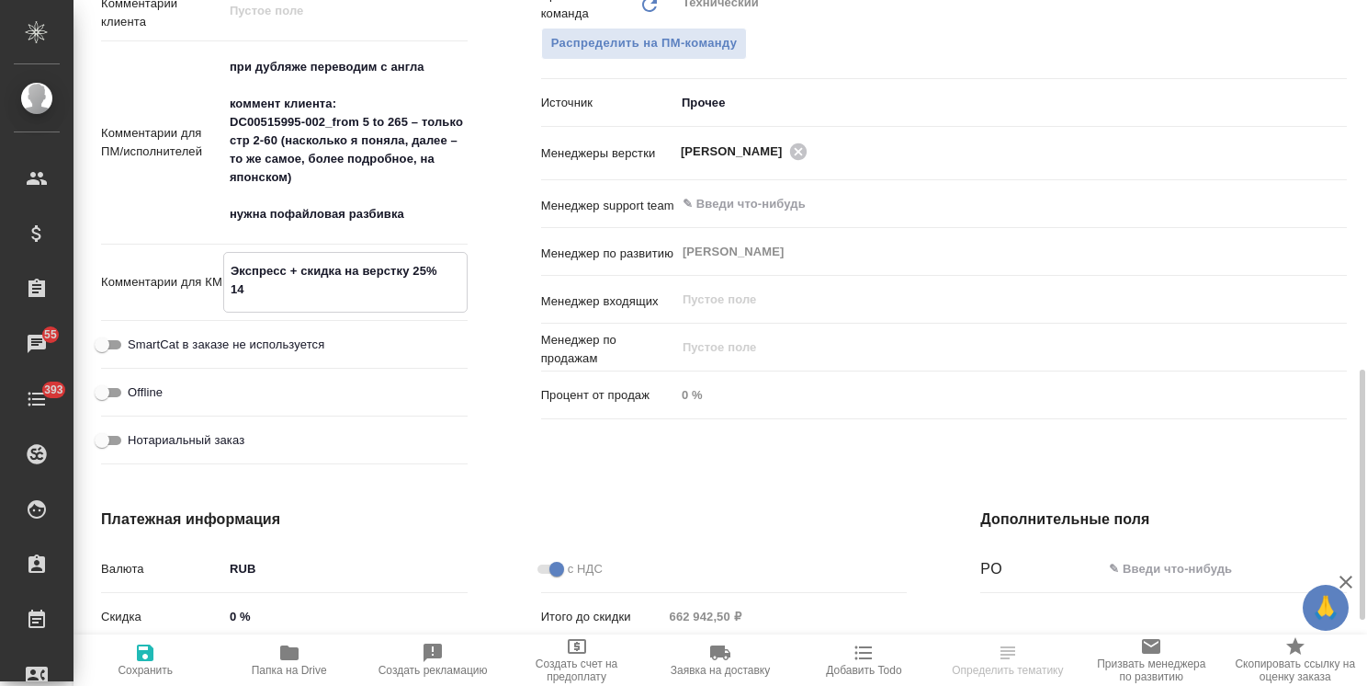
type textarea "x"
type textarea "Экспресс + скидка на верстку 25% 1"
type textarea "x"
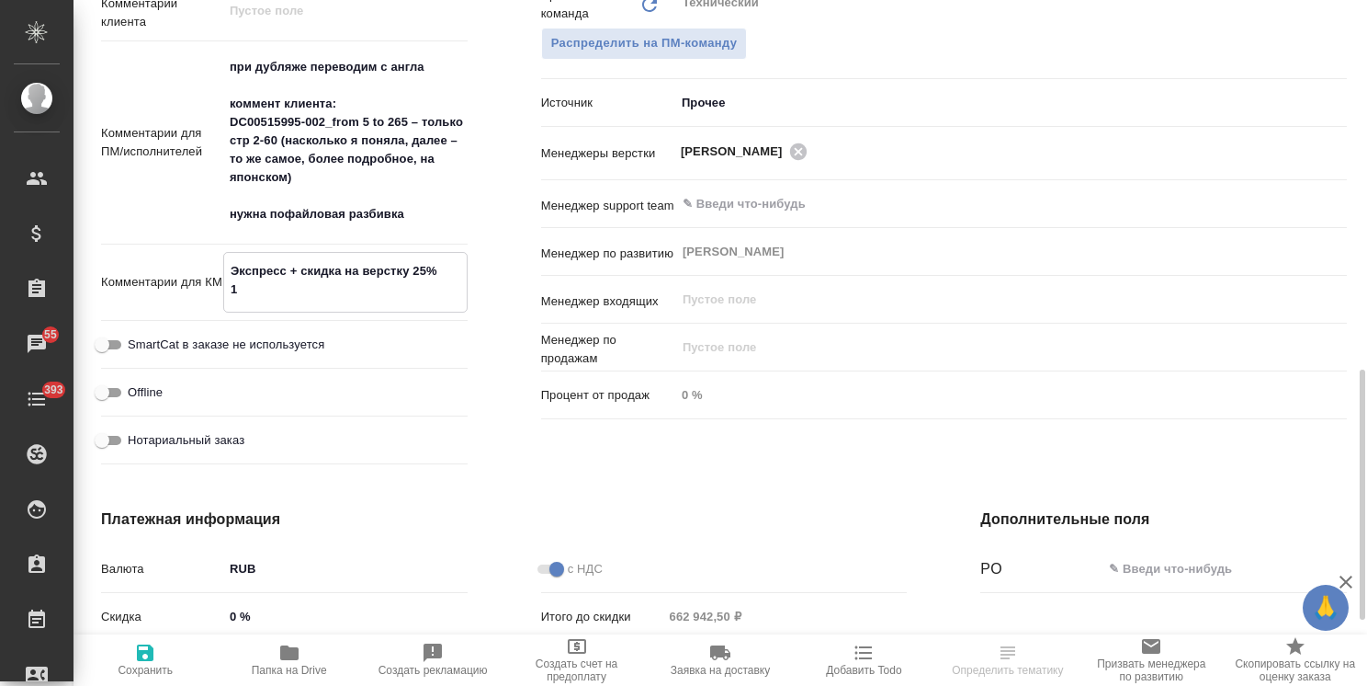
type textarea "x"
type textarea "Экспресс + скидка на верстку 25%"
type textarea "x"
type textarea "Экспресс + скидка на верстку 25%"
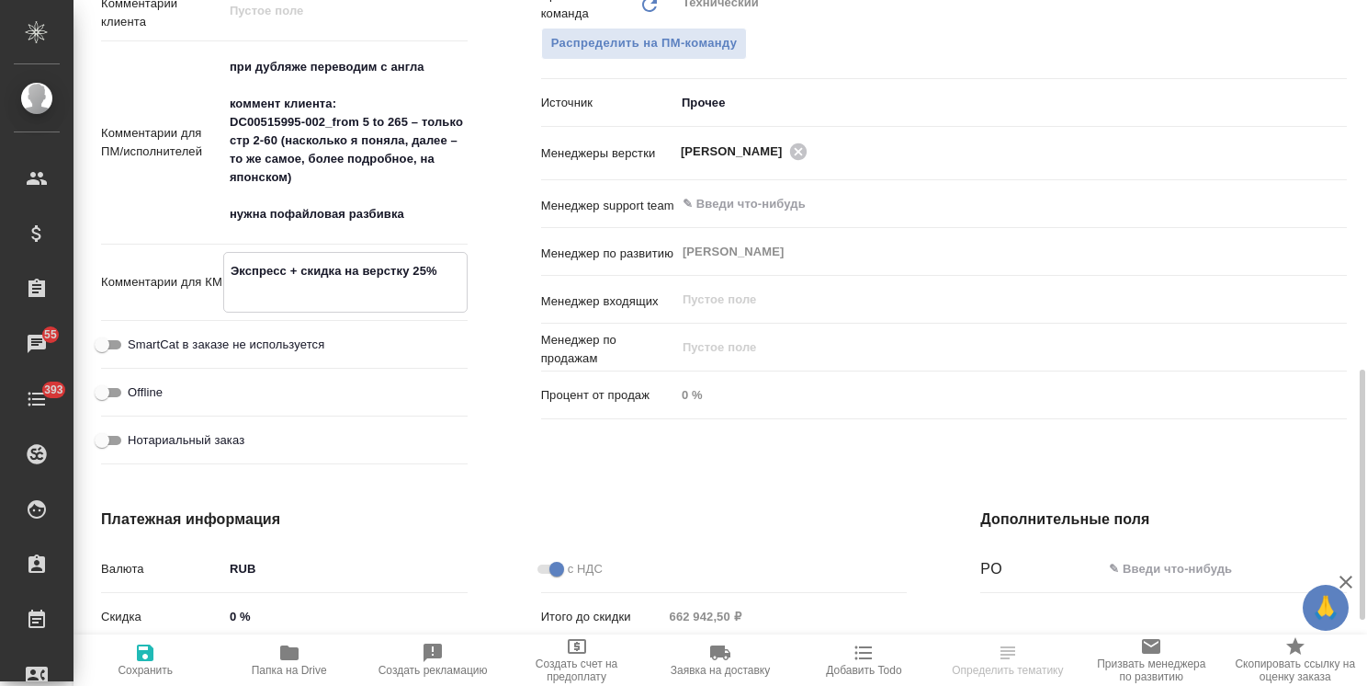
type textarea "x"
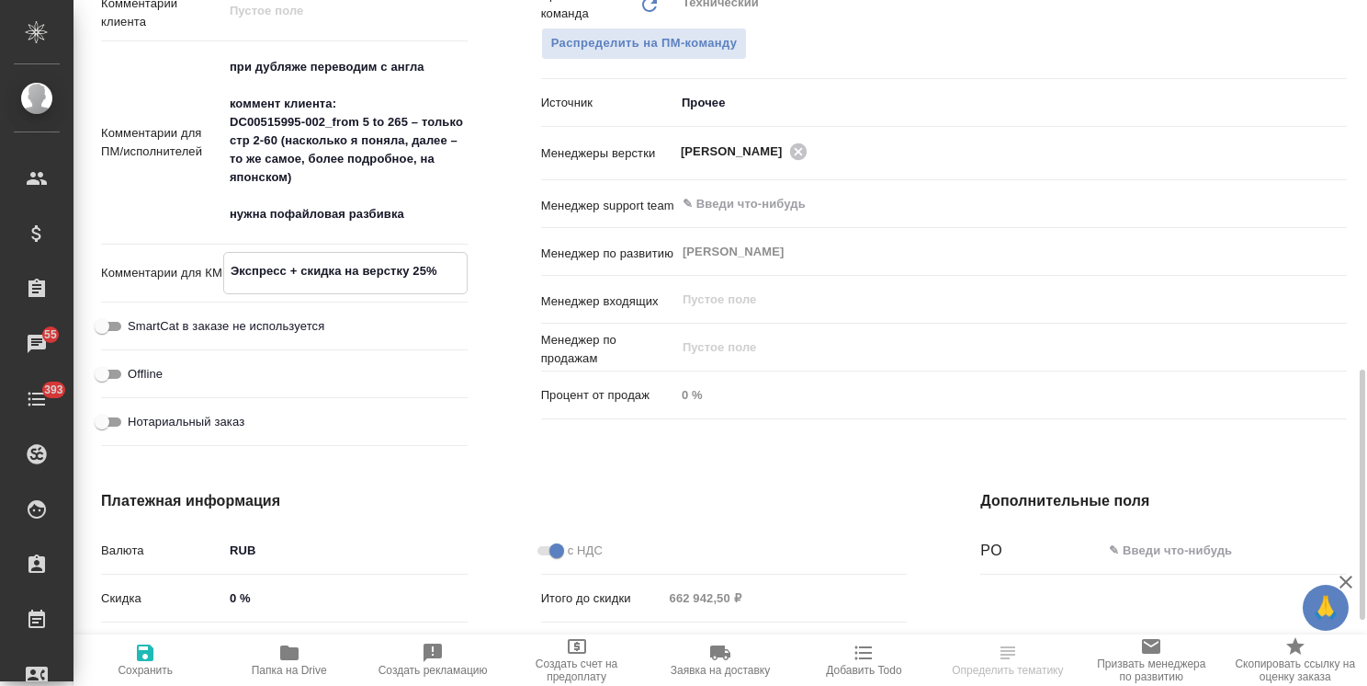
type textarea "x"
type textarea "Экспресс + скидка на верстку 25%2"
type textarea "x"
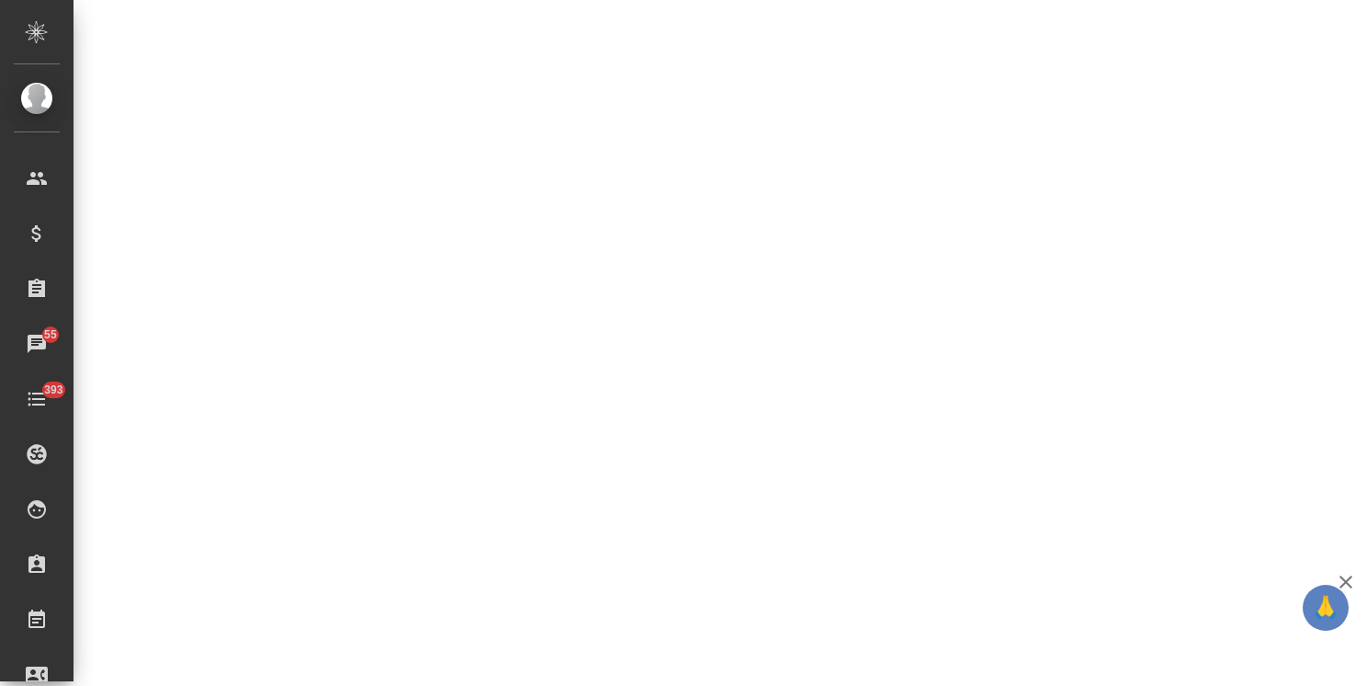
select select "RU"
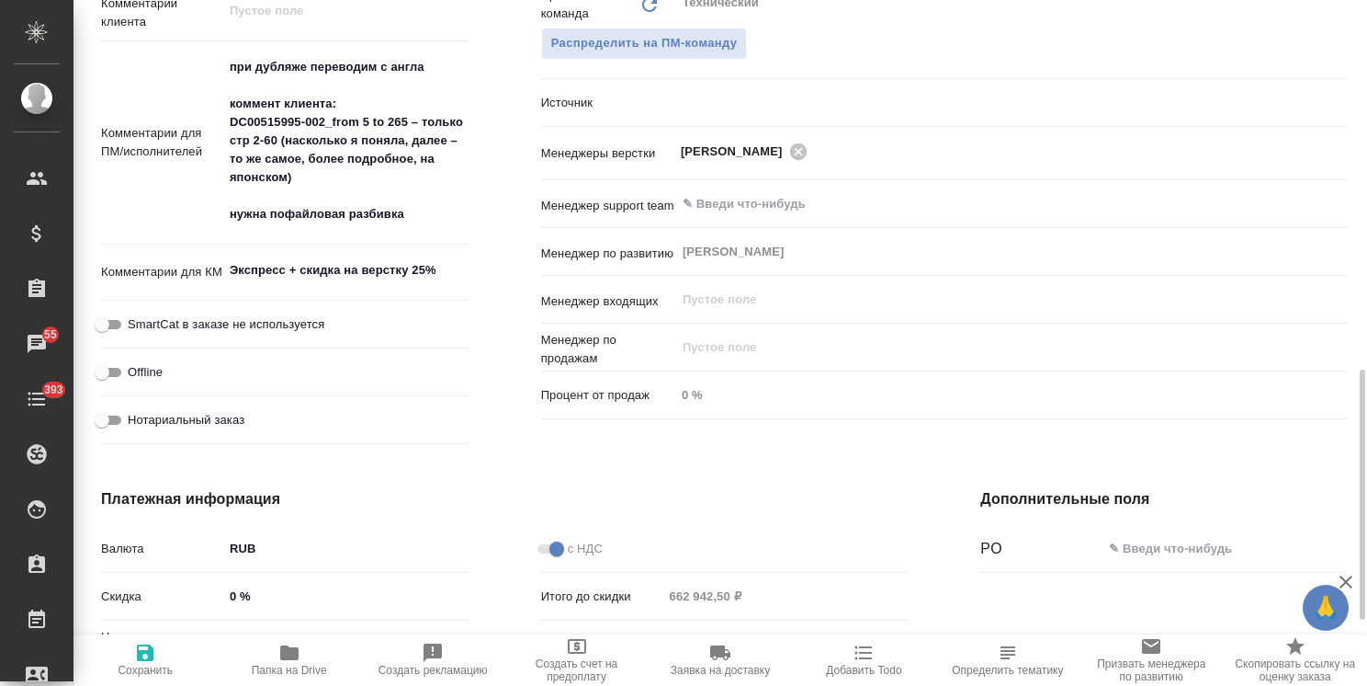
type textarea "x"
click at [471, 296] on div "Дополнительно Путь на drive /Clients/Olimpus Rus/Orders/S_OLMP-319 Путь Направл…" at bounding box center [284, 104] width 440 height 767
type textarea "x"
click at [464, 274] on textarea "Экспресс + скидка на верстку 25%" at bounding box center [345, 270] width 243 height 31
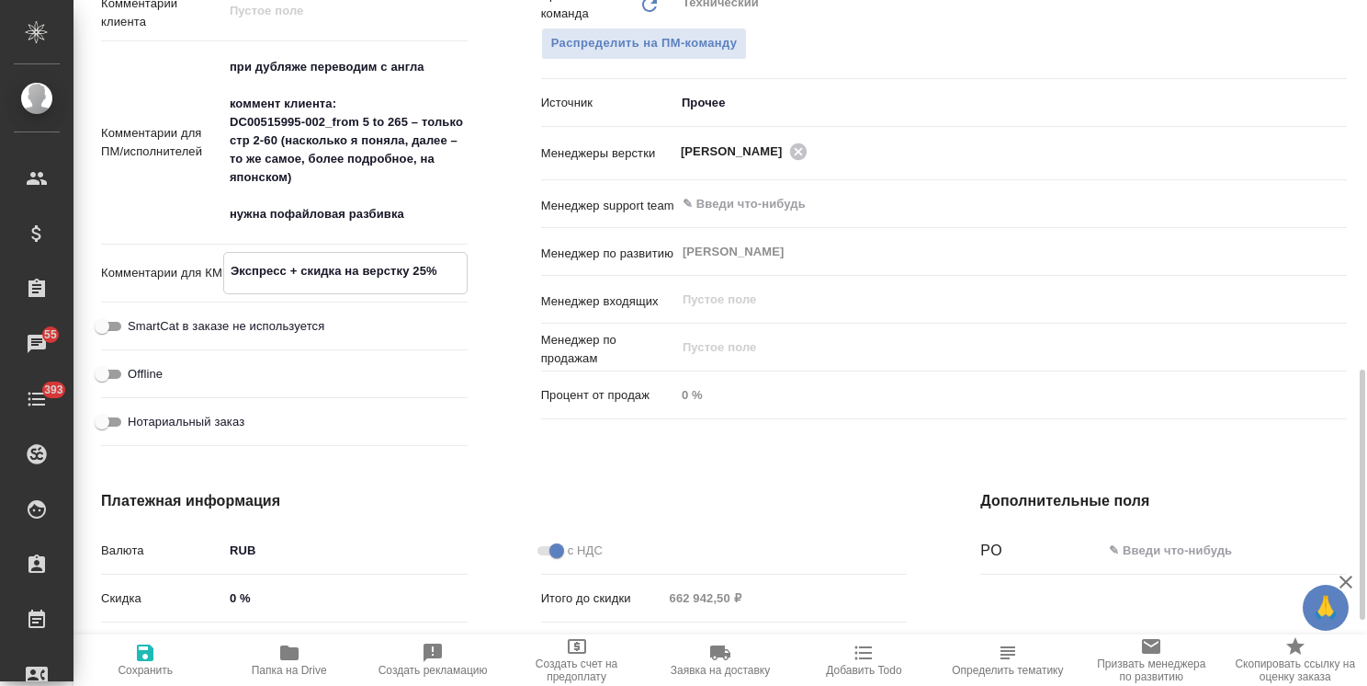
type textarea "x"
type textarea "Экспресс + скидка на верстку 25%"
type textarea "x"
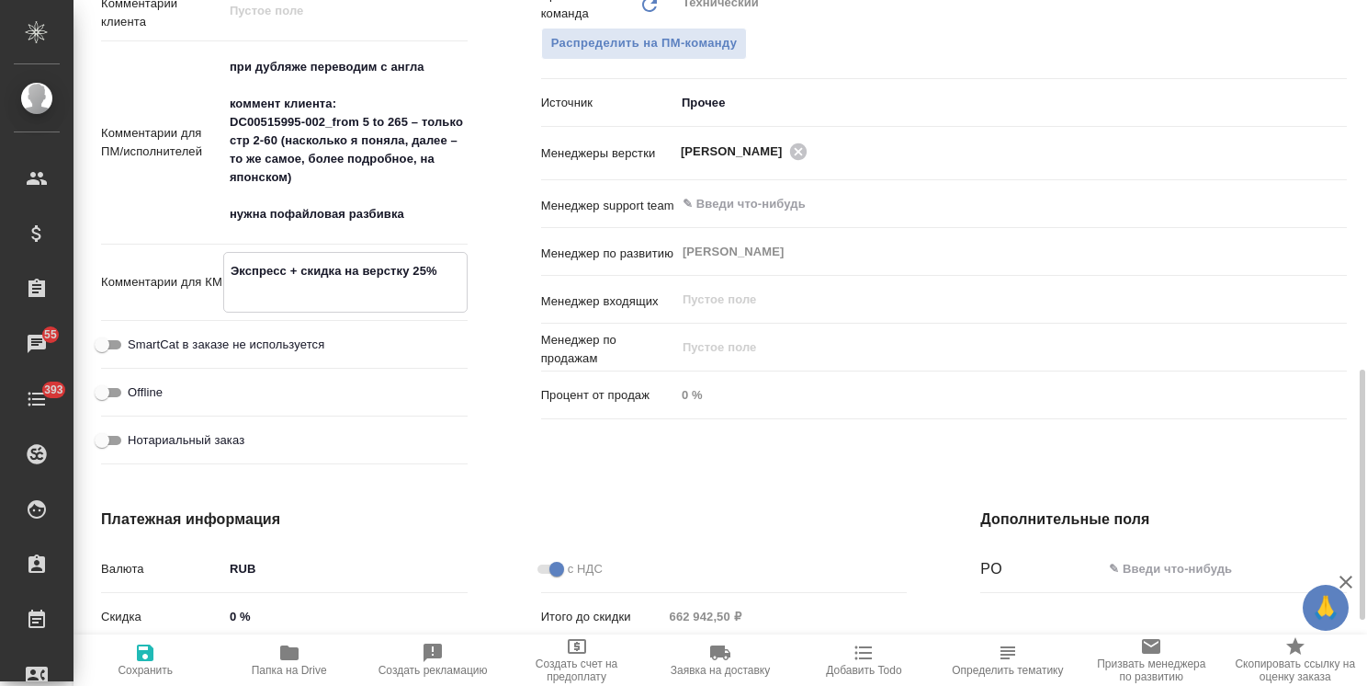
type textarea "x"
type textarea "Экспресс + скидка на верстку 25% 2"
type textarea "x"
type textarea "Экспресс + скидка на верстку 25% 24"
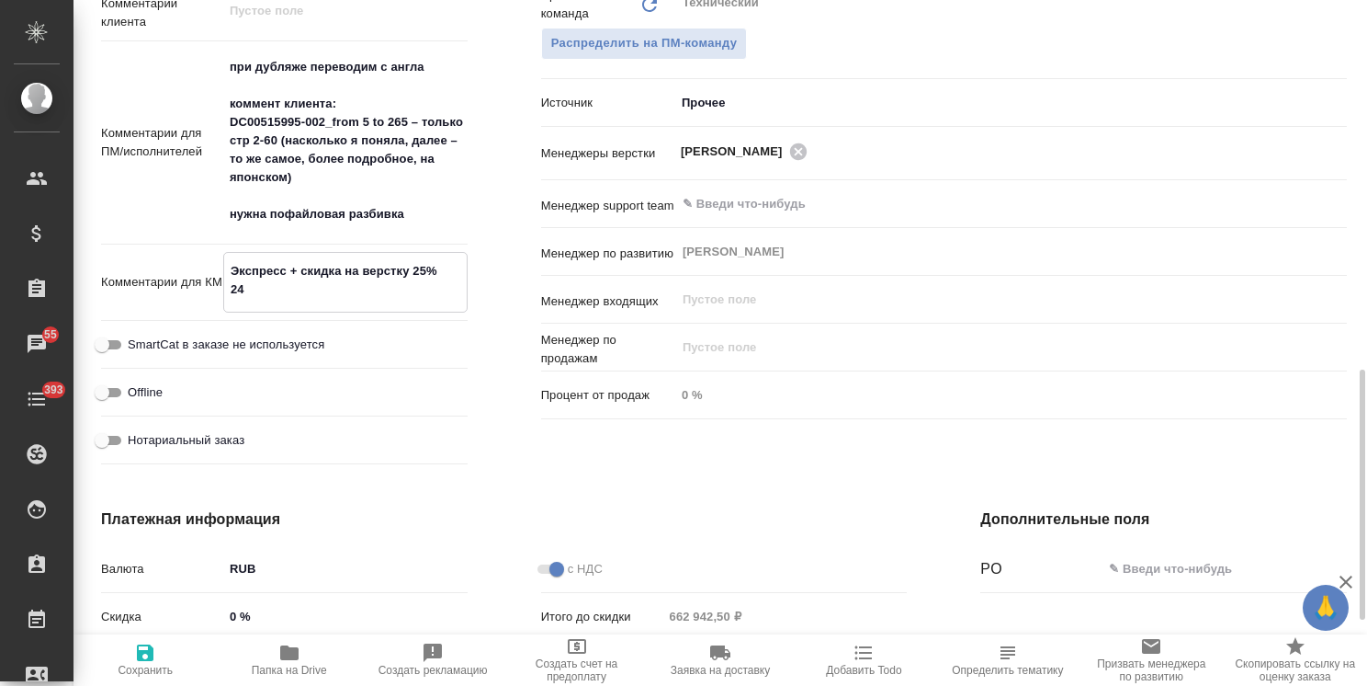
type textarea "x"
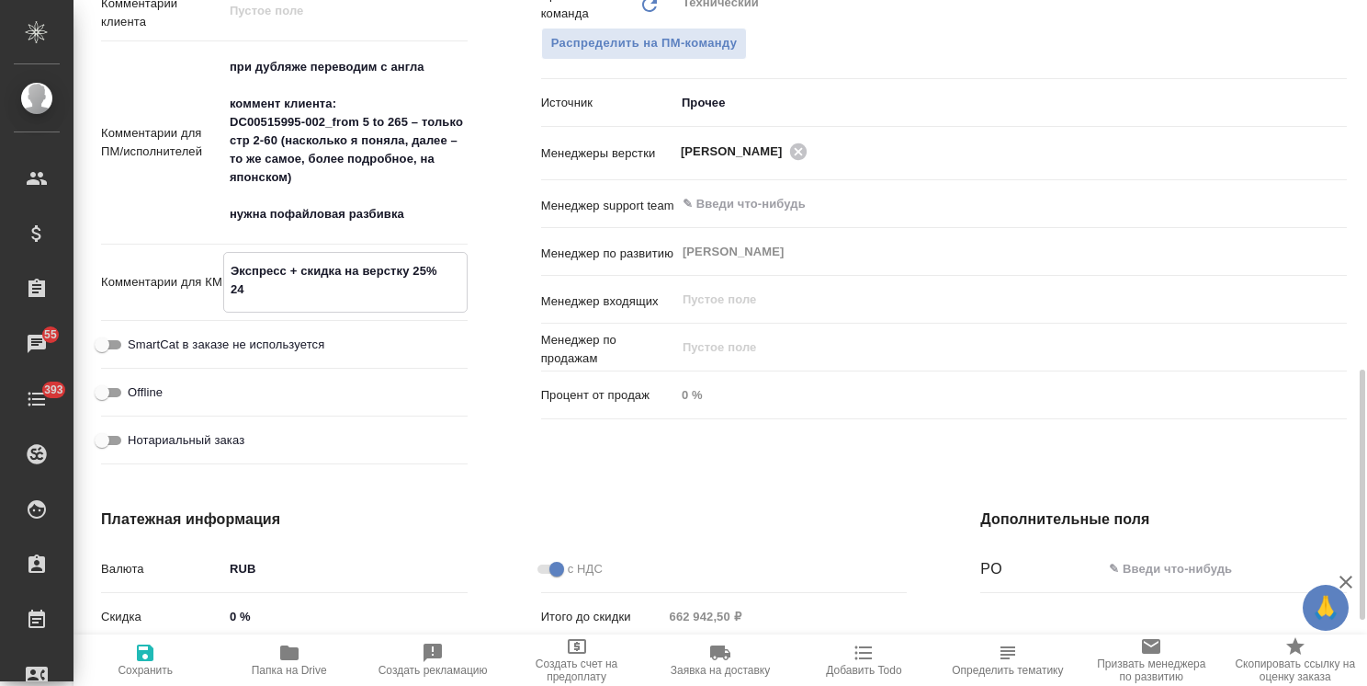
type textarea "Экспресс + скидка на верстку 25% 24."
type textarea "x"
type textarea "Экспресс + скидка на верстку 25% 24.0"
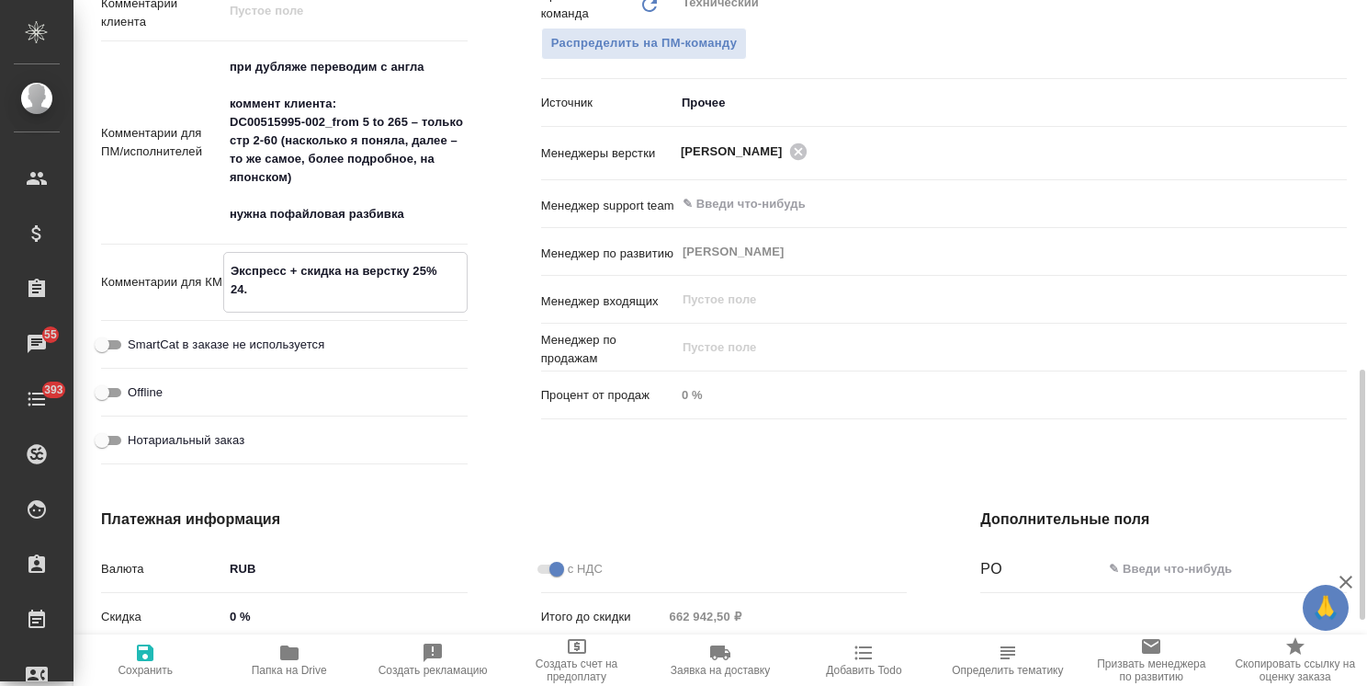
type textarea "x"
type textarea "Экспресс + скидка на верстку 25% 24.09"
type textarea "x"
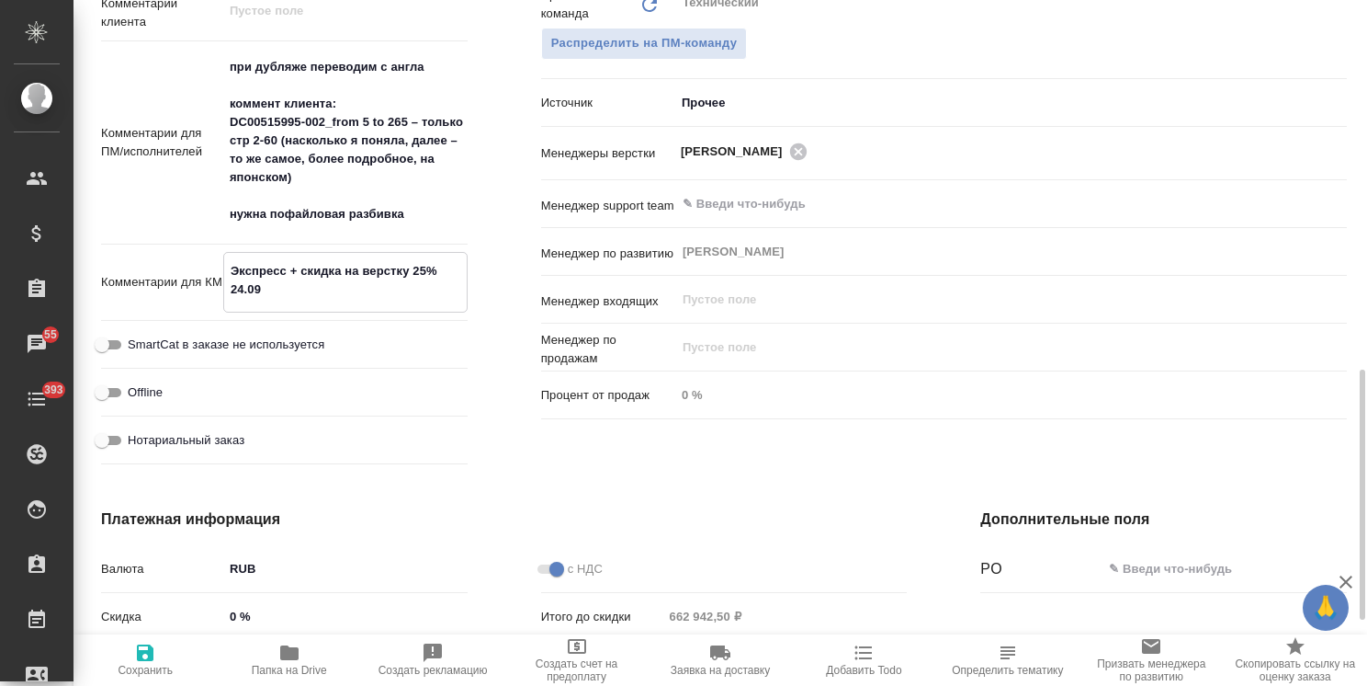
type textarea "x"
type textarea "Экспресс + скидка на верстку 25% 24.09:"
type textarea "x"
type textarea "Экспресс + скидка на верстку 25% 24.09:"
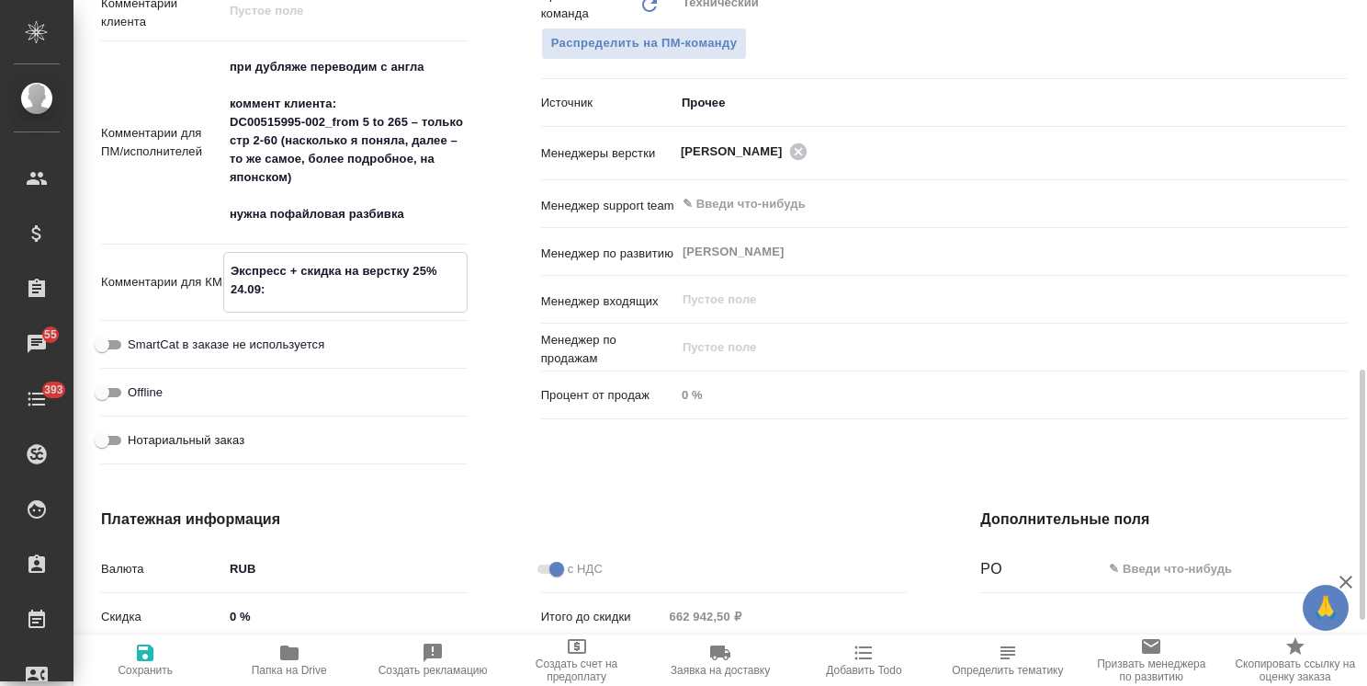
type textarea "x"
type textarea "Экспресс + скидка на верстку 25% 24.09: т"
type textarea "x"
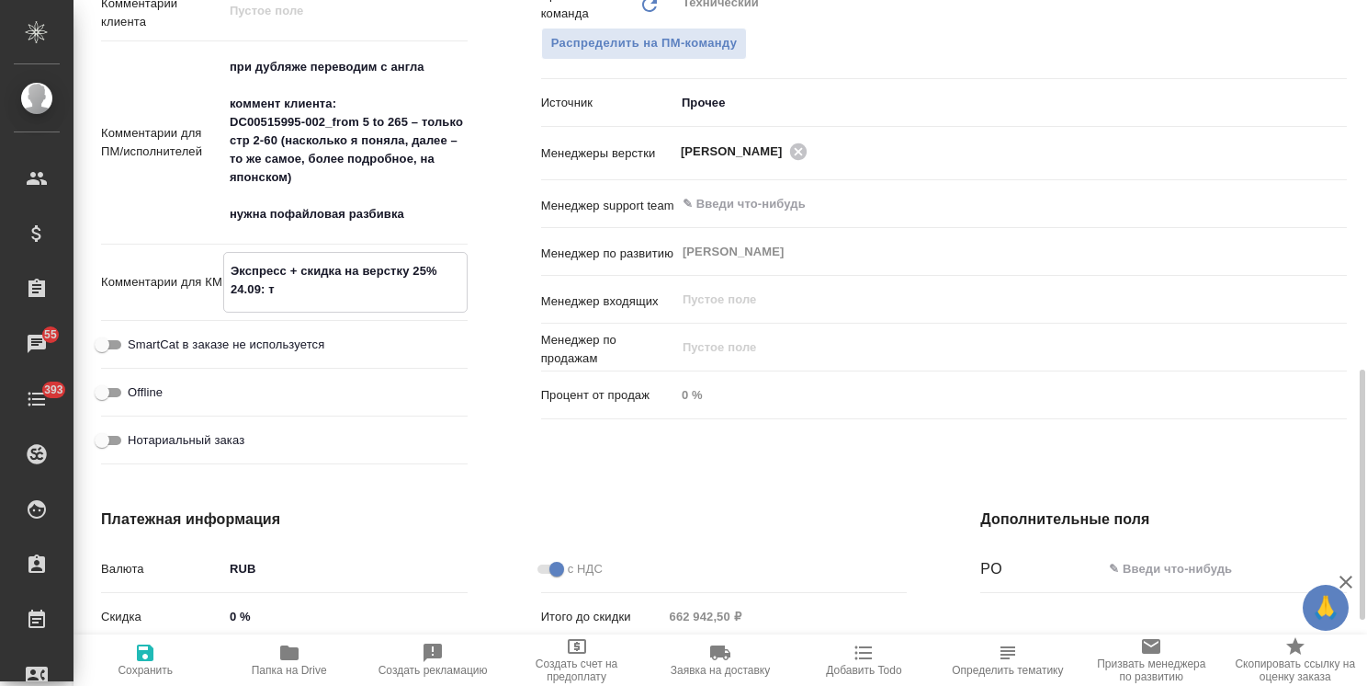
type textarea "x"
type textarea "Экспресс + скидка на верстку 25% 24.09: то"
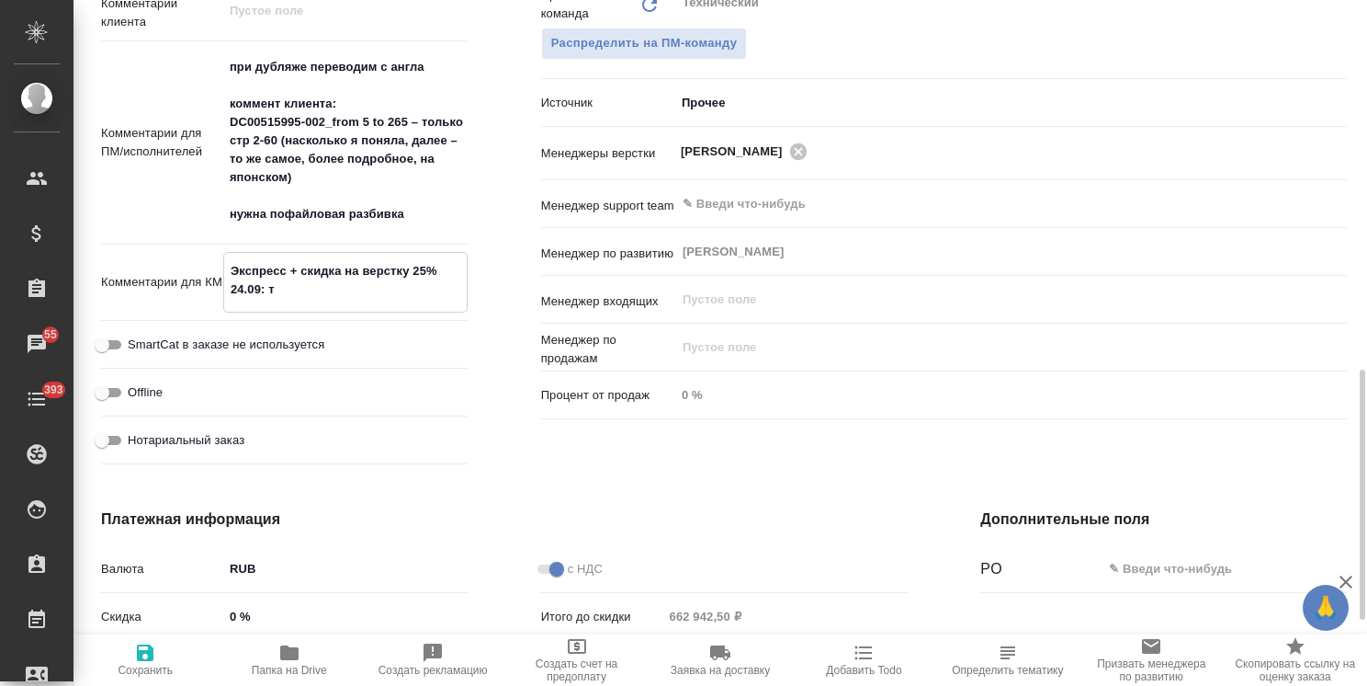
type textarea "x"
type textarea "Экспресс + скидка на верстку 25% 24.09: тол"
type textarea "x"
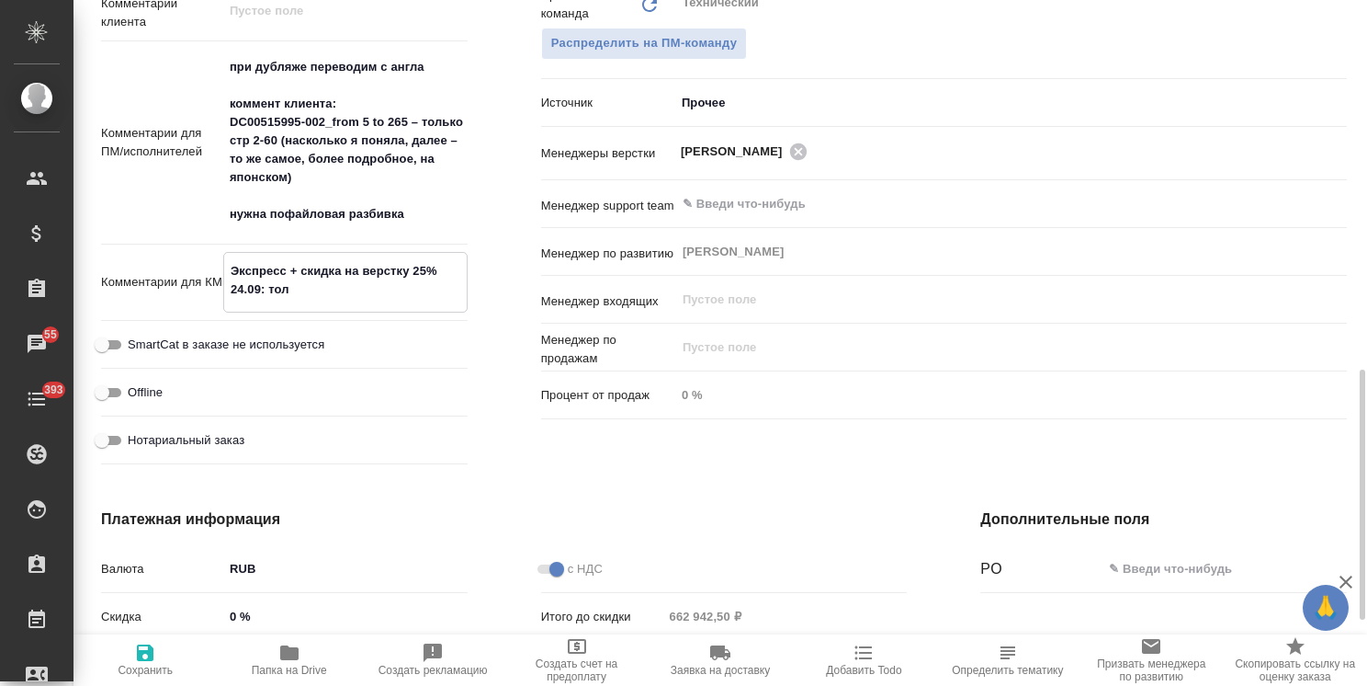
type textarea "x"
type textarea "Экспресс + скидка на верстку 25% 24.09: толь"
type textarea "x"
type textarea "Экспресс + скидка на верстку 25% 24.09: тольк"
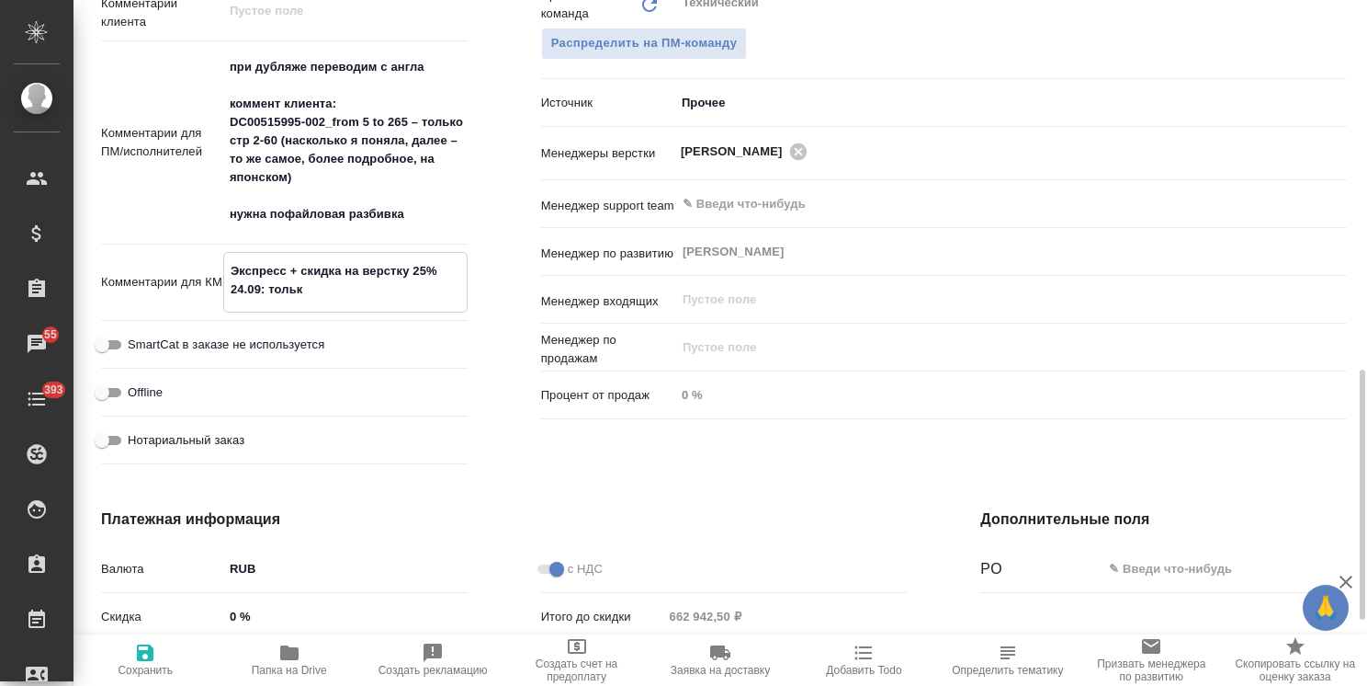
type textarea "x"
type textarea "Экспресс + скидка на верстку 25% 24.09: только"
type textarea "x"
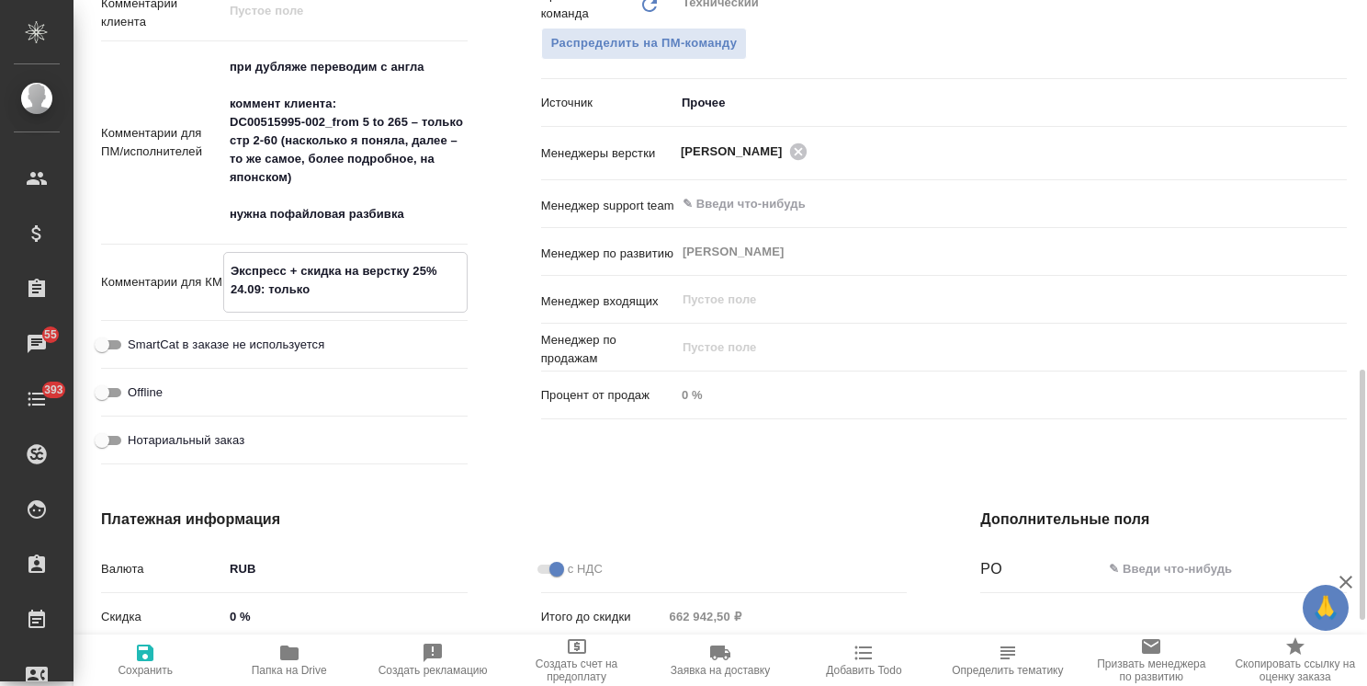
type textarea "x"
type textarea "Экспресс + скидка на верстку 25% 24.09: только"
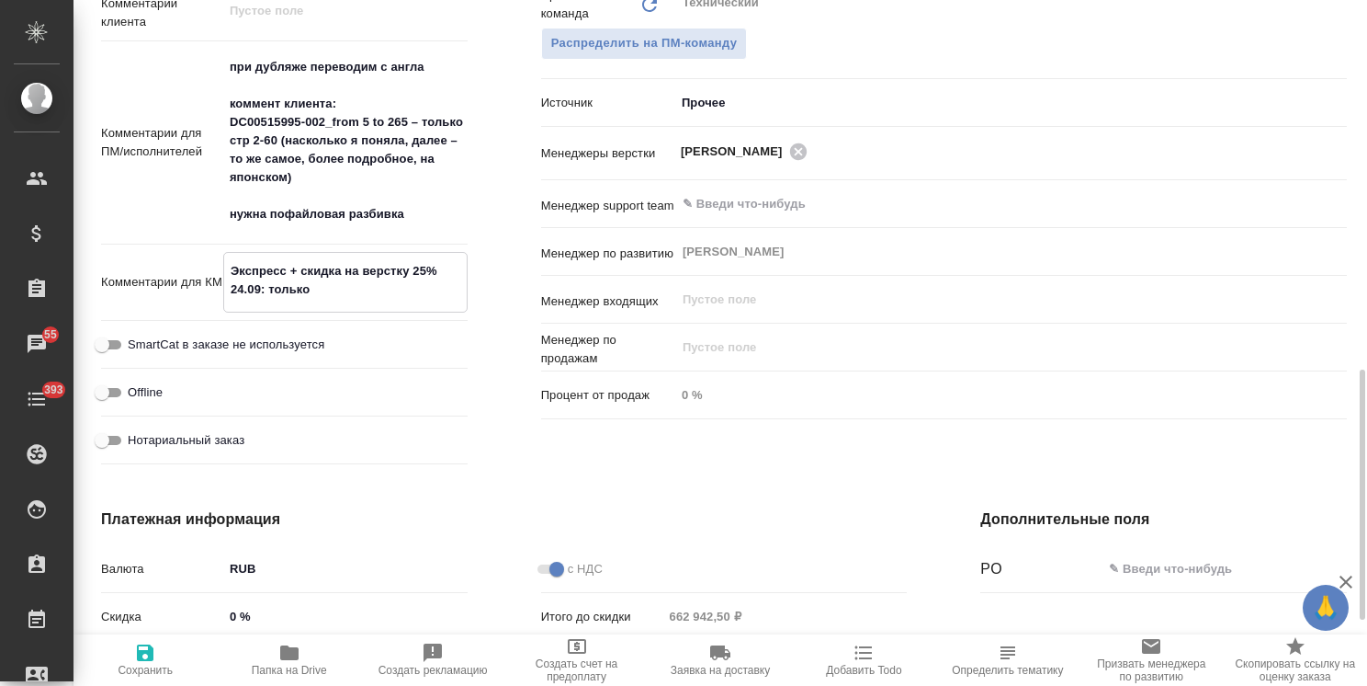
type textarea "x"
type textarea "Экспресс + скидка на верстку 25% 24.09: только о"
type textarea "x"
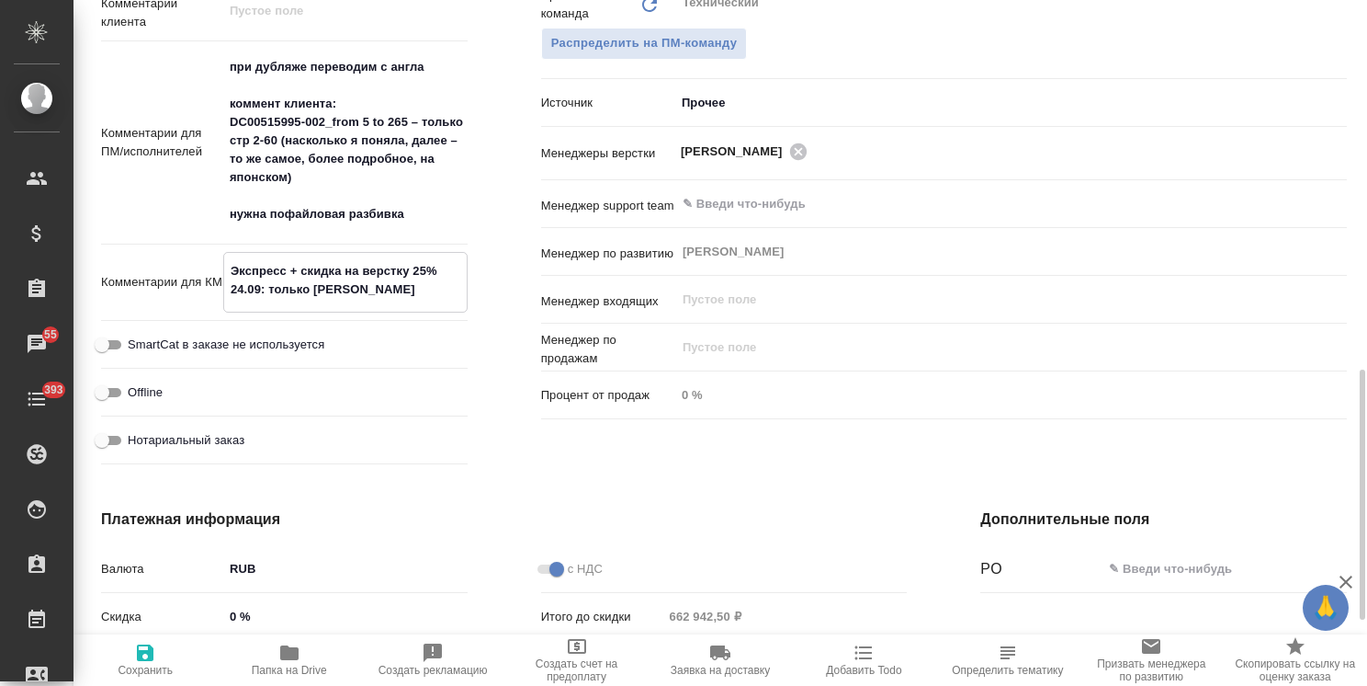
type textarea "x"
type textarea "Экспресс + скидка на верстку 25% 24.09: только от"
type textarea "x"
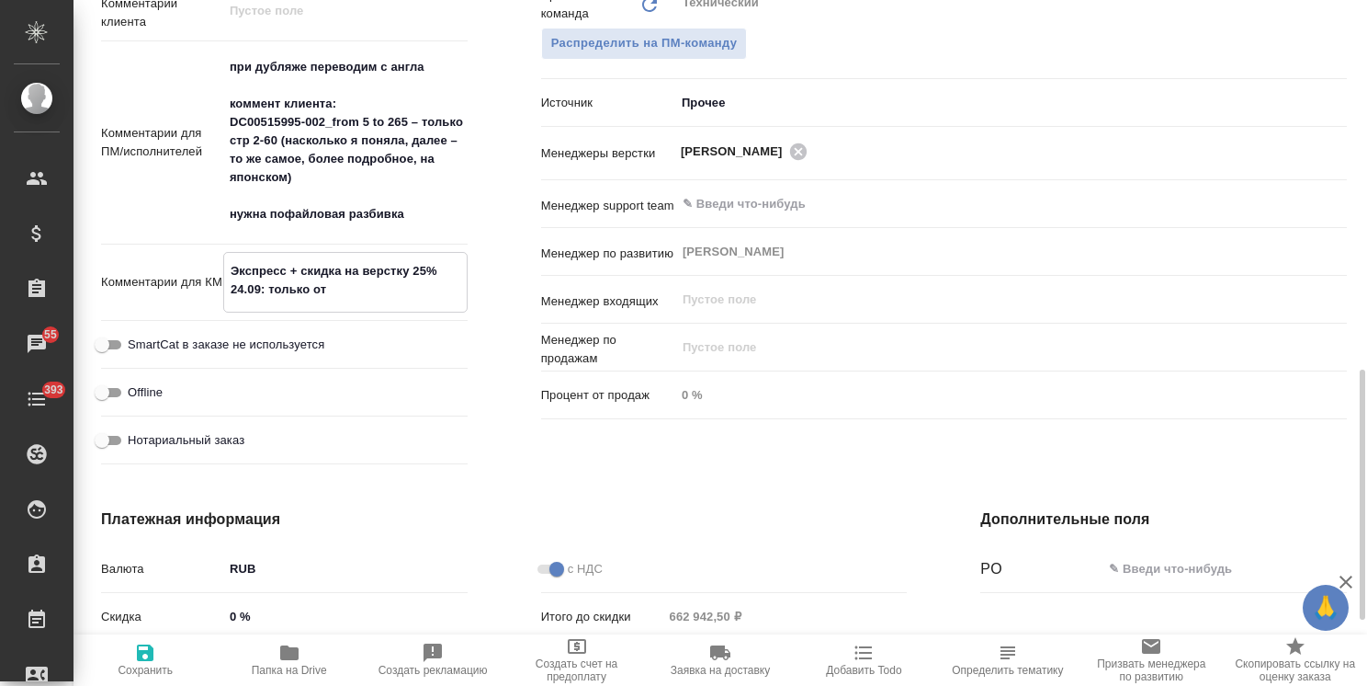
type textarea "x"
type textarea "Экспресс + скидка на верстку 25% 24.09: только отп"
type textarea "x"
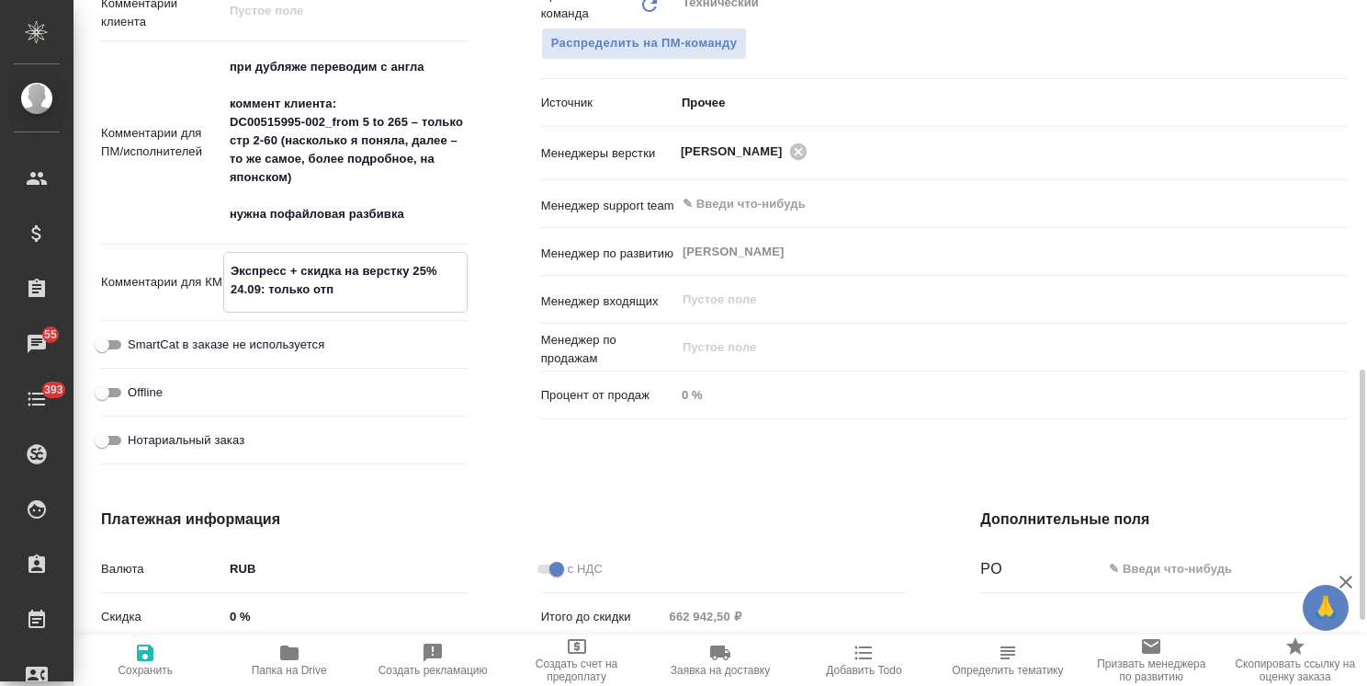
type textarea "Экспресс + скидка на верстку 25% 24.09: только отпр"
type textarea "x"
type textarea "Экспресс + скидка на верстку 25% 24.09: только отпра"
type textarea "x"
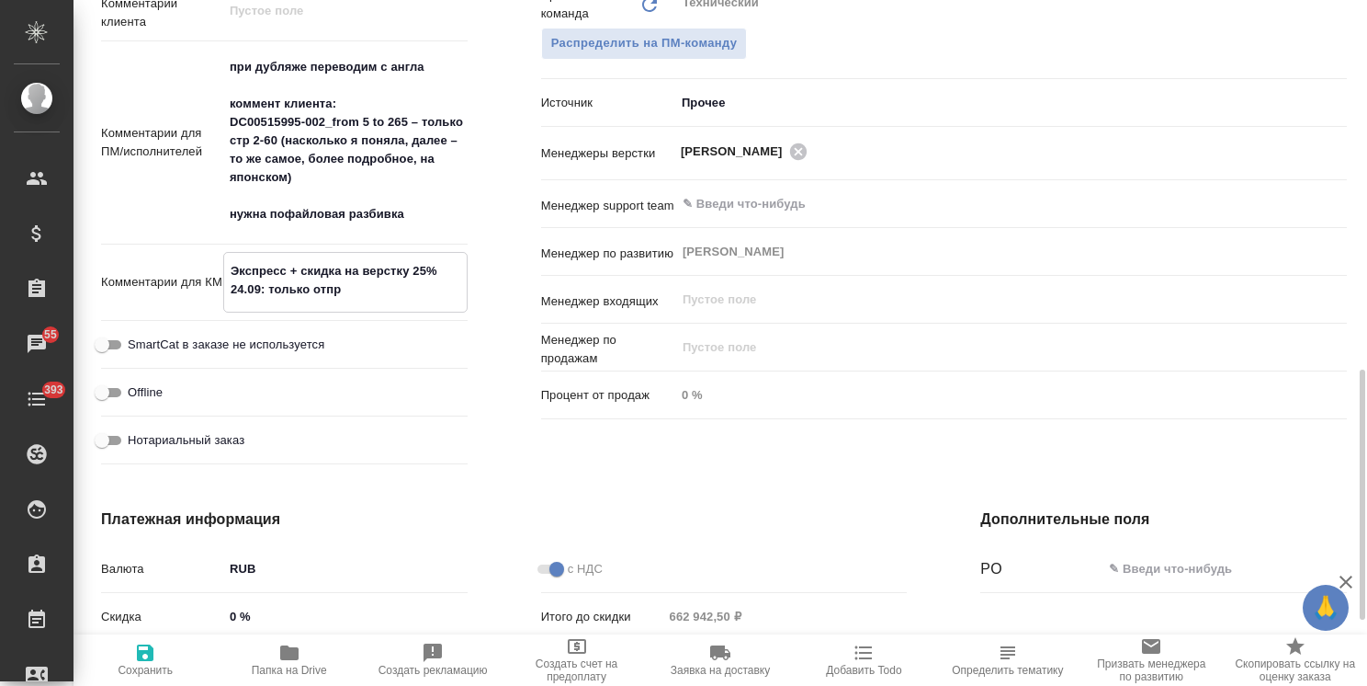
type textarea "x"
type textarea "Экспресс + скидка на верстку 25% 24.09: только отправ"
type textarea "x"
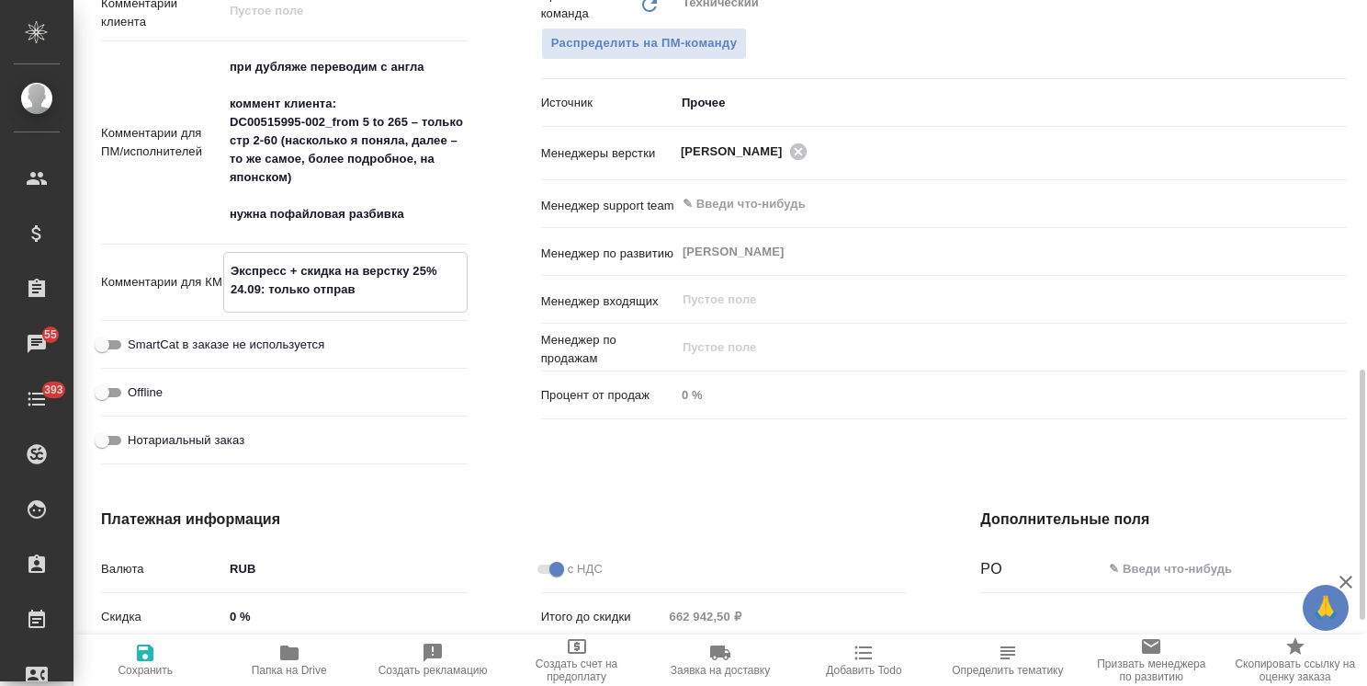
type textarea "Экспресс + скидка на верстку 25% 24.09: только отправи"
type textarea "x"
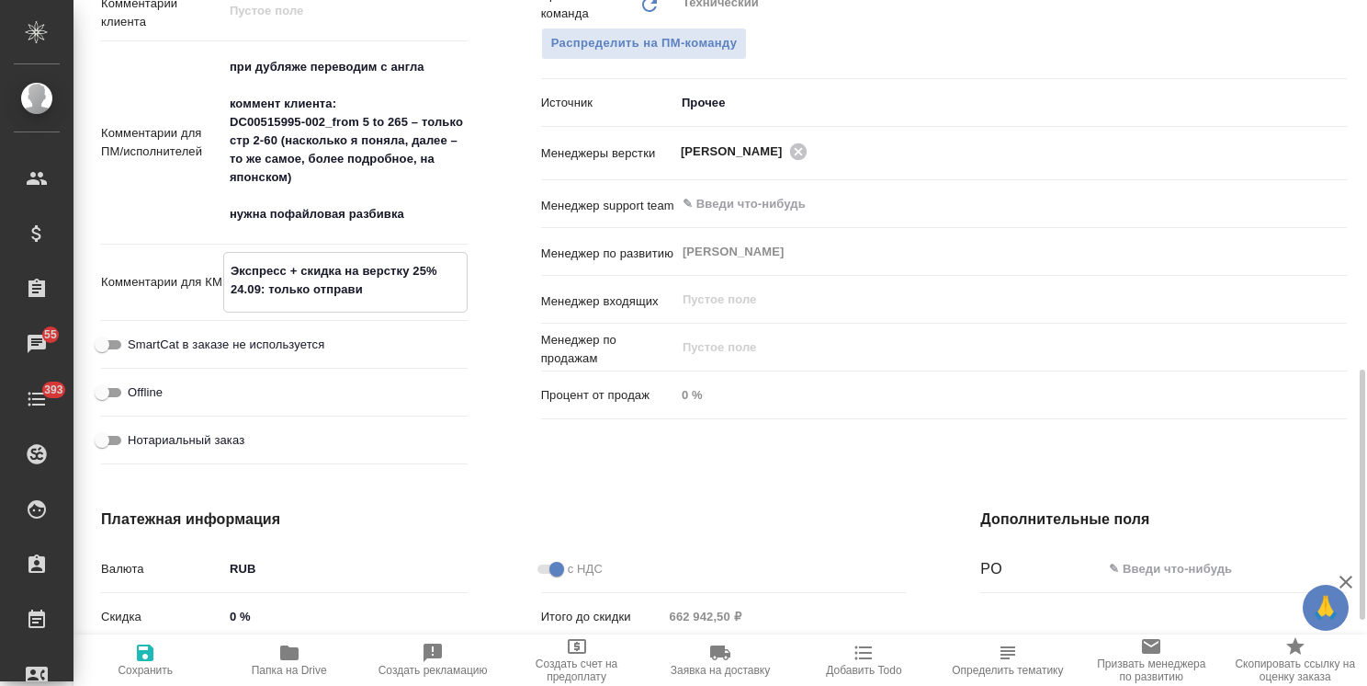
type textarea "x"
type textarea "Экспресс + скидка на верстку 25% 24.09: только отправил"
type textarea "x"
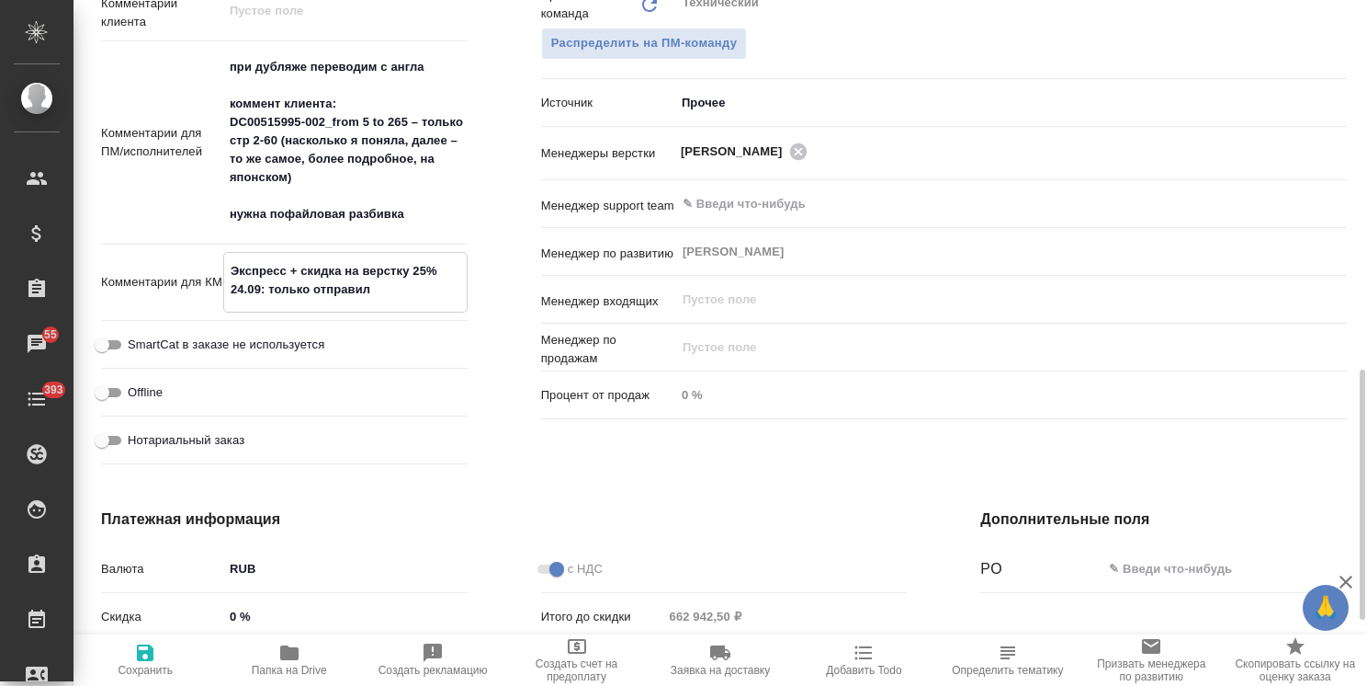
type textarea "Экспресс + скидка на верстку 25% 24.09: только отправили"
type textarea "x"
type textarea "Экспресс + скидка на верстку 25% 24.09: только отправили"
type textarea "x"
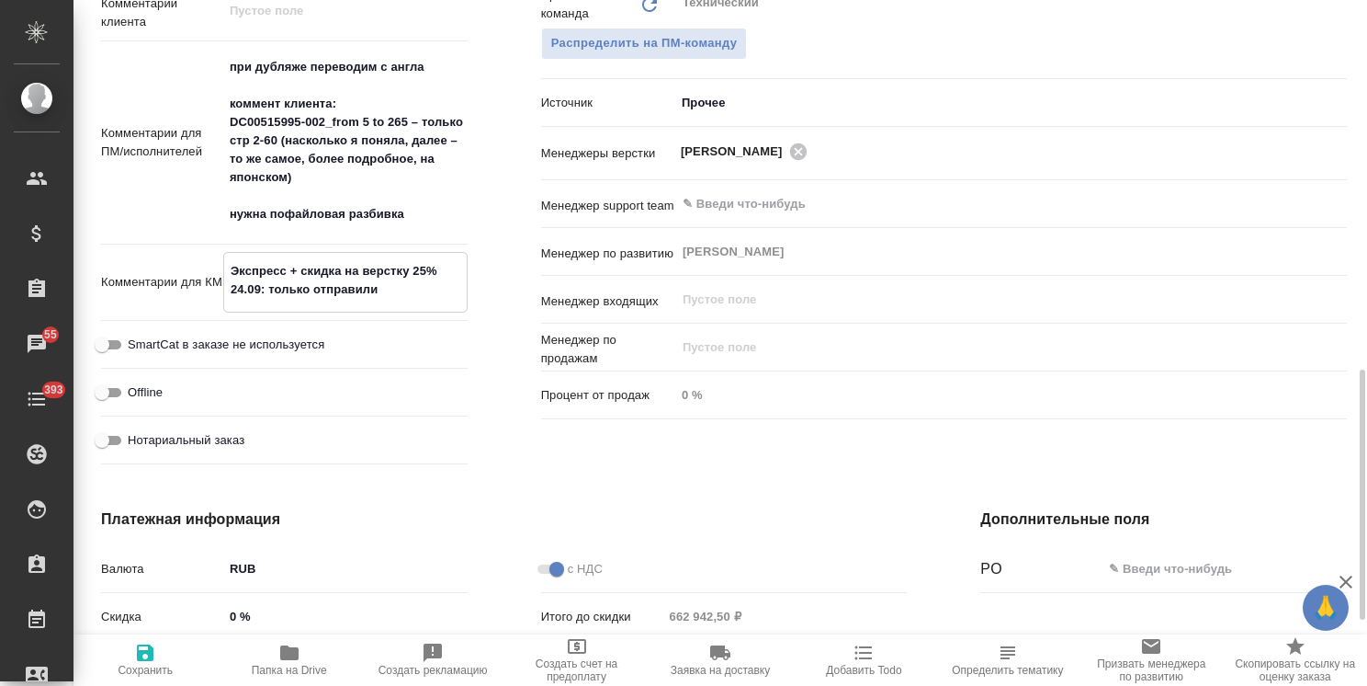
type textarea "x"
type textarea "Экспресс + скидка на верстку 25% 24.09: только отправили с"
type textarea "x"
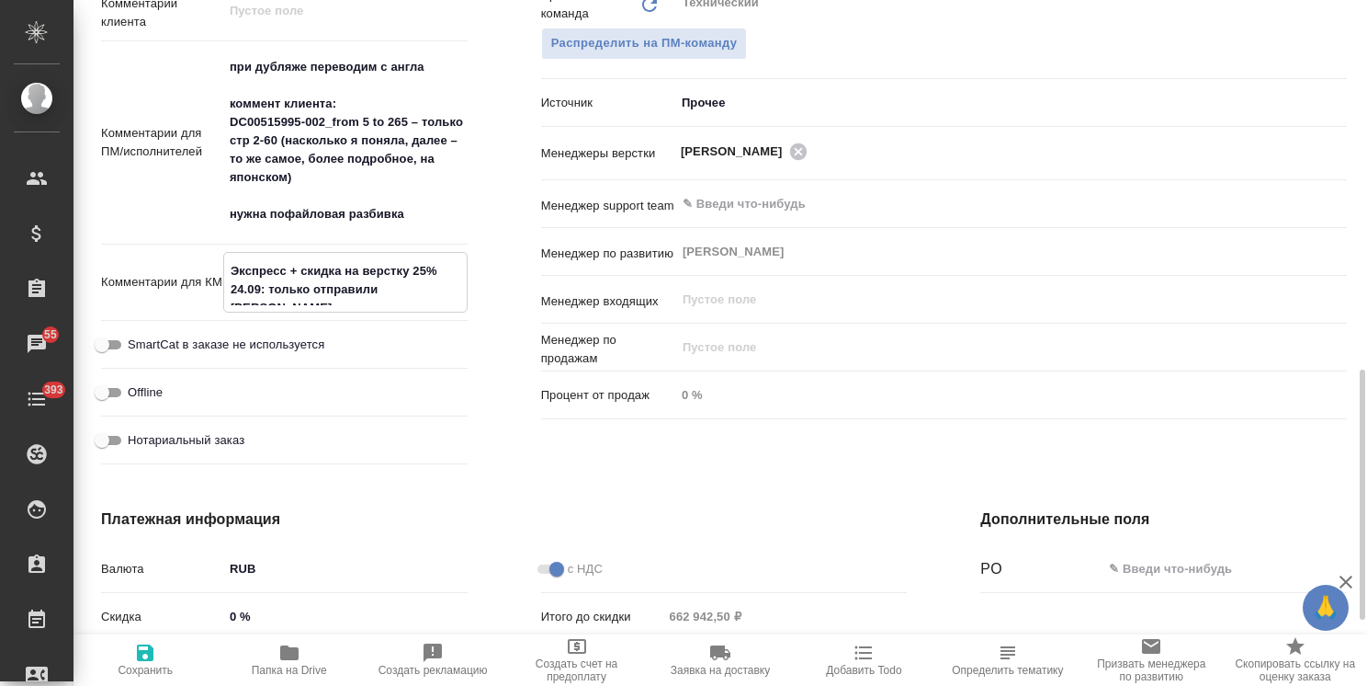
type textarea "x"
type textarea "Экспресс + скидка на верстку 25% 24.09: только отправили см"
type textarea "x"
type textarea "Экспресс + скидка на верстку 25% 24.09: только отправили сме"
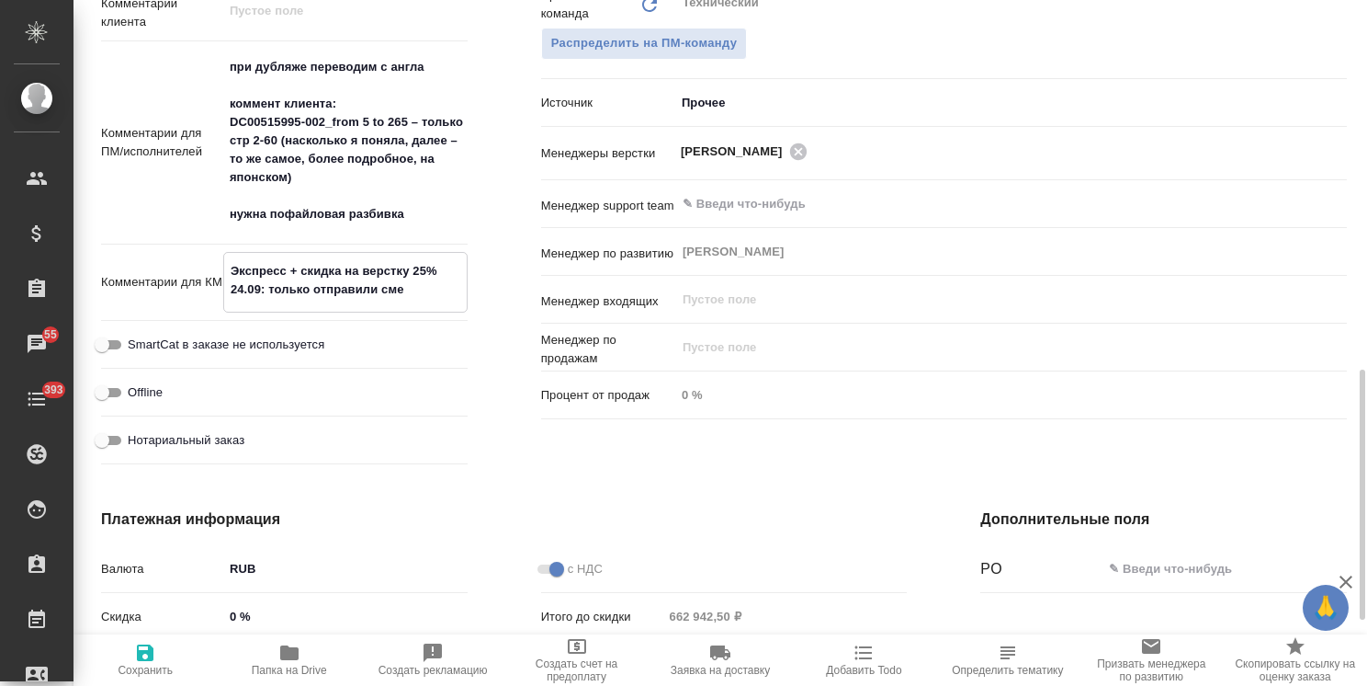
type textarea "x"
type textarea "Экспресс + скидка на верстку 25% 24.09: только отправили смет"
type textarea "x"
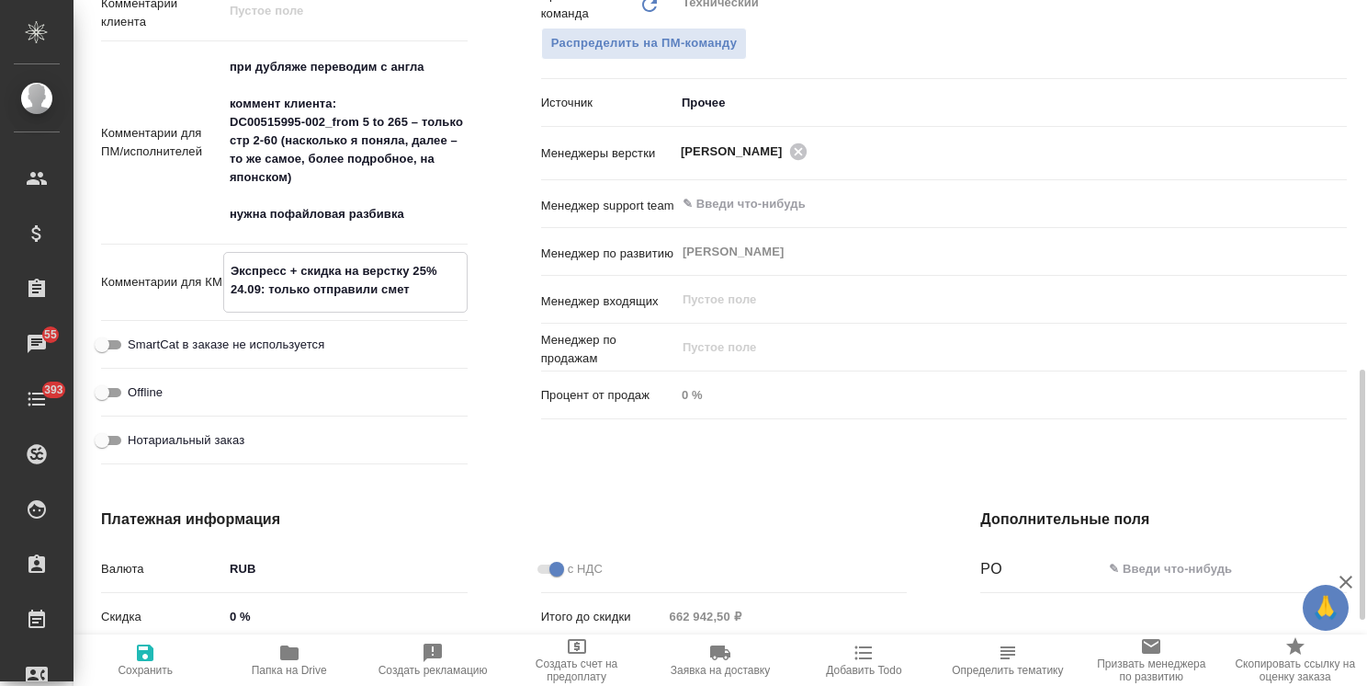
type textarea "x"
type textarea "Экспресс + скидка на верстку 25% 24.09: только отправили смету"
type textarea "x"
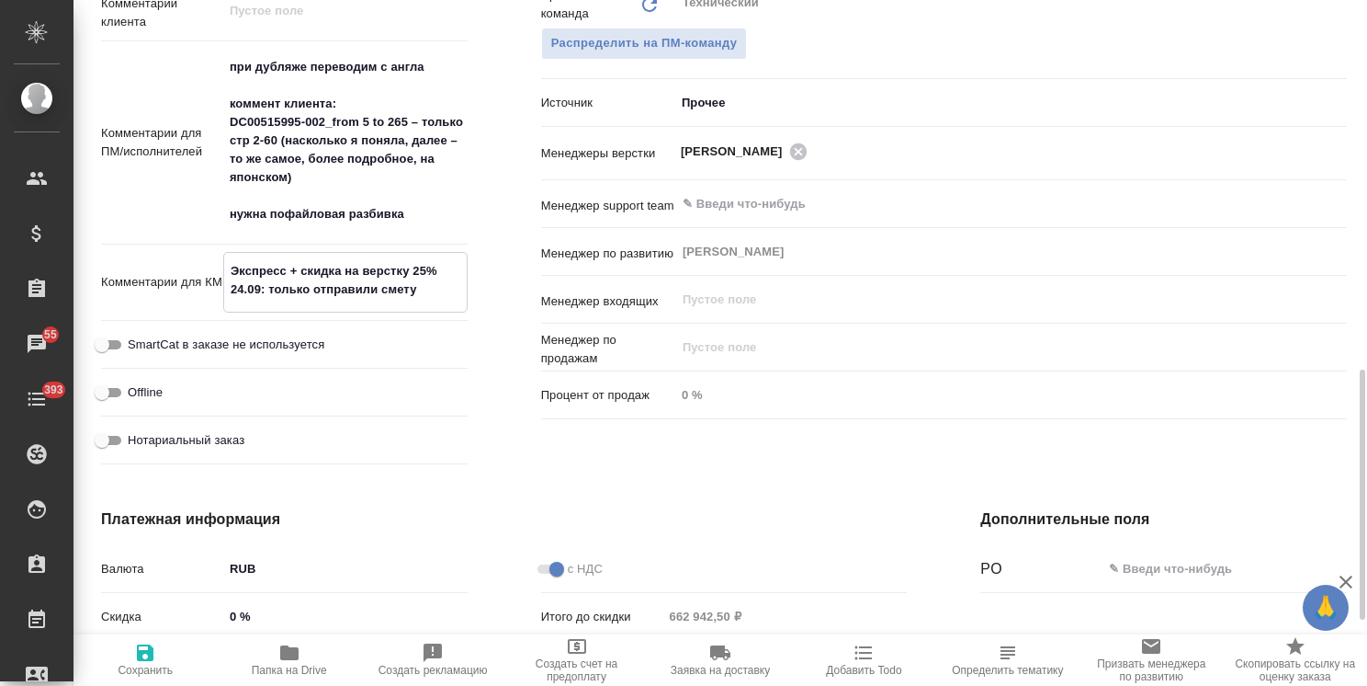
type textarea "x"
type textarea "Экспресс + скидка на верстку 25% 24.09: только отправили смету,"
type textarea "x"
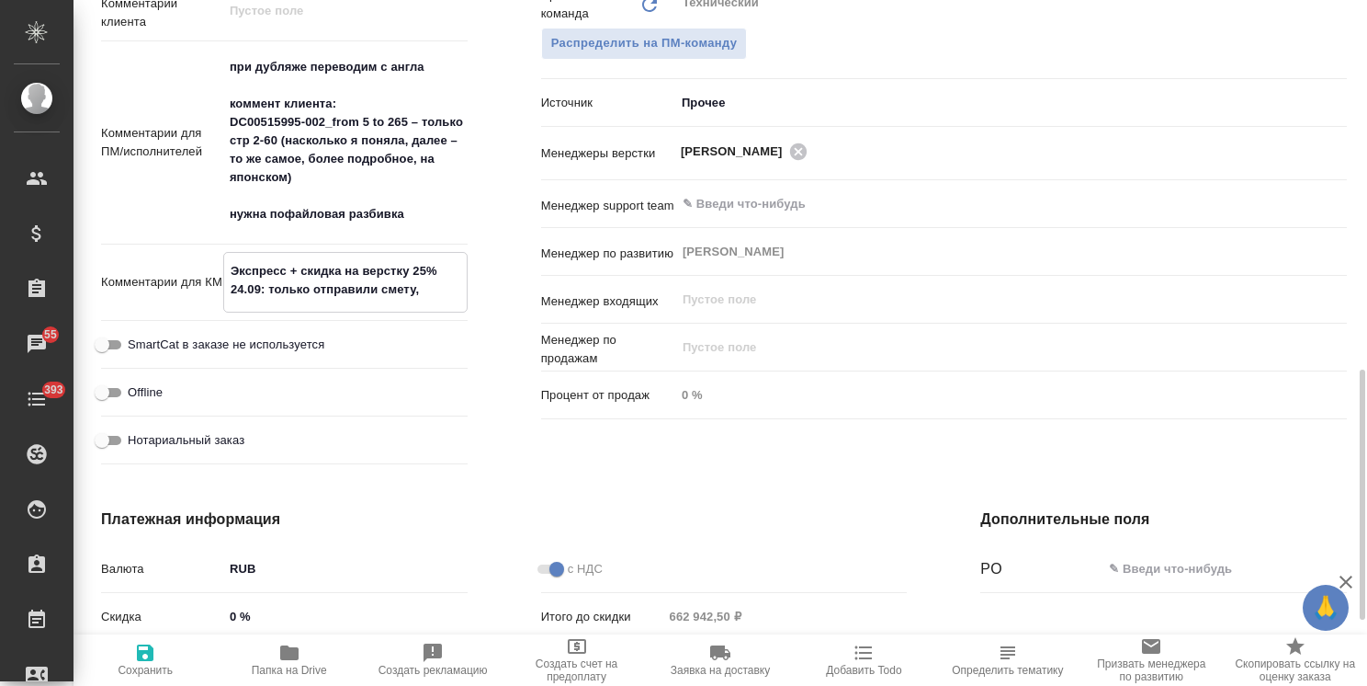
type textarea "x"
type textarea "Экспресс + скидка на верстку 25% 24.09: только отправили смету,"
type textarea "x"
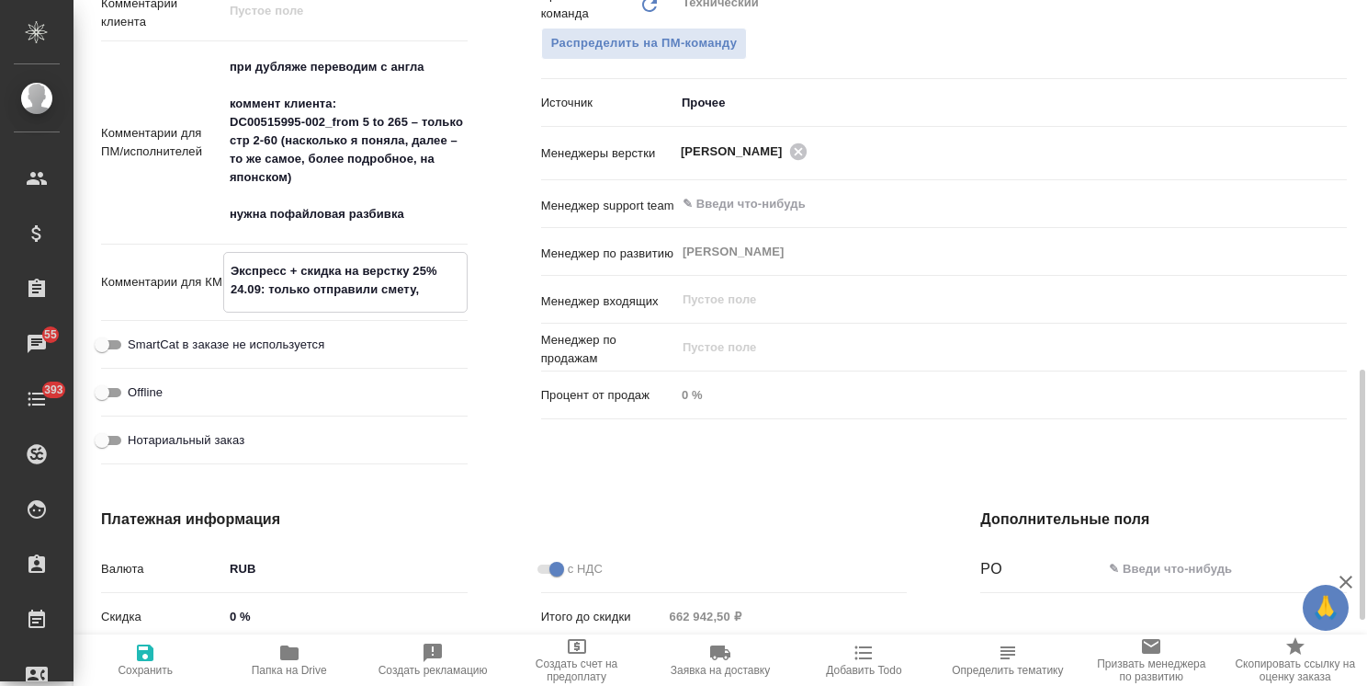
type textarea "x"
type textarea "Экспресс + скидка на верстку 25% 24.09: только отправили смету, ж"
type textarea "x"
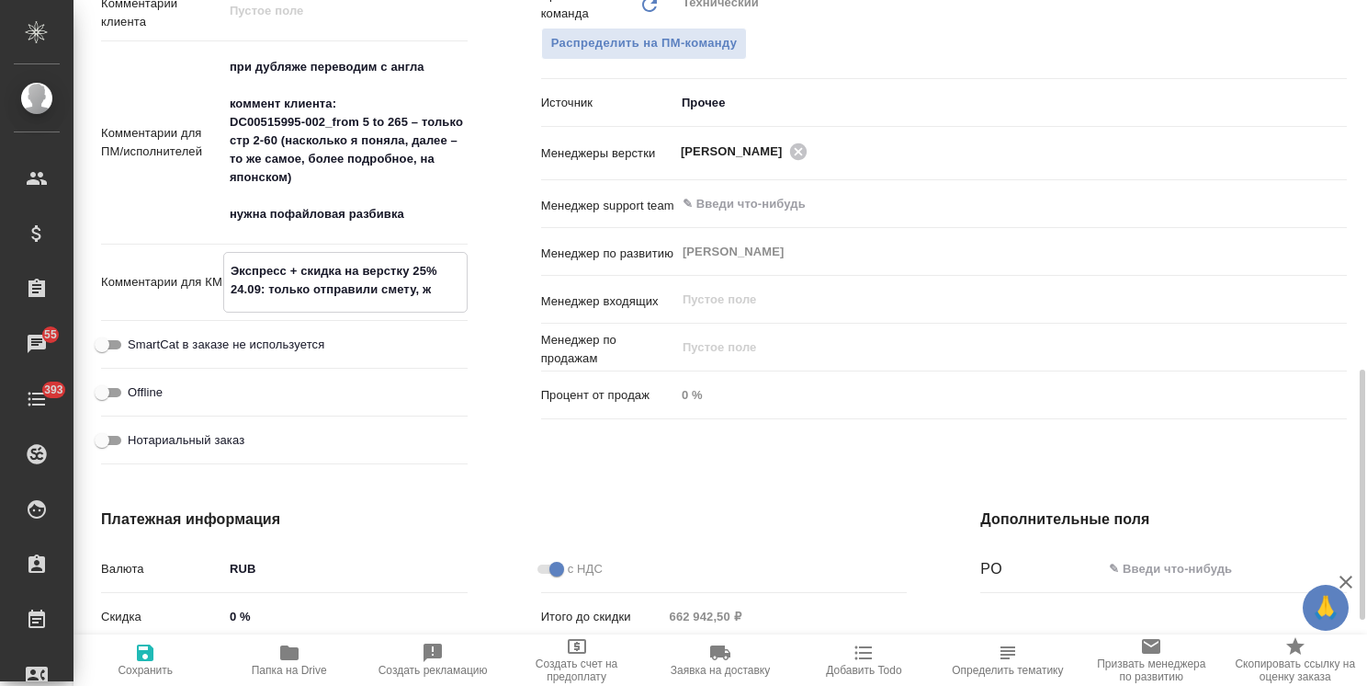
type textarea "Экспресс + скидка на верстку 25% 24.09: только отправили смету, жд"
type textarea "x"
type textarea "Экспресс + скидка на верстку 25% 24.09: только отправили смету, жде"
type textarea "x"
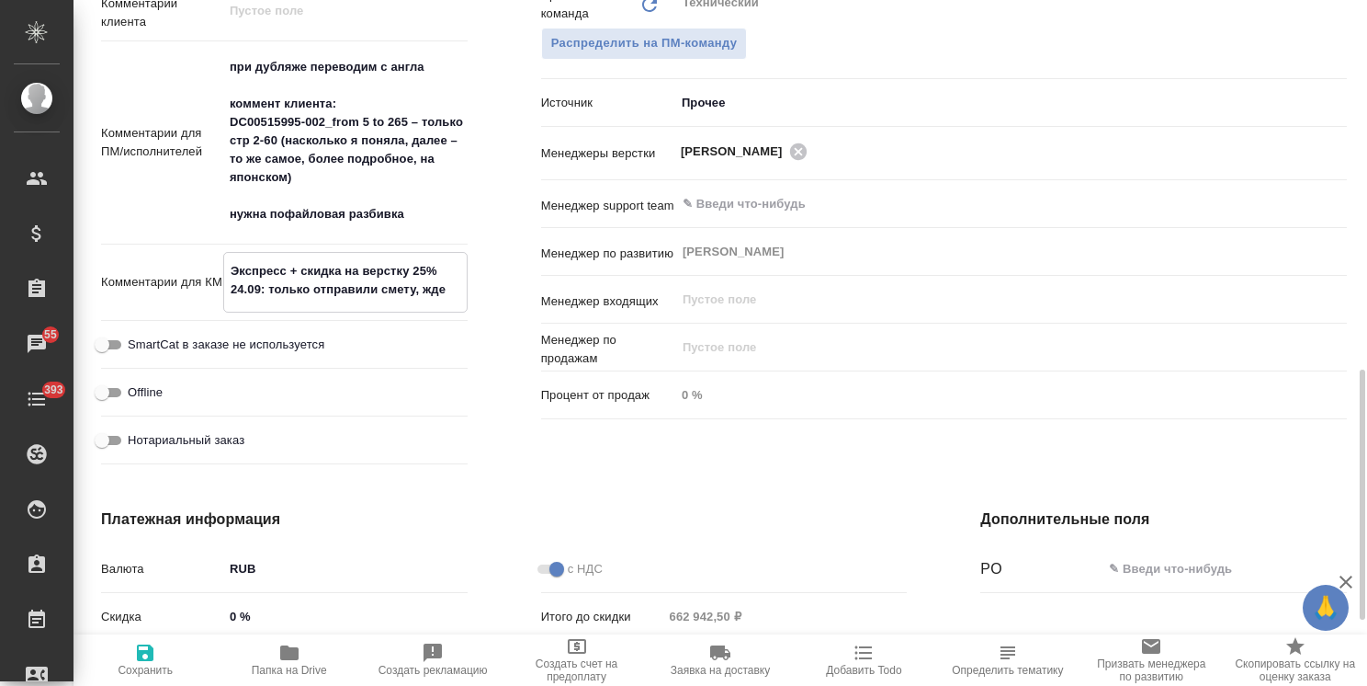
type textarea "x"
type textarea "Экспресс + скидка на верстку 25% 24.09: только отправили смету, ждем"
type textarea "x"
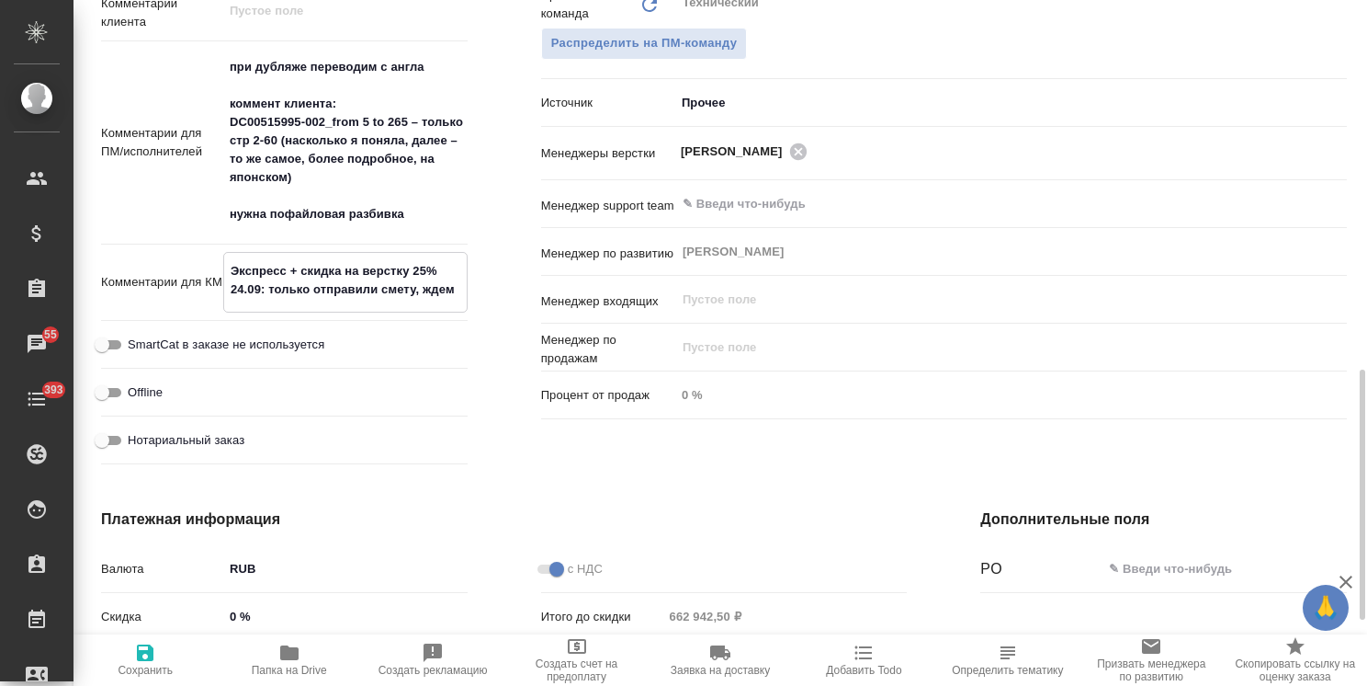
type textarea "x"
type textarea "Экспресс + скидка на верстку 25% 24.09: только отправили смету, ждем."
type textarea "x"
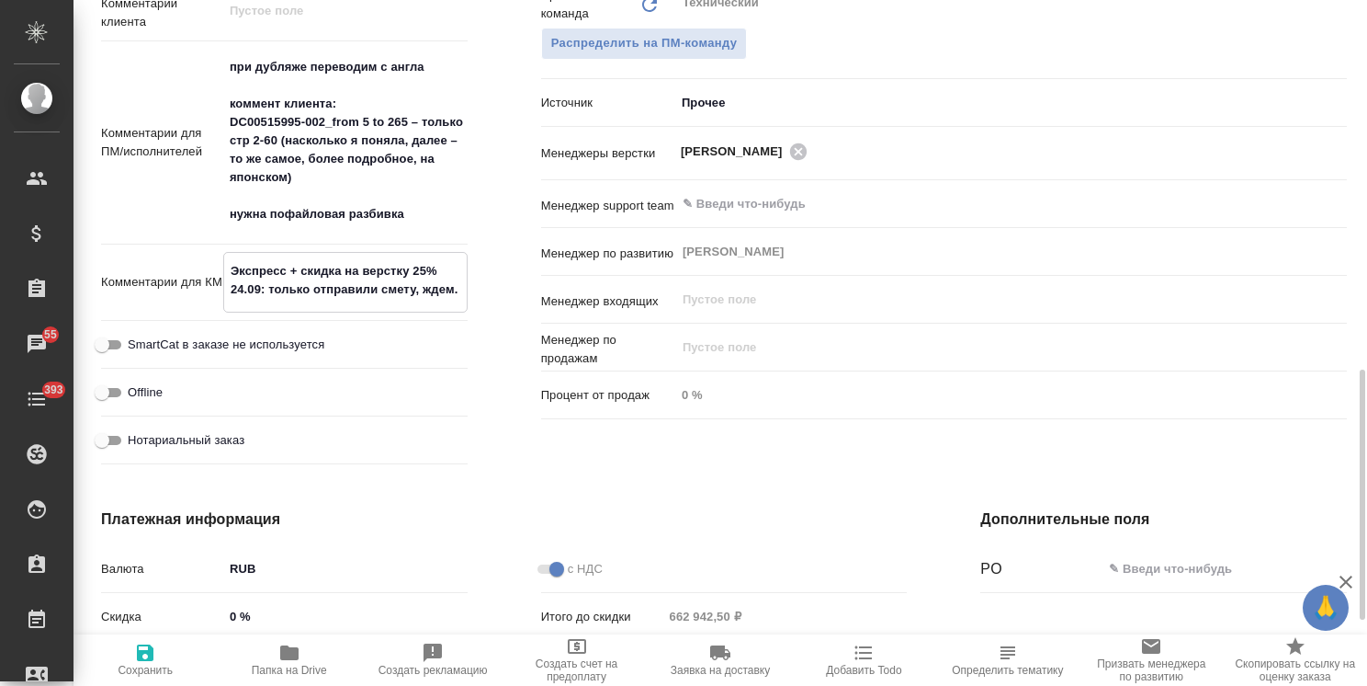
type textarea "x"
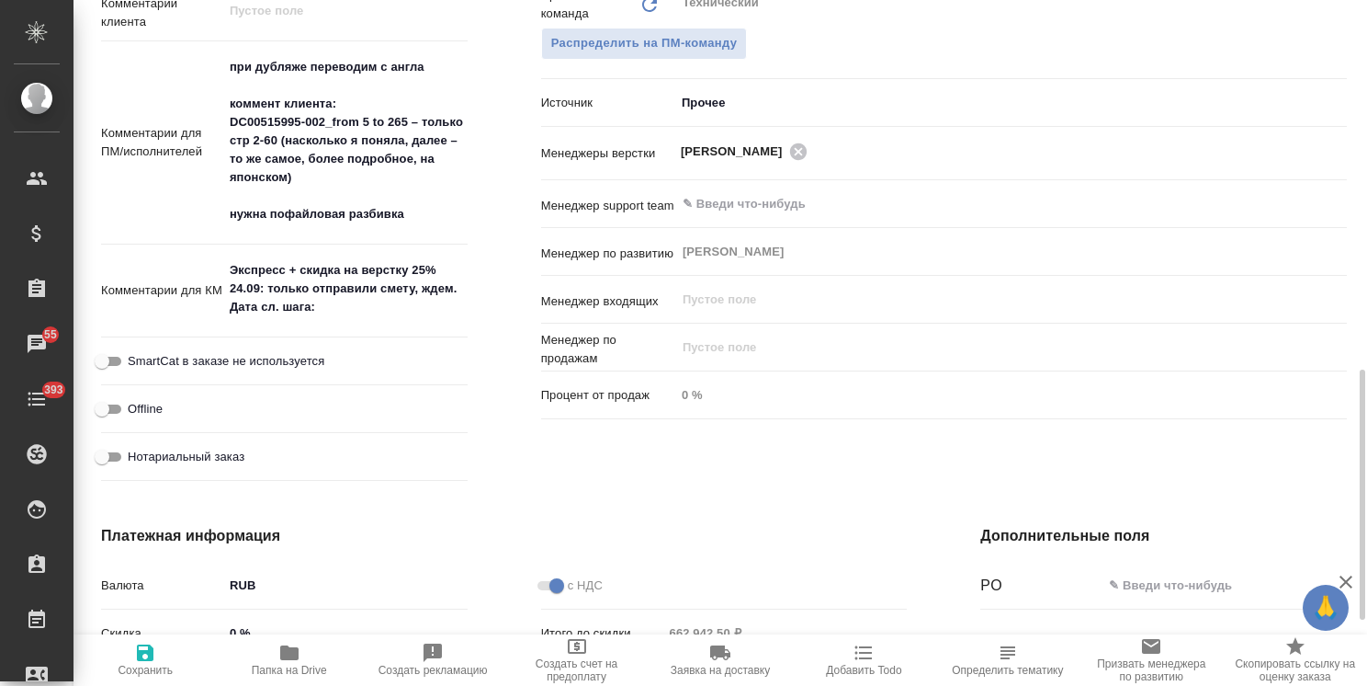
click at [359, 303] on textarea "Экспресс + скидка на верстку 25% 24.09: только отправили смету, ждем. Дата сл. …" at bounding box center [345, 289] width 244 height 68
click at [165, 652] on span "Сохранить" at bounding box center [145, 658] width 121 height 35
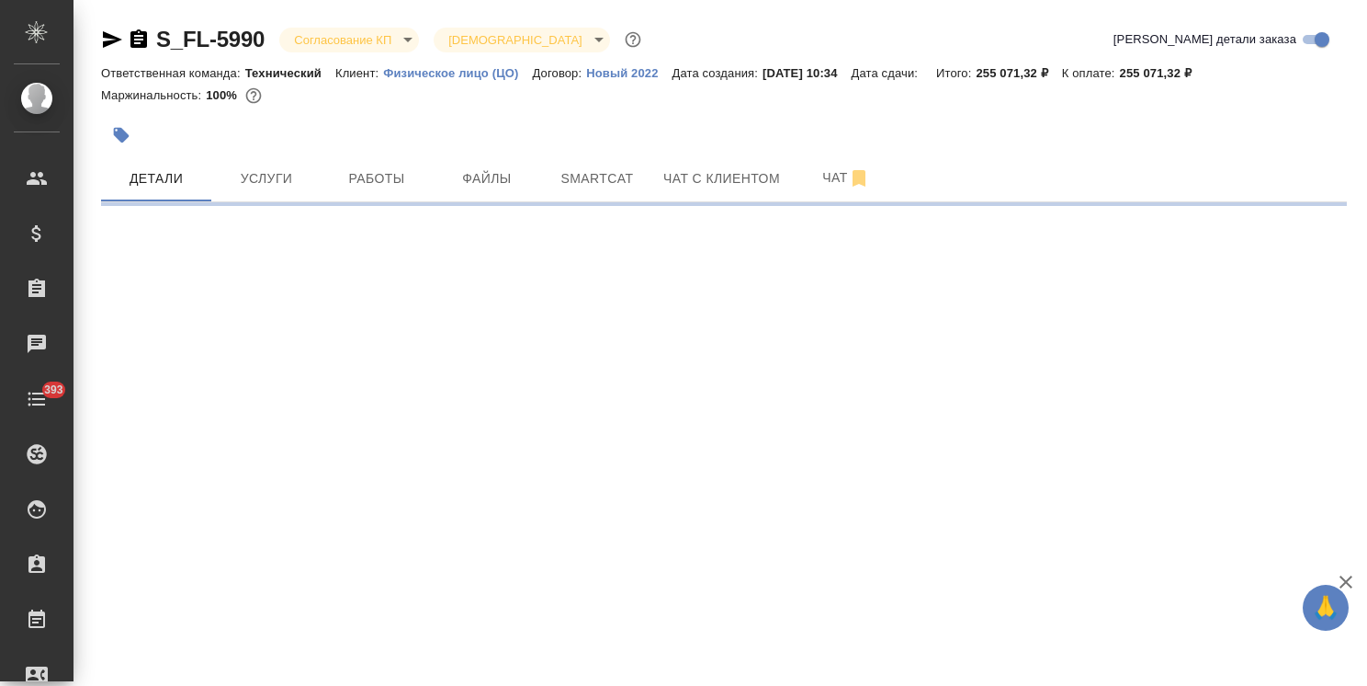
select select "RU"
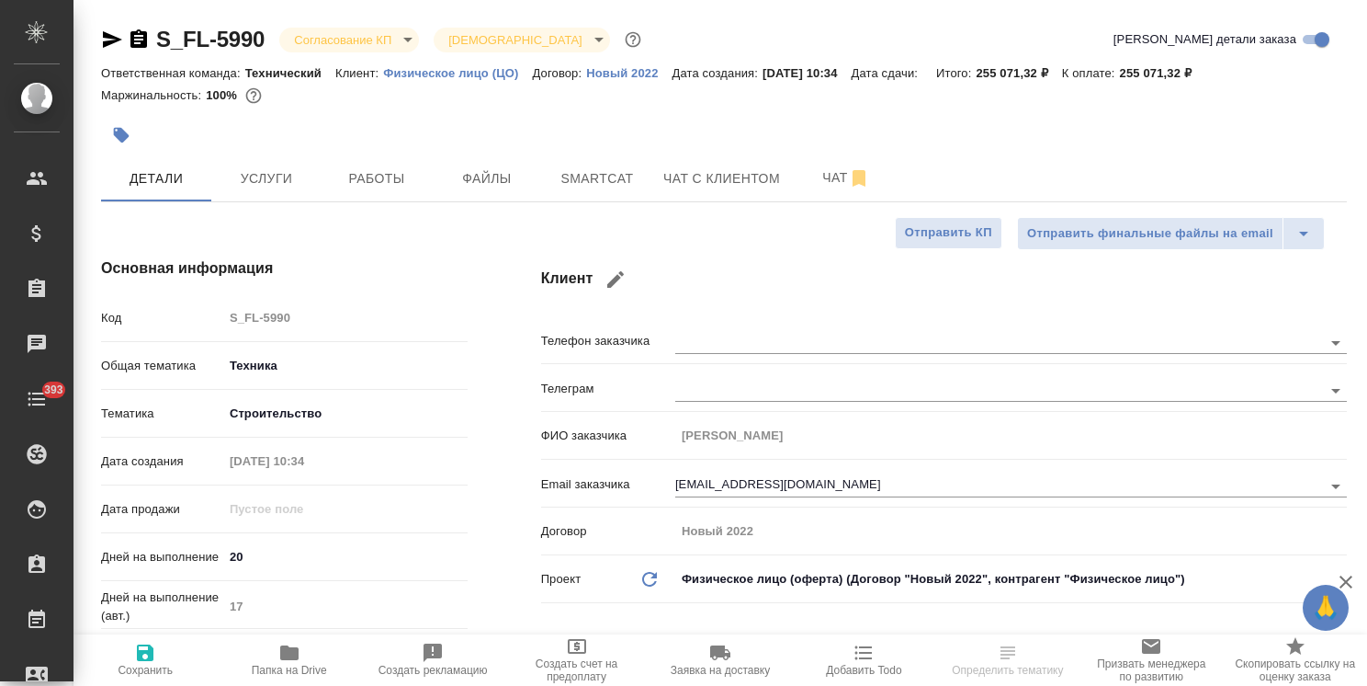
type textarea "x"
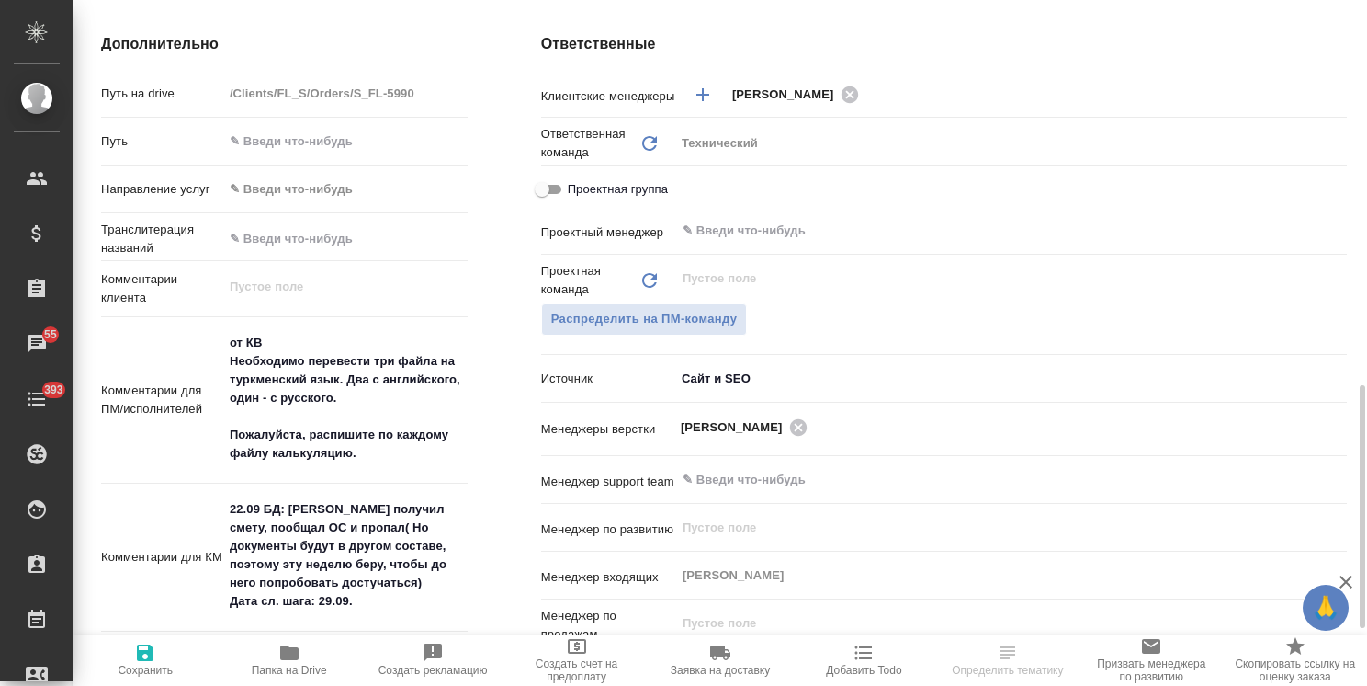
scroll to position [827, 0]
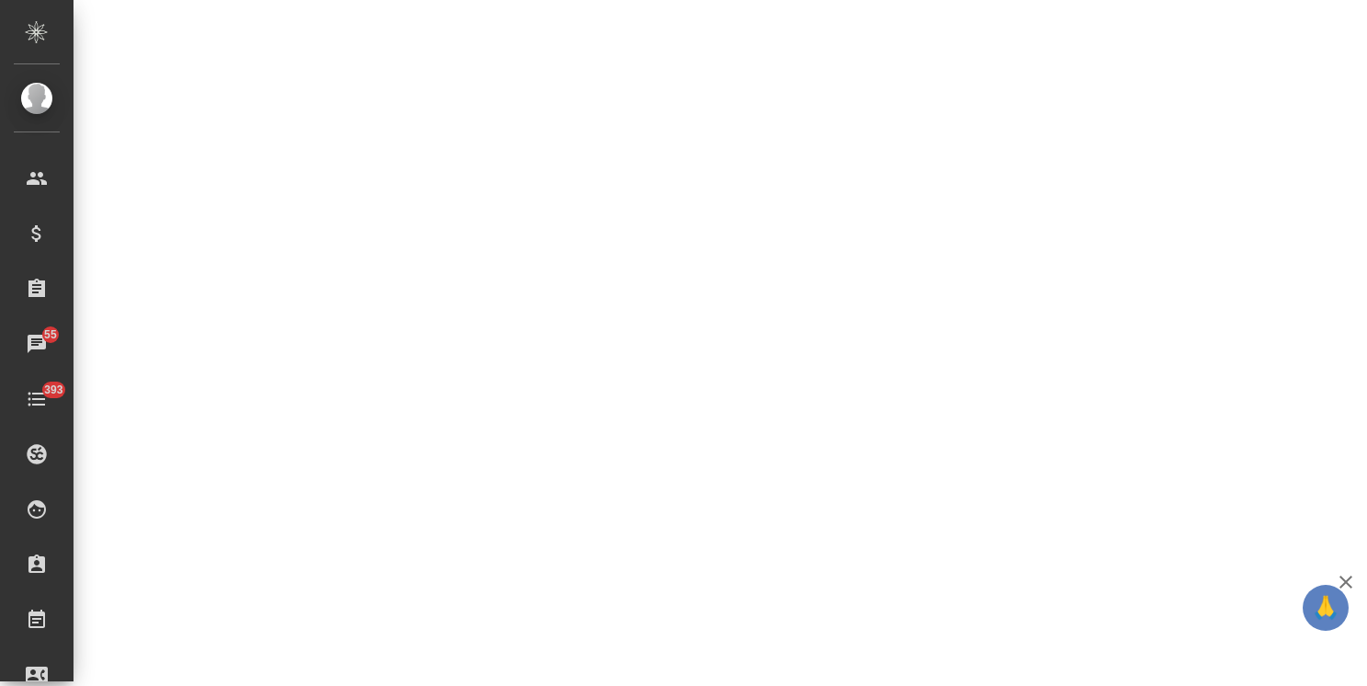
select select "RU"
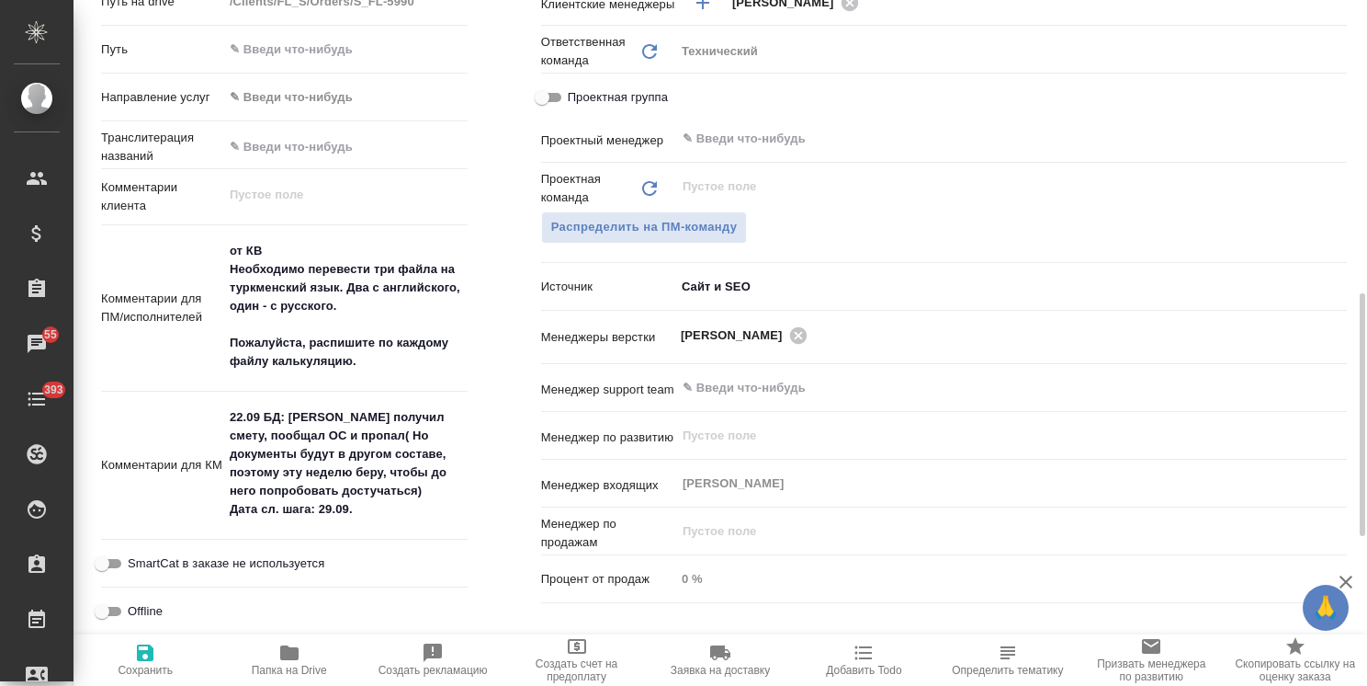
type textarea "x"
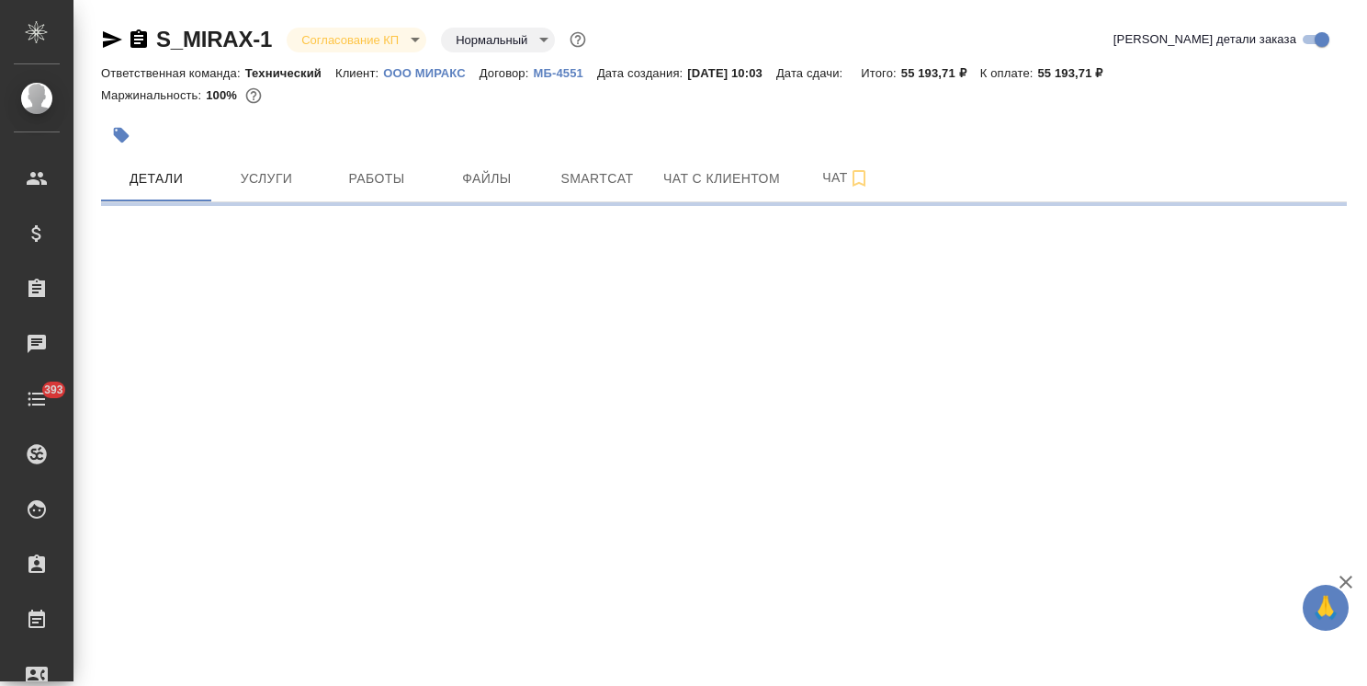
select select "RU"
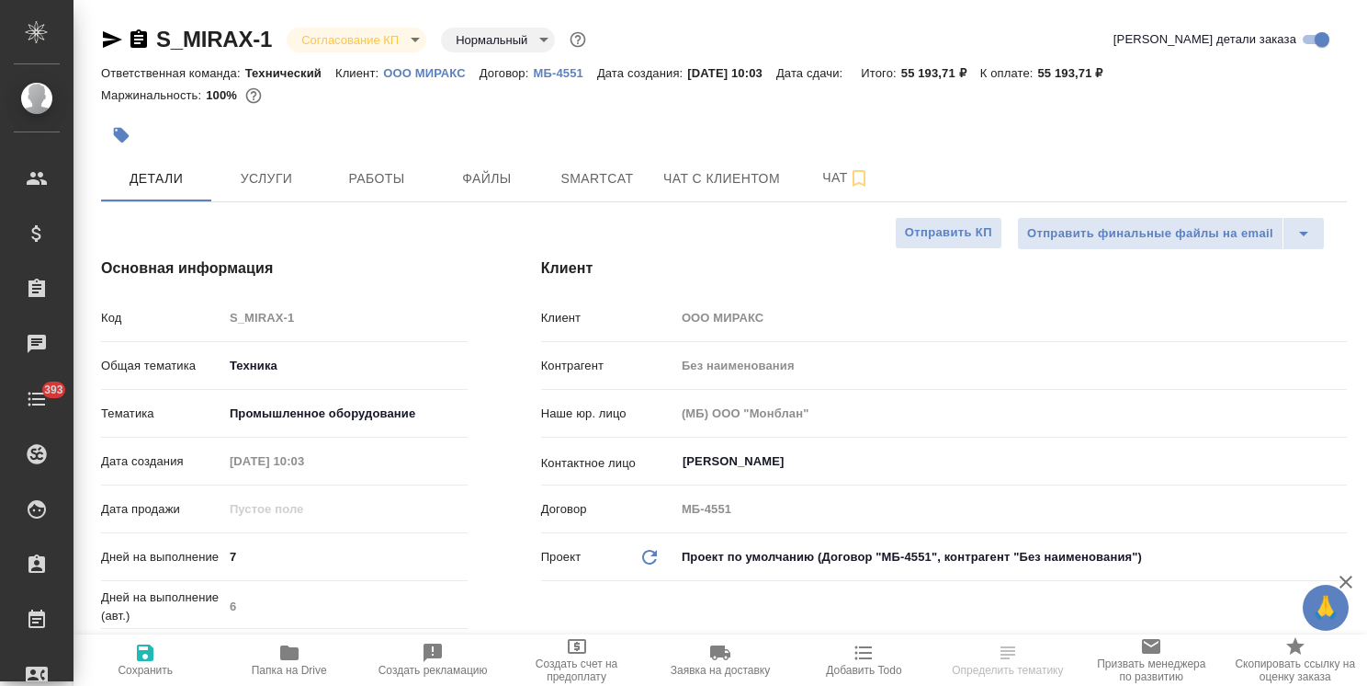
type textarea "x"
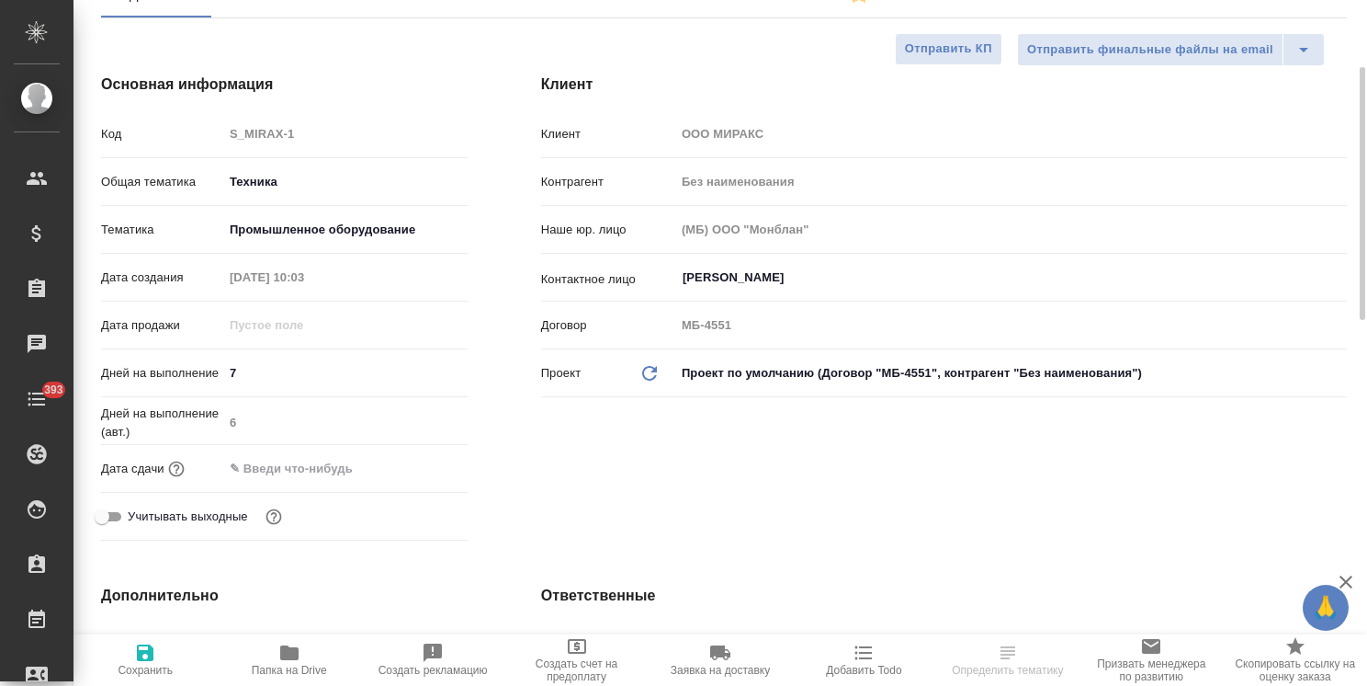
type textarea "x"
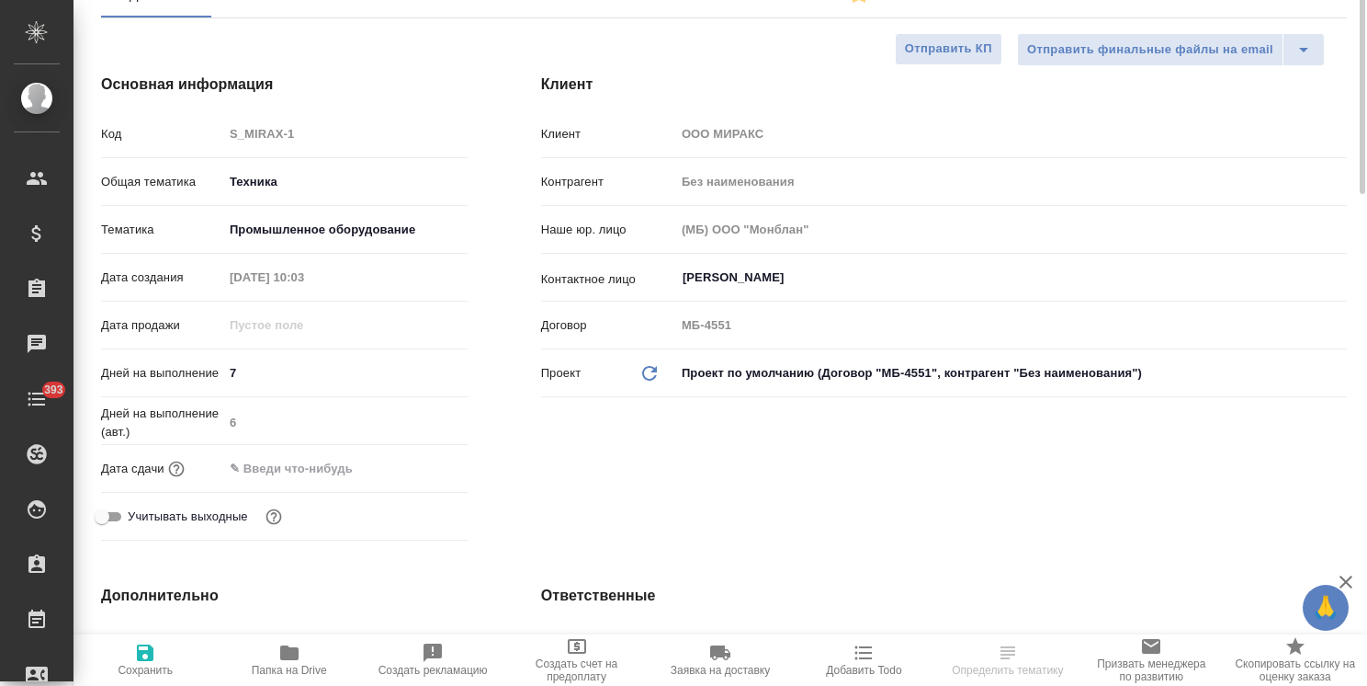
type textarea "x"
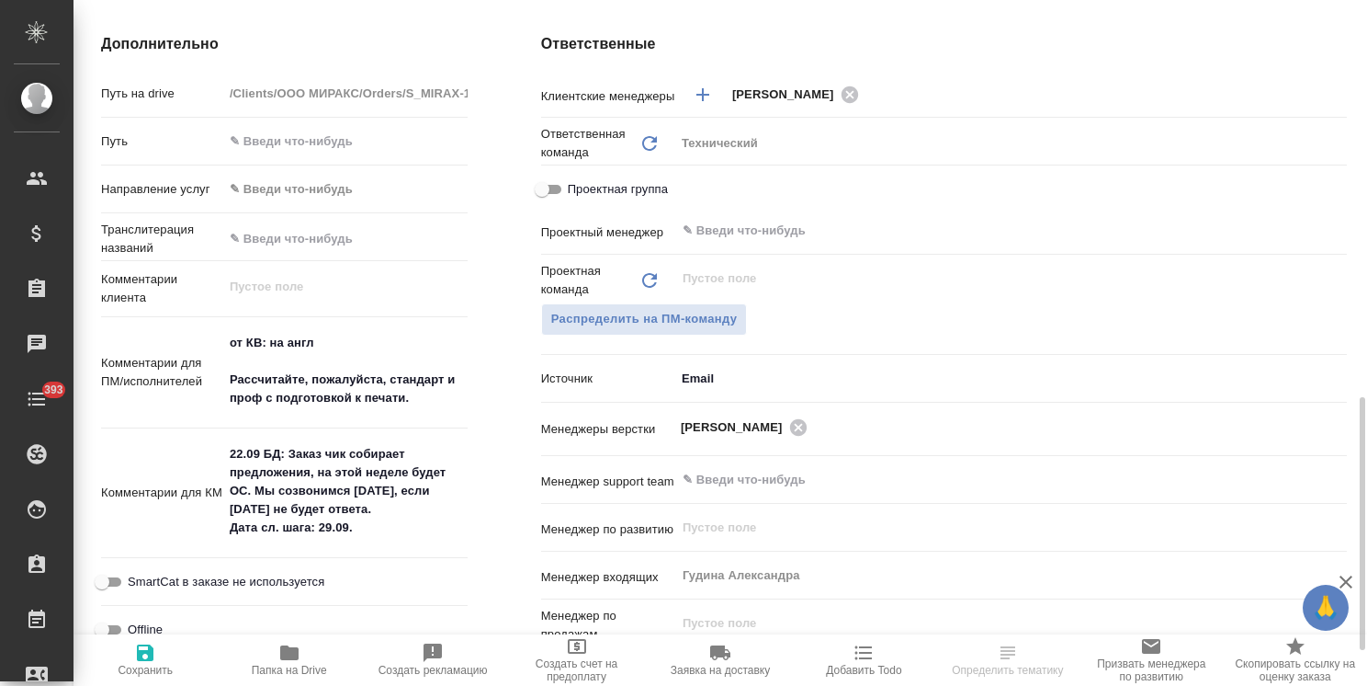
scroll to position [827, 0]
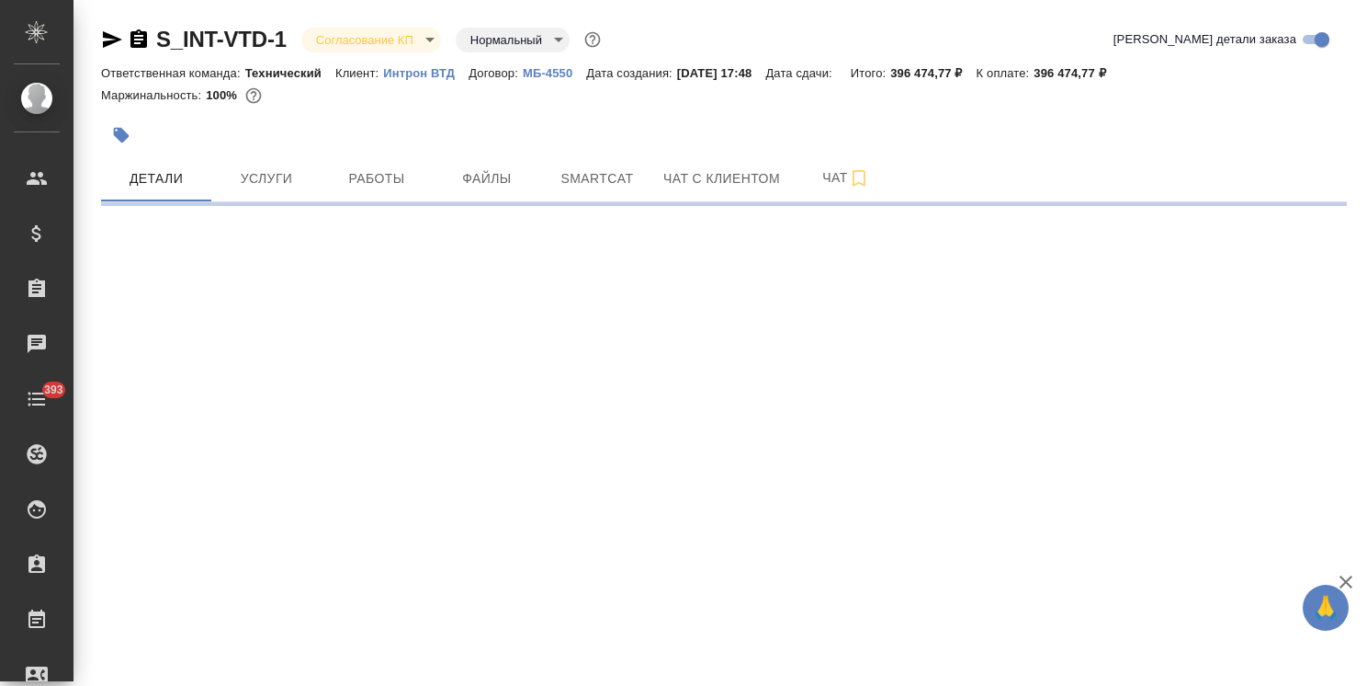
select select "RU"
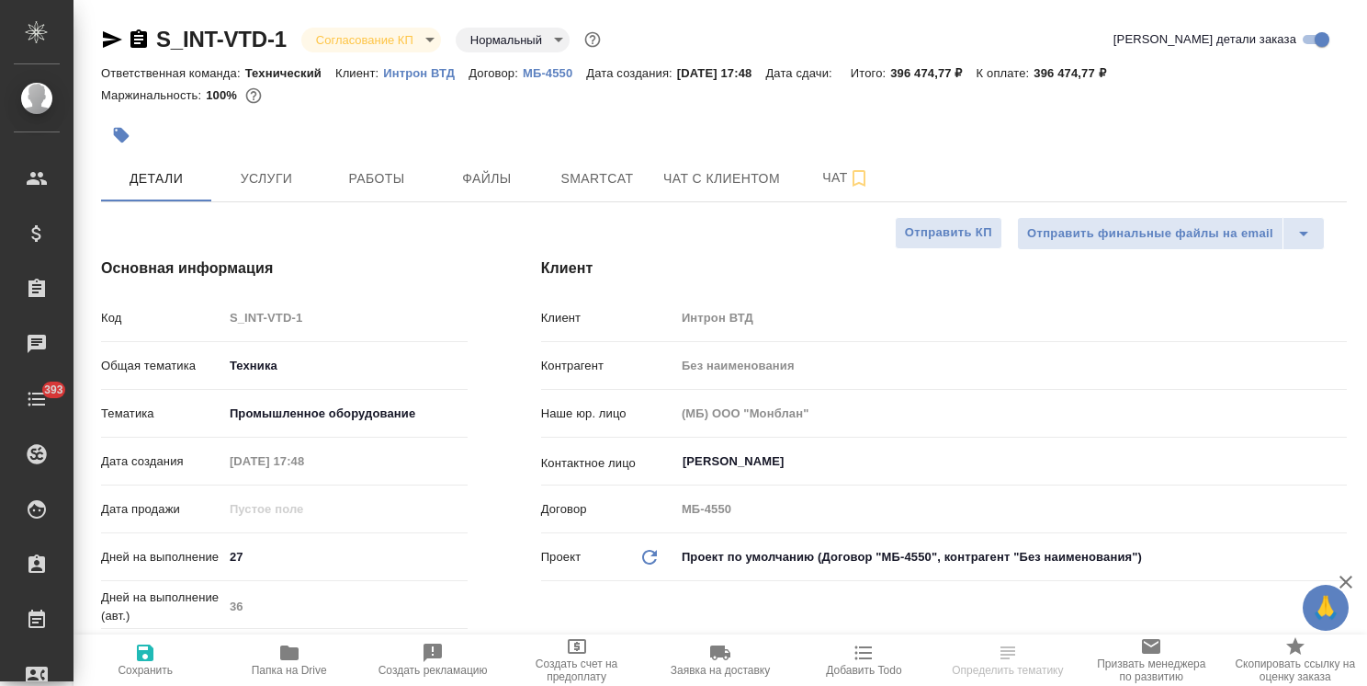
type textarea "x"
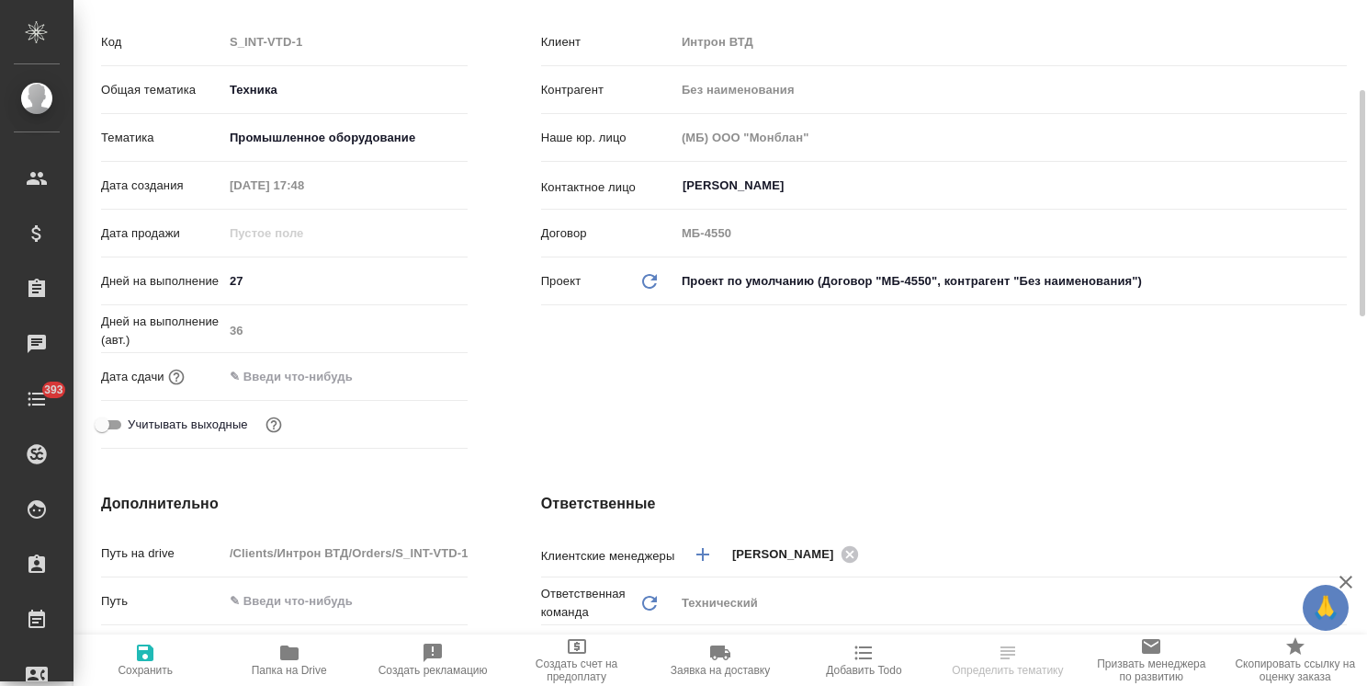
type textarea "x"
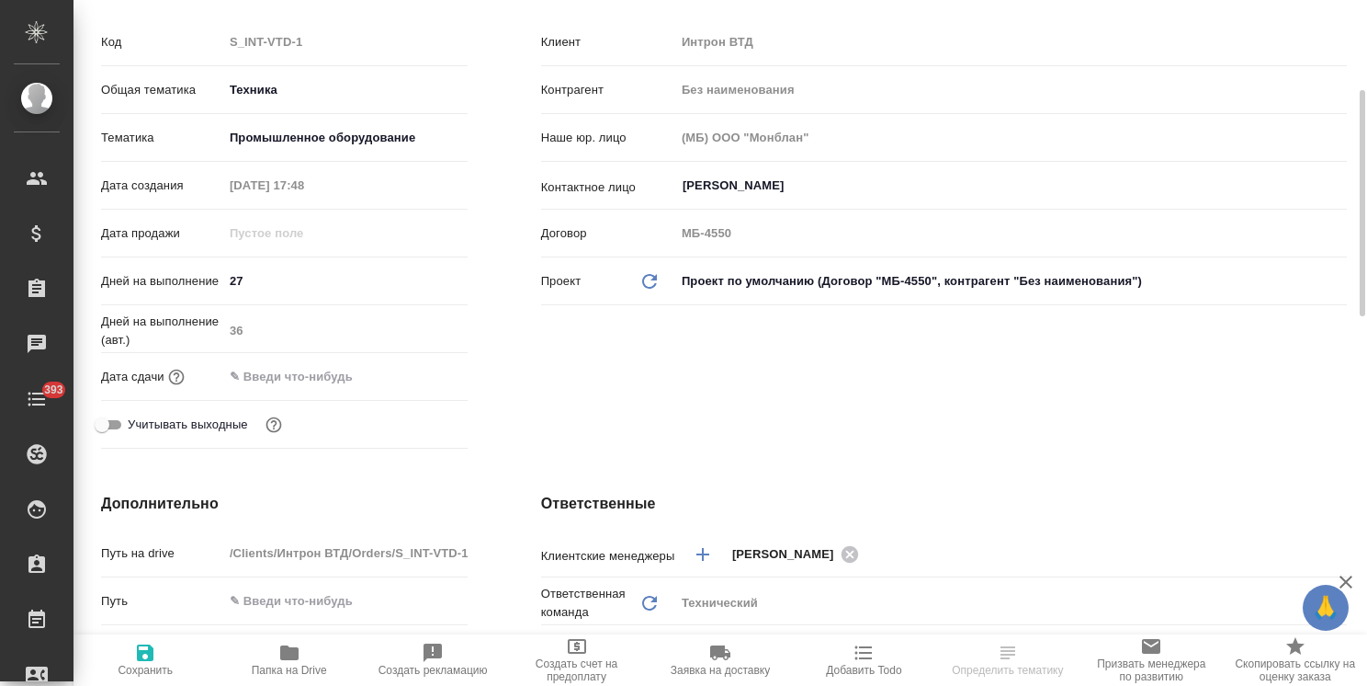
type textarea "x"
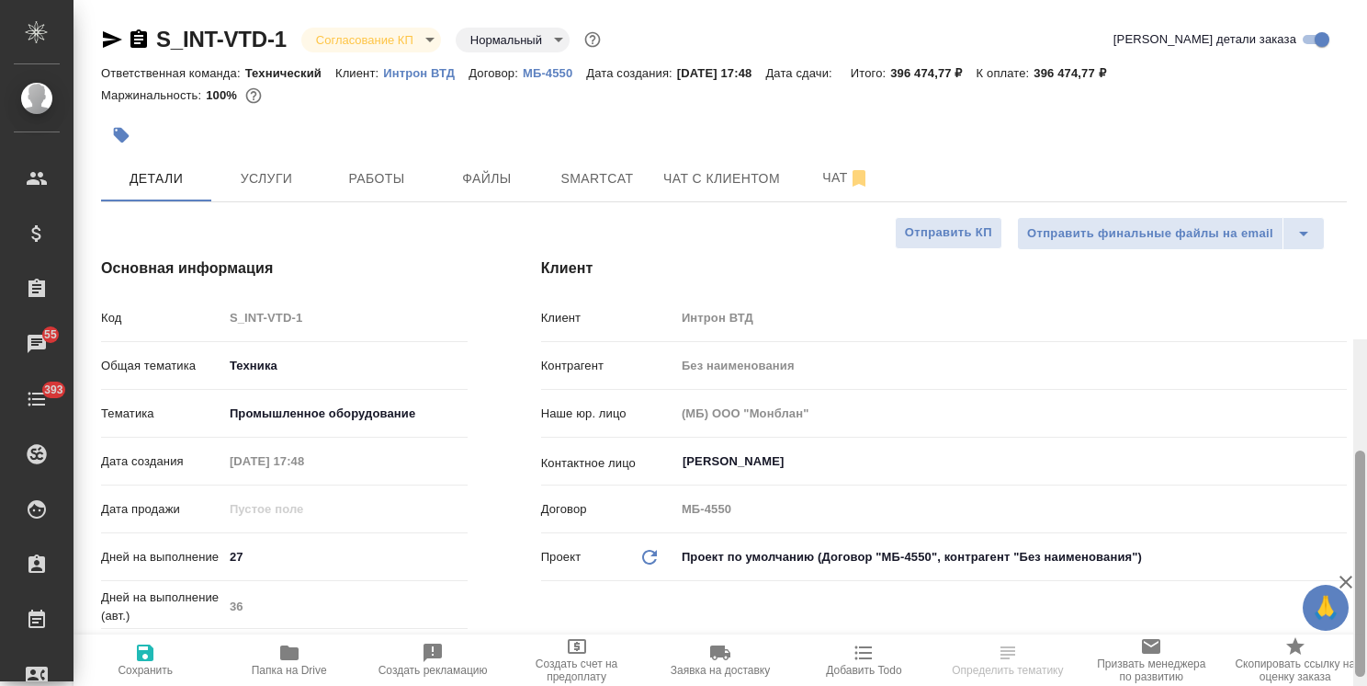
drag, startPoint x: 1360, startPoint y: 492, endPoint x: 841, endPoint y: 94, distance: 654.1
click at [1309, 118] on div "S_INT-VTD-1 Согласование КП kpNegotiation Нормальный normal Кратко детали заказ…" at bounding box center [721, 343] width 1294 height 686
drag, startPoint x: 291, startPoint y: 18, endPoint x: 128, endPoint y: 6, distance: 164.1
copy link "S_INT-VTD-1"
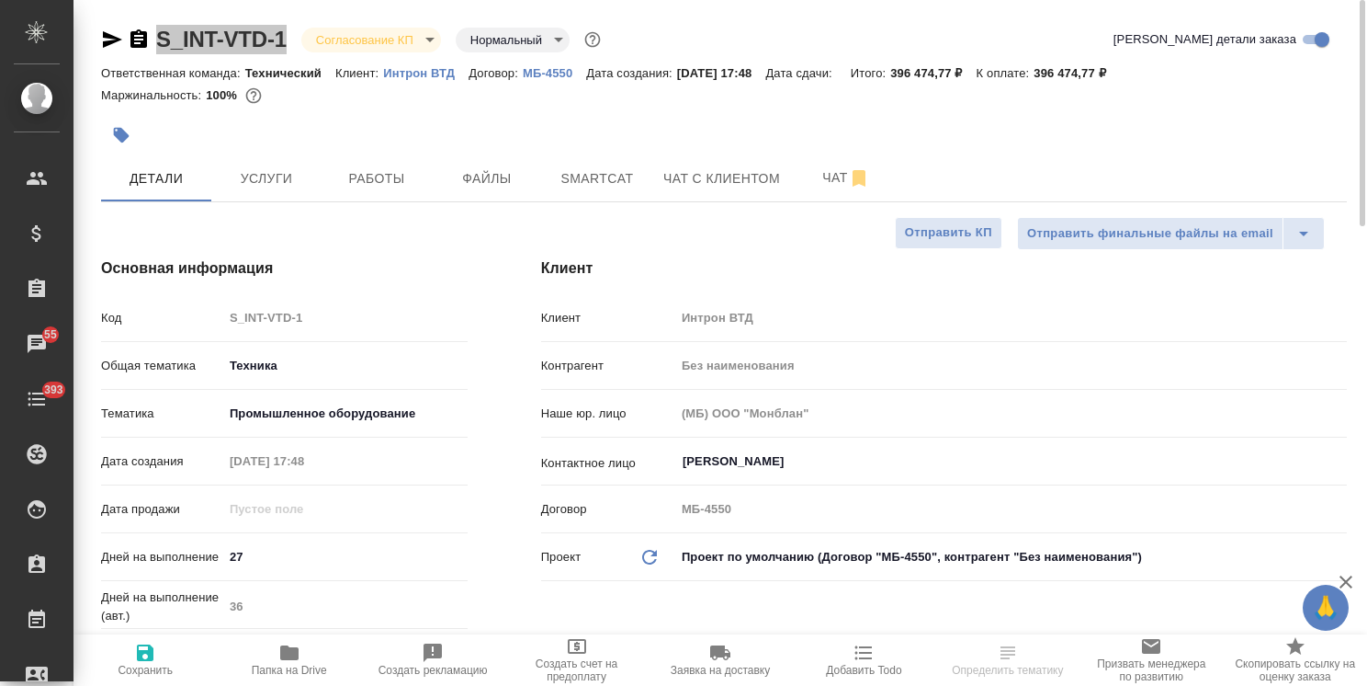
select select "RU"
type textarea "x"
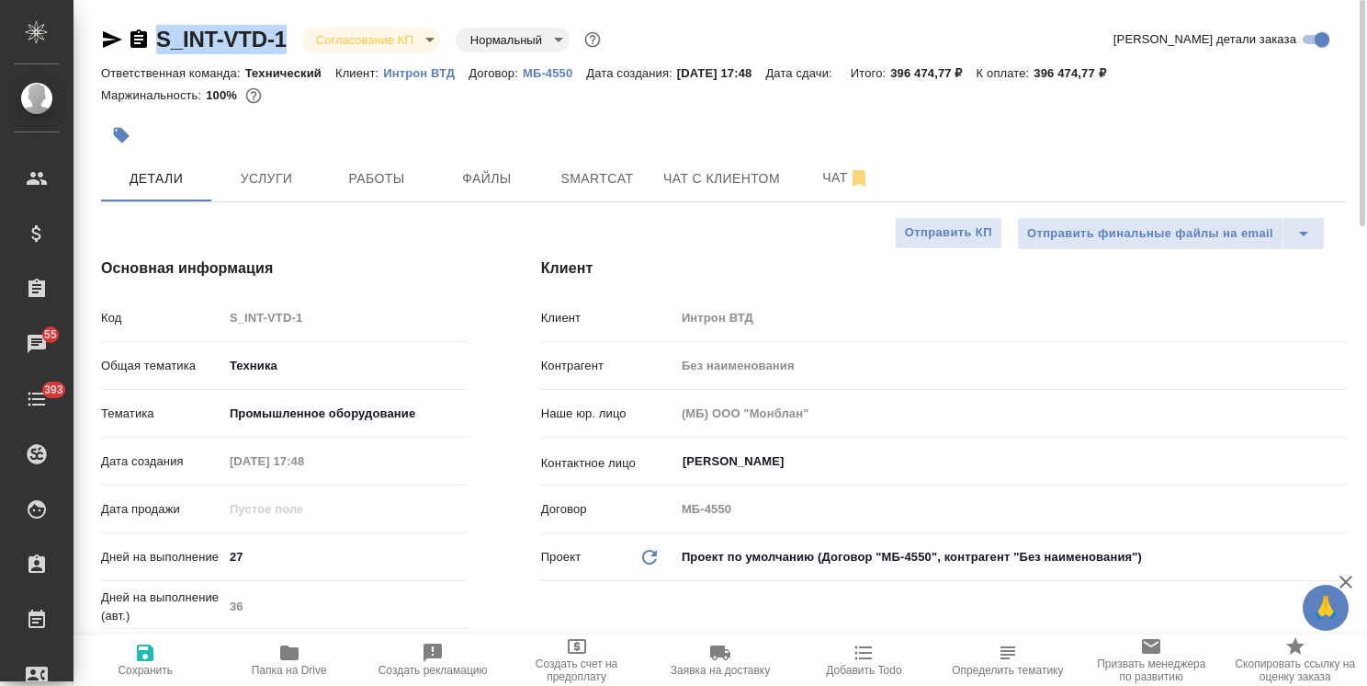
type textarea "x"
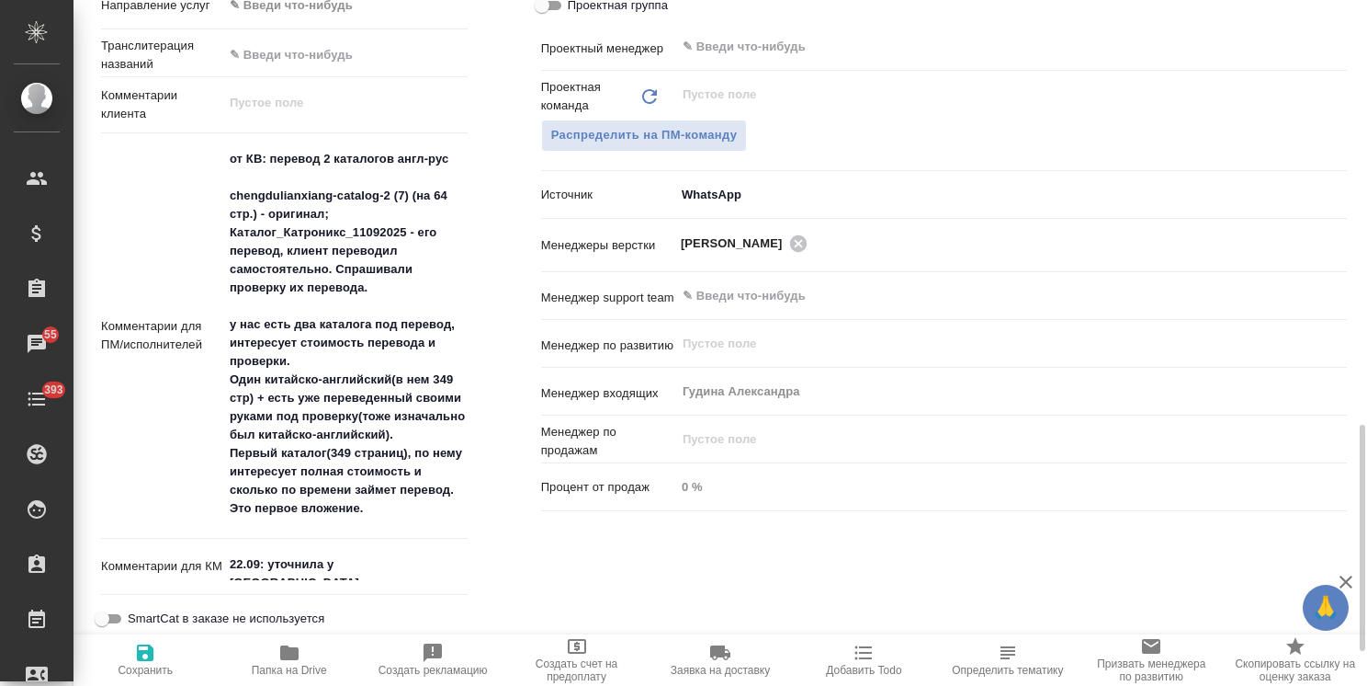
scroll to position [1011, 0]
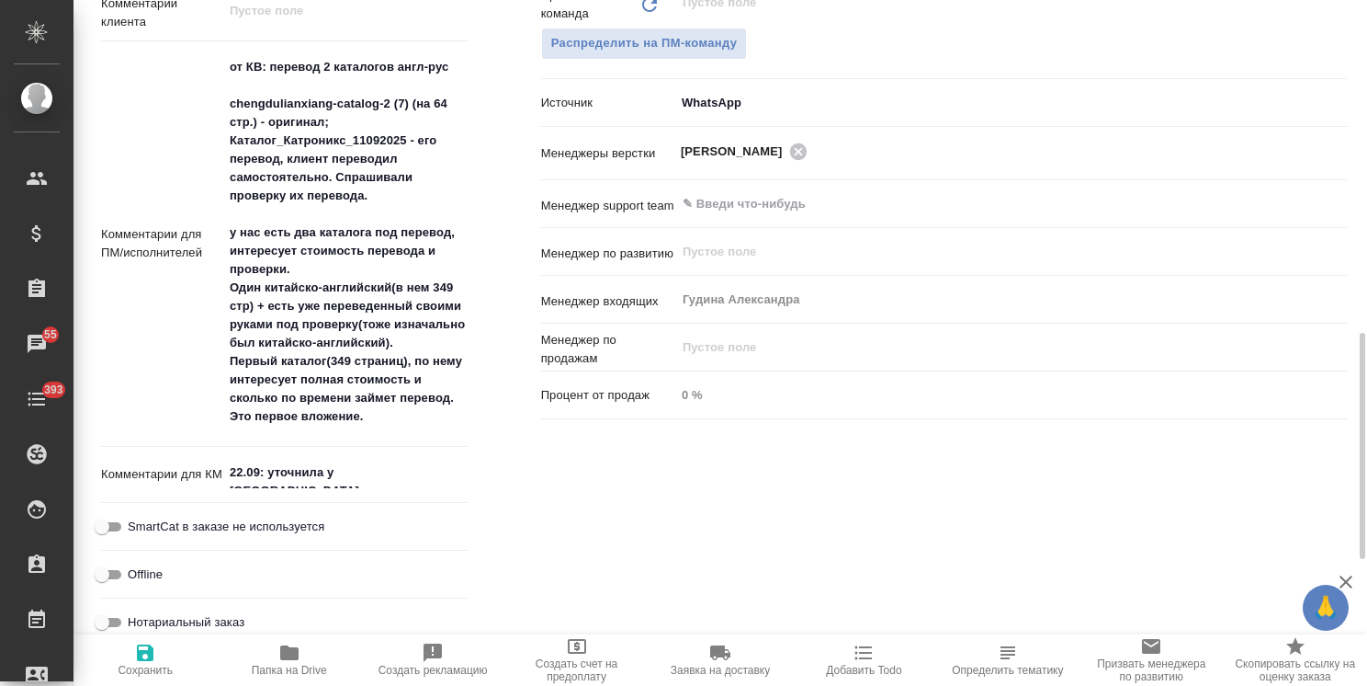
type textarea "x"
drag, startPoint x: 405, startPoint y: 472, endPoint x: 266, endPoint y: 479, distance: 138.9
click at [266, 479] on textarea "22.09: уточнила у [GEOGRAPHIC_DATA], жду ответа." at bounding box center [345, 473] width 243 height 31
type textarea "x"
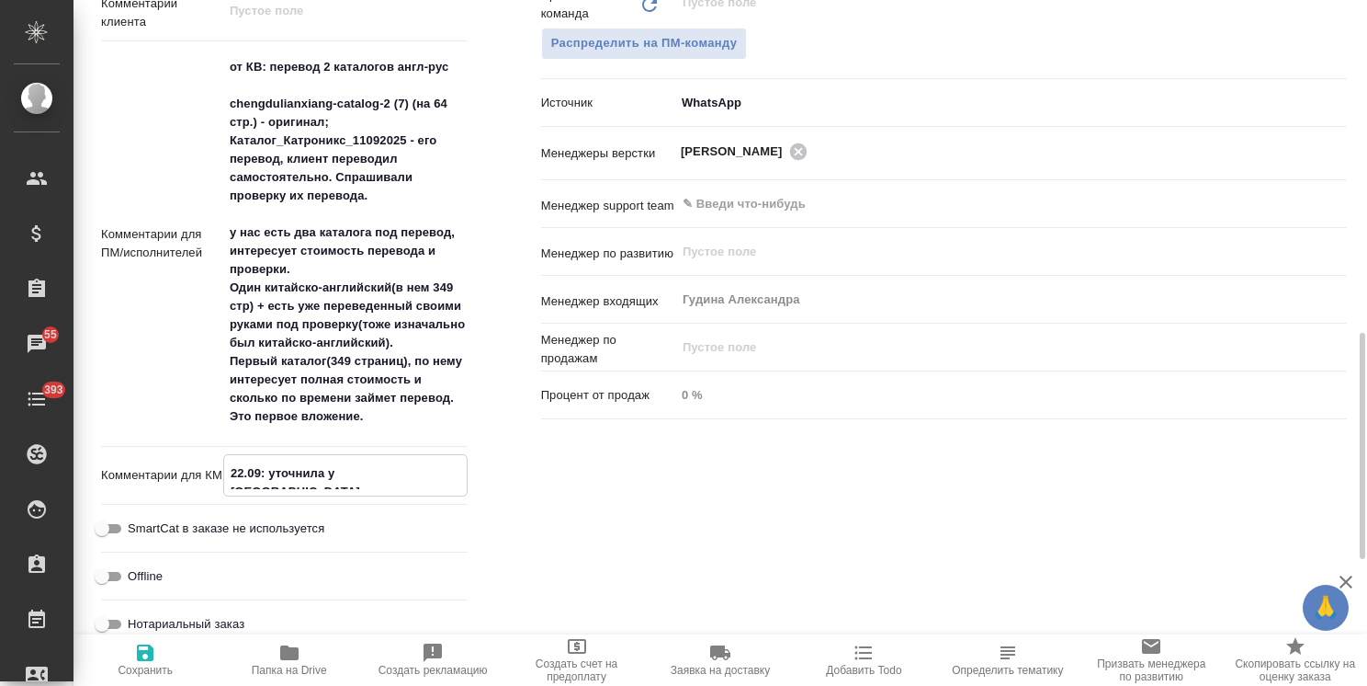
type textarea "22.09: Б"
type textarea "x"
type textarea "22.09:"
type textarea "x"
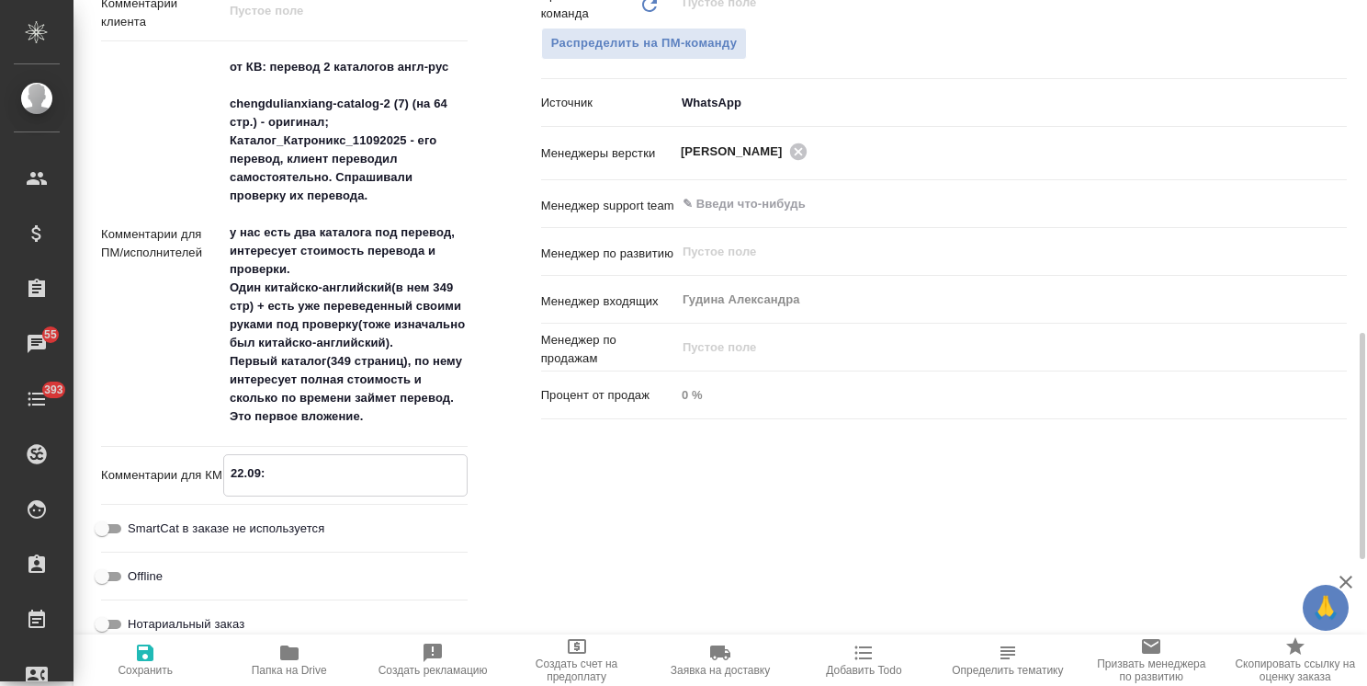
type textarea "x"
type textarea "22.09:"
type textarea "x"
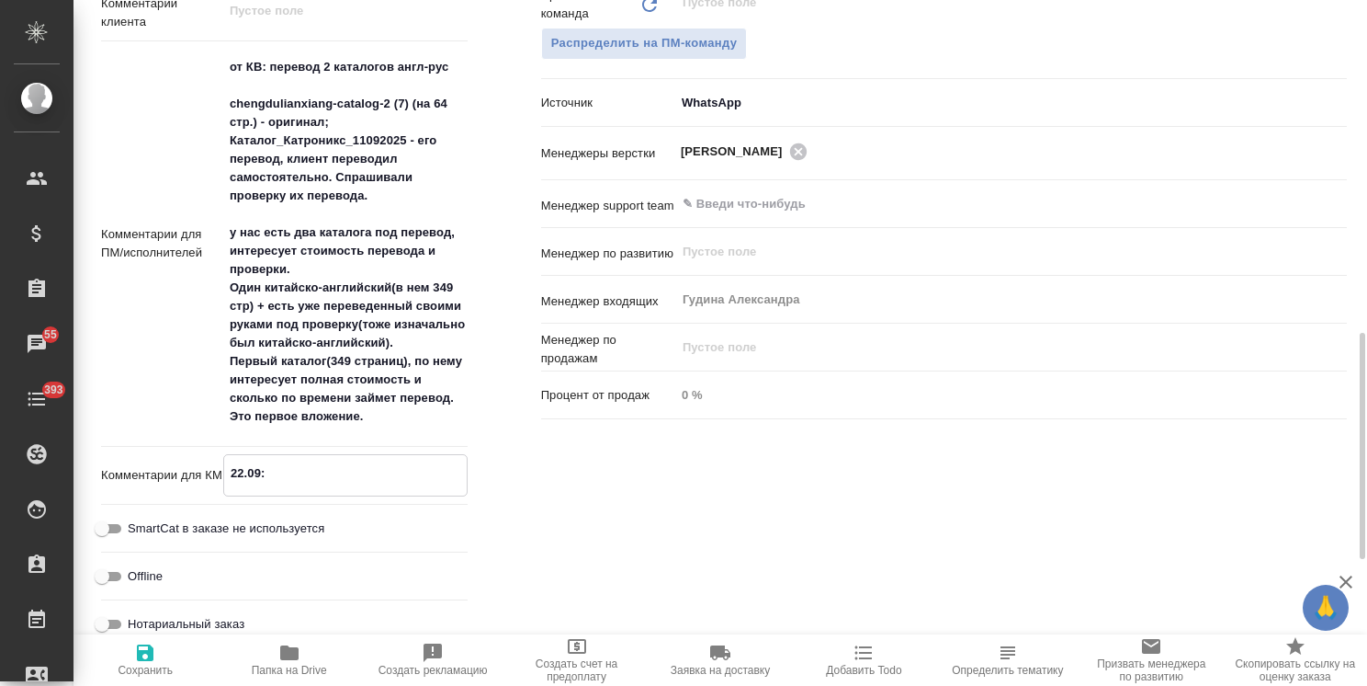
type textarea "22.09"
type textarea "x"
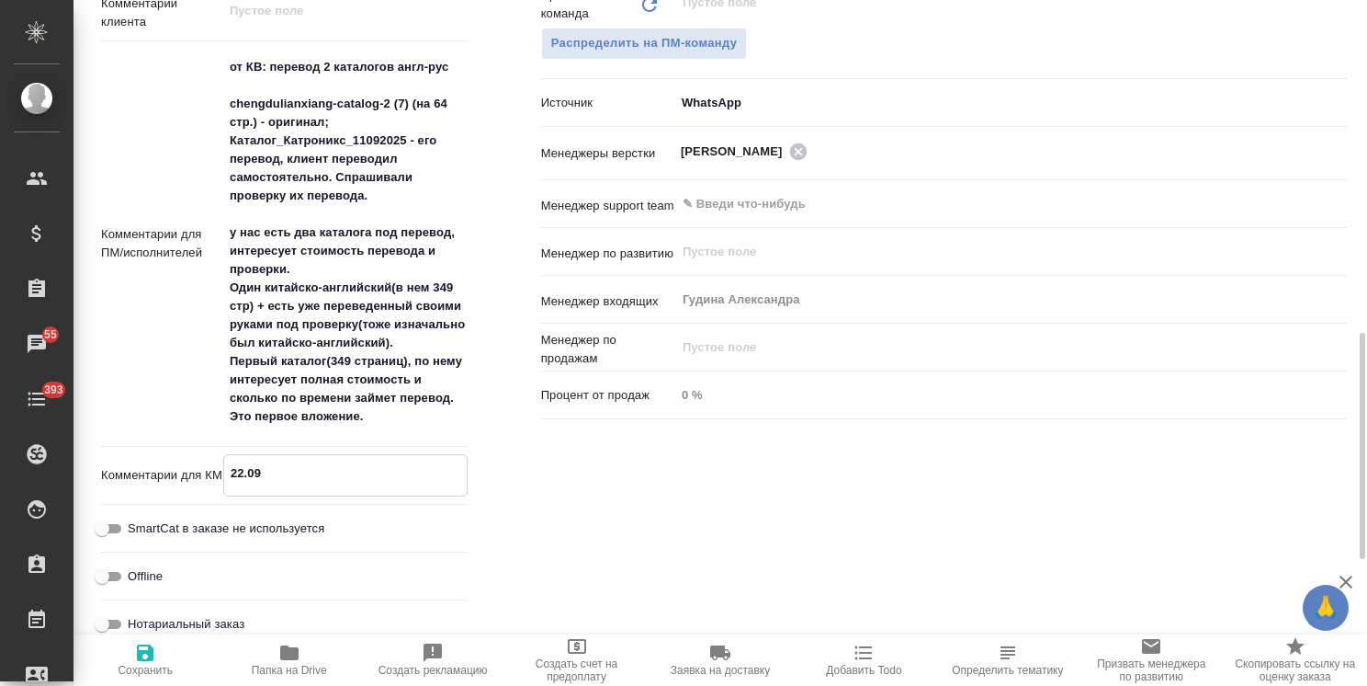
type textarea "x"
type textarea "22.09"
type textarea "x"
type textarea "22.09 Б"
type textarea "x"
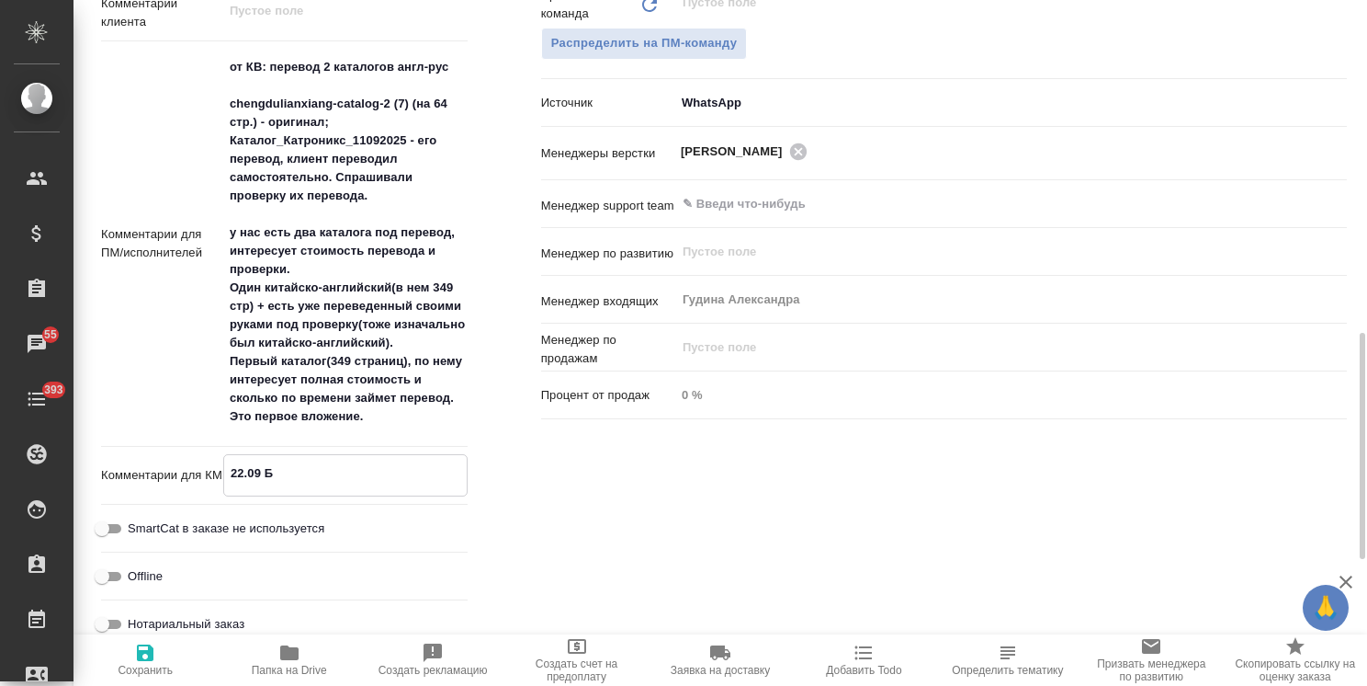
type textarea "x"
type textarea "22.09 БД"
type textarea "x"
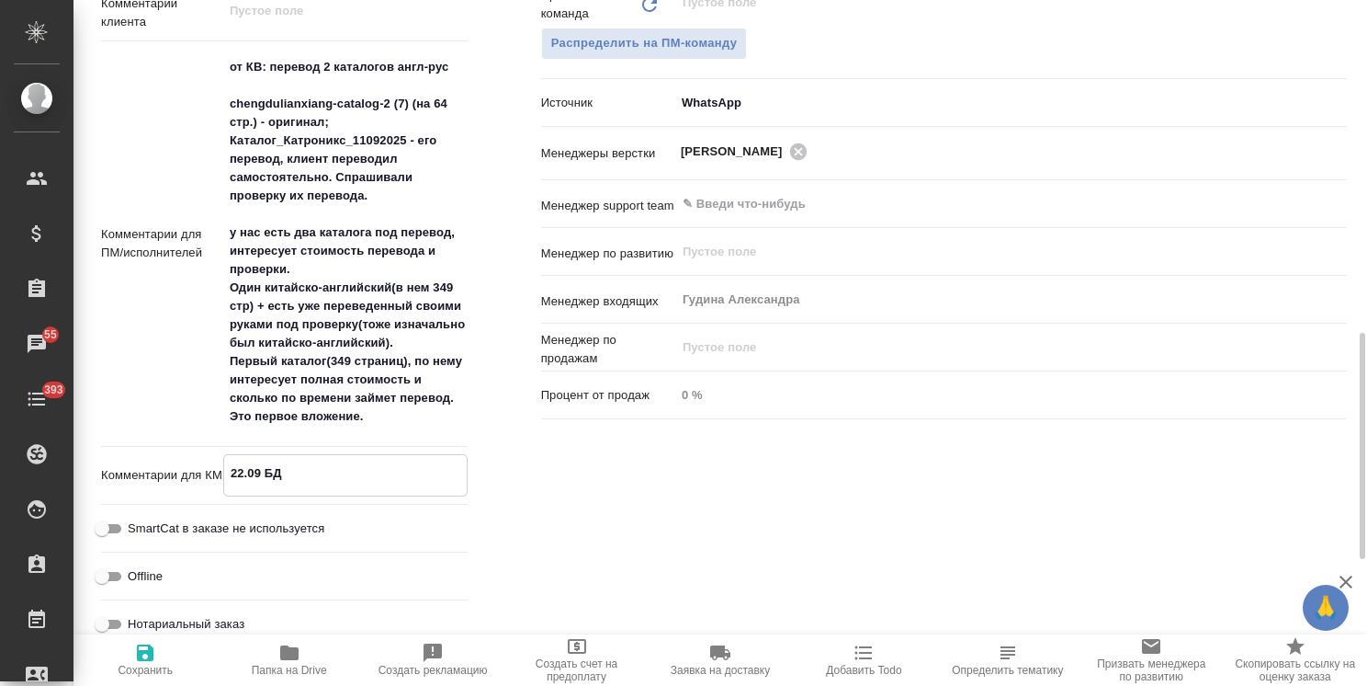
type textarea "x"
type textarea "22.09 БД:"
type textarea "x"
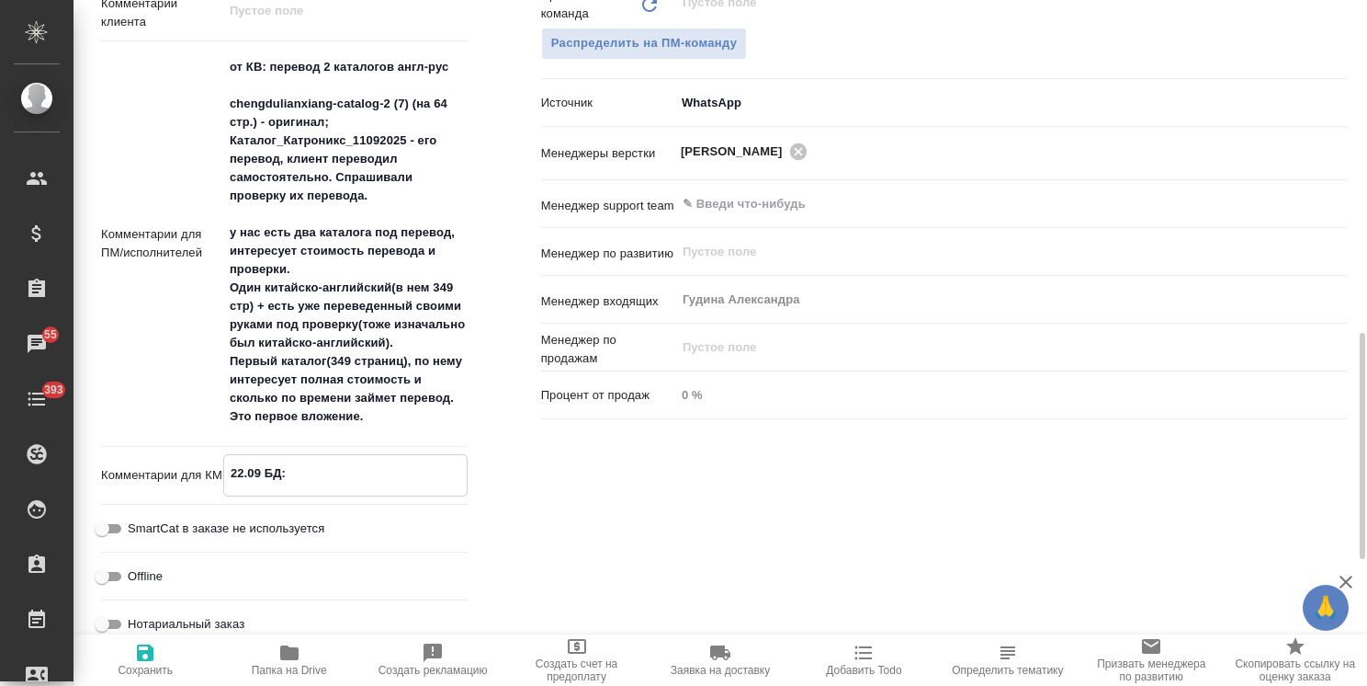
type textarea "x"
type textarea "22.09 БД:"
type textarea "x"
paste textarea "Ждем согласования рук-ва."
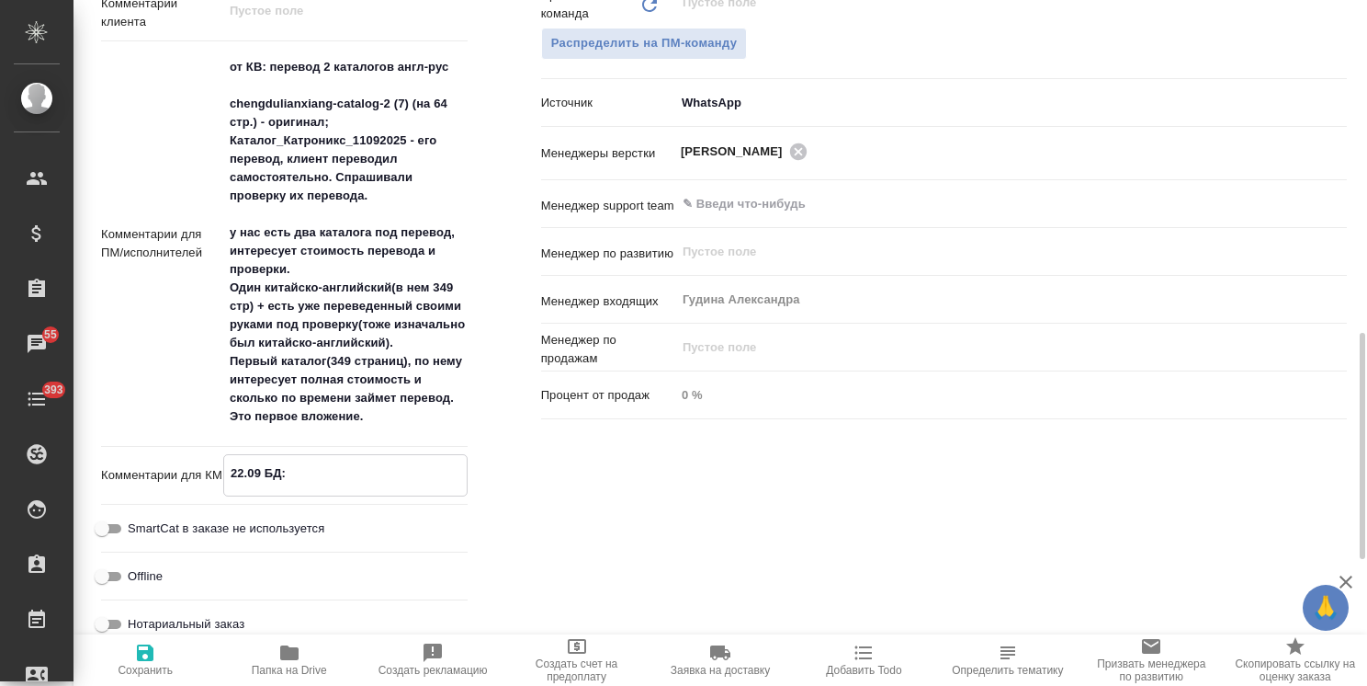
type textarea "x"
type textarea "22.09 БД: Ждем согласования рук-ва."
type textarea "x"
type textarea "22.09 БД: Ждем согласования рук-ва."
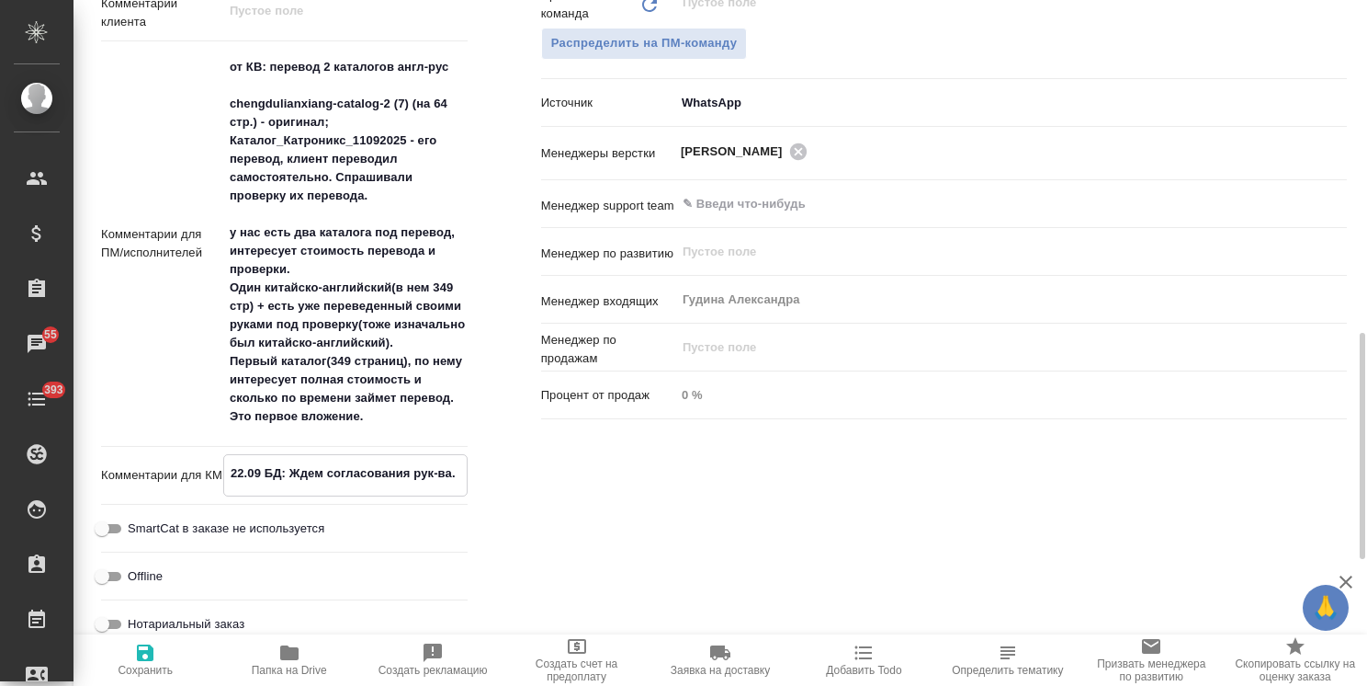
type textarea "x"
type textarea "22.09 БД: Ждем согласования рук-ва. Д"
type textarea "x"
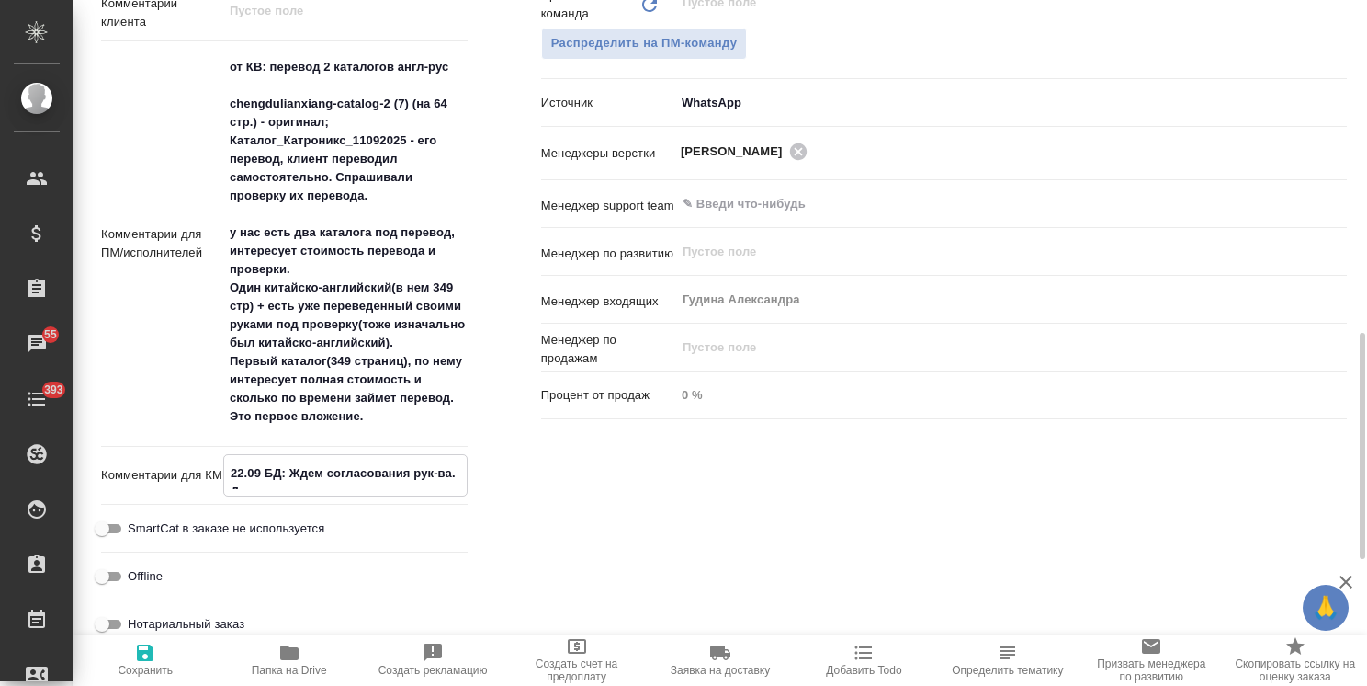
type textarea "x"
type textarea "22.09 БД: Ждем согласования рук-ва. Да"
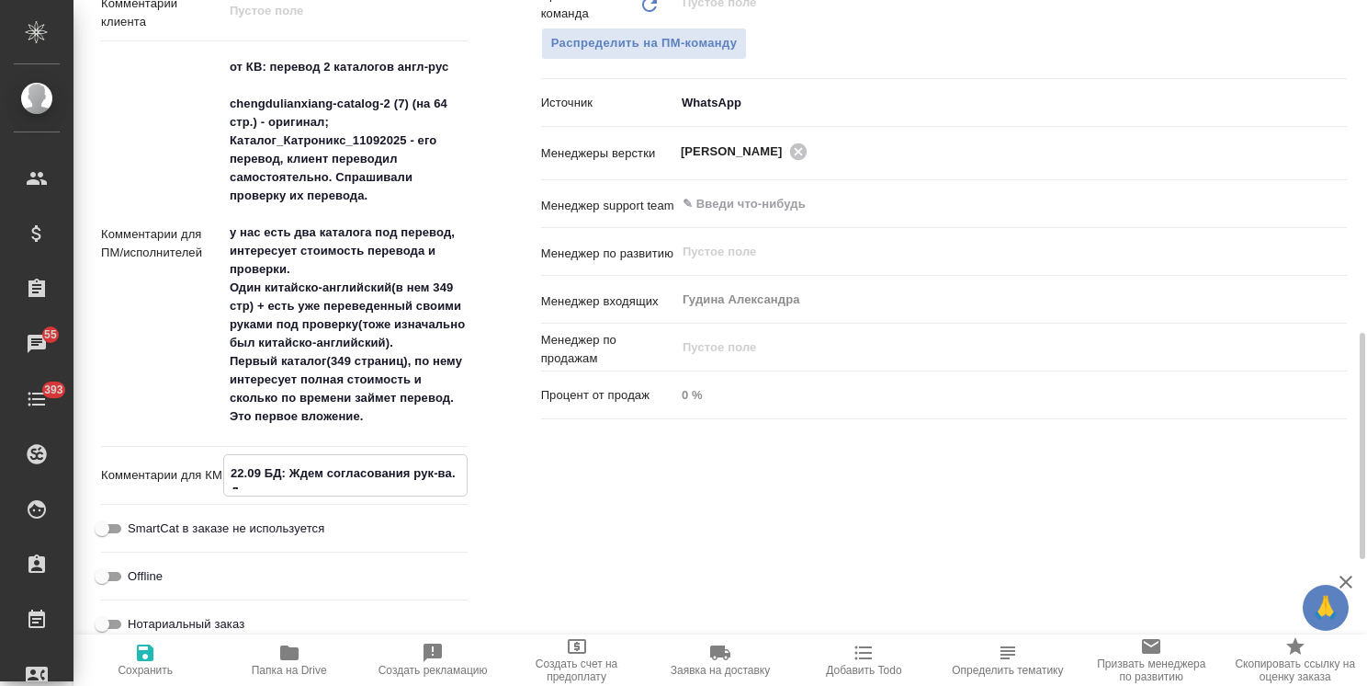
type textarea "x"
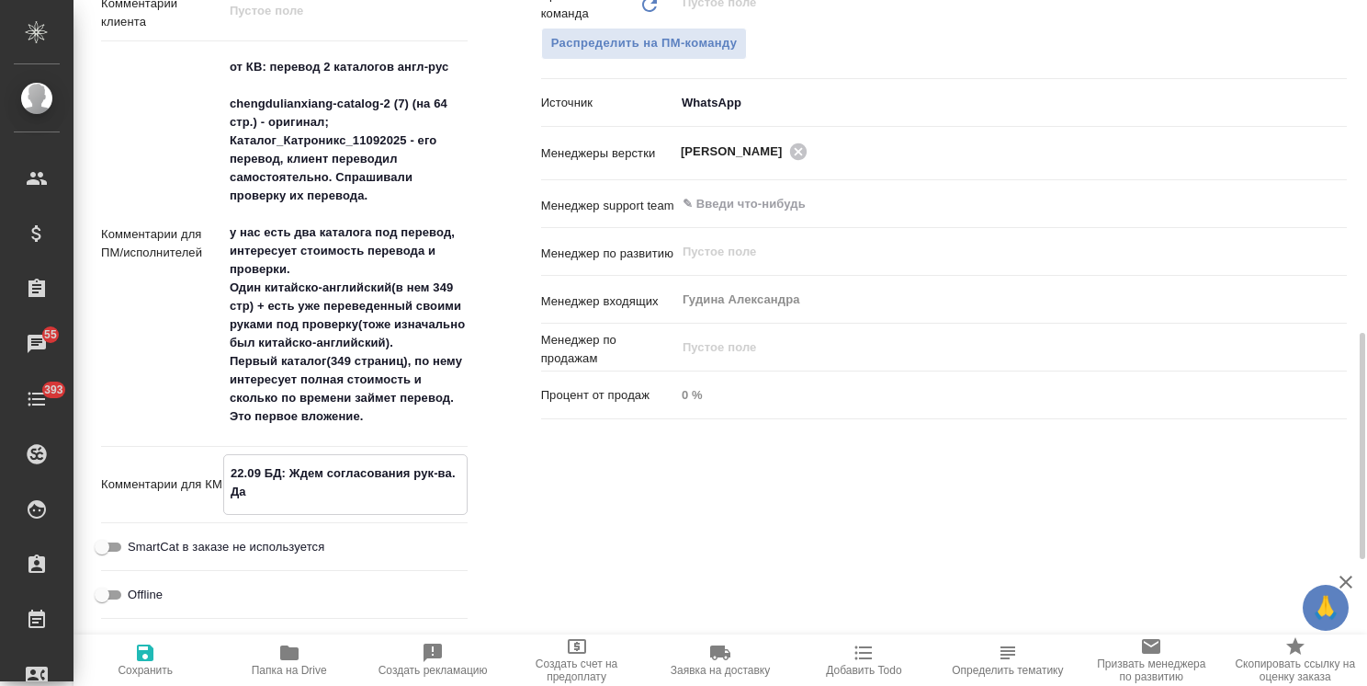
type textarea "x"
type textarea "22.09 БД: Ждем согласования рук-ва. Дат"
type textarea "x"
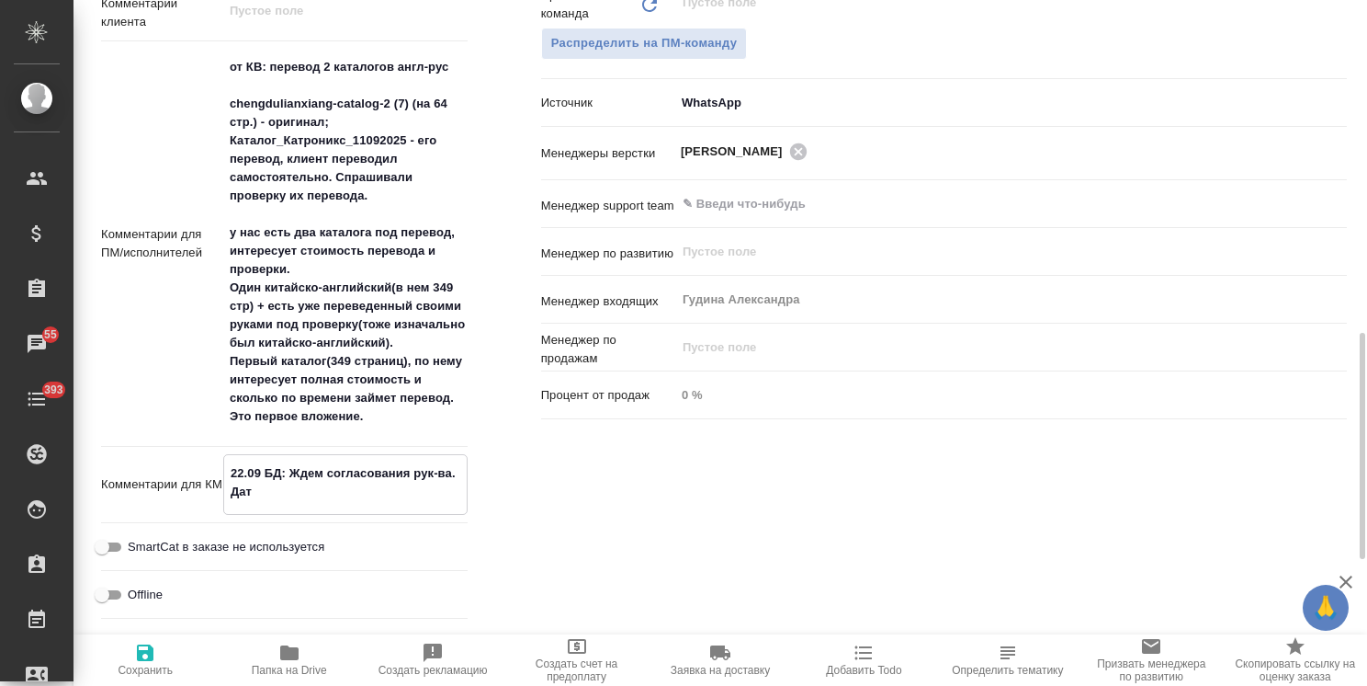
type textarea "x"
type textarea "22.09 БД: Ждем согласования рук-ва. Дата"
type textarea "x"
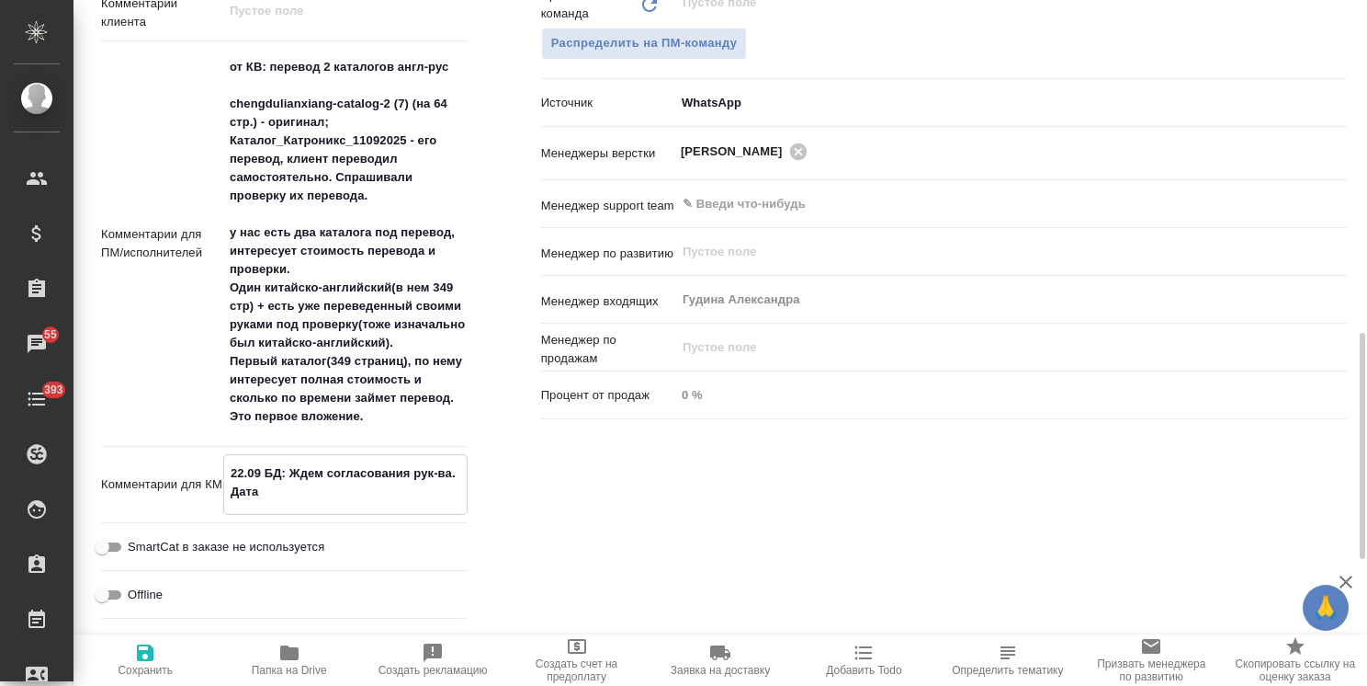
type textarea "22.09 БД: Ждем согласования рук-ва. Дата"
type textarea "x"
type textarea "22.09 БД: Ждем согласования рук-ва. Дата с"
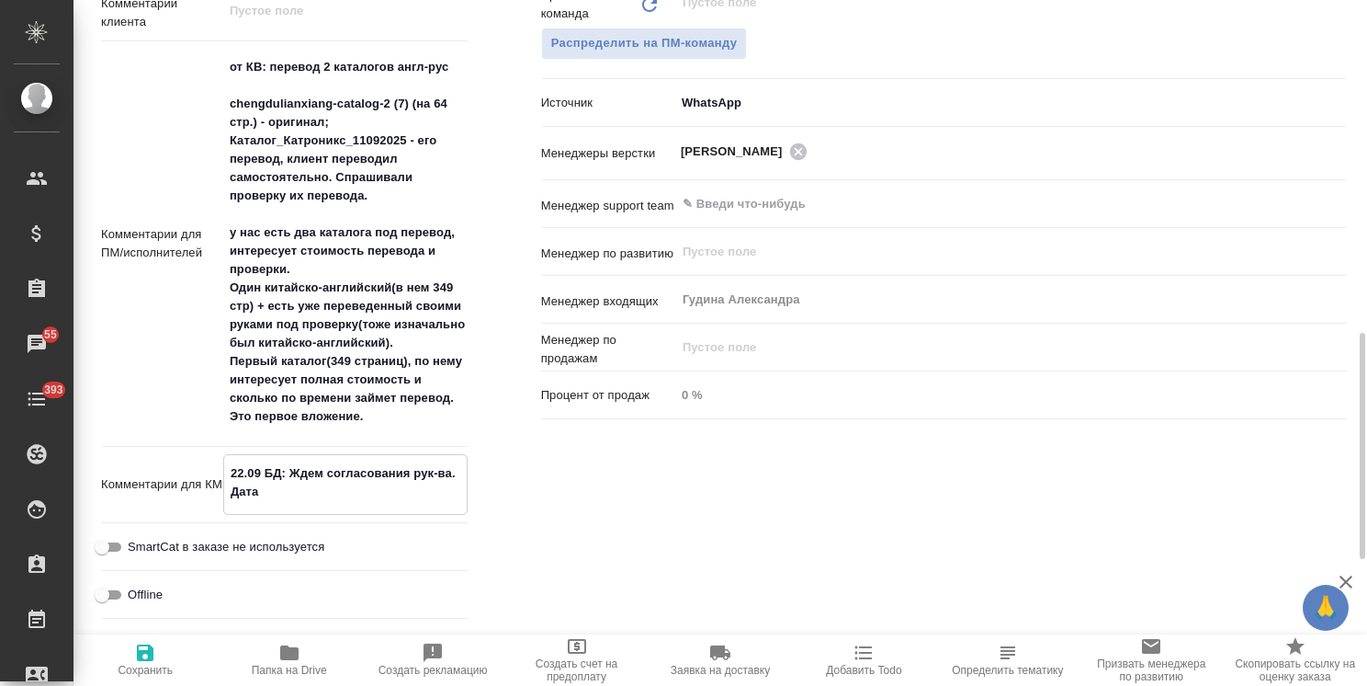
type textarea "x"
type textarea "22.09 БД: Ждем согласования рук-ва. Дата сл"
type textarea "x"
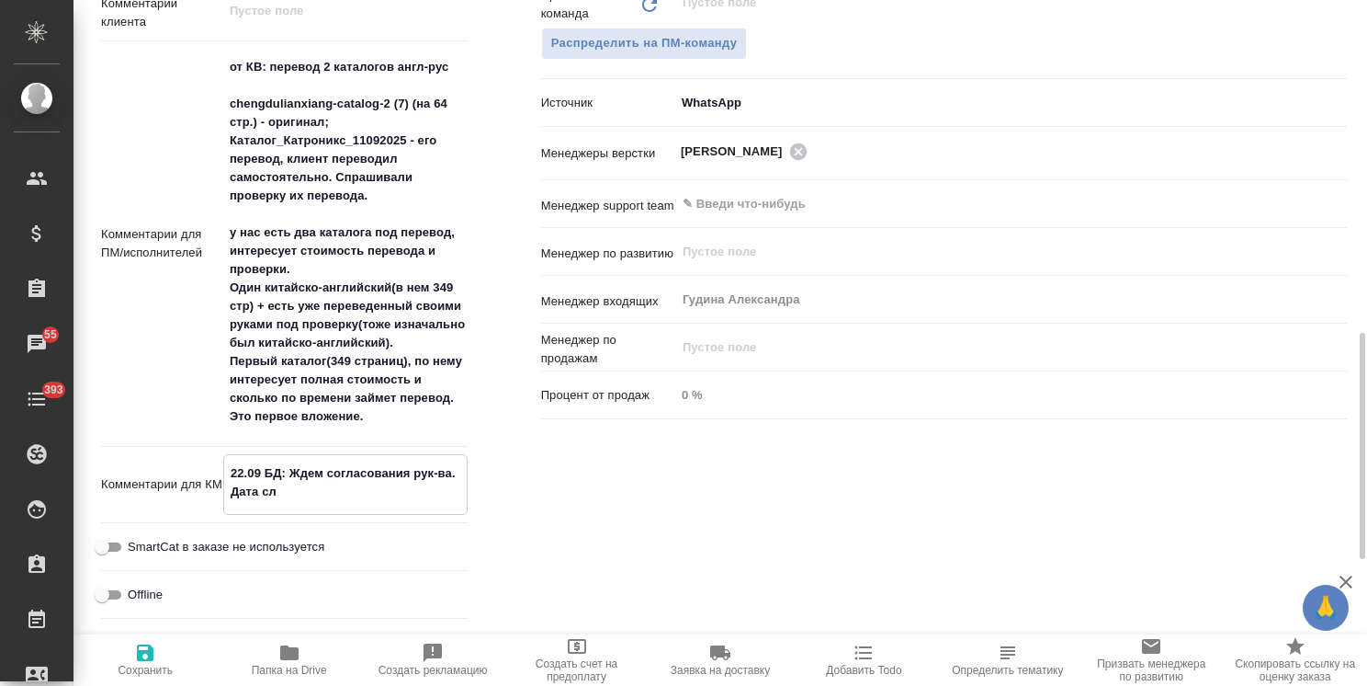
type textarea "x"
type textarea "22.09 БД: Ждем согласования рук-ва. Дата сл."
type textarea "x"
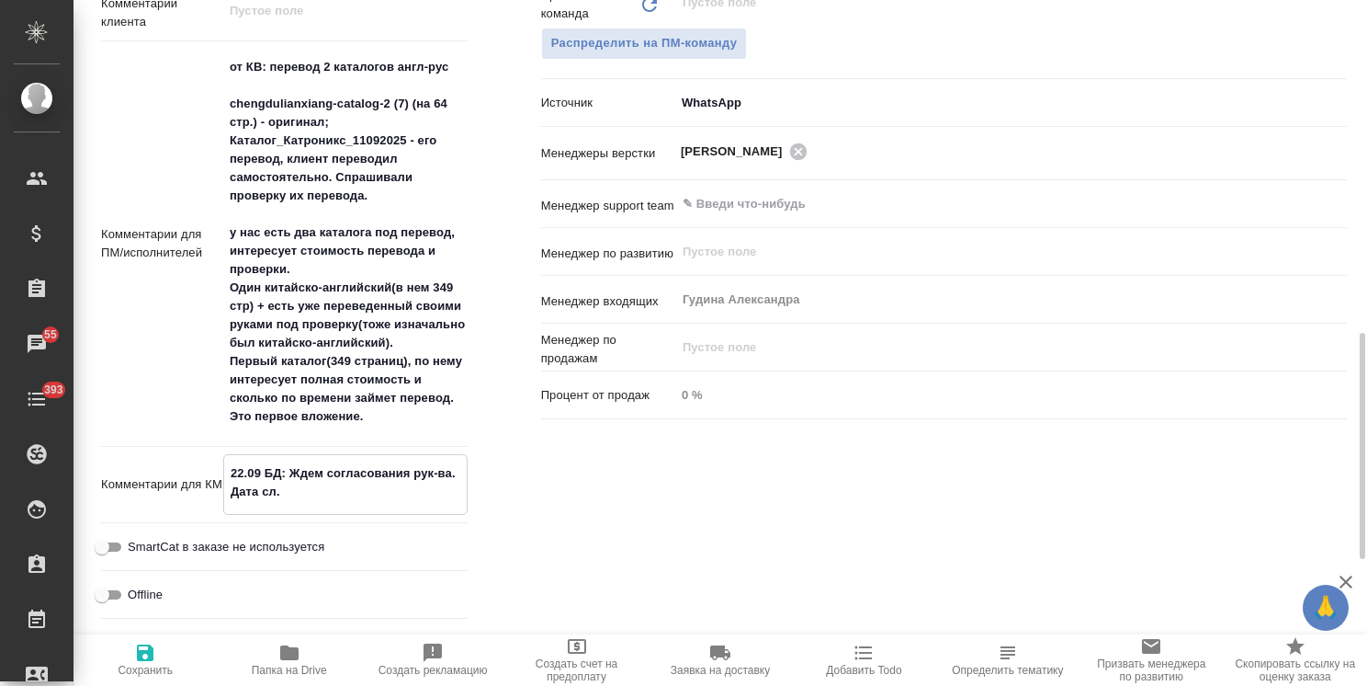
type textarea "x"
type textarea "22.09 БД: Ждем согласования рук-ва. Дата сл."
type textarea "x"
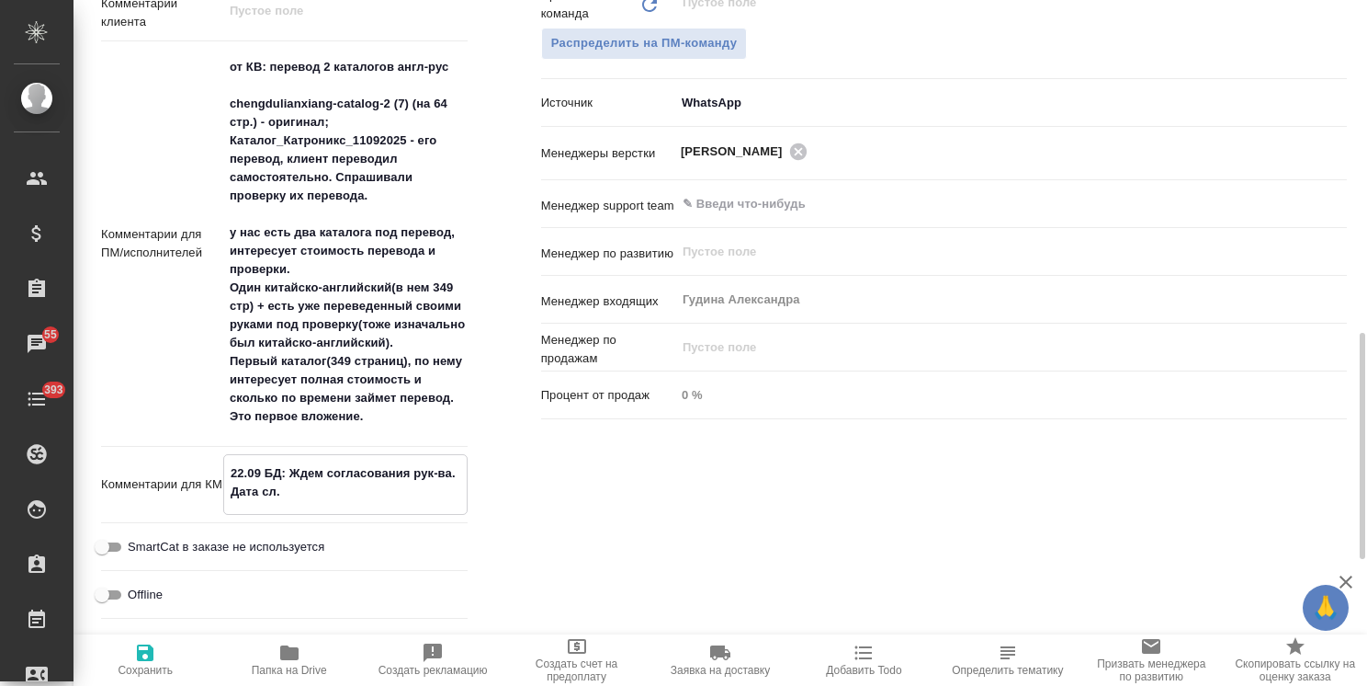
type textarea "22.09 БД: Ждем согласования рук-ва. Дата сл. ш"
type textarea "x"
type textarea "22.09 БД: Ждем согласования рук-ва. Дата сл. ша"
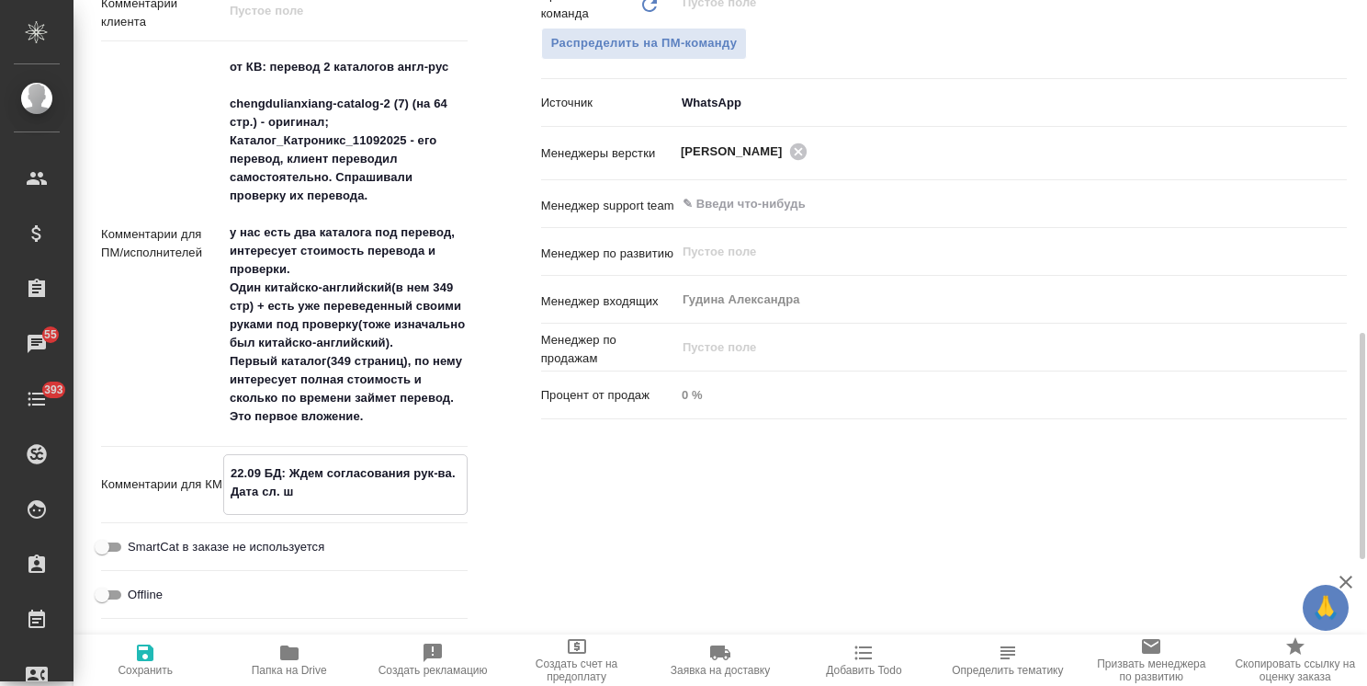
type textarea "x"
type textarea "22.09 БД: Ждем согласования рук-ва. Дата сл. шаг"
type textarea "x"
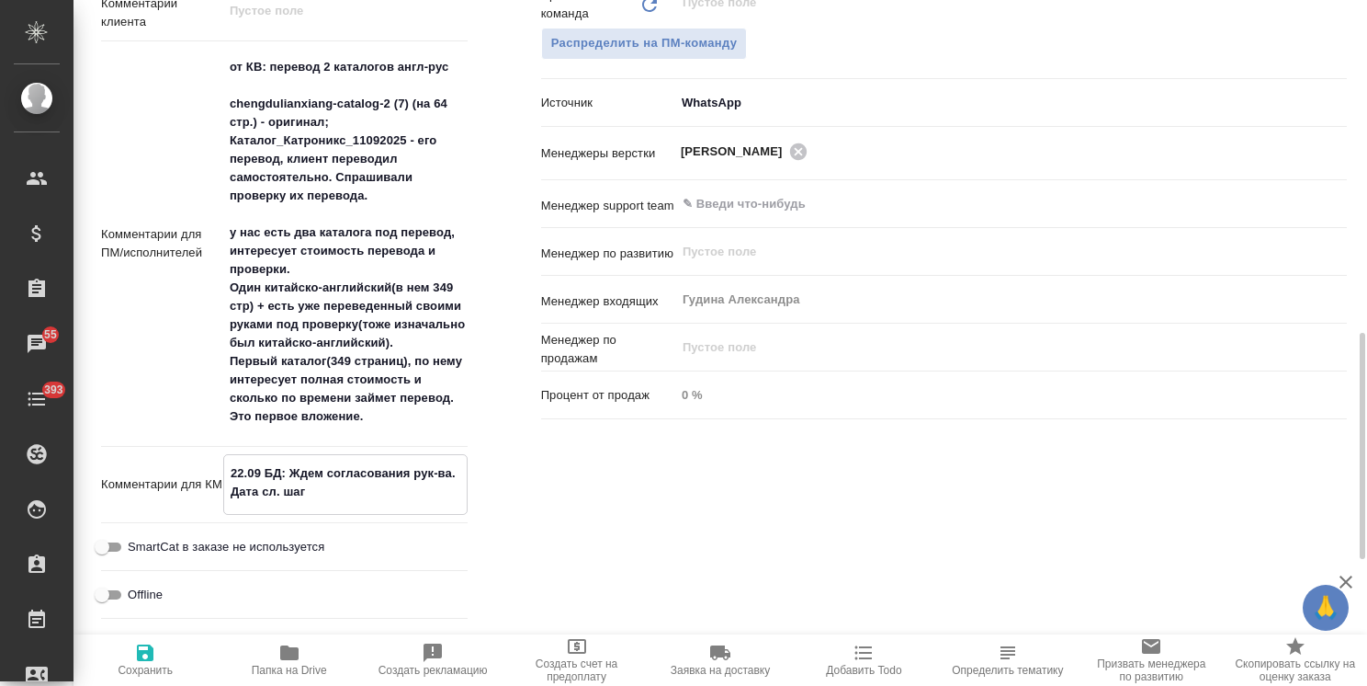
type textarea "x"
type textarea "22.09 БД: Ждем согласования рук-ва. Дата сл. шага"
type textarea "x"
type textarea "22.09 БД: Ждем согласования рук-ва. Дата сл. шага:"
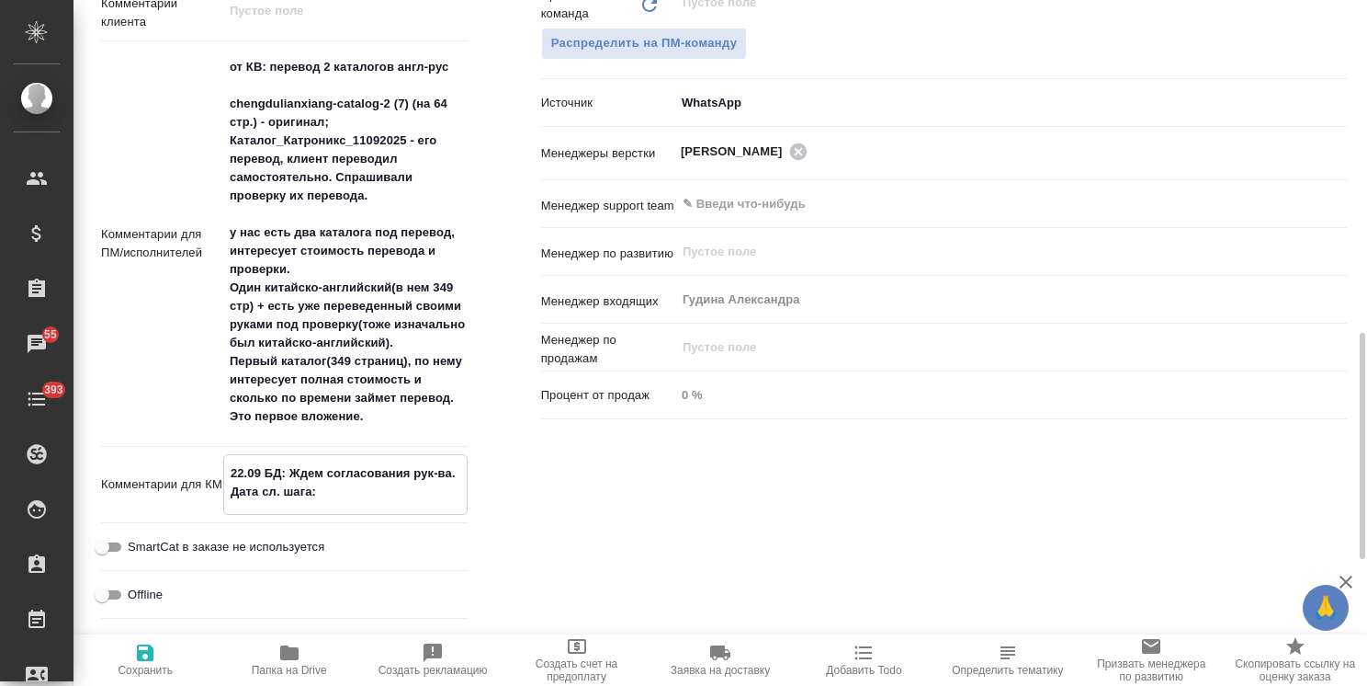
type textarea "x"
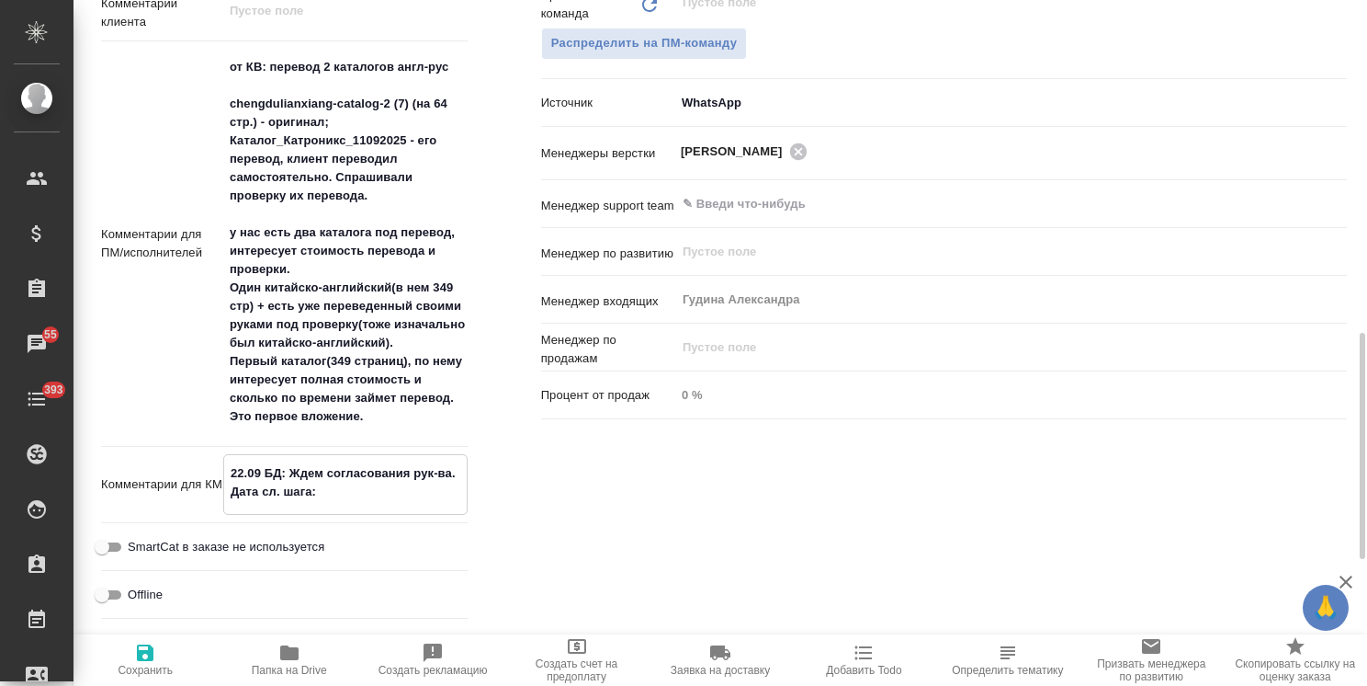
type textarea "22.09 БД: Ждем согласования рук-ва. Дата сл. шага:"
type textarea "x"
type textarea "22.09 БД: Ждем согласования рук-ва. Дата сл. шага: 2"
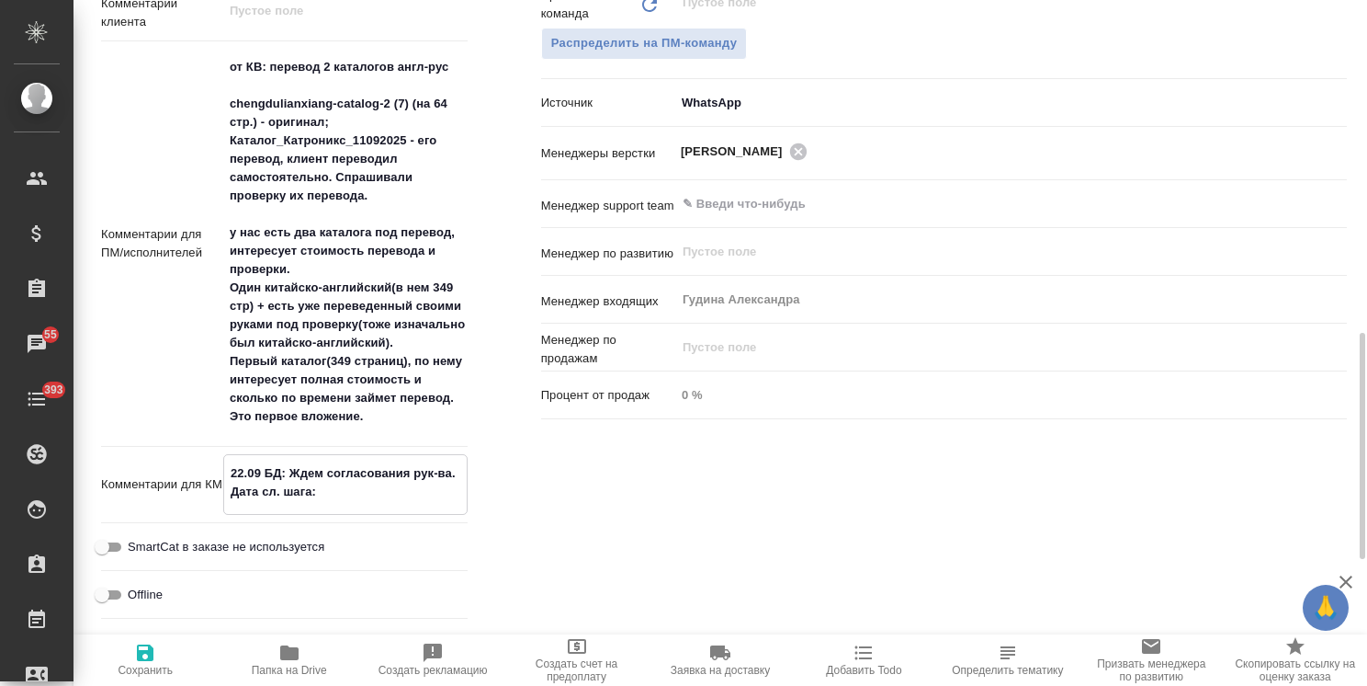
type textarea "x"
type textarea "22.09 БД: Ждем согласования рук-ва. Дата сл. шага: 29"
type textarea "x"
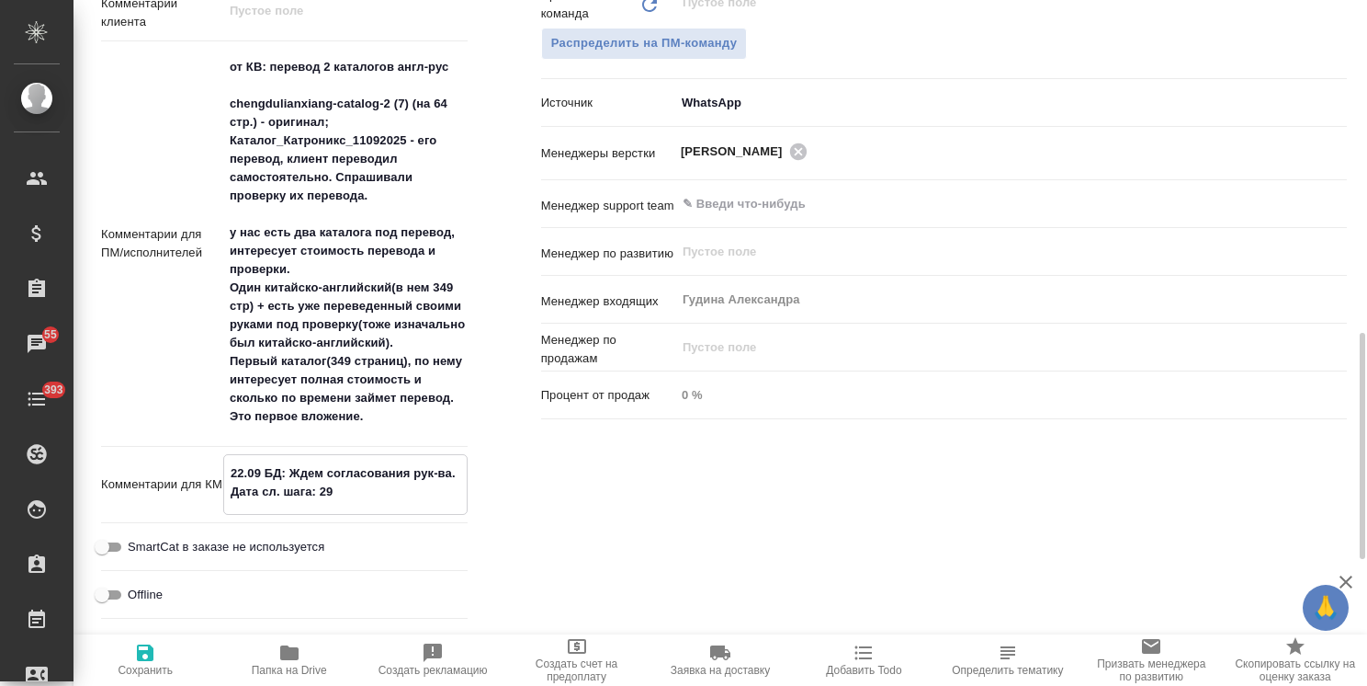
type textarea "x"
type textarea "22.09 БД: Ждем согласования рук-ва. Дата сл. шага: 29."
type textarea "x"
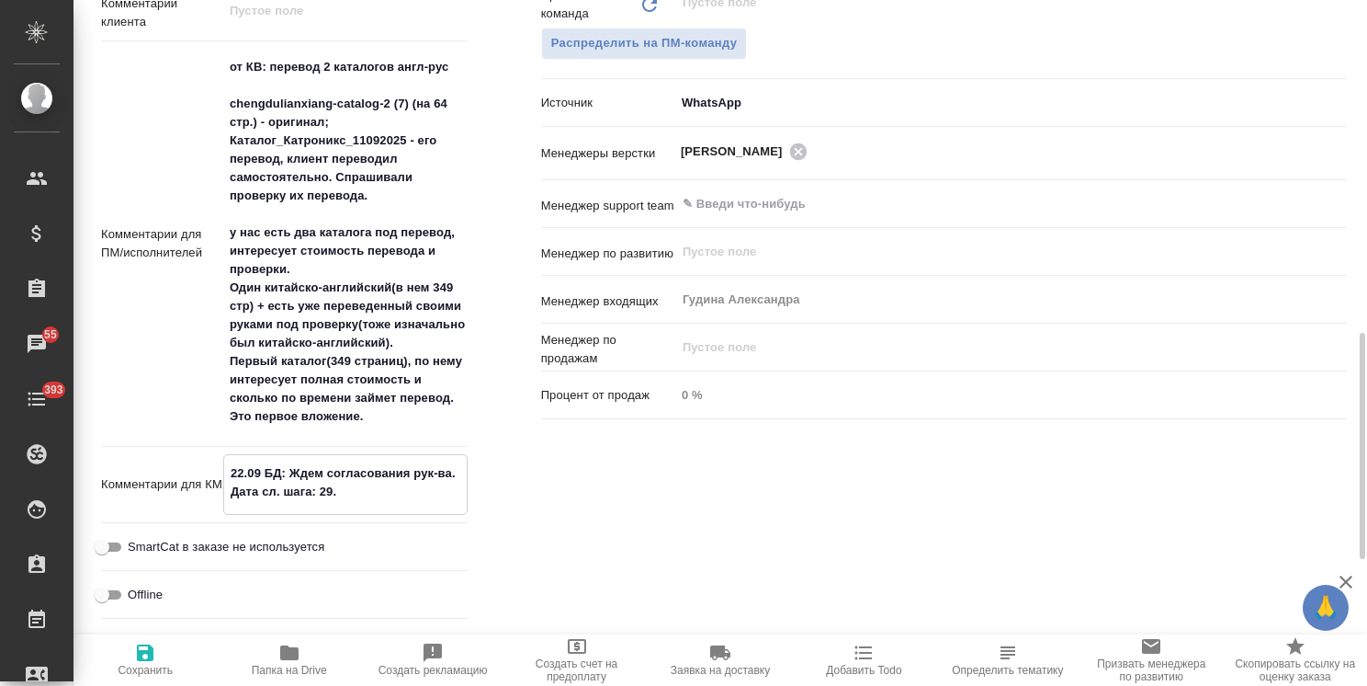
type textarea "x"
type textarea "22.09 БД: Ждем согласования рук-ва. Дата сл. шага: 29.0"
type textarea "x"
type textarea "22.09 БД: Ждем согласования рук-ва. Дата сл. шага: 29.09"
type textarea "x"
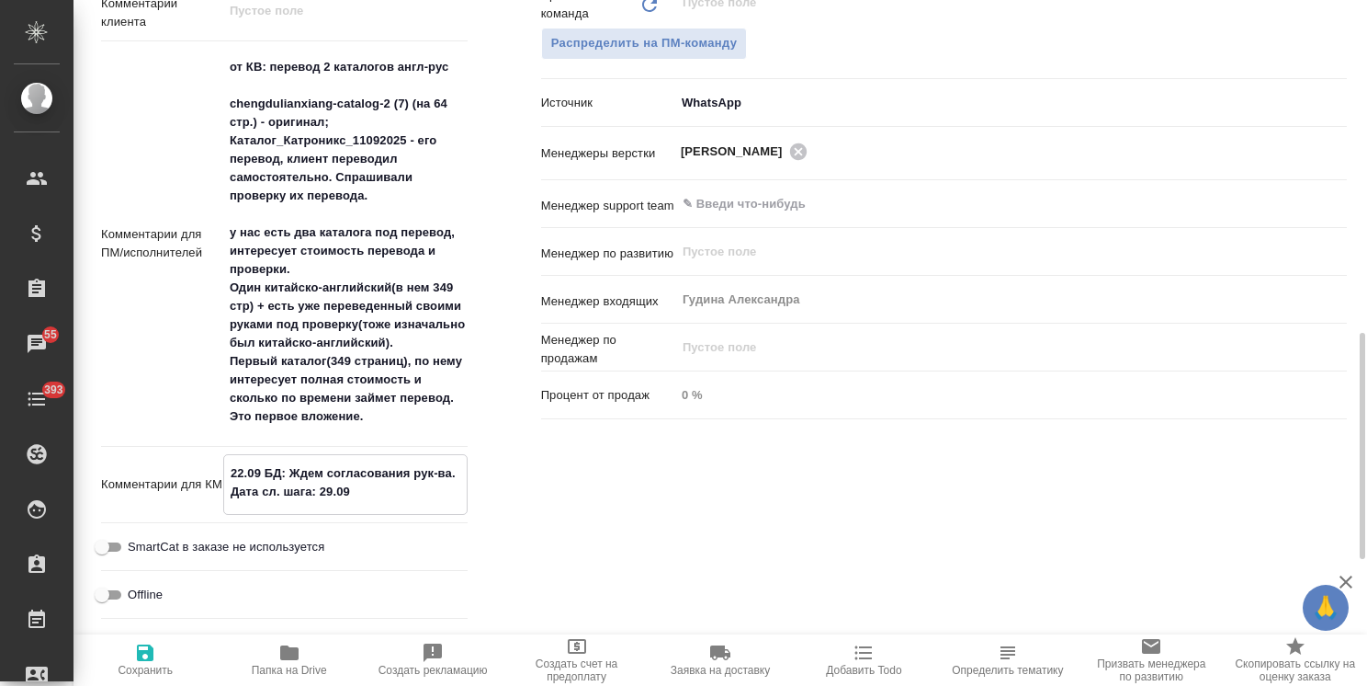
type textarea "x"
type textarea "22.09 БД: Ждем согласования рук-ва. Дата сл. шага: 29.09."
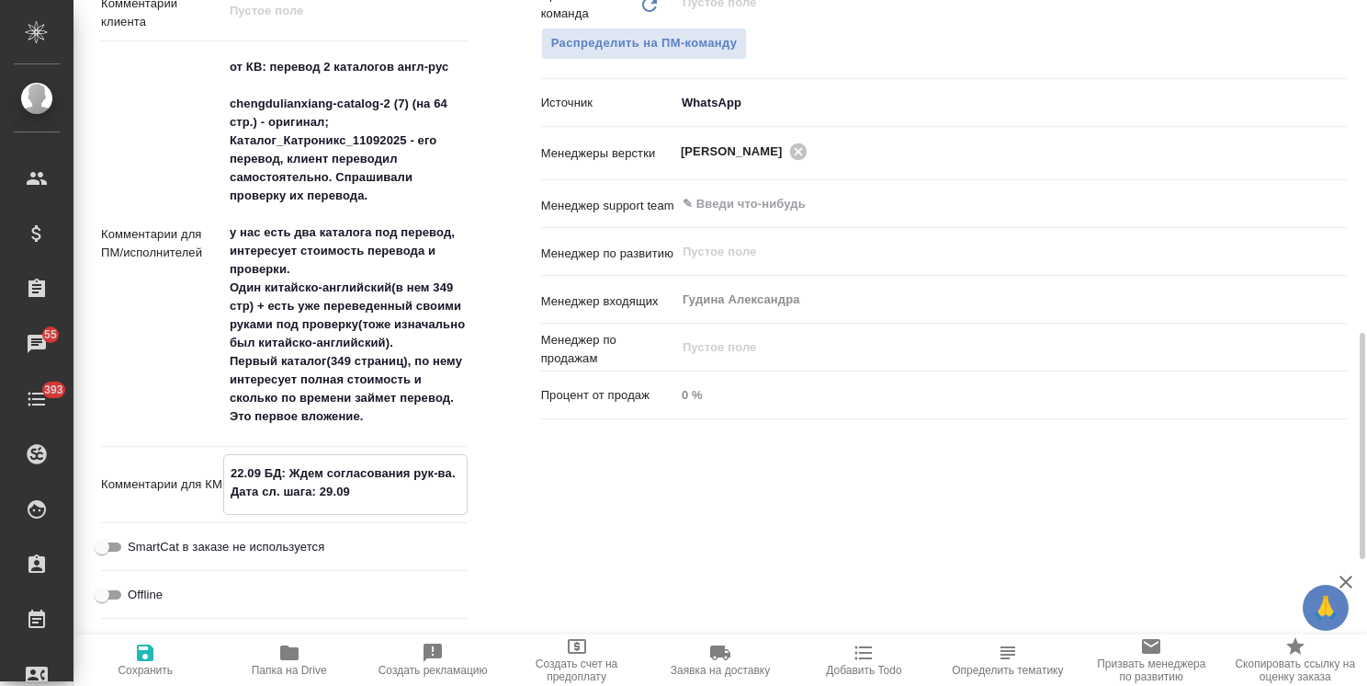
type textarea "x"
click at [236, 480] on textarea "22.09 БД: Ждем согласования рук-ва. Дата сл. шага: 29.09." at bounding box center [345, 483] width 243 height 50
type textarea "24.09 БД: Ждем согласования рук-ва. Дата сл. шага: 29.09."
type textarea "x"
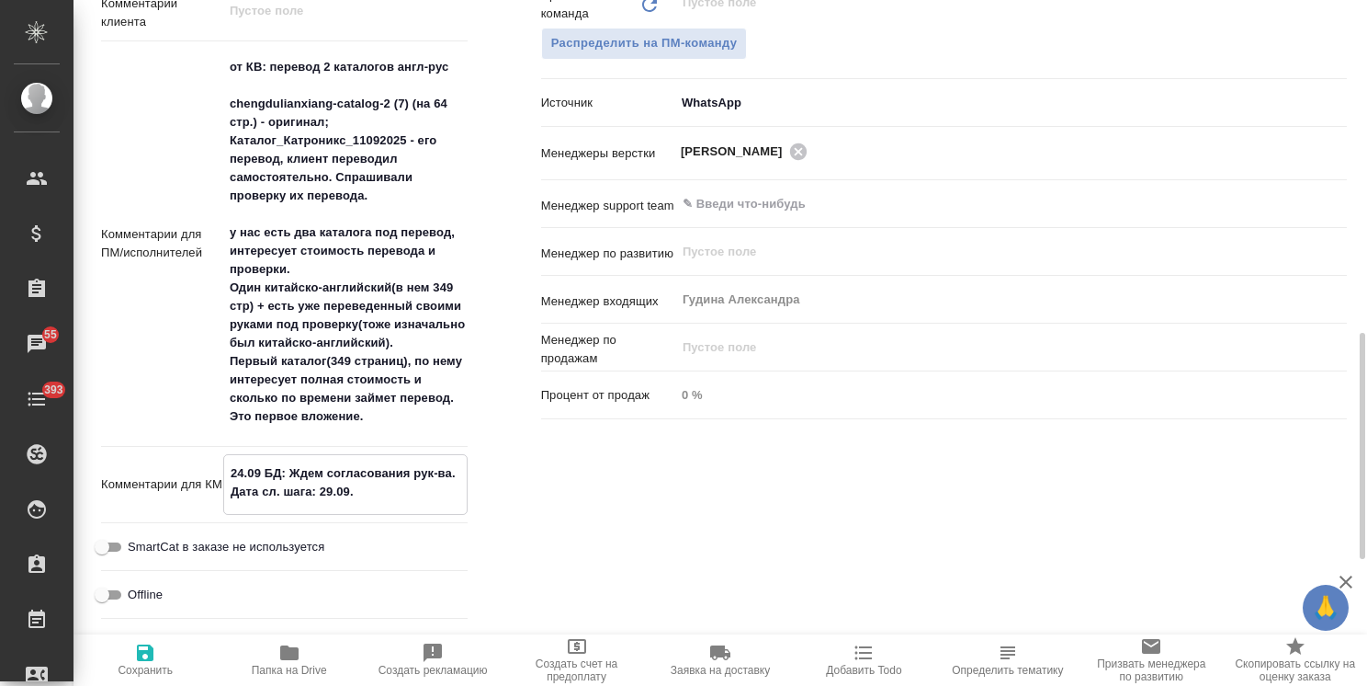
type textarea "x"
type textarea "24.09 БД: Ждем согласования рук-ва. Дата сл. шага: 29.09."
type textarea "x"
click at [121, 670] on span "Сохранить" at bounding box center [145, 669] width 55 height 13
type textarea "x"
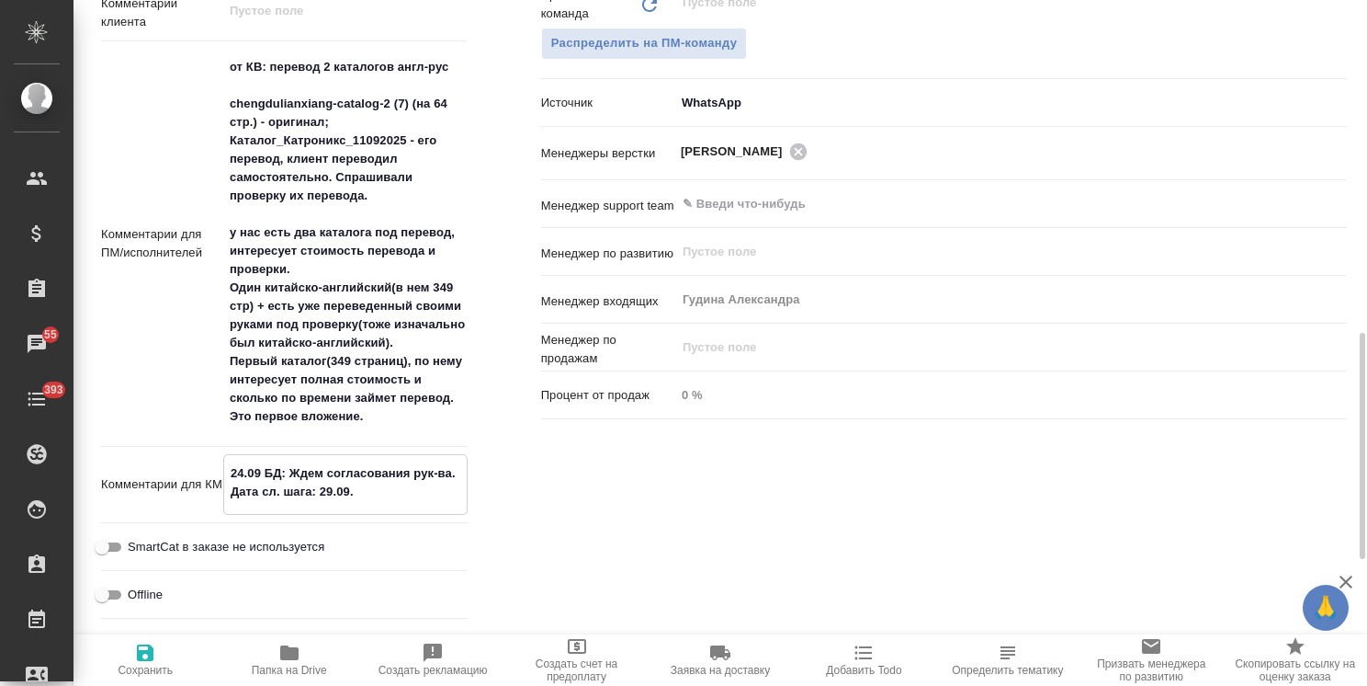
type textarea "x"
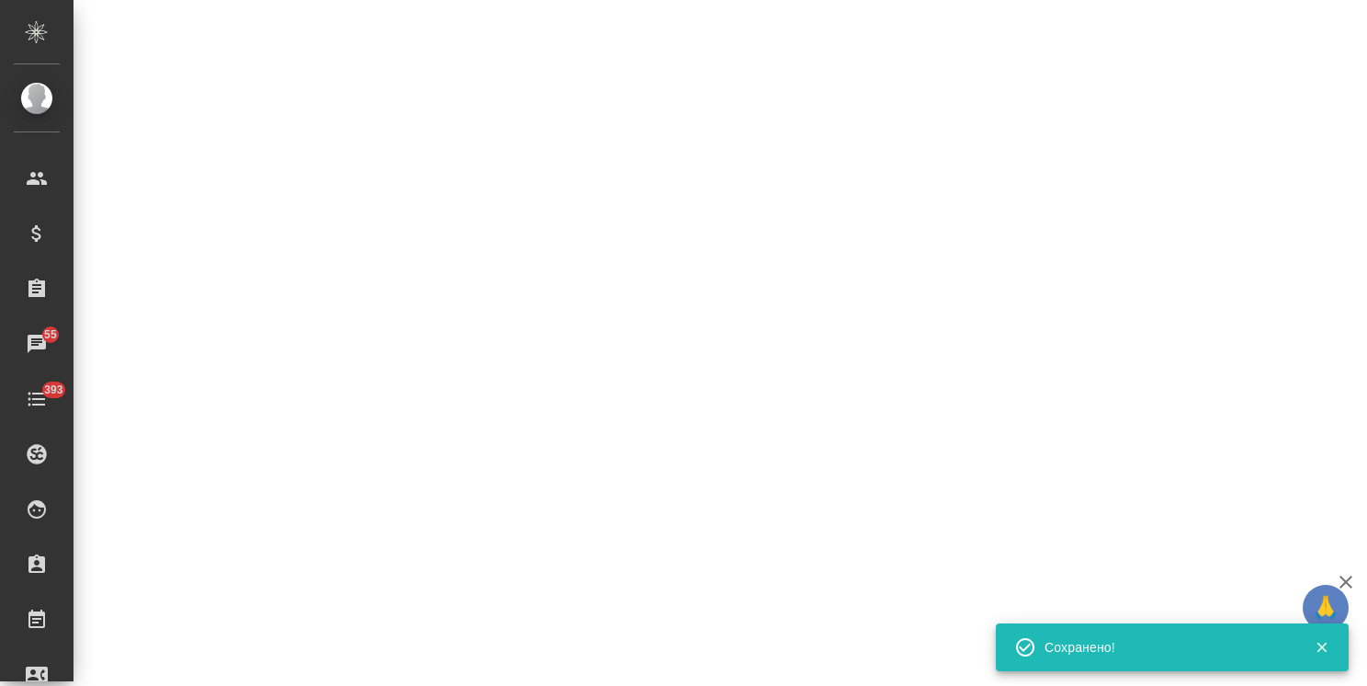
select select "RU"
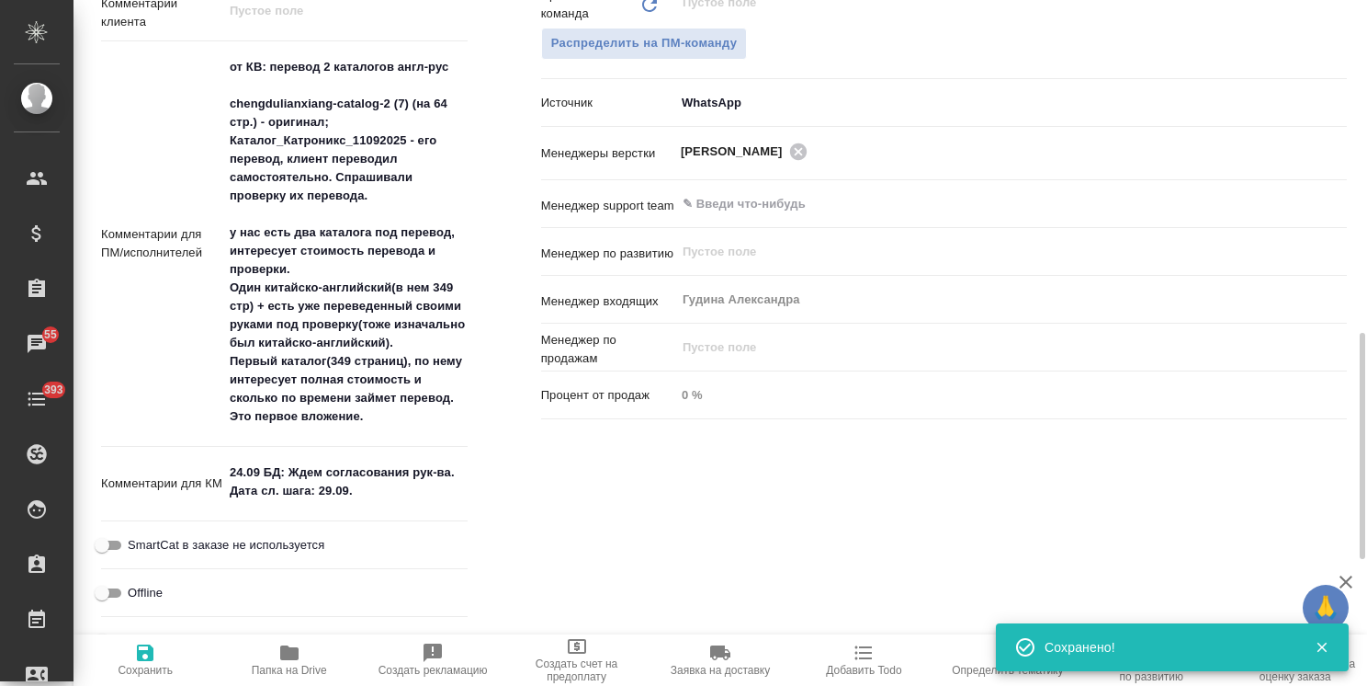
type textarea "x"
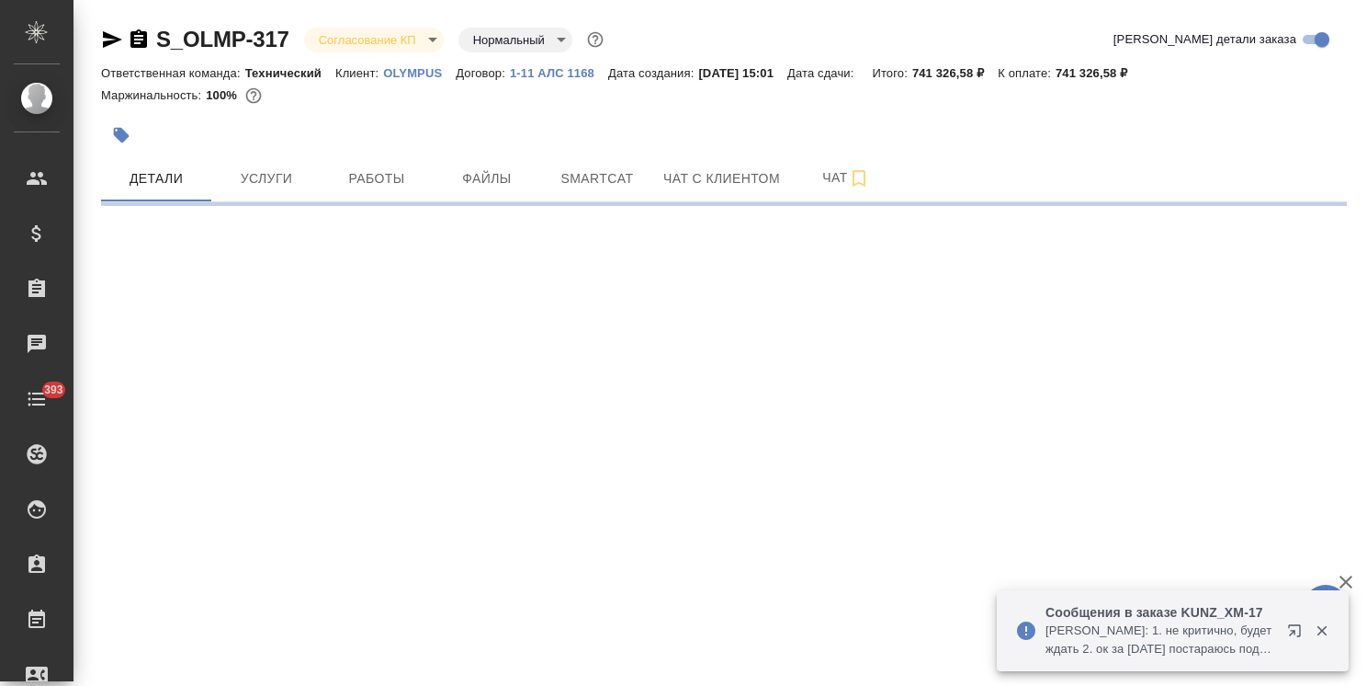
select select "RU"
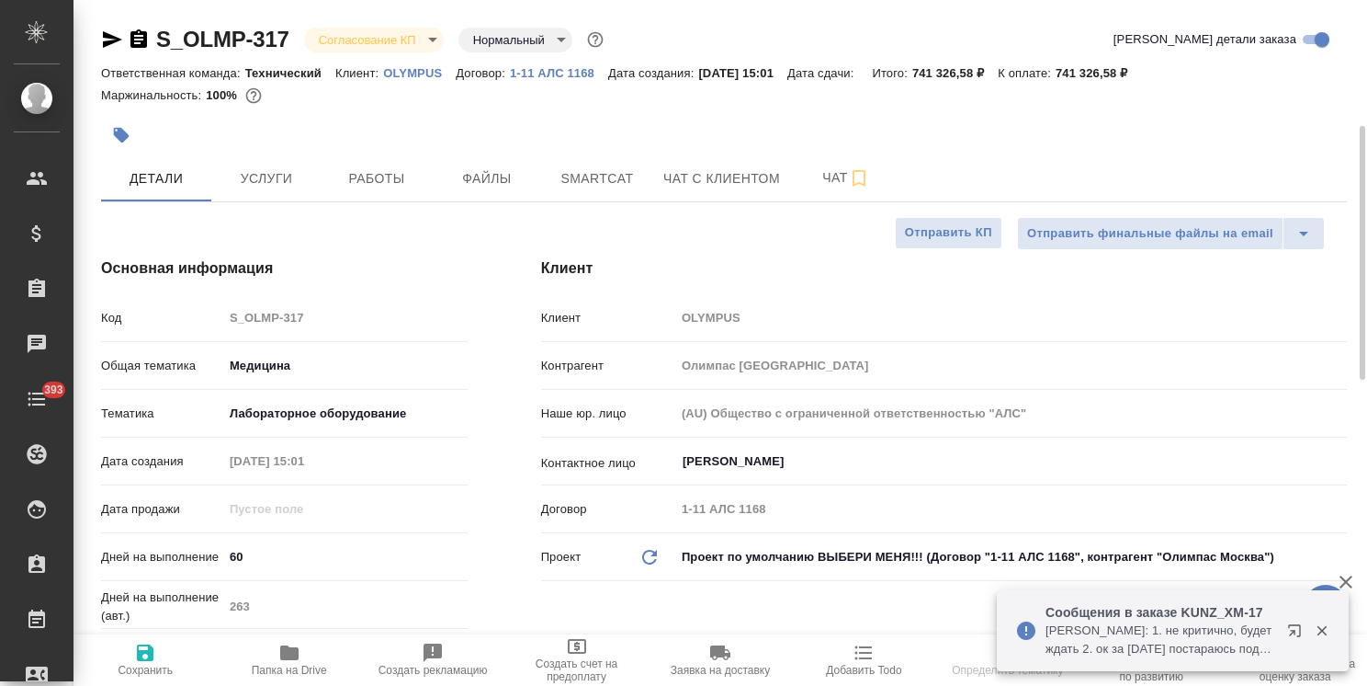
type textarea "x"
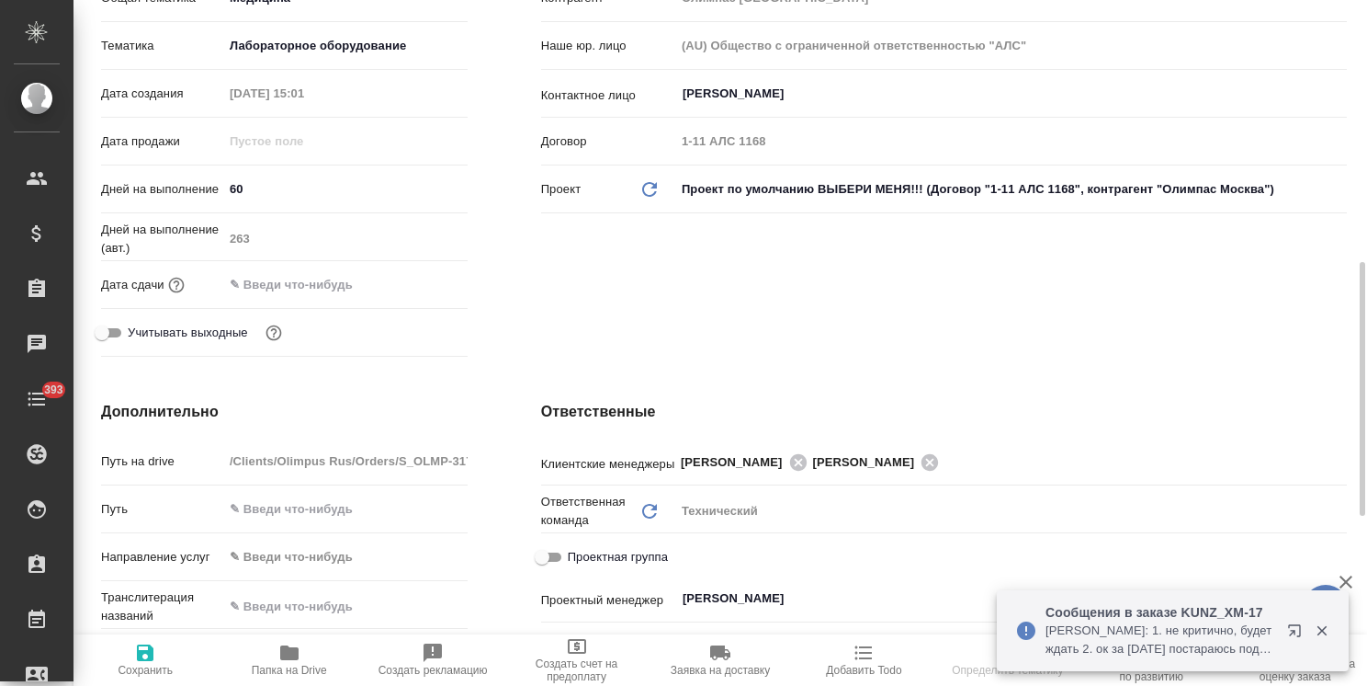
type textarea "x"
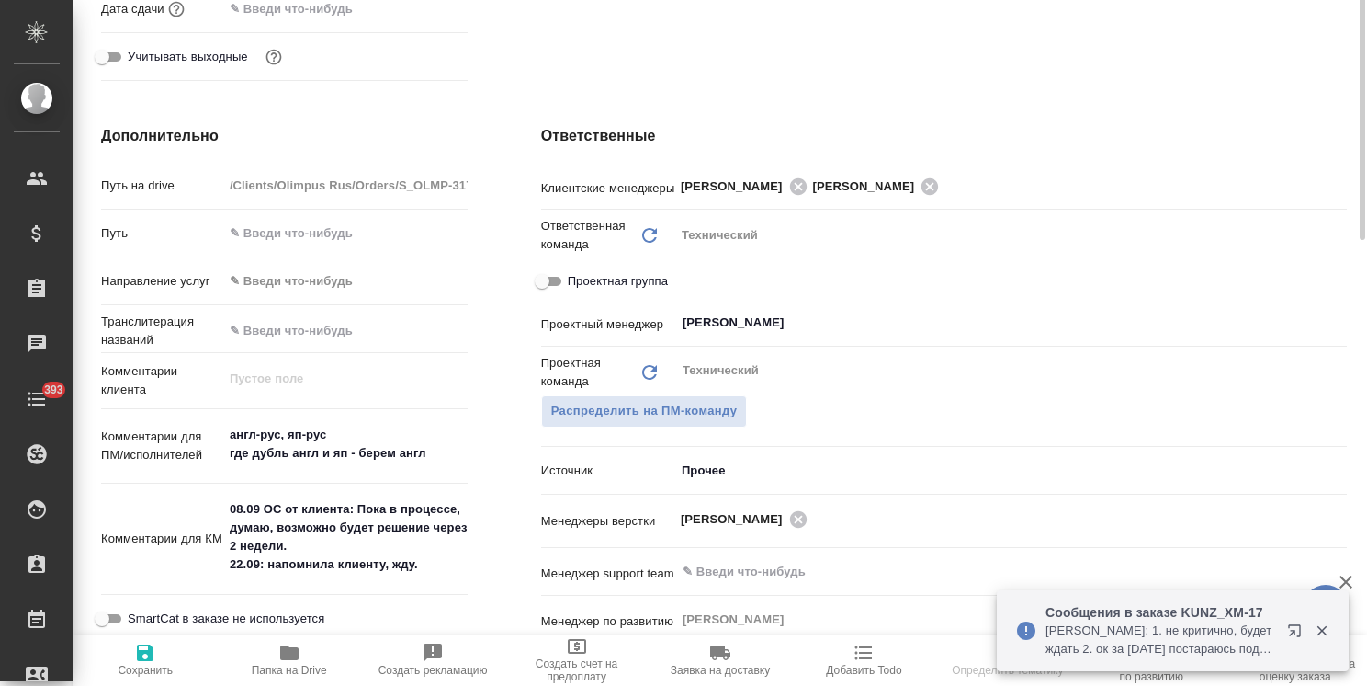
type textarea "x"
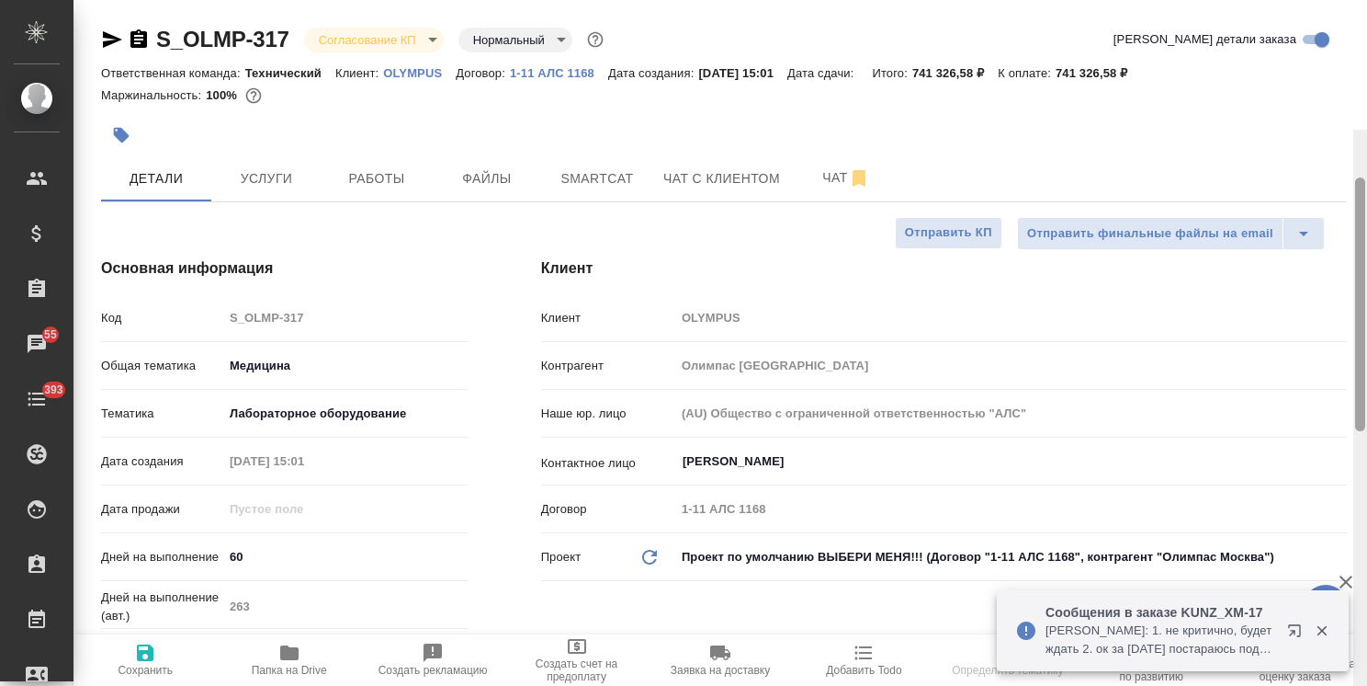
drag, startPoint x: 1359, startPoint y: 494, endPoint x: 452, endPoint y: 95, distance: 991.2
click at [1290, 87] on div "S_OLMP-317 Согласование КП kpNegotiation Нормальный normal Кратко детали заказа…" at bounding box center [721, 343] width 1294 height 686
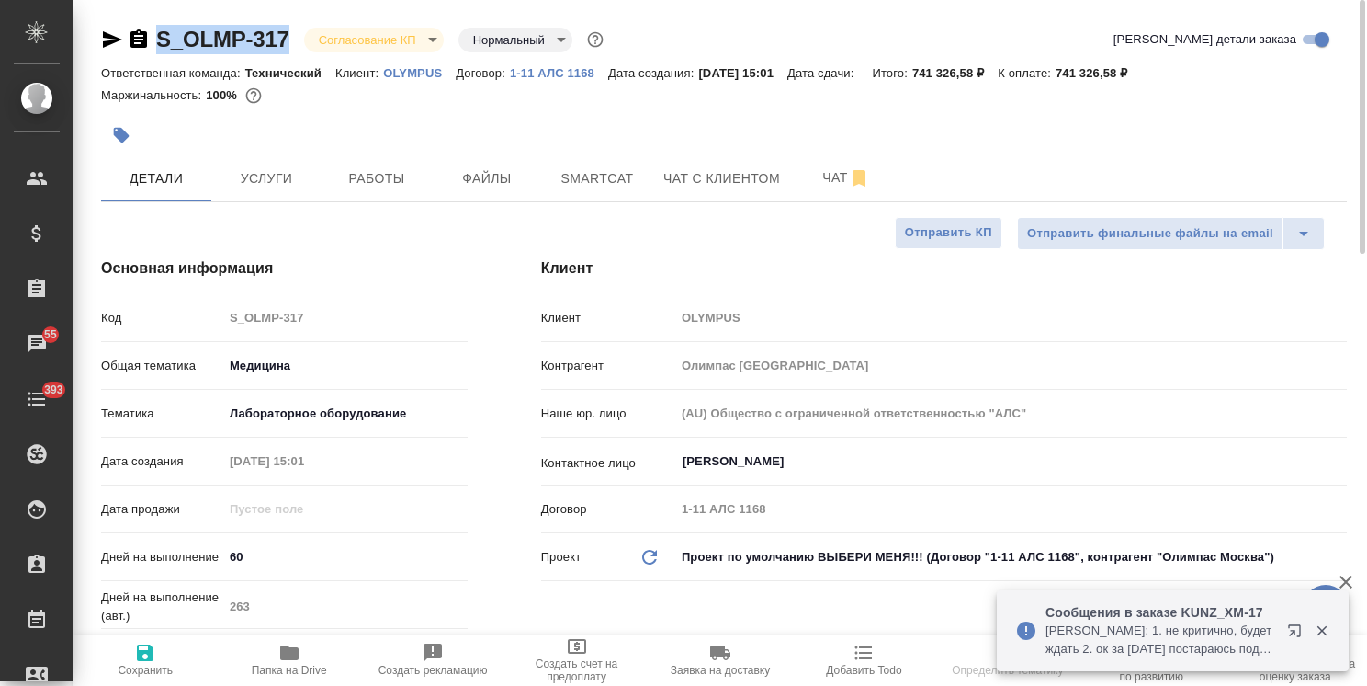
click at [63, 24] on div ".cls-1 fill:#fff; AWATERA [PERSON_NAME] Спецификации Заказы 55 Чаты 393 Todo Пр…" at bounding box center [683, 343] width 1367 height 686
type textarea "x"
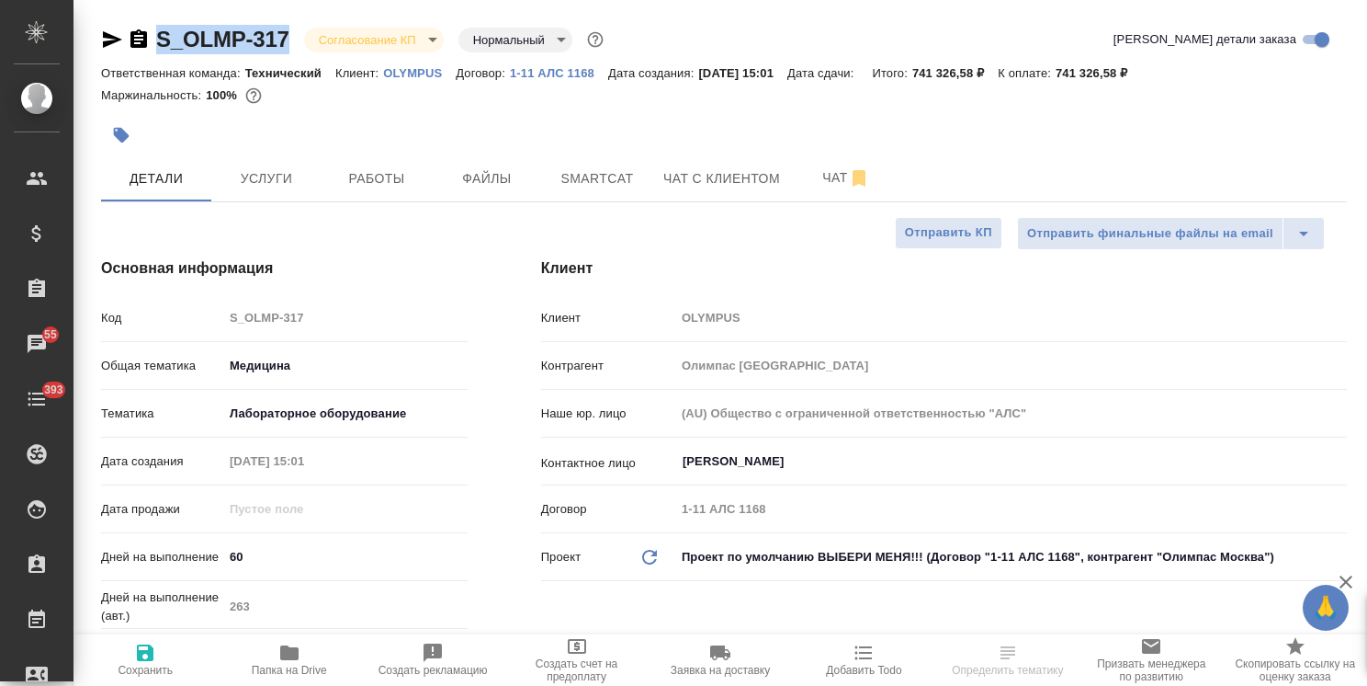
type textarea "x"
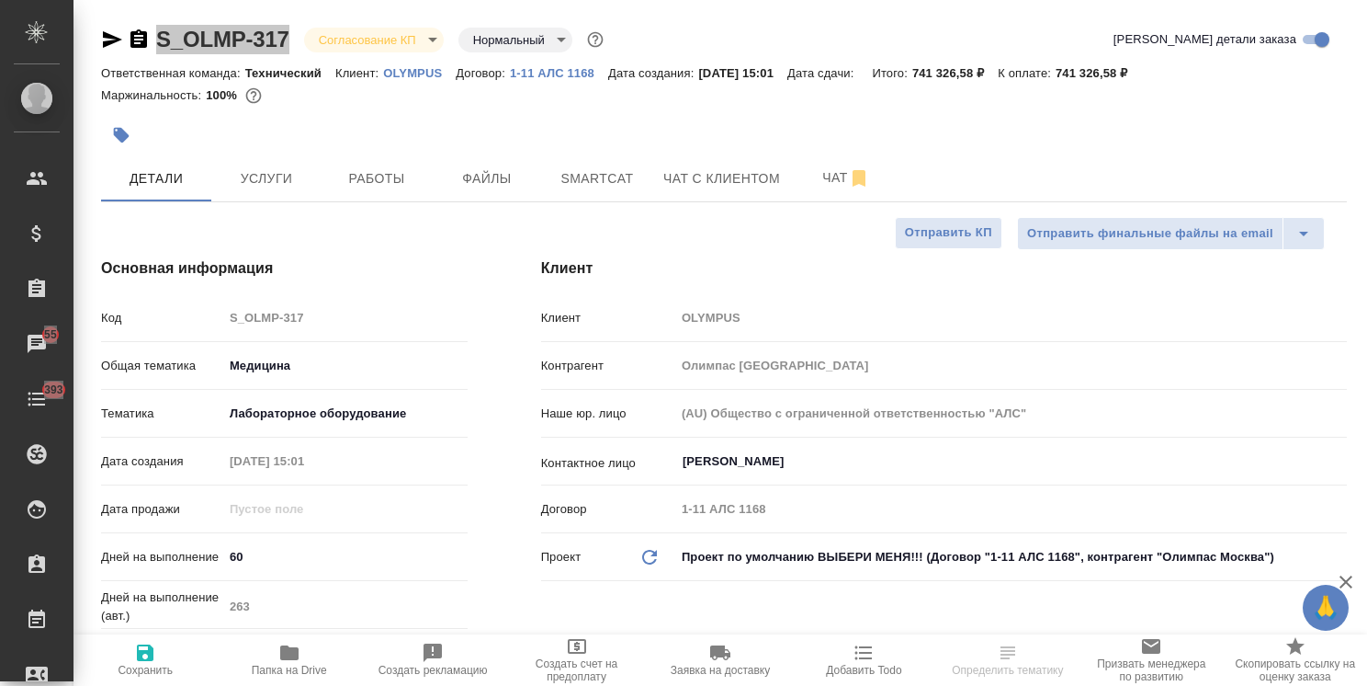
type textarea "x"
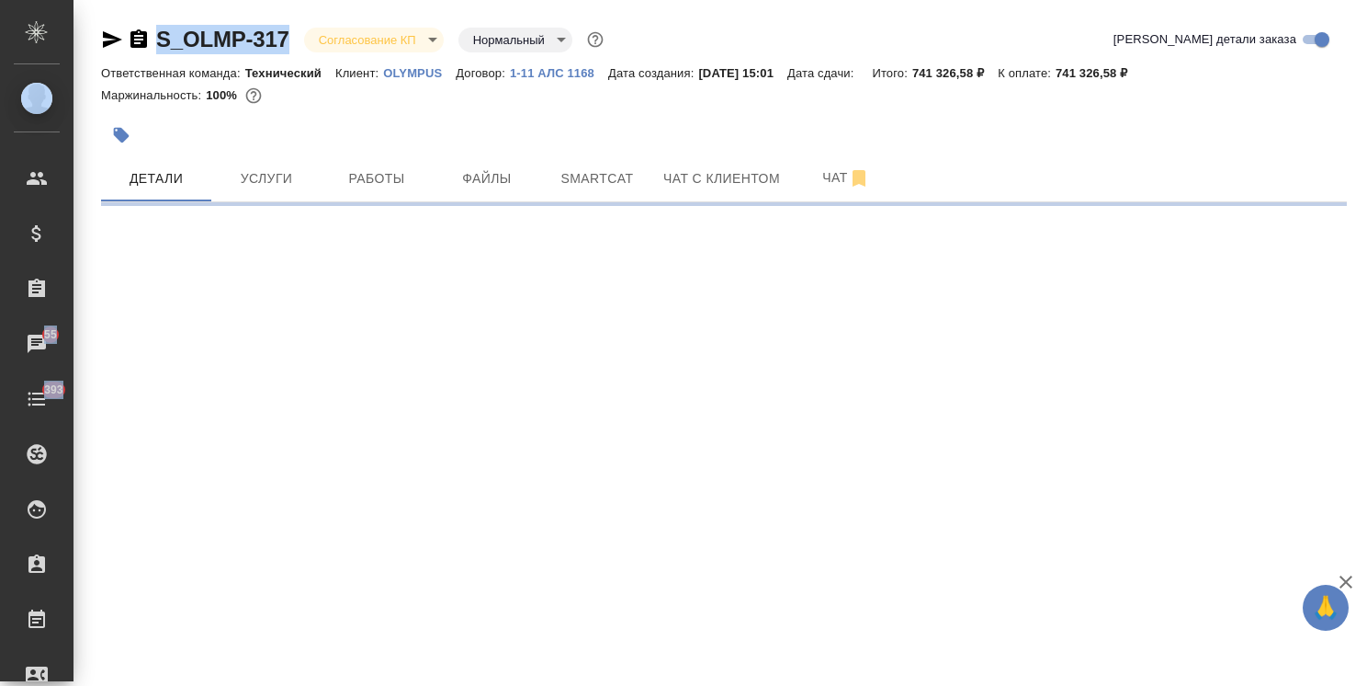
select select "RU"
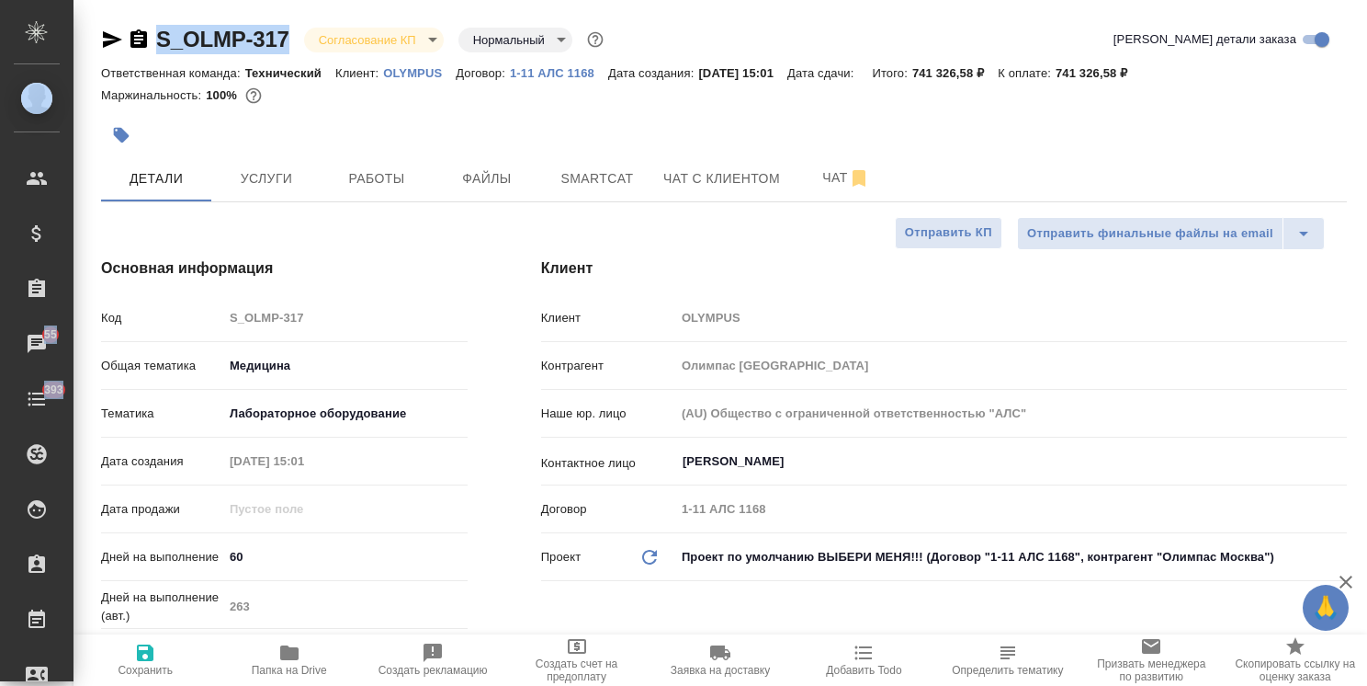
type textarea "x"
drag, startPoint x: 252, startPoint y: 16, endPoint x: 147, endPoint y: 6, distance: 105.2
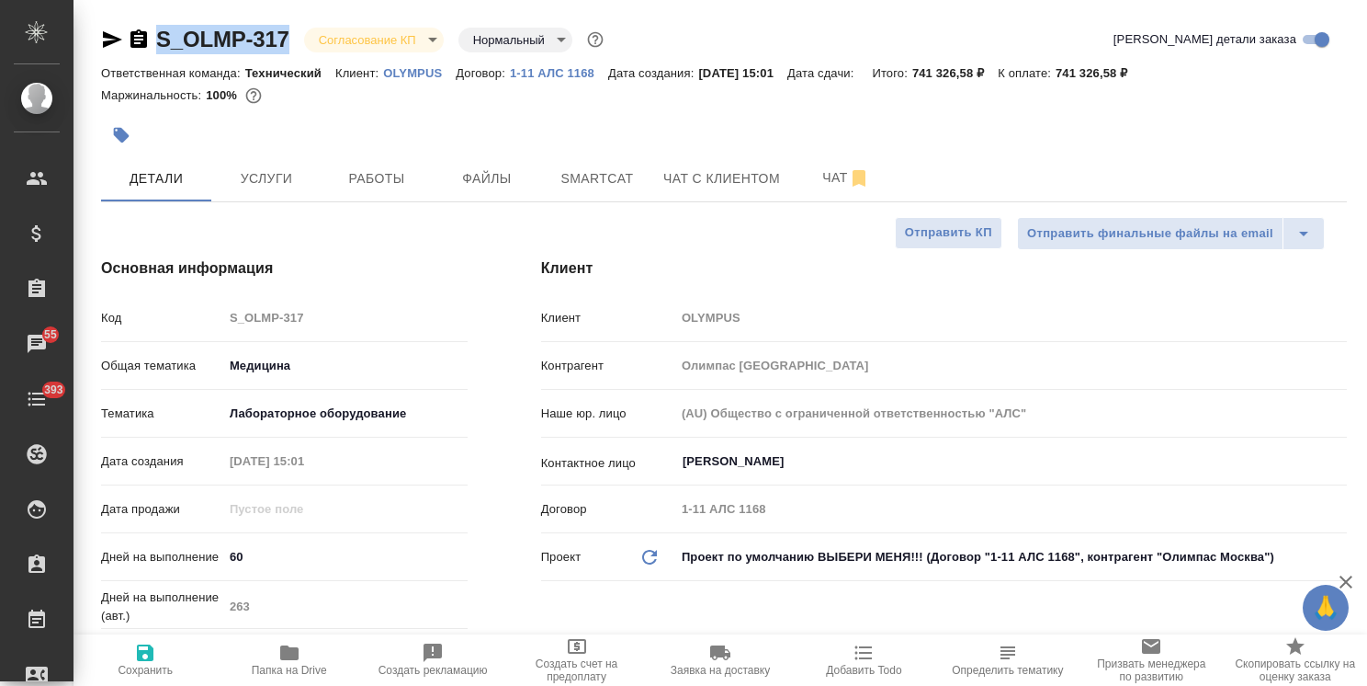
copy link "S_OLMP-317"
type textarea "x"
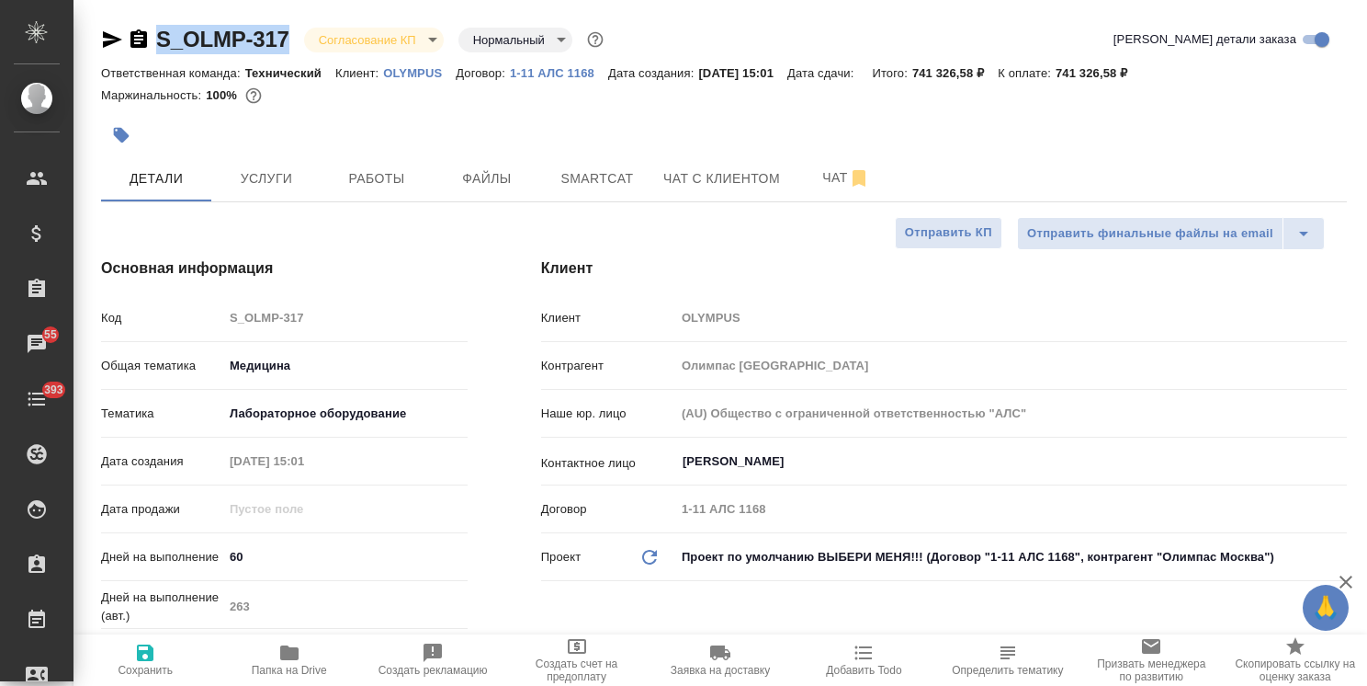
type textarea "x"
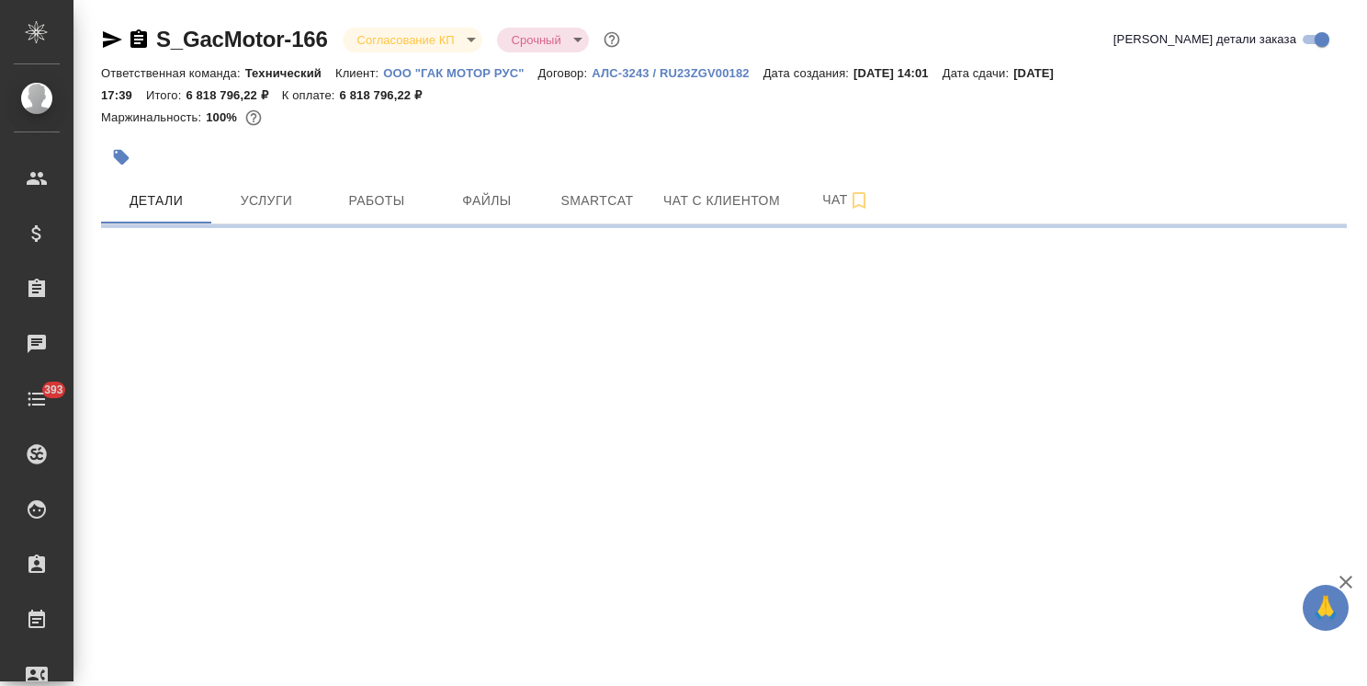
select select "RU"
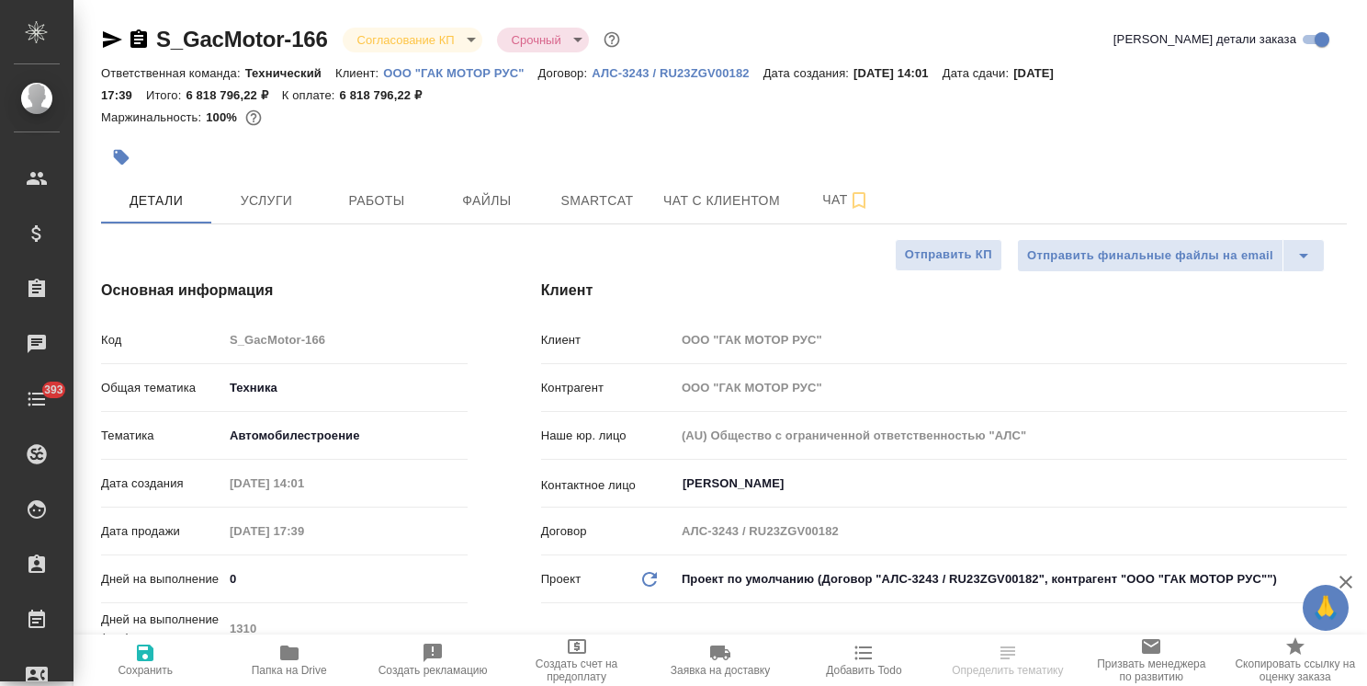
type textarea "x"
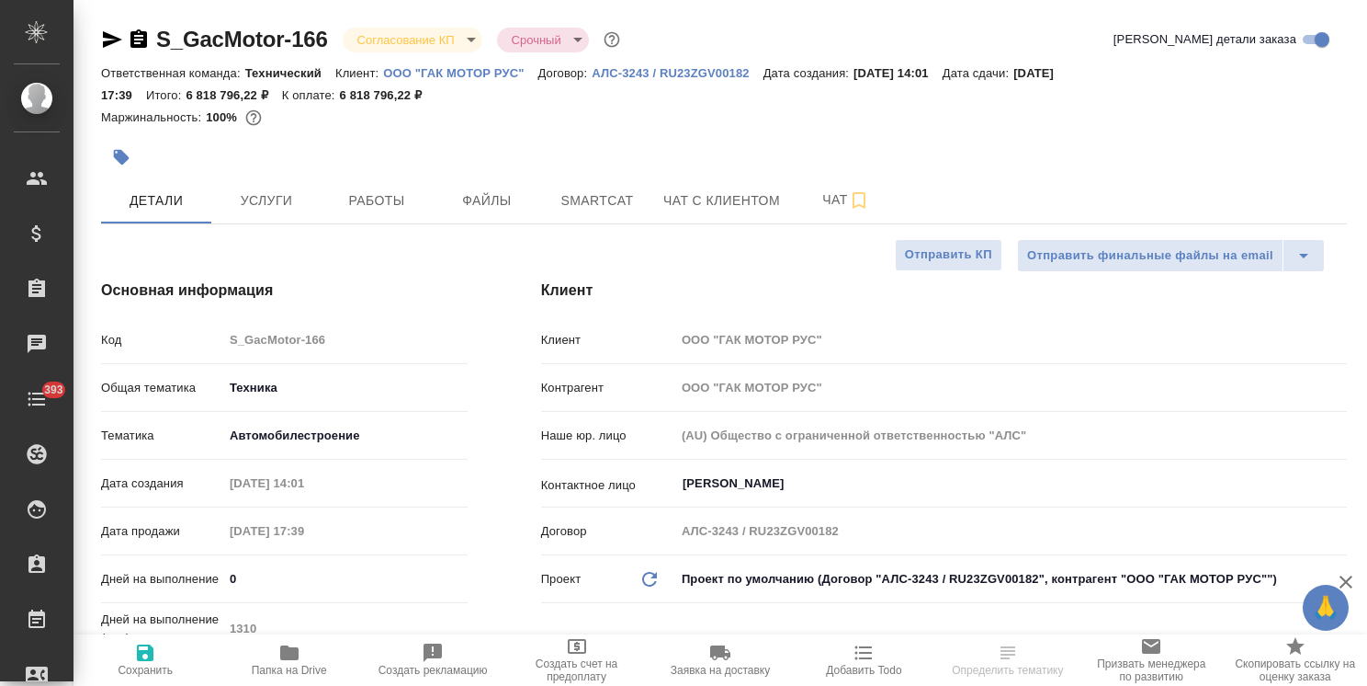
type textarea "x"
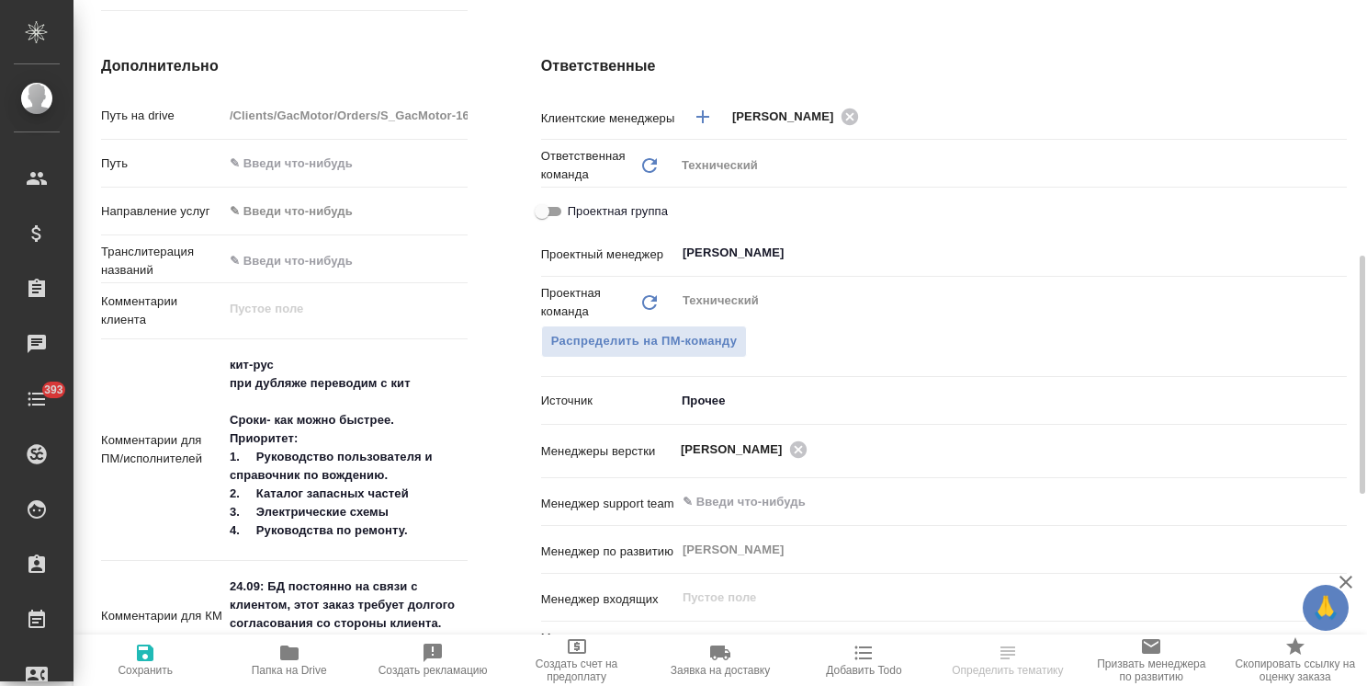
scroll to position [1011, 0]
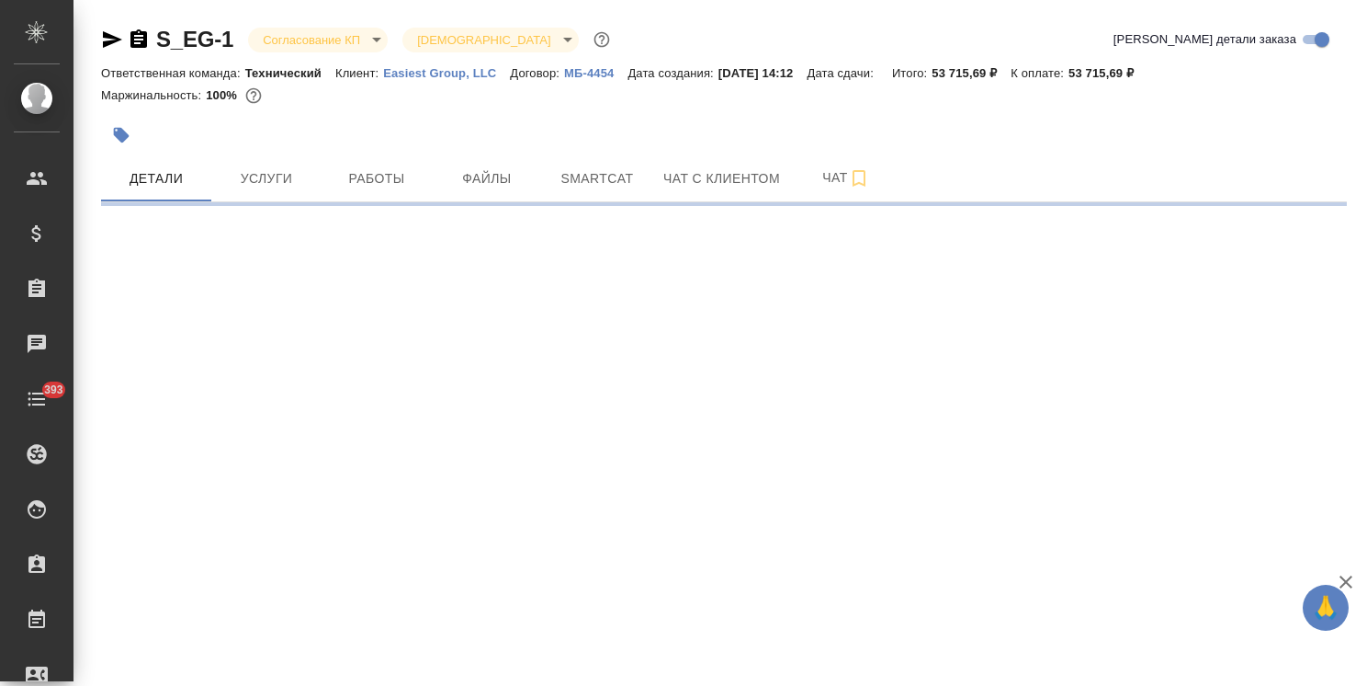
select select "RU"
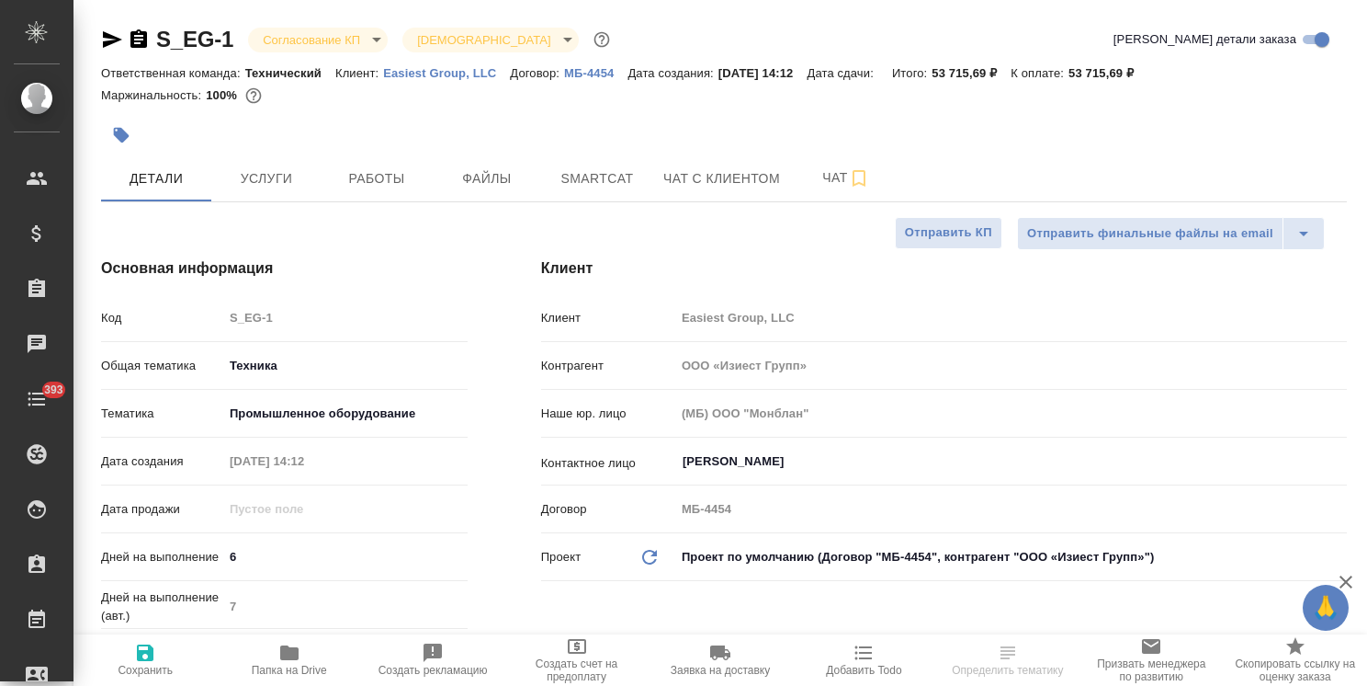
type textarea "x"
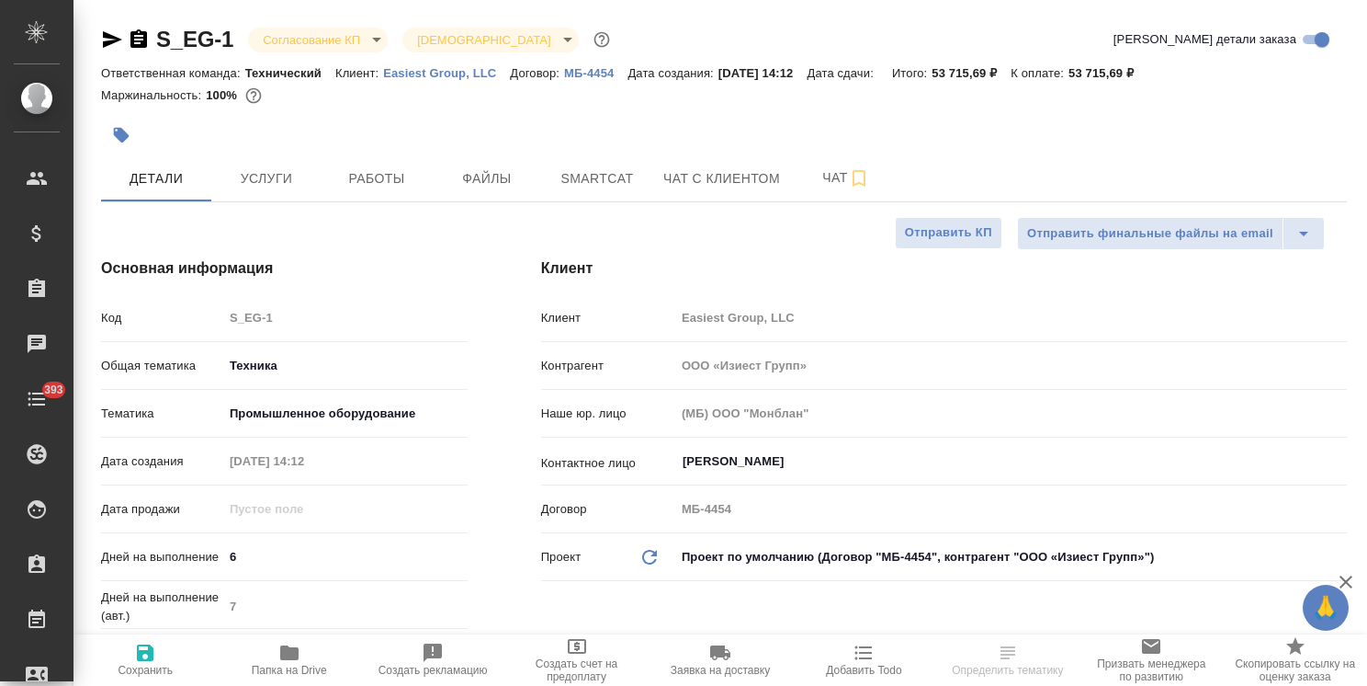
type textarea "x"
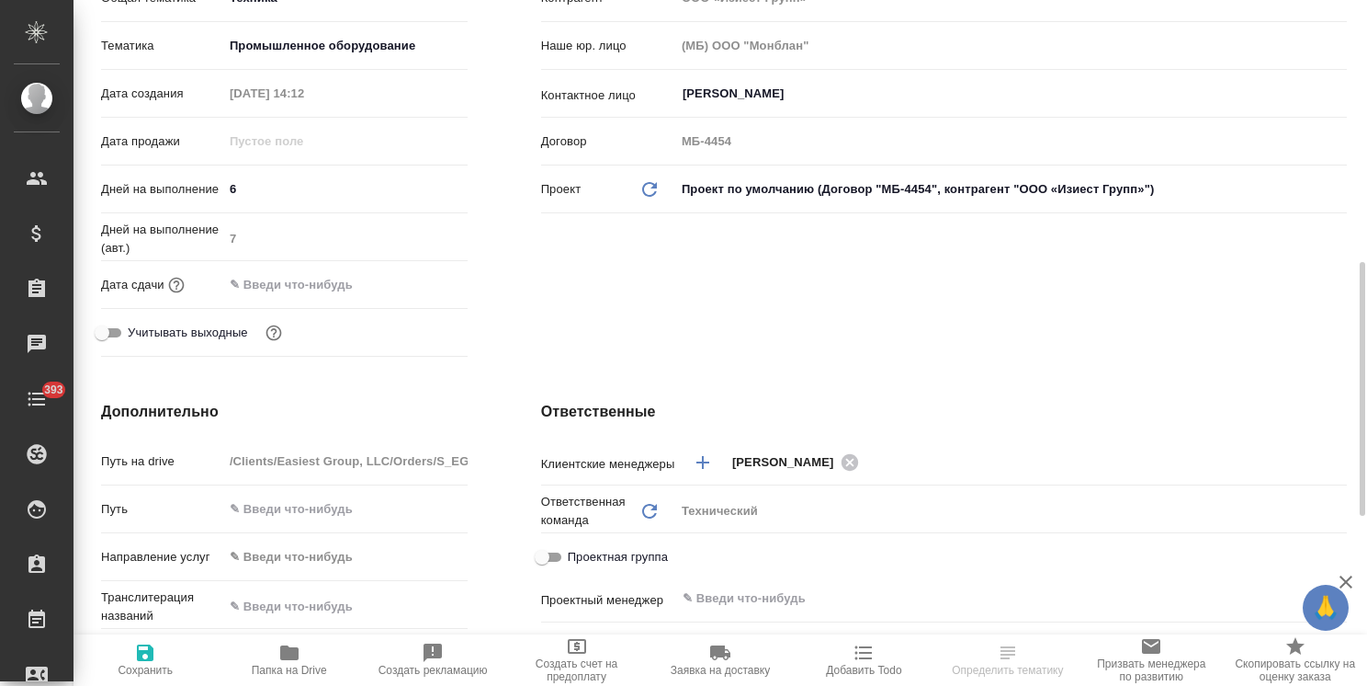
type textarea "x"
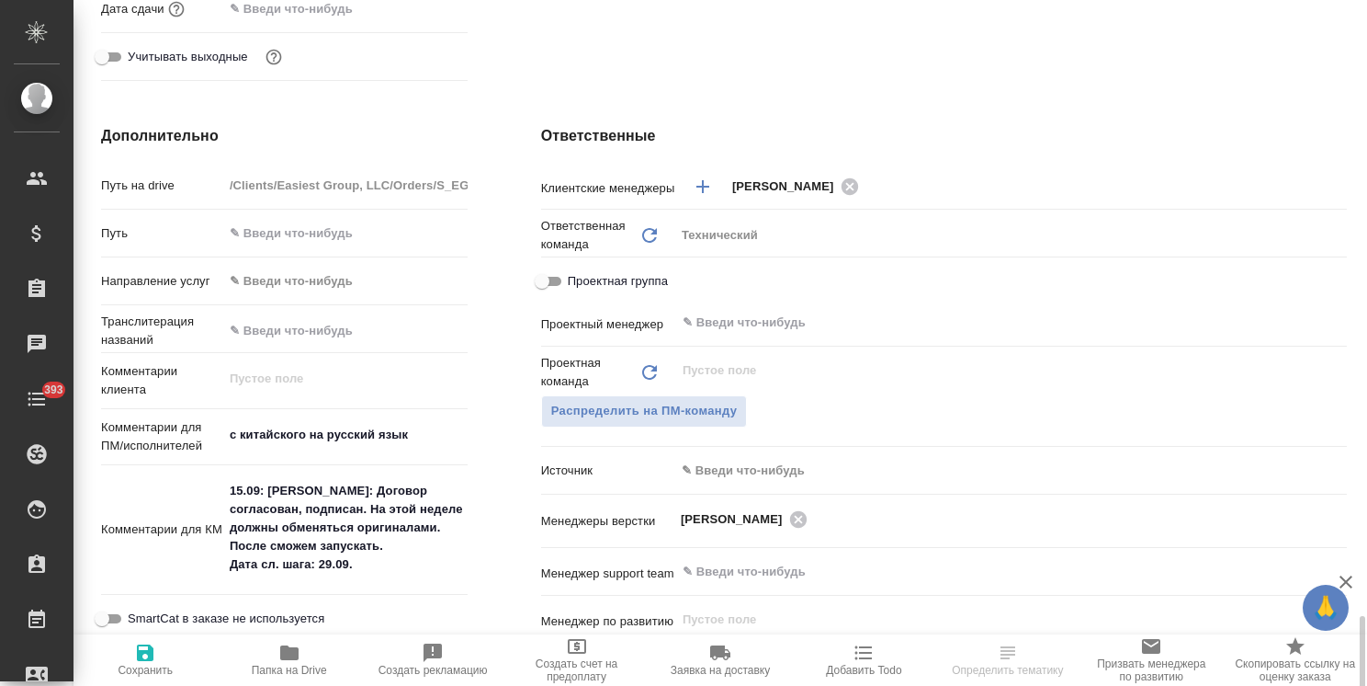
scroll to position [919, 0]
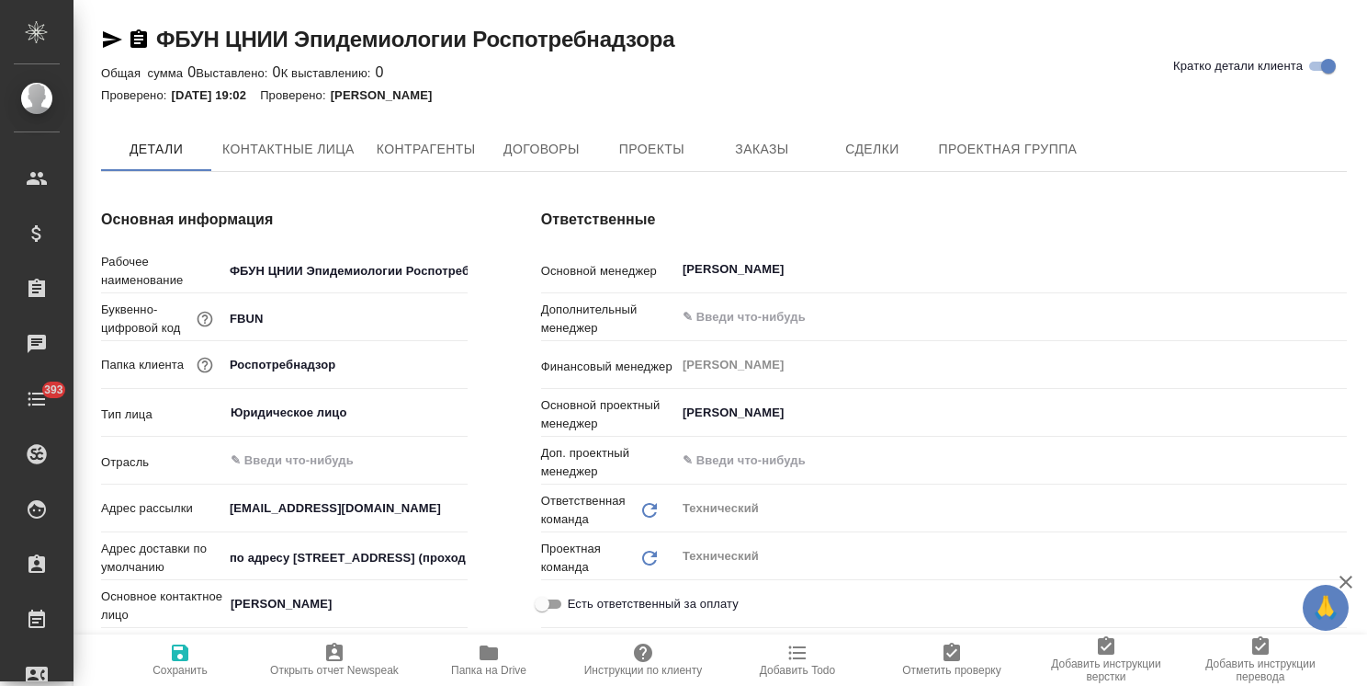
type textarea "x"
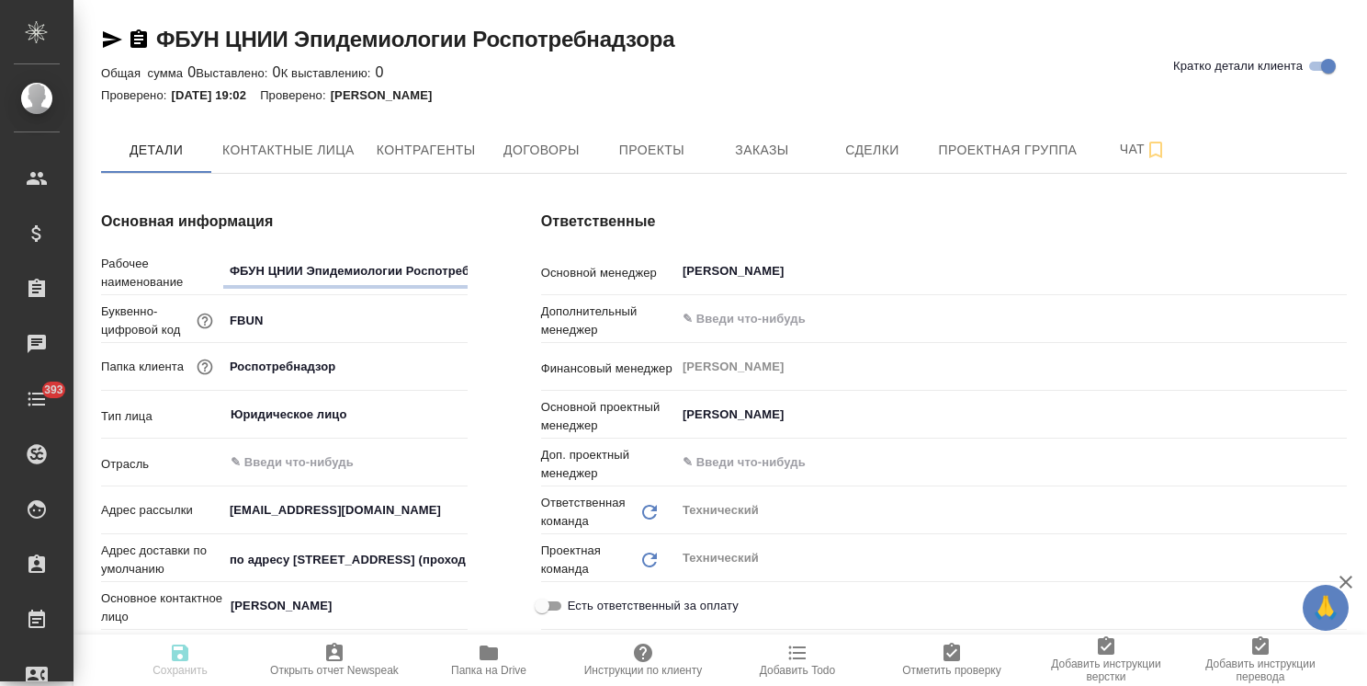
type textarea "x"
